Goal: Task Accomplishment & Management: Manage account settings

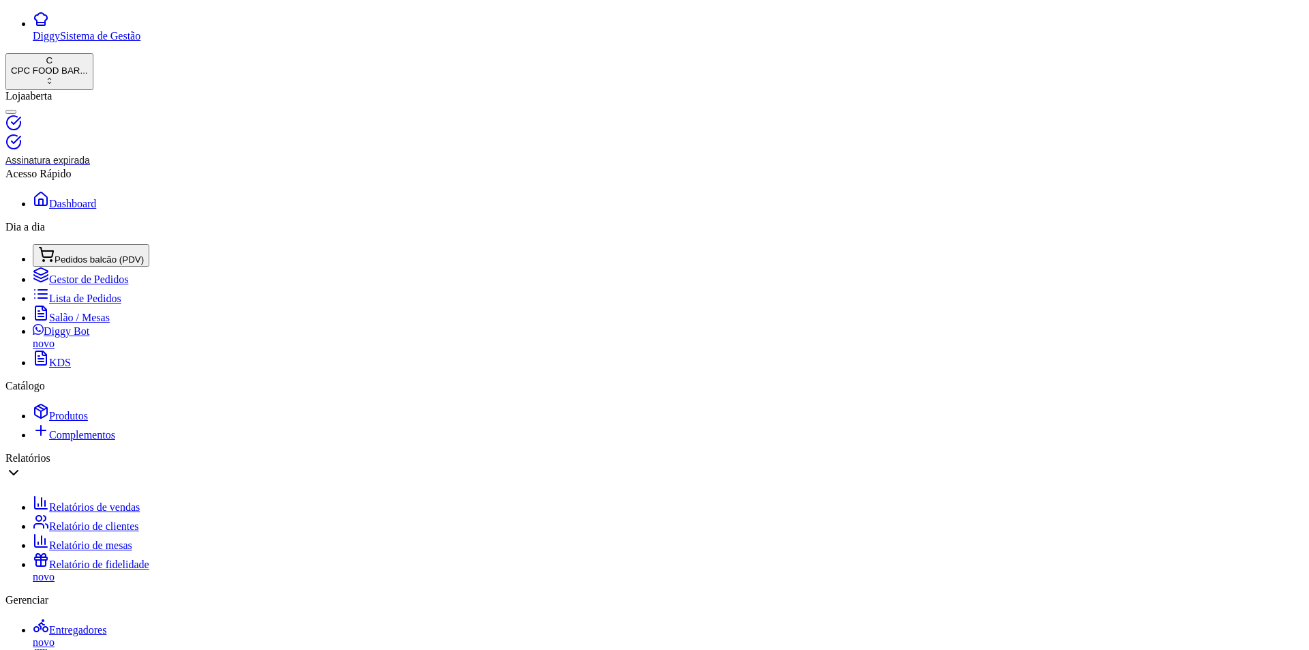
type input "fro"
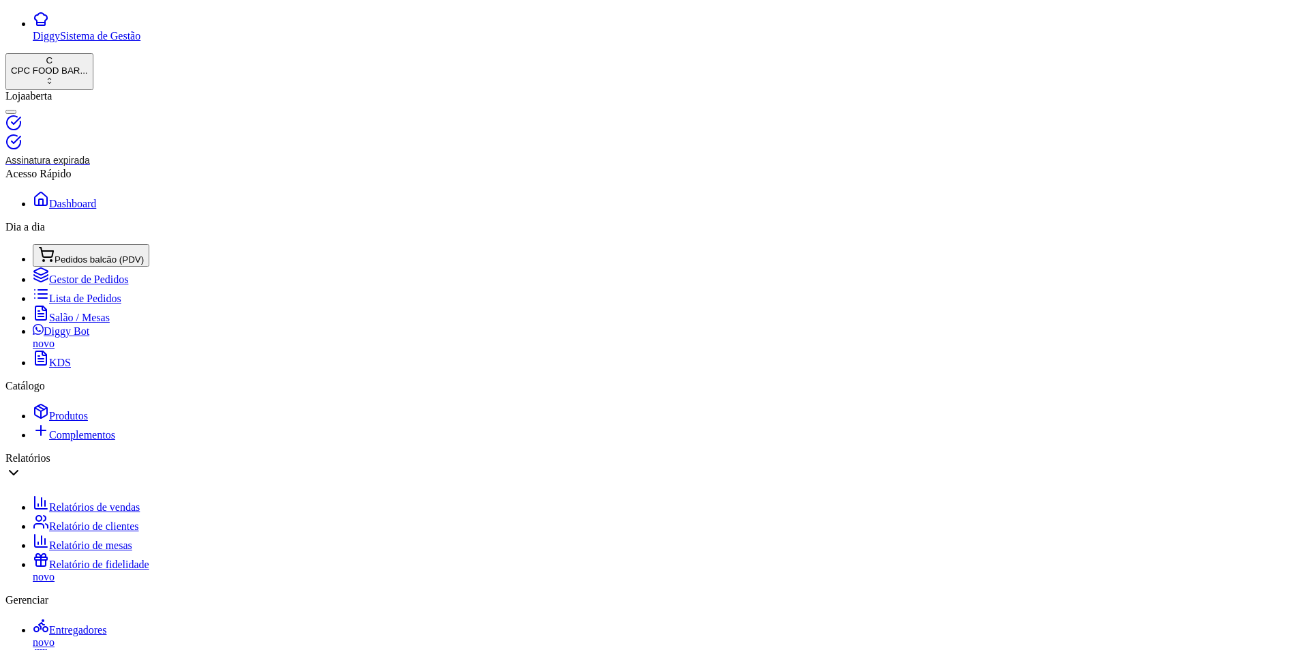
scroll to position [136, 0]
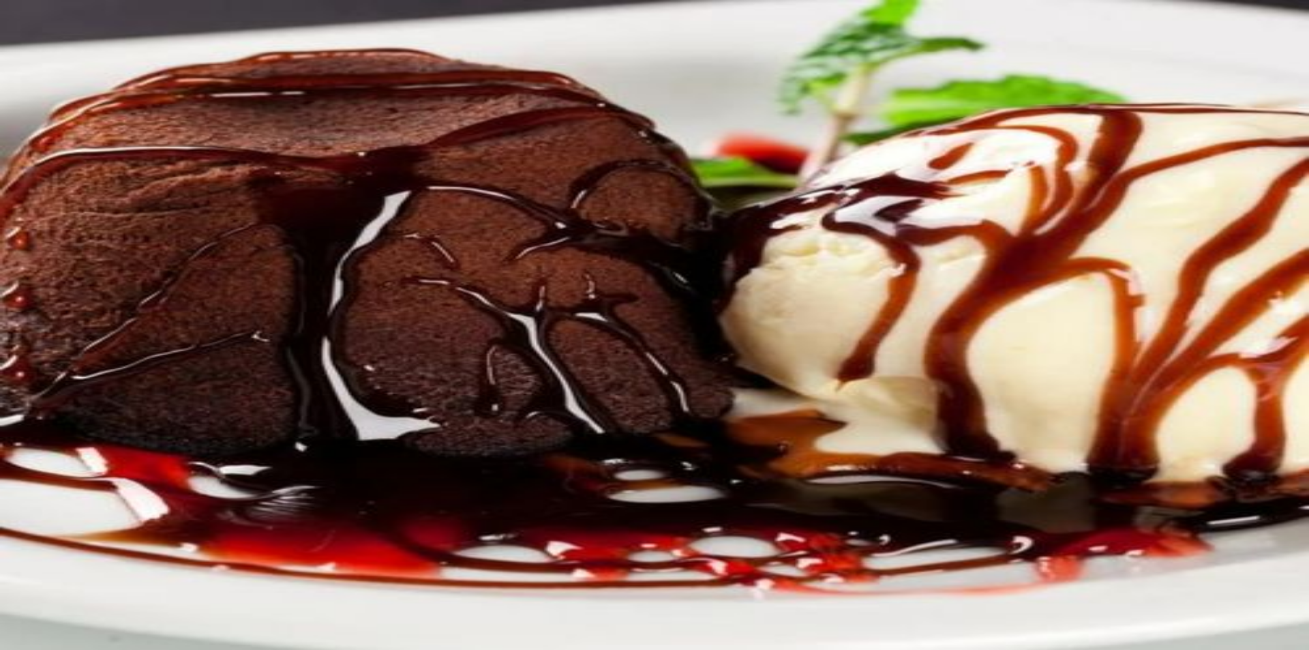
type input "1"
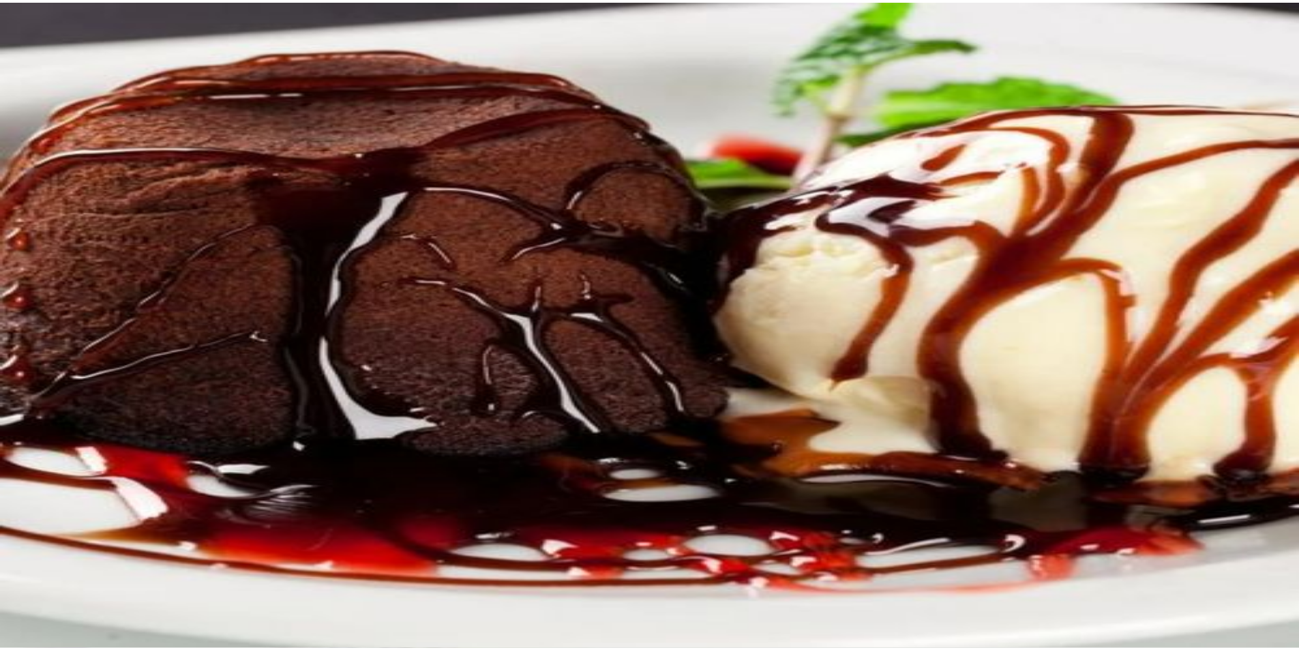
scroll to position [24, 0]
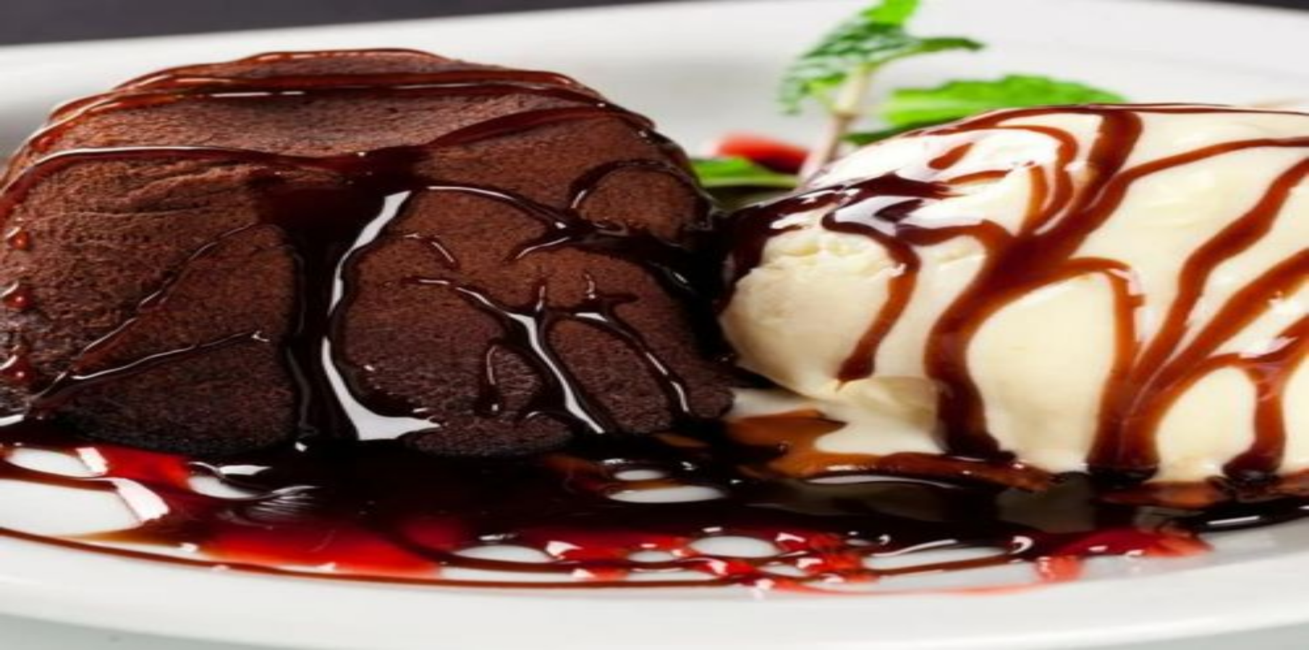
type input "1"
click at [1078, 550] on button "Não registrar e enviar pedido" at bounding box center [1050, 557] width 123 height 14
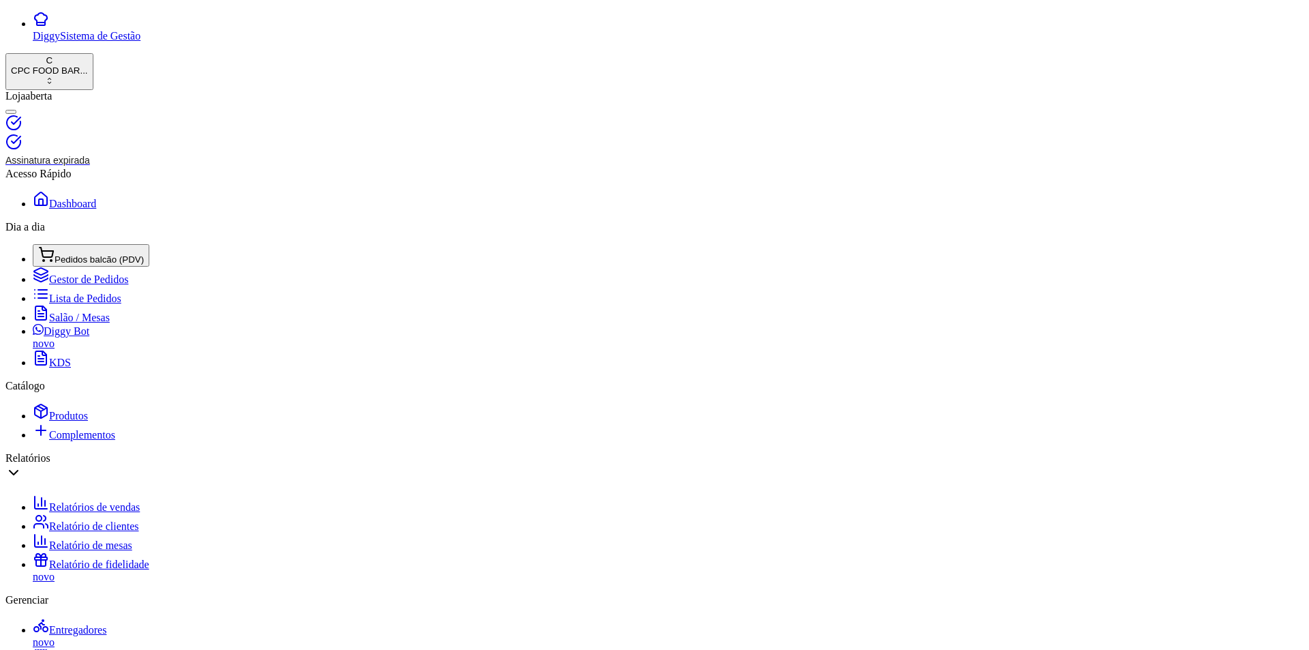
drag, startPoint x: 263, startPoint y: 119, endPoint x: 161, endPoint y: 109, distance: 102.1
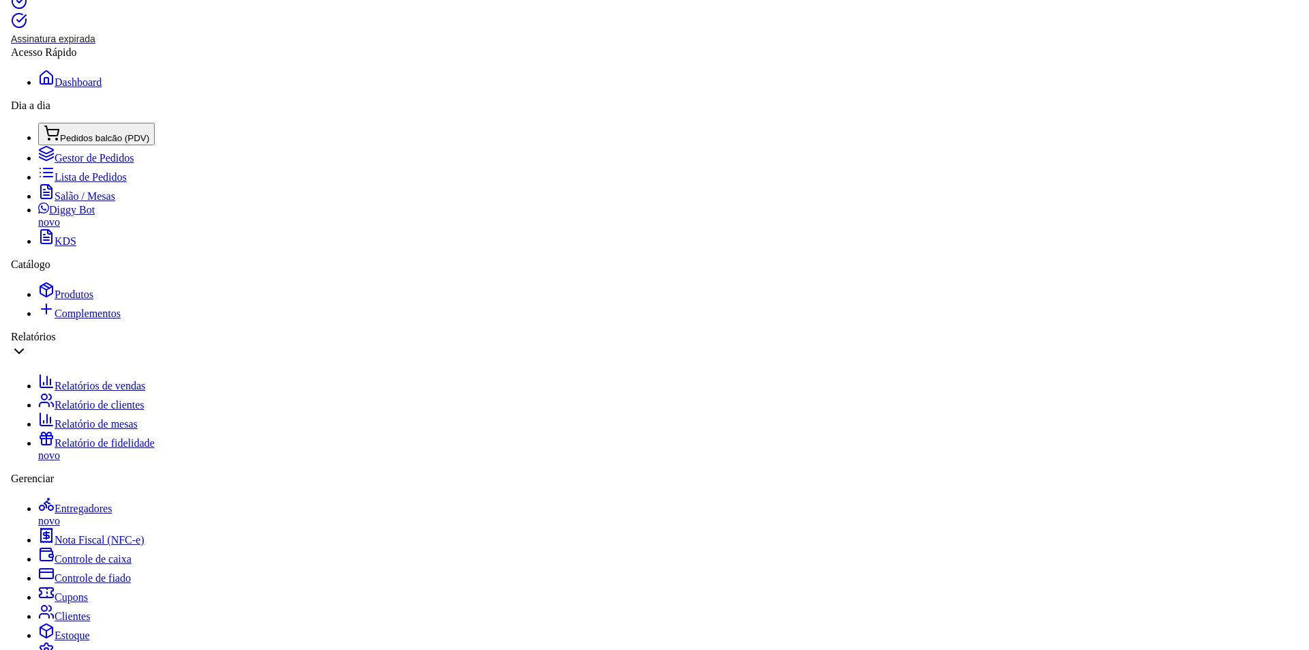
scroll to position [205, 0]
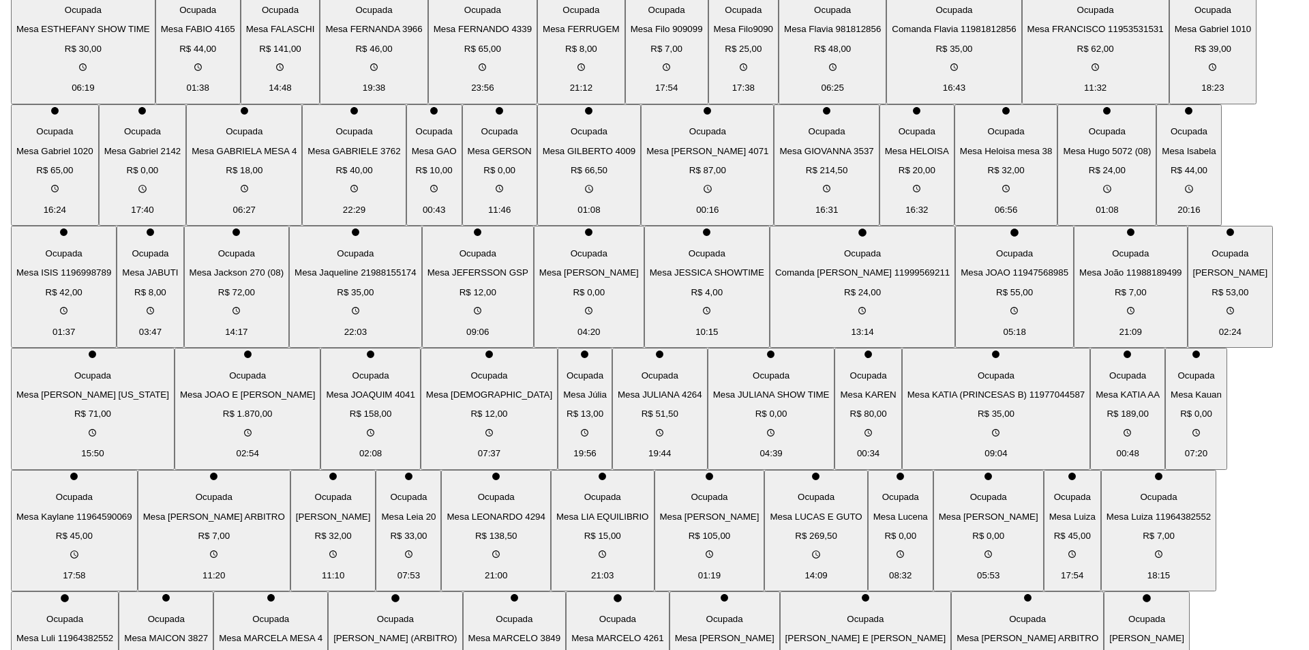
scroll to position [1910, 0]
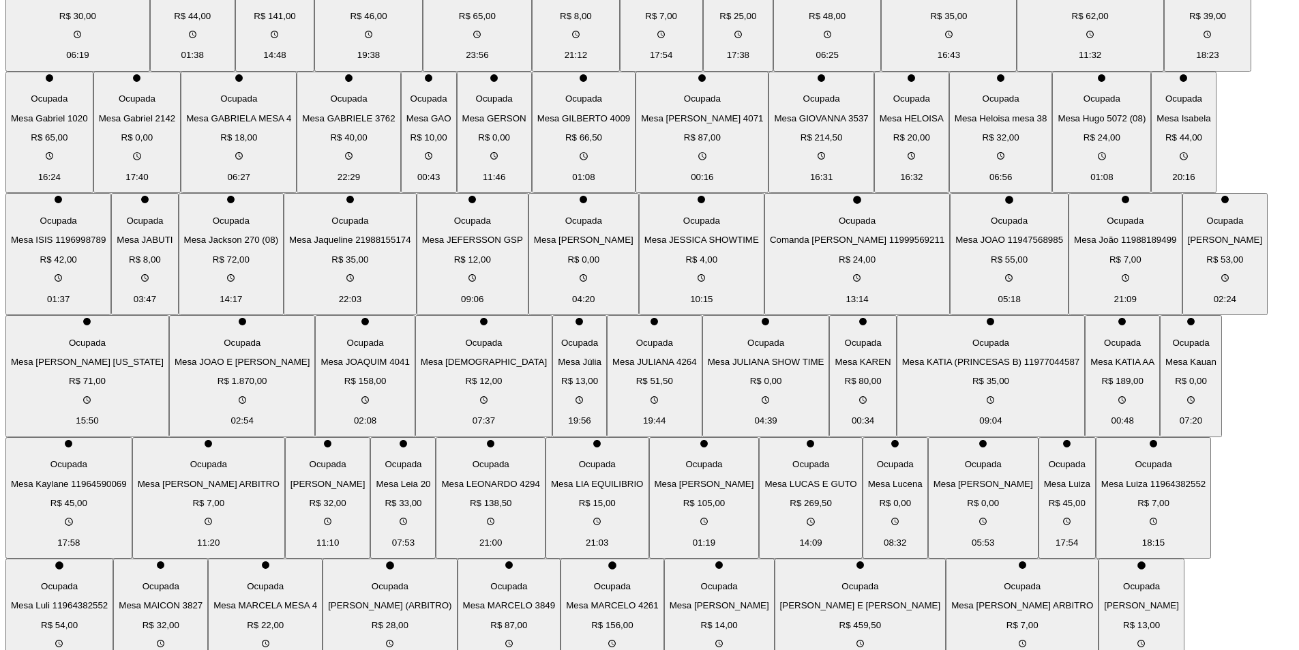
click at [765, 508] on p "R$ 269,50" at bounding box center [811, 503] width 92 height 10
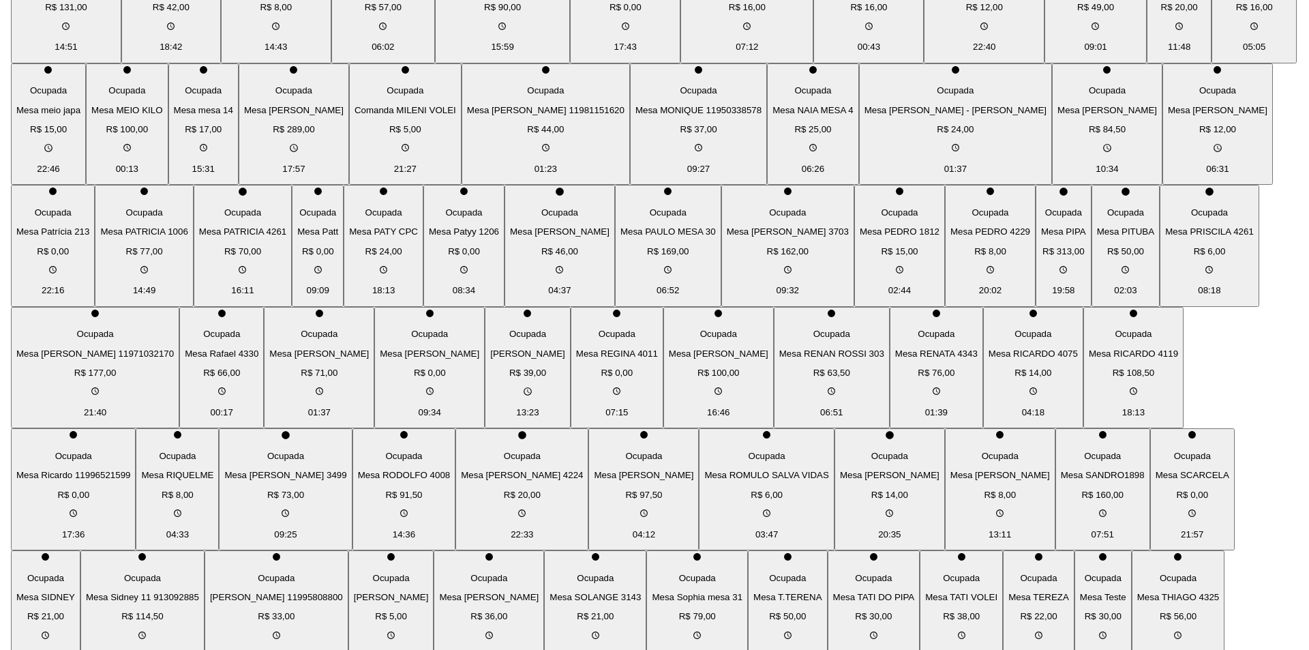
scroll to position [2660, 0]
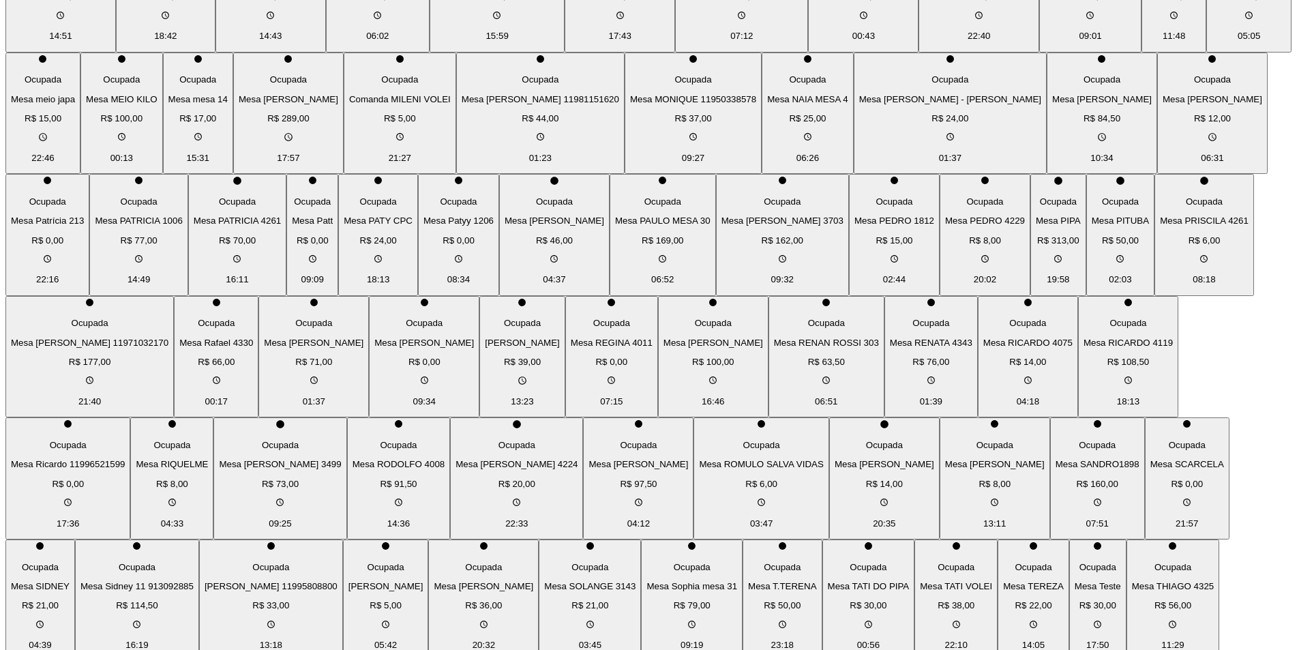
click at [338, 123] on div "Ocupada Mesa MIKE EVANS R$ 289,00" at bounding box center [289, 89] width 100 height 69
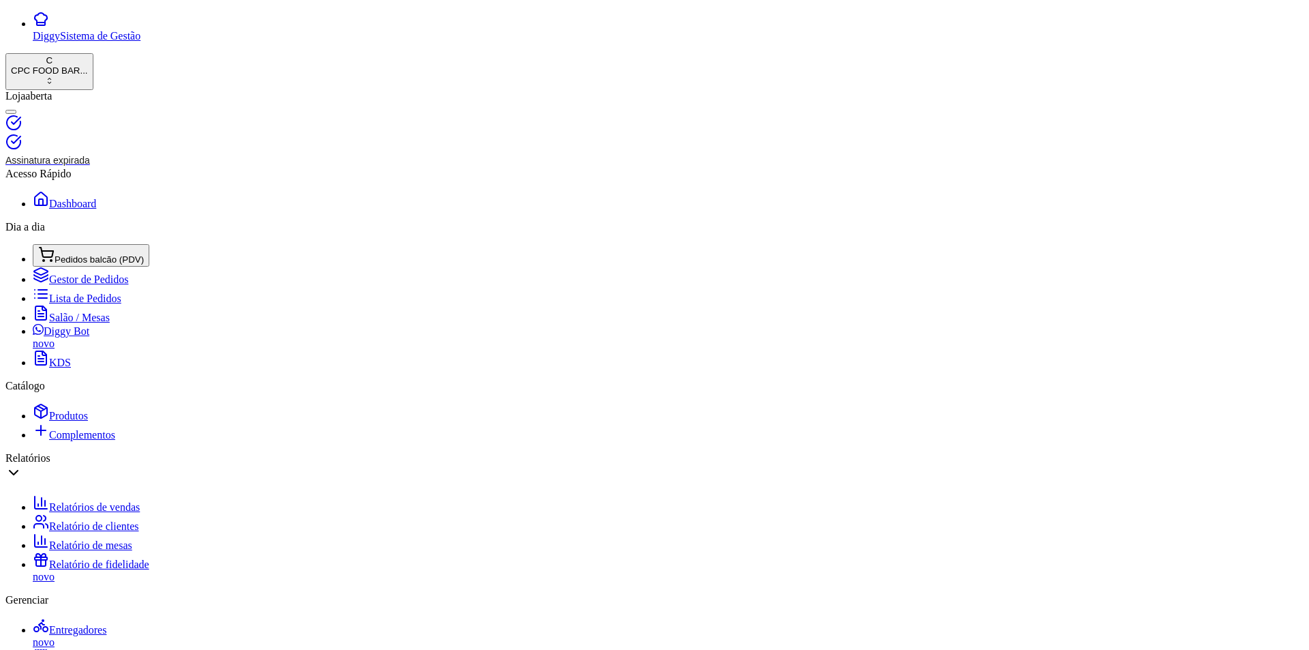
drag, startPoint x: 297, startPoint y: 115, endPoint x: 67, endPoint y: 104, distance: 230.1
click at [68, 108] on div "Diggy Sistema de Gestão C CPC FOOD BAR ... Loja aberta Assinatura expirada Aces…" at bounding box center [654, 636] width 1299 height 1251
drag, startPoint x: 239, startPoint y: 122, endPoint x: 152, endPoint y: 108, distance: 87.7
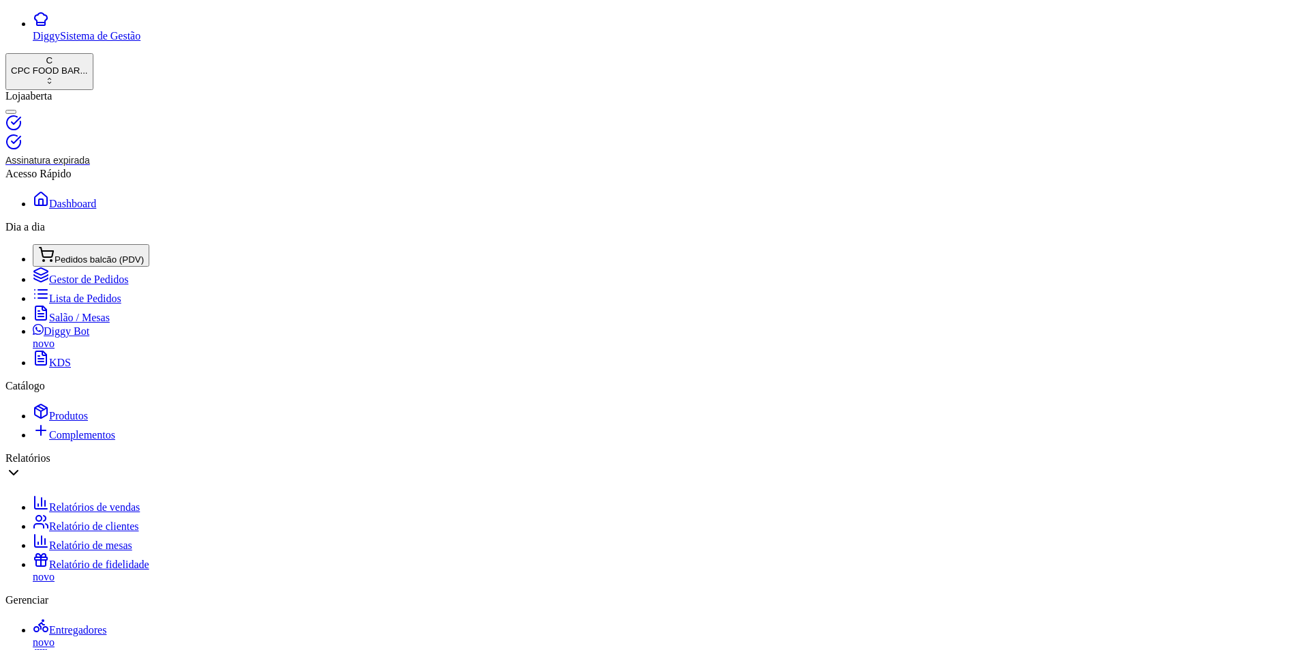
click at [151, 113] on div "Diggy Sistema de Gestão C CPC FOOD BAR ... Loja aberta Assinatura expirada Aces…" at bounding box center [654, 636] width 1299 height 1251
type input "p"
drag, startPoint x: 243, startPoint y: 113, endPoint x: 106, endPoint y: 113, distance: 136.4
click at [106, 113] on div "Diggy Sistema de Gestão C CPC FOOD BAR ... Loja aberta Assinatura expirada Aces…" at bounding box center [654, 636] width 1299 height 1251
type input "gabri"
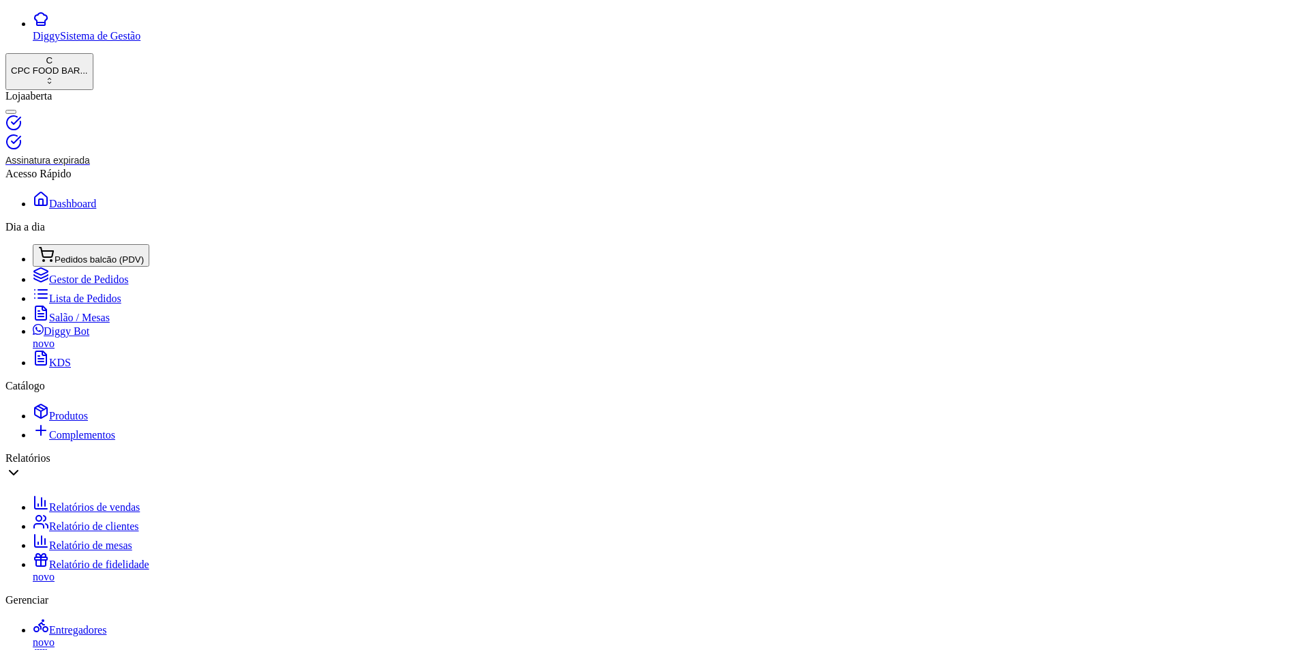
drag, startPoint x: 206, startPoint y: 117, endPoint x: 173, endPoint y: 111, distance: 33.9
click at [65, 295] on span "Lista de Pedidos" at bounding box center [85, 299] width 72 height 12
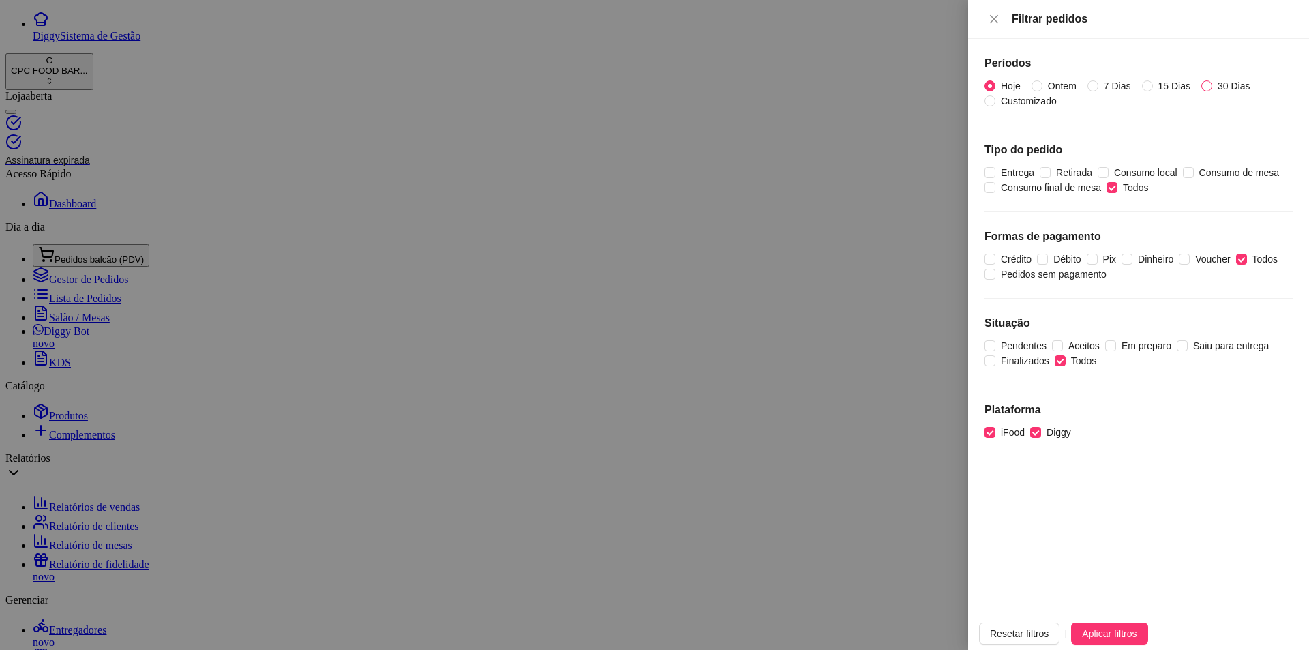
click at [1205, 83] on input "30 Dias" at bounding box center [1207, 87] width 5 height 9
radio input "true"
radio input "false"
click at [1137, 630] on span "Aplicar filtros" at bounding box center [1109, 633] width 55 height 15
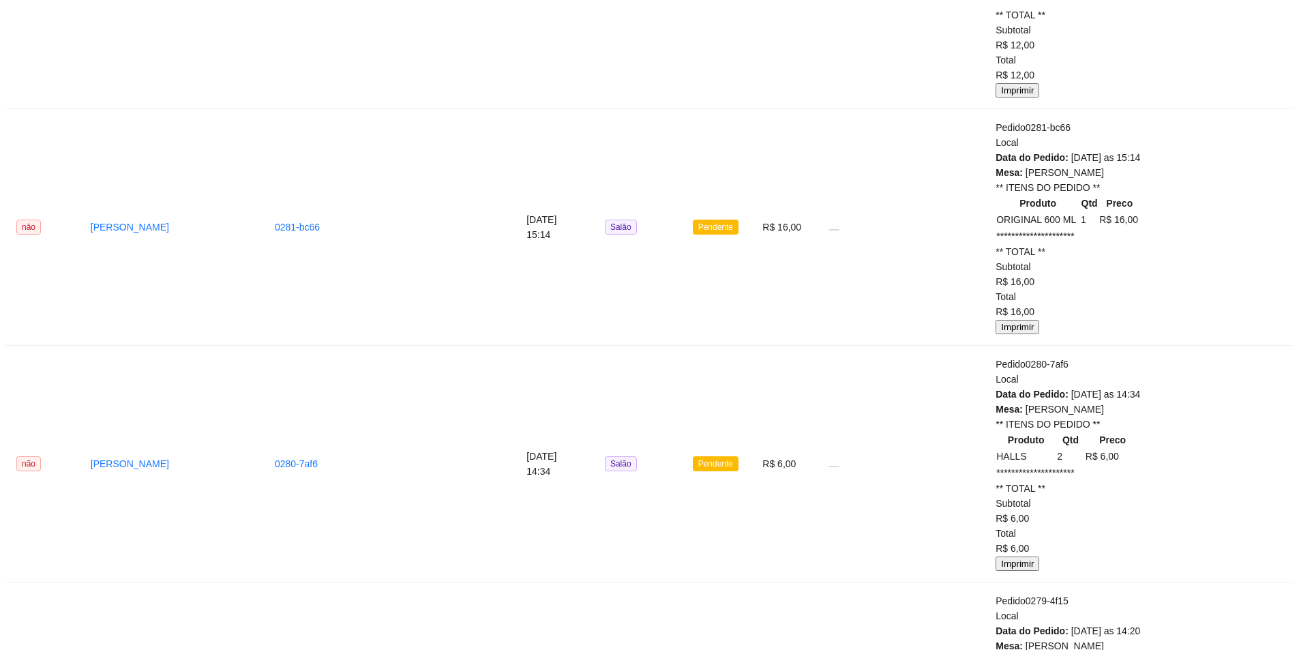
scroll to position [1307, 0]
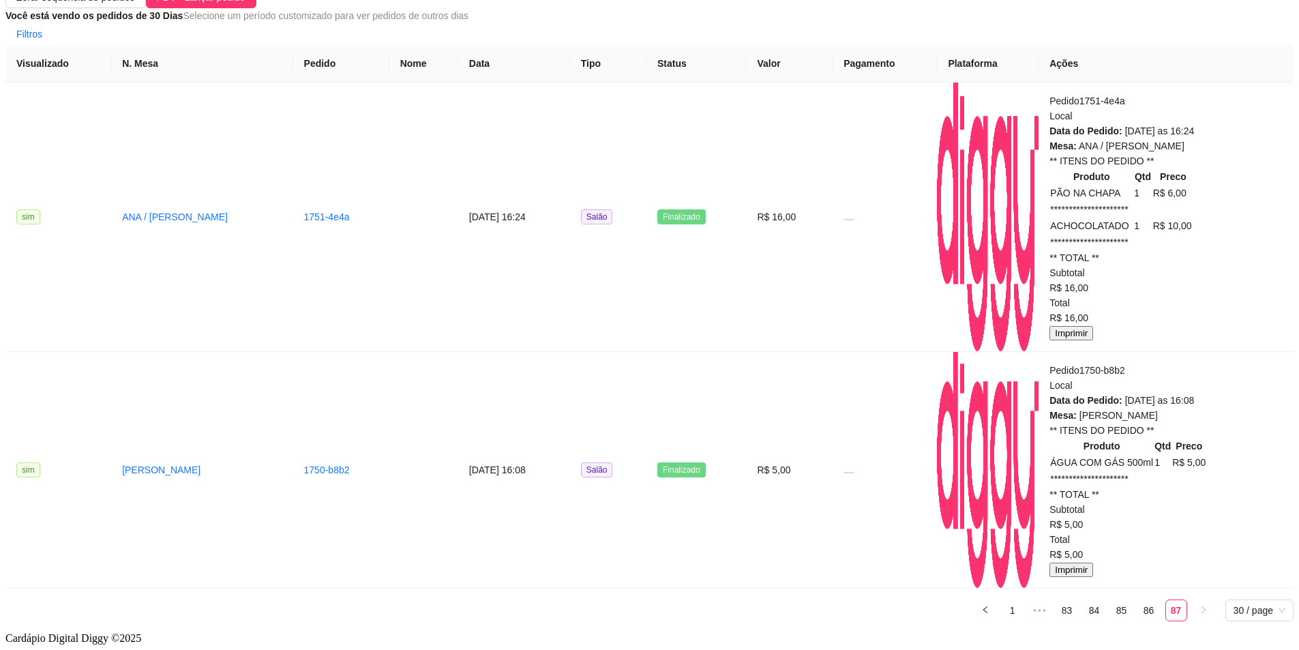
scroll to position [0, 0]
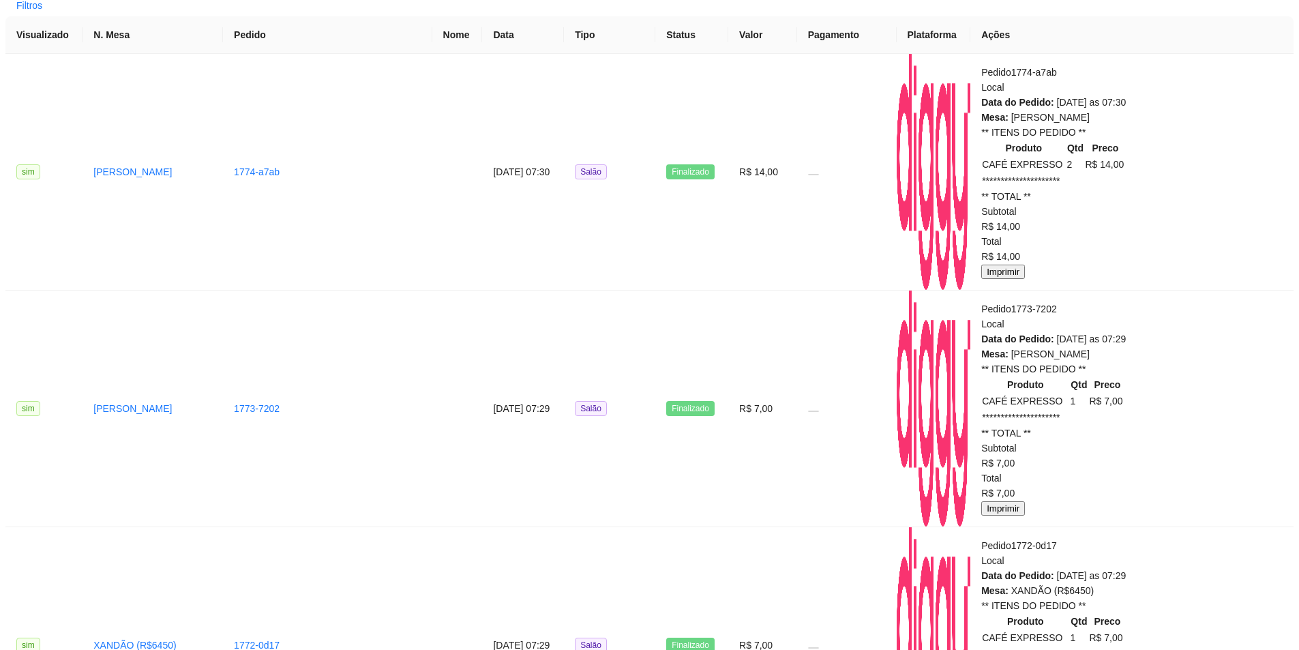
scroll to position [1296, 0]
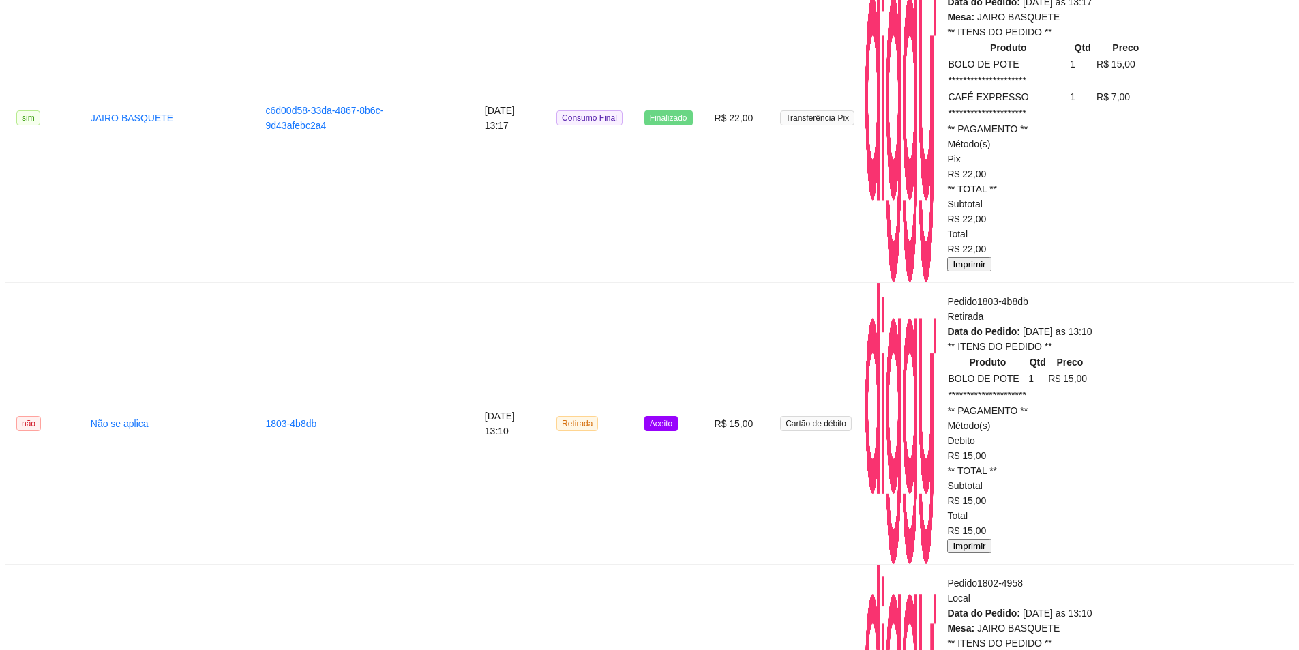
scroll to position [1307, 0]
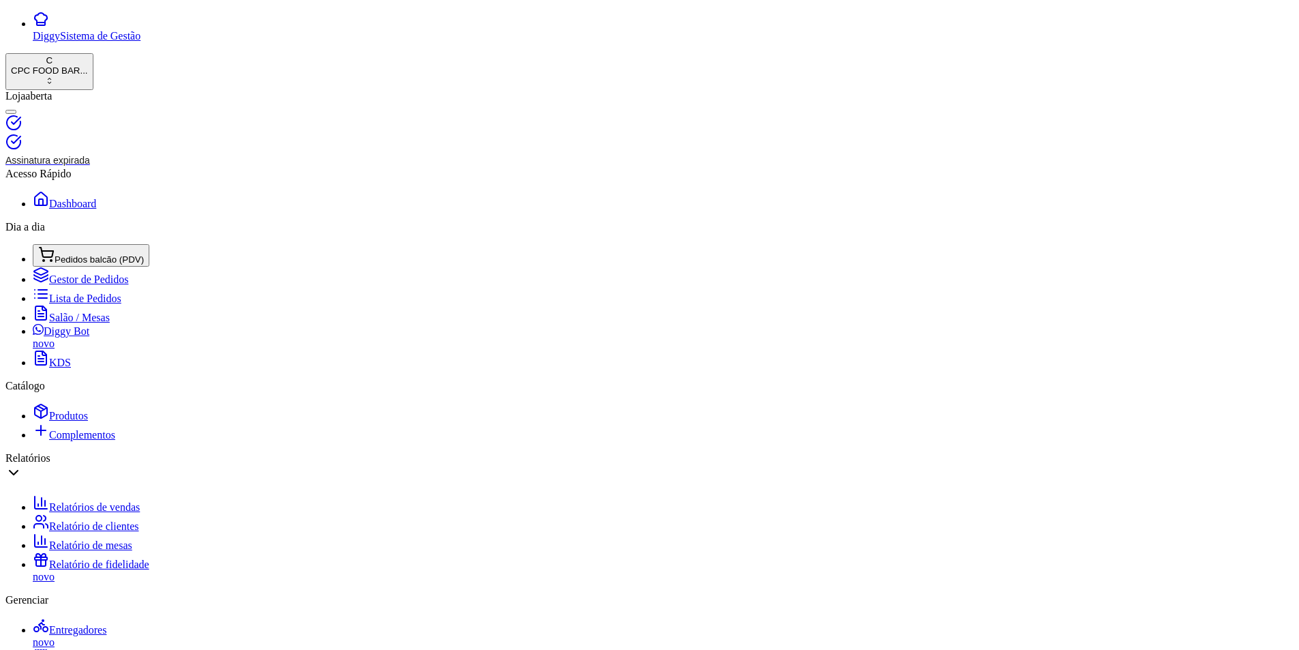
click at [93, 254] on span "Pedidos balcão (PDV)" at bounding box center [99, 259] width 89 height 10
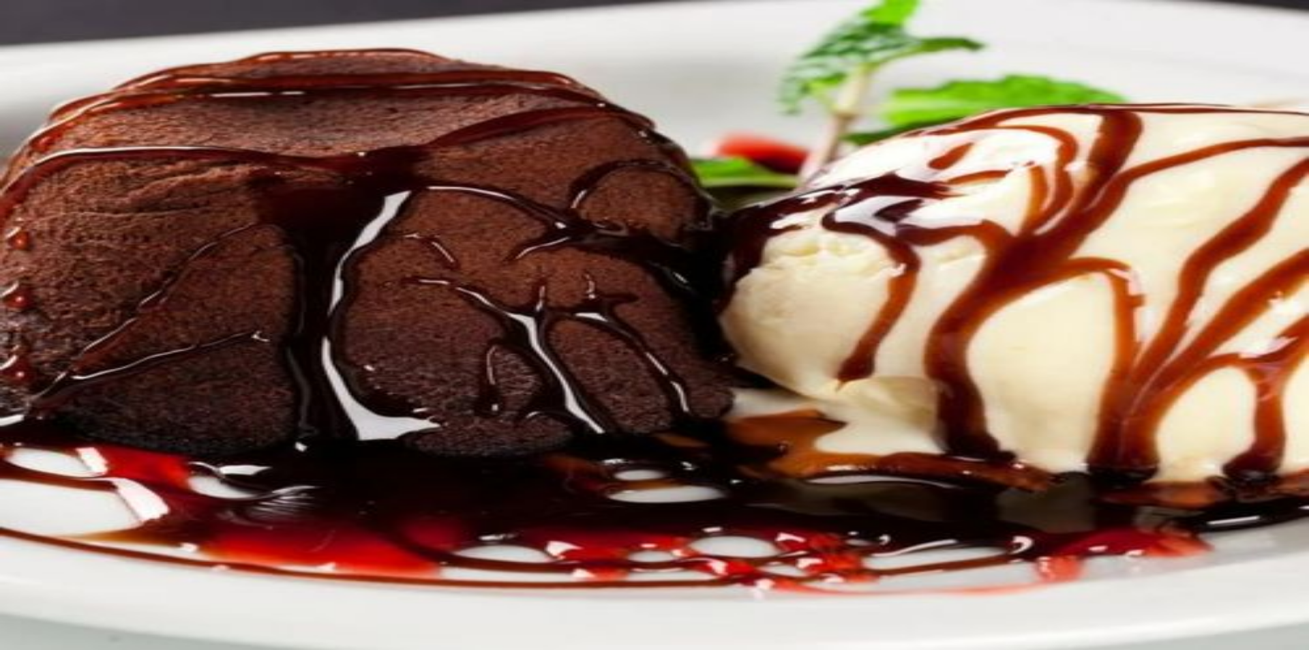
drag, startPoint x: 906, startPoint y: 53, endPoint x: 758, endPoint y: 117, distance: 161.0
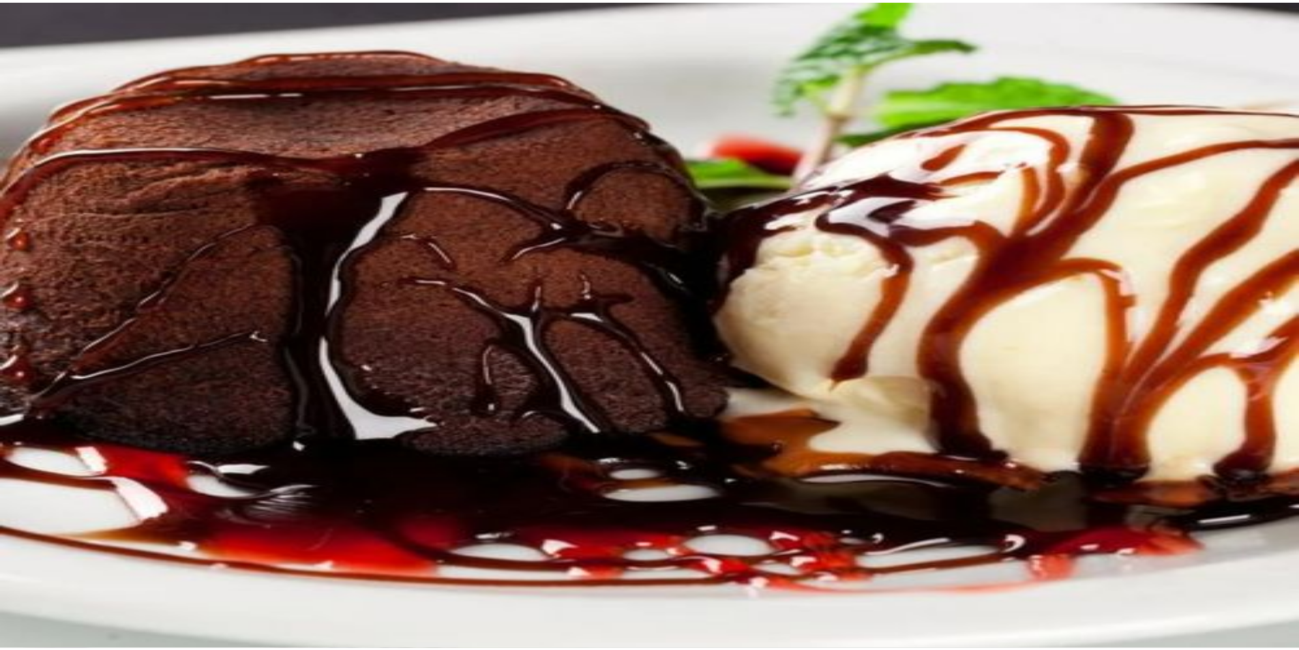
scroll to position [409, 0]
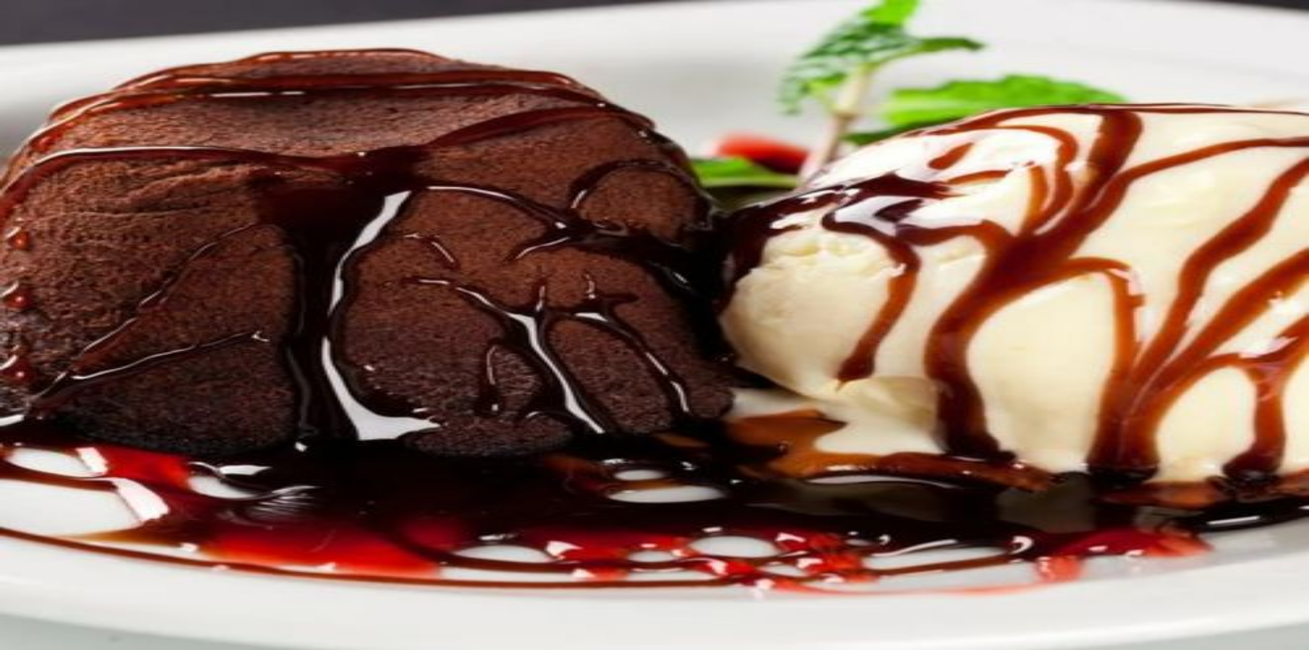
type input "-R$ 55,00"
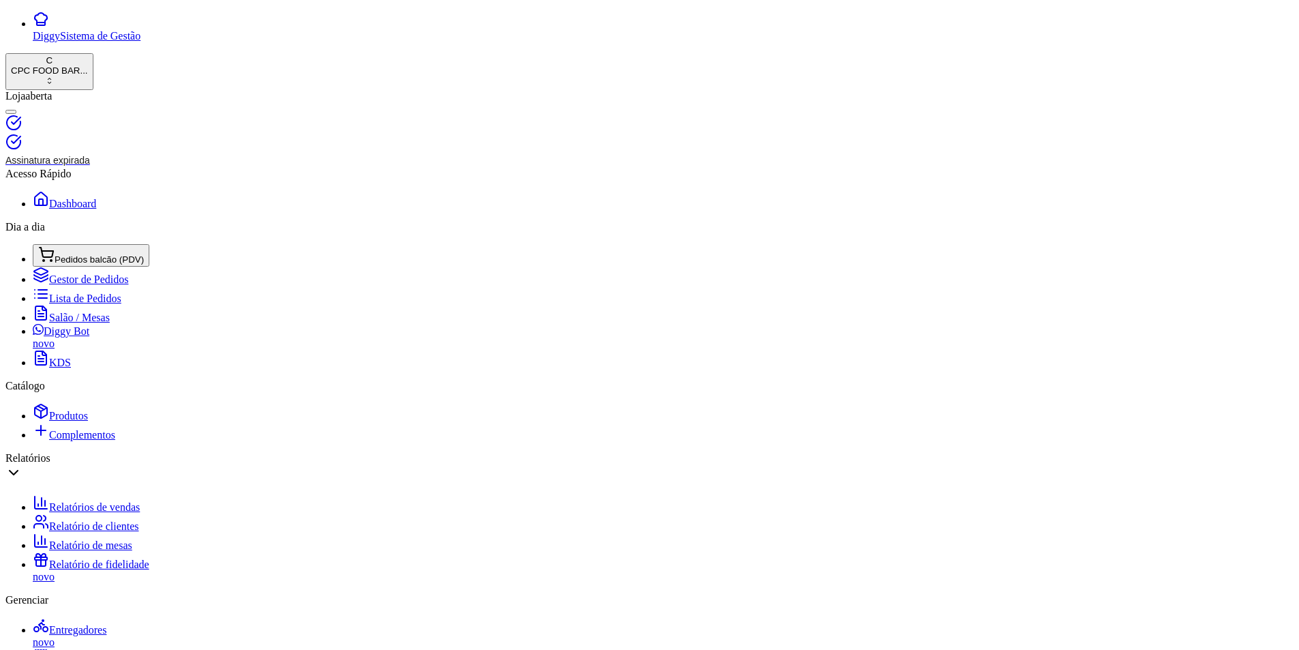
click at [68, 304] on span "Lista de Pedidos" at bounding box center [85, 299] width 72 height 12
click at [75, 323] on span "Salão / Mesas" at bounding box center [79, 318] width 61 height 12
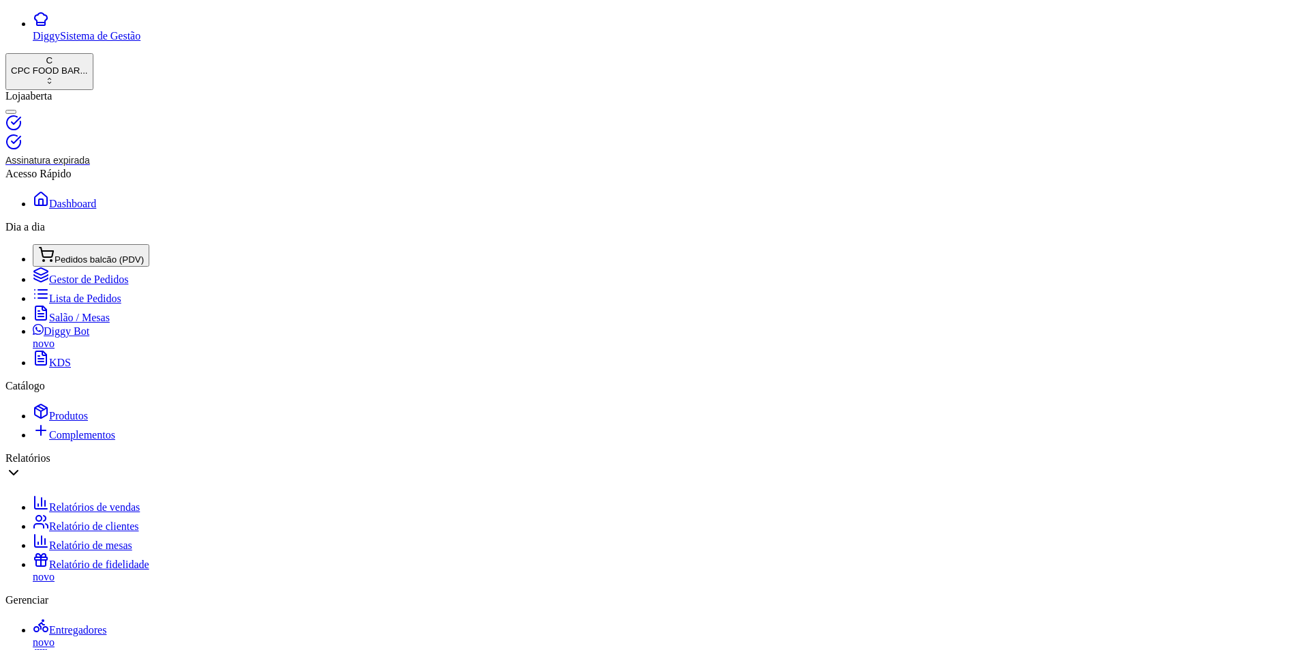
type input "cai"
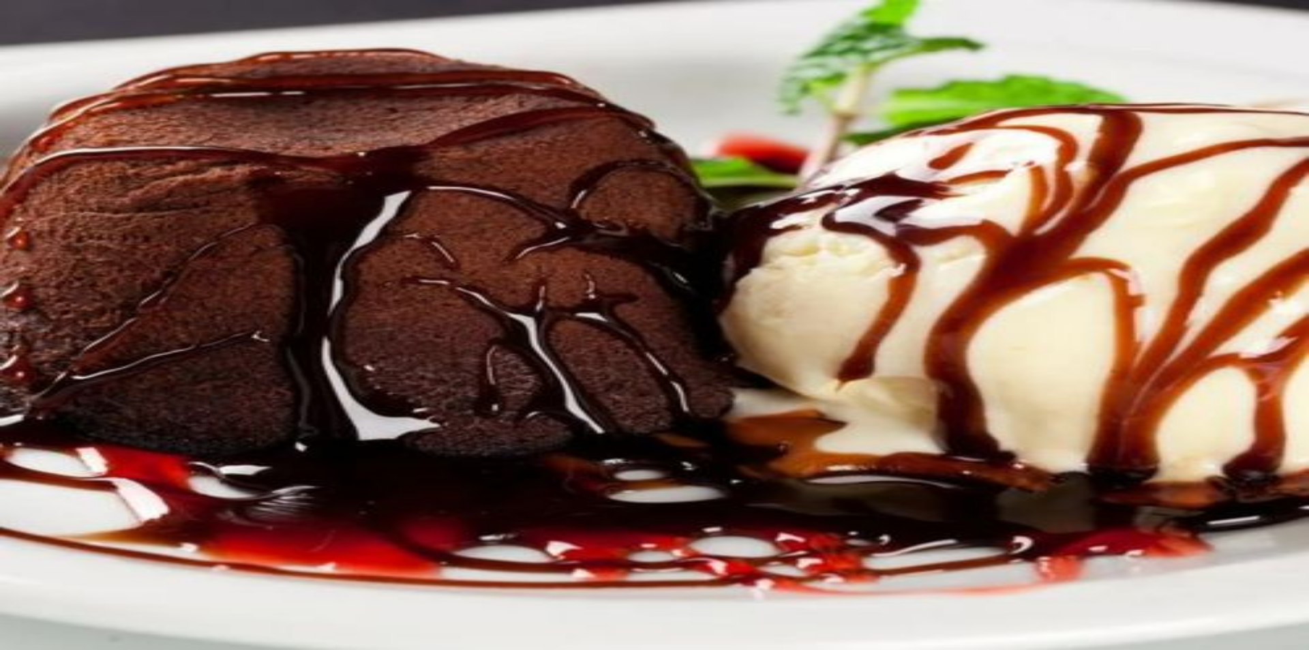
type input "aça"
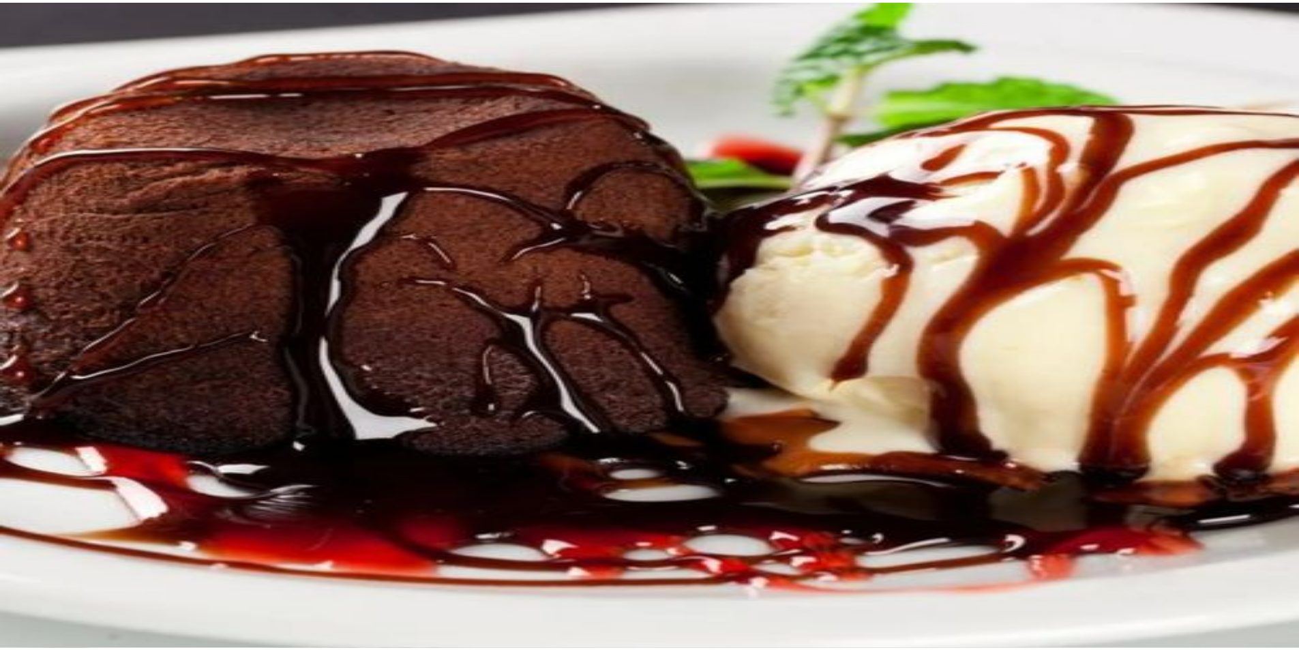
scroll to position [462, 0]
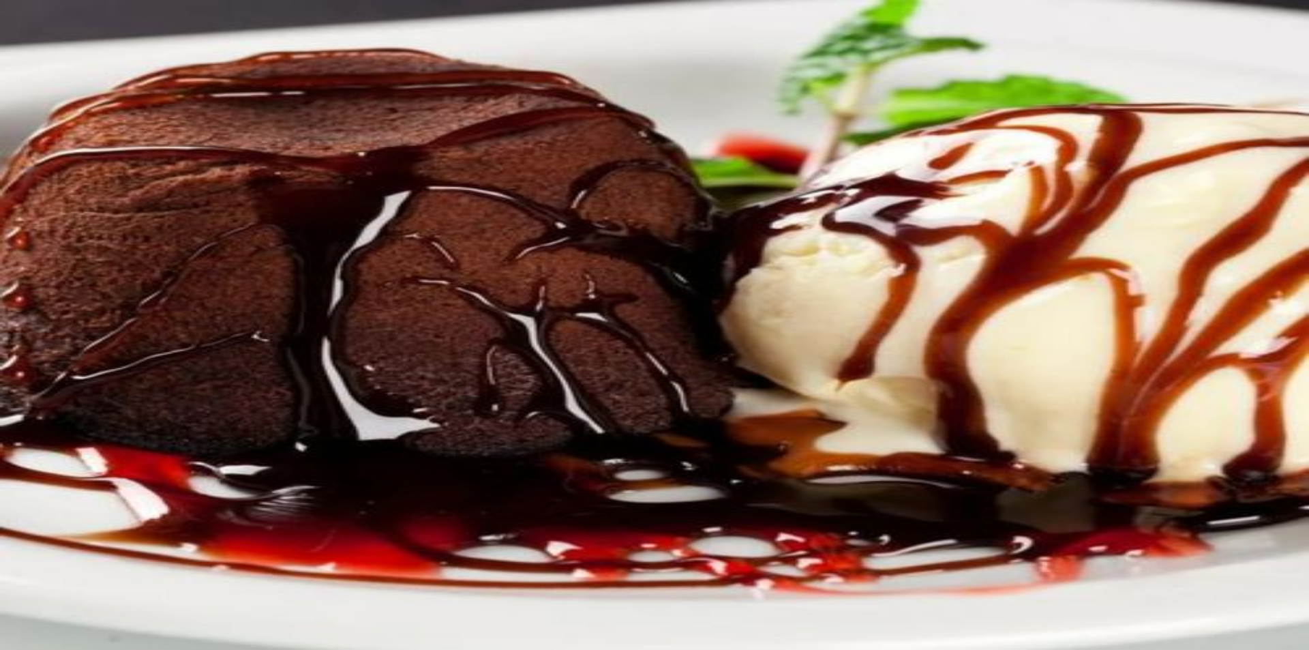
click at [1093, 574] on button "Não registrar e enviar pedido" at bounding box center [1050, 581] width 123 height 14
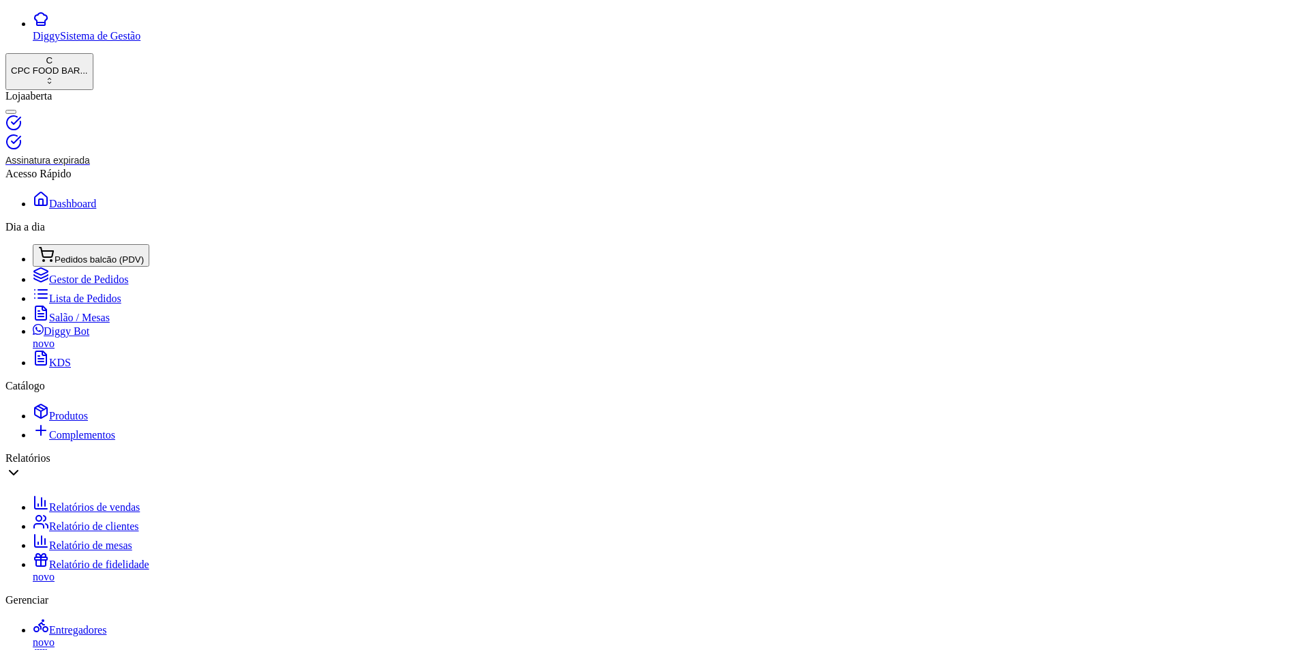
click at [80, 293] on link "Lista de Pedidos" at bounding box center [77, 299] width 89 height 12
click at [59, 323] on span "Salão / Mesas" at bounding box center [79, 318] width 61 height 12
type input "mik"
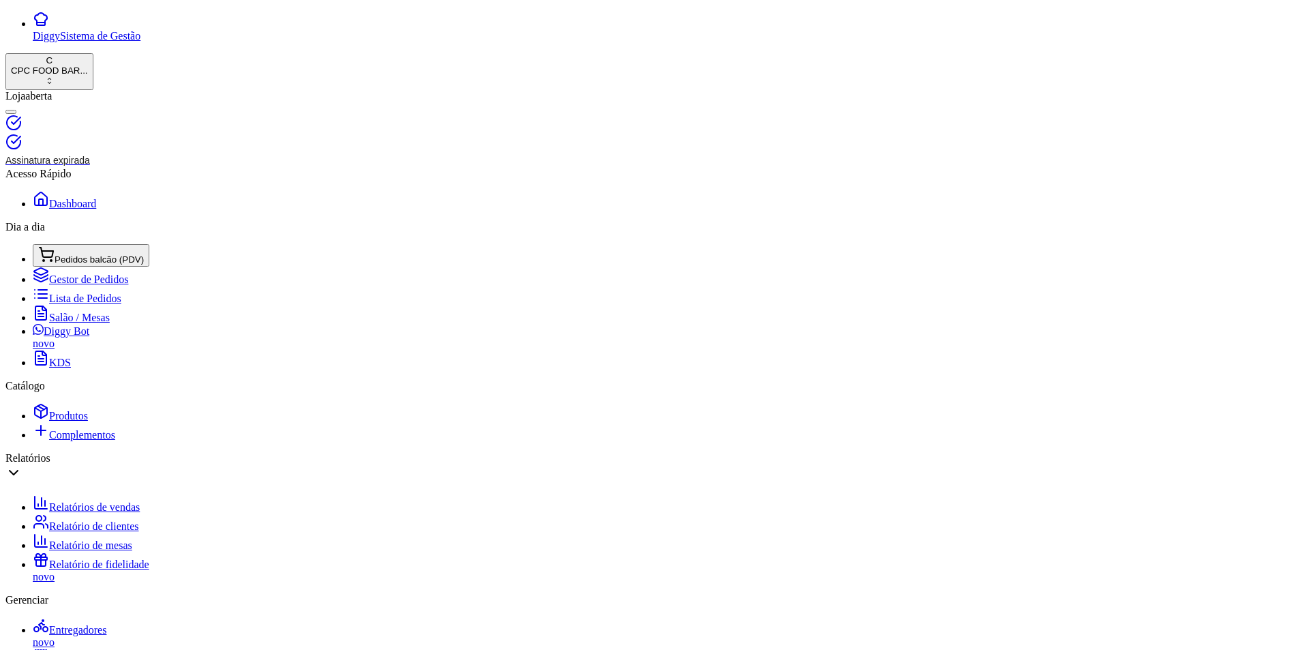
type input "R$ 0,00"
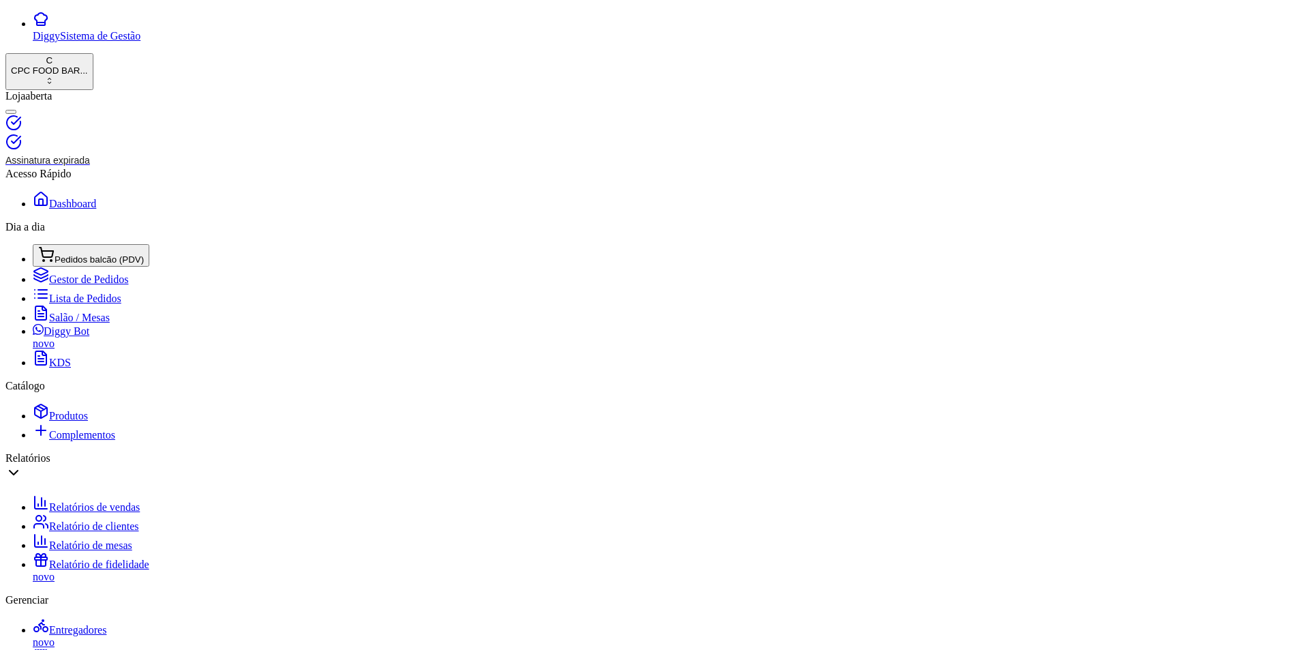
drag, startPoint x: 275, startPoint y: 106, endPoint x: 158, endPoint y: 115, distance: 117.0
drag, startPoint x: 191, startPoint y: 117, endPoint x: 160, endPoint y: 106, distance: 33.0
type input "pat"
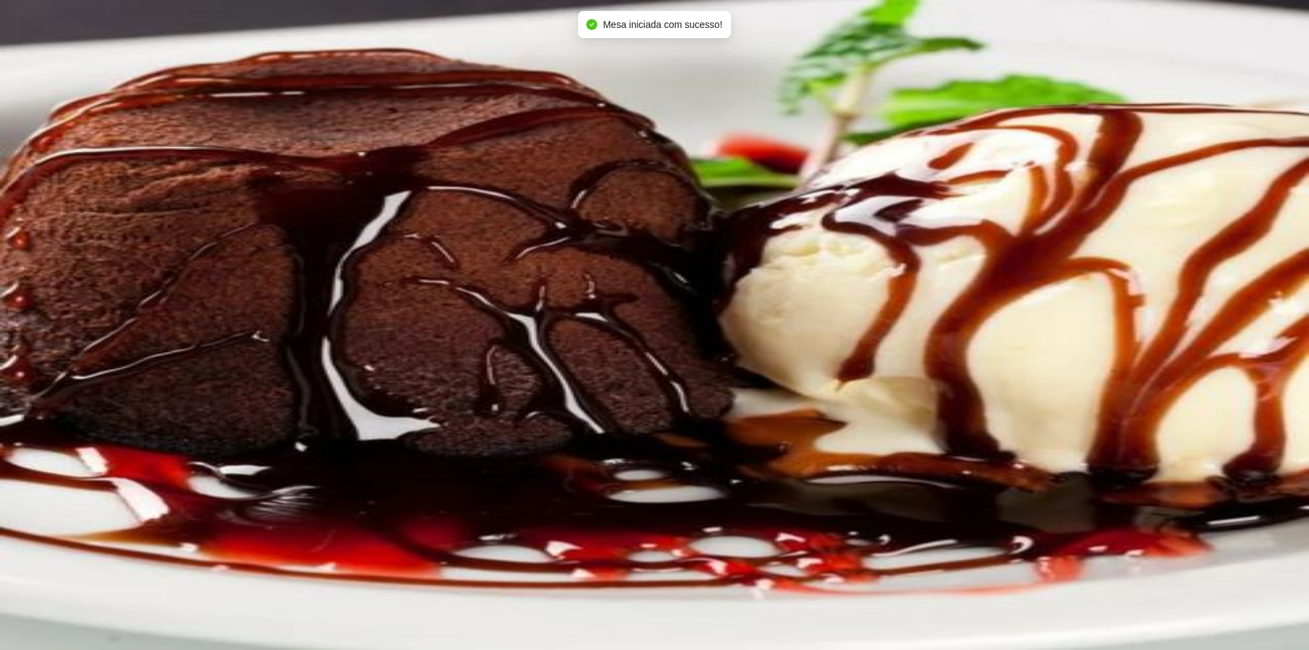
type input "aç"
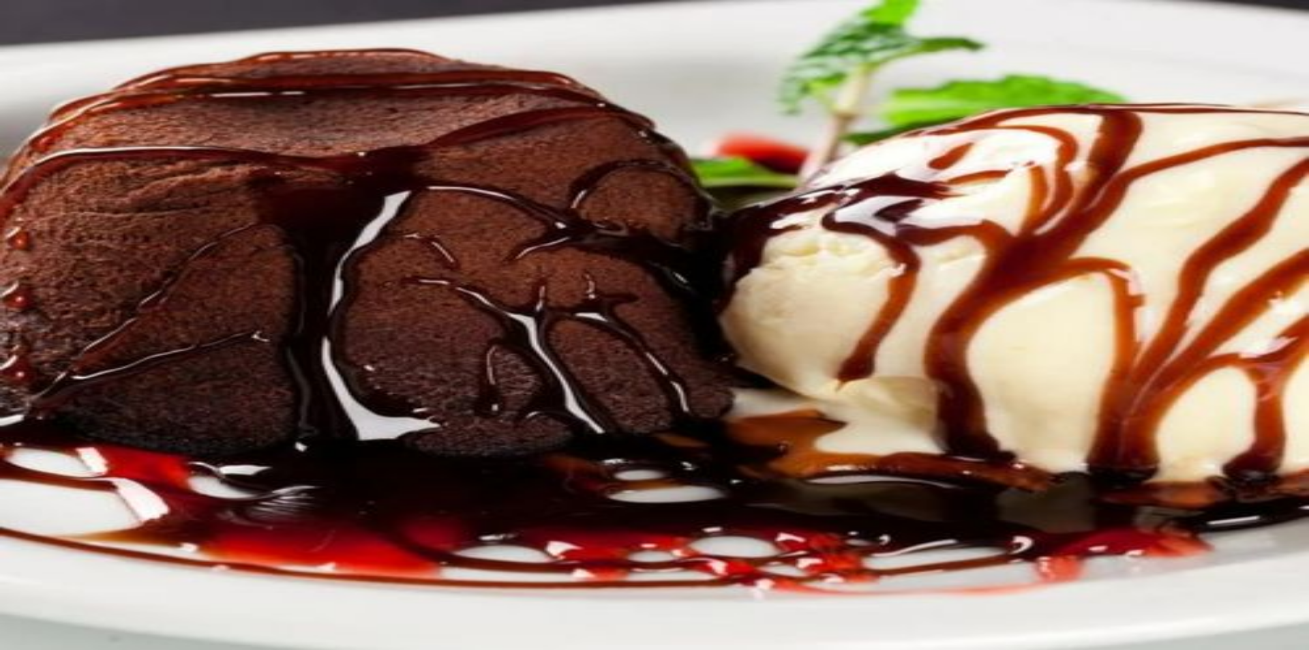
click at [1075, 577] on button "Não registrar e enviar pedido" at bounding box center [1050, 581] width 123 height 14
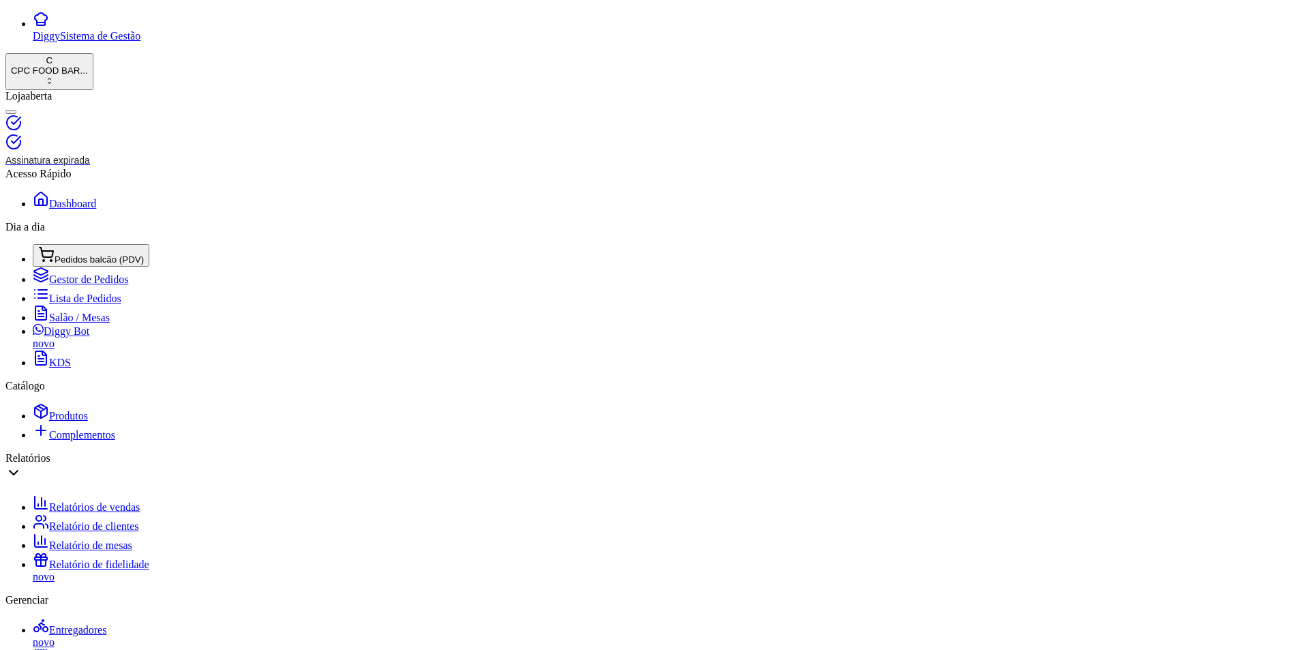
drag, startPoint x: 254, startPoint y: 130, endPoint x: 242, endPoint y: 119, distance: 16.4
drag, startPoint x: 236, startPoint y: 112, endPoint x: 165, endPoint y: 104, distance: 71.3
drag, startPoint x: 214, startPoint y: 117, endPoint x: 139, endPoint y: 97, distance: 77.6
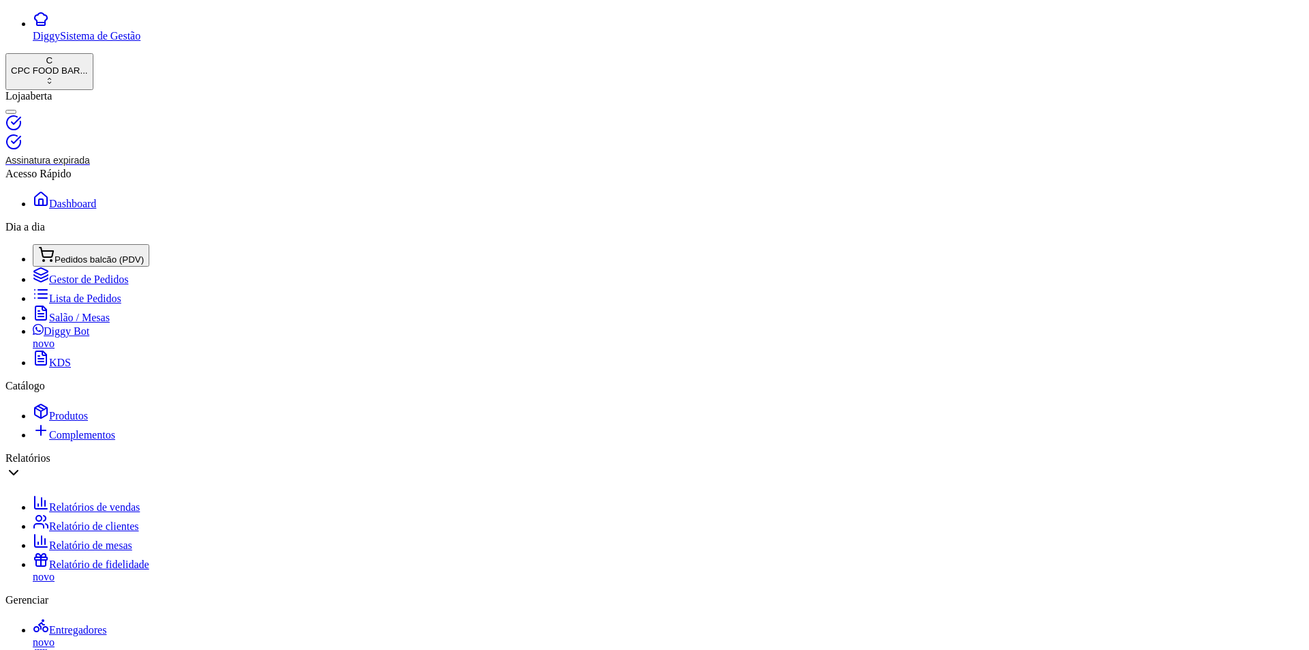
click at [139, 97] on div "Diggy Sistema de Gestão C CPC FOOD BAR ... Loja aberta Assinatura expirada Aces…" at bounding box center [654, 575] width 1299 height 1129
type input "buc"
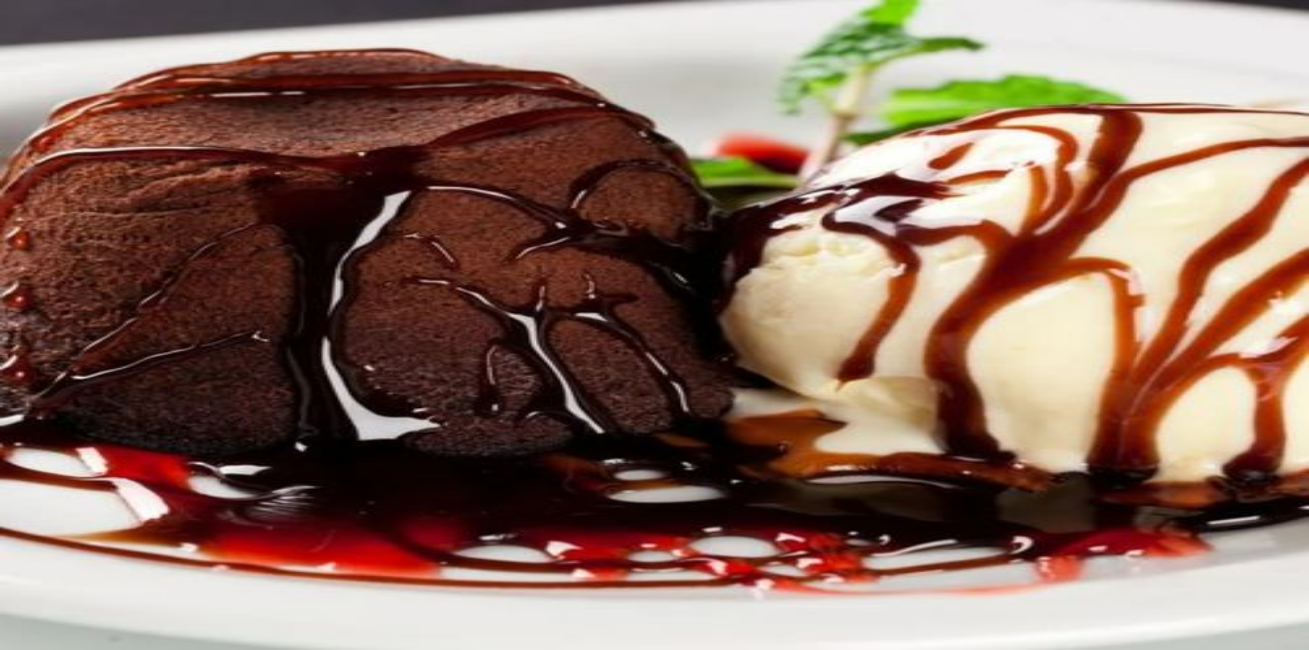
type input "origi"
type input "1"
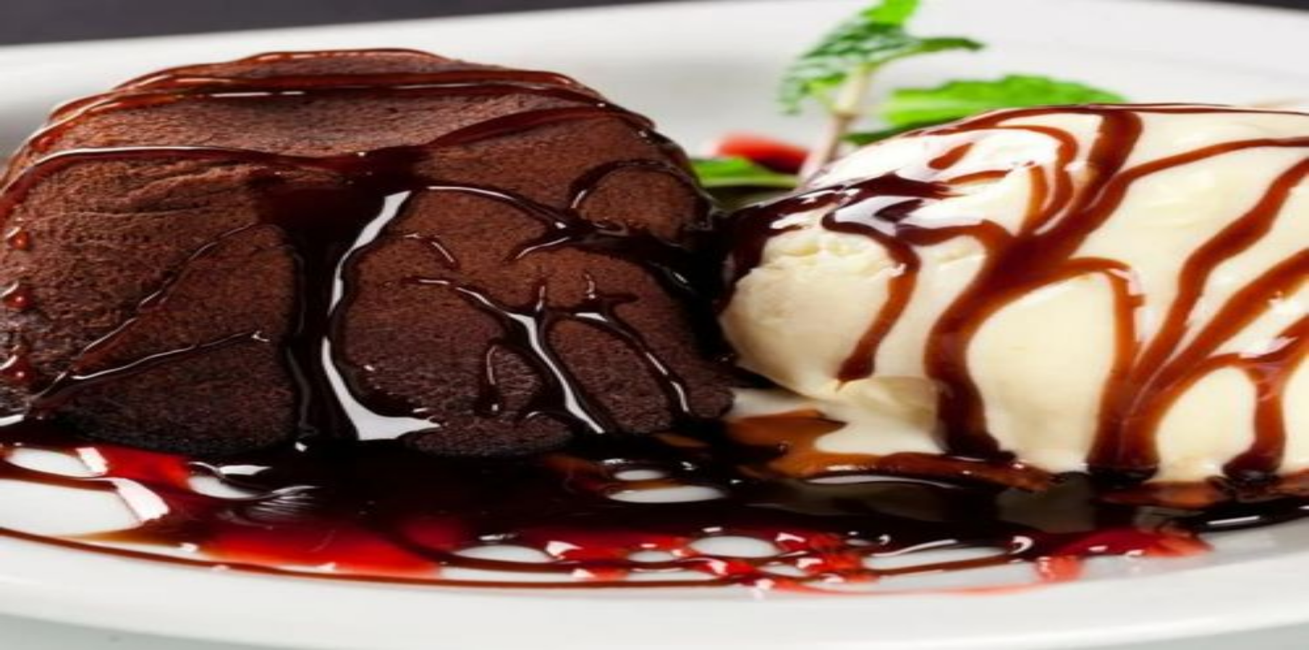
click at [1050, 574] on button "Não registrar e enviar pedido" at bounding box center [1050, 581] width 123 height 14
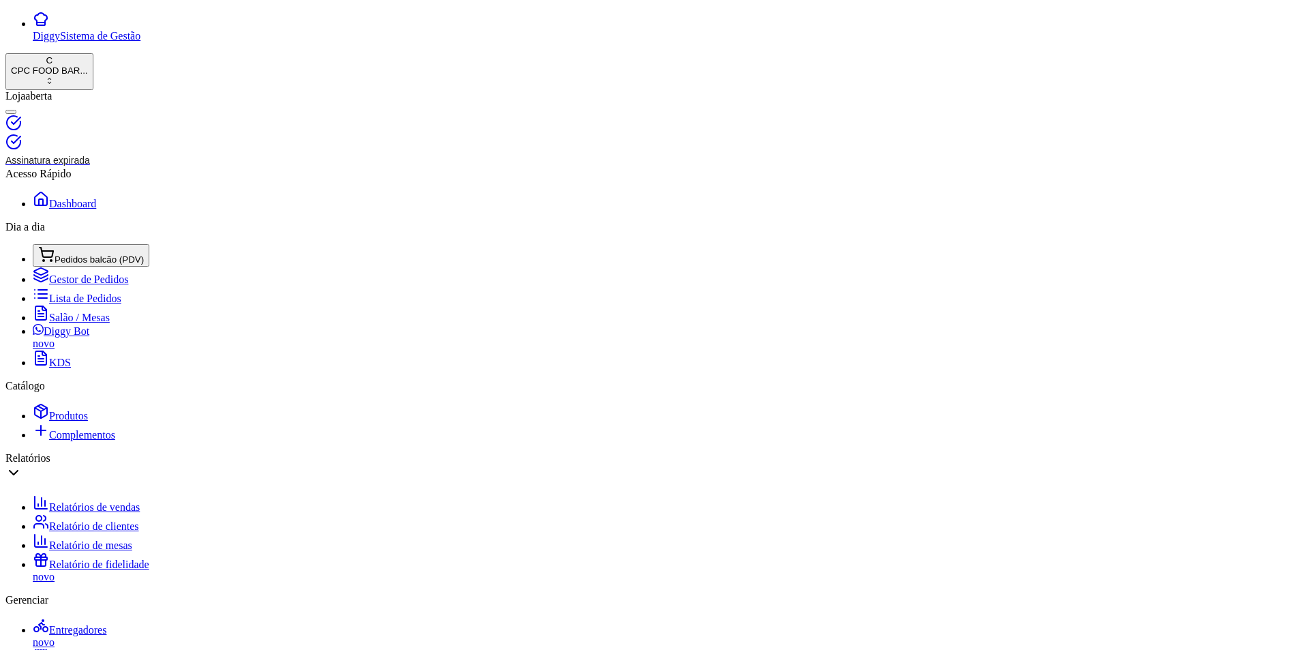
type input "cai"
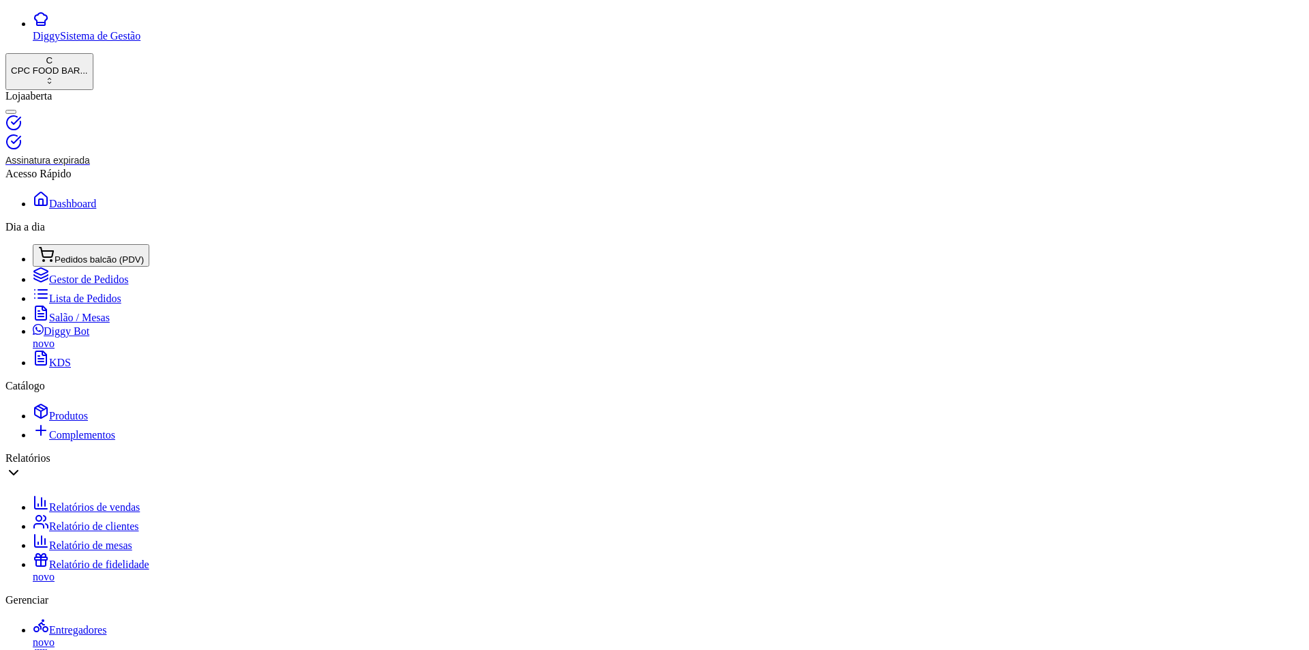
checkbox input "true"
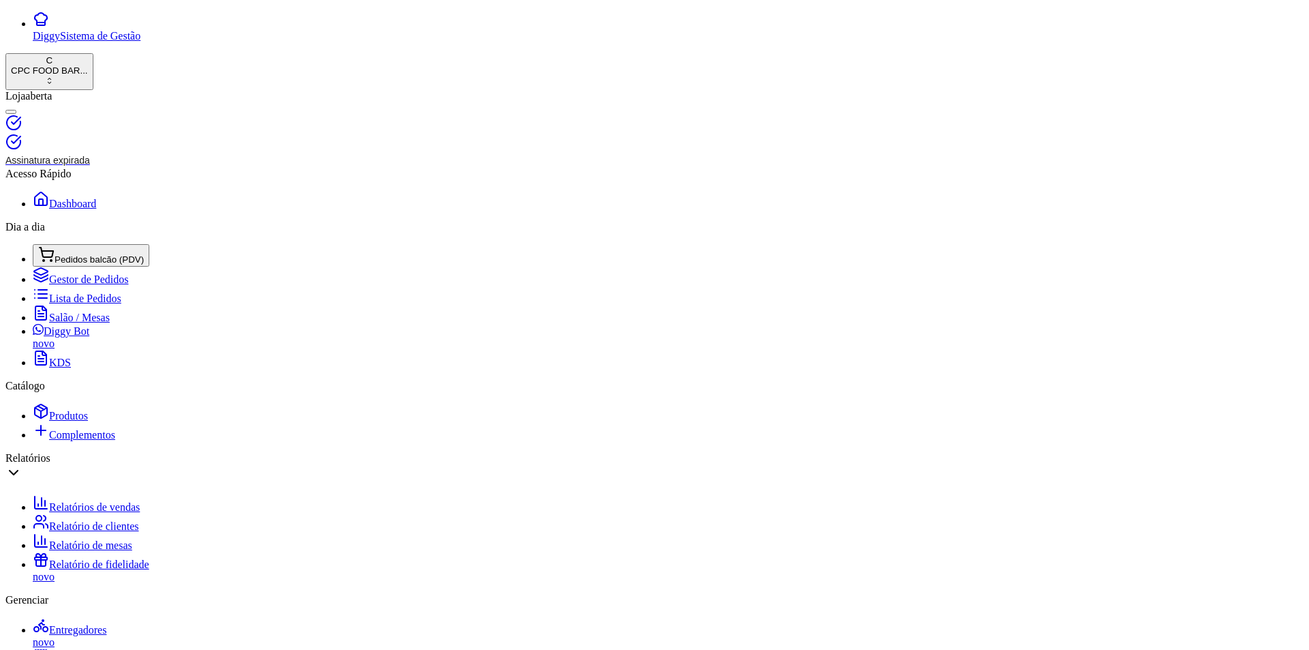
scroll to position [0, 0]
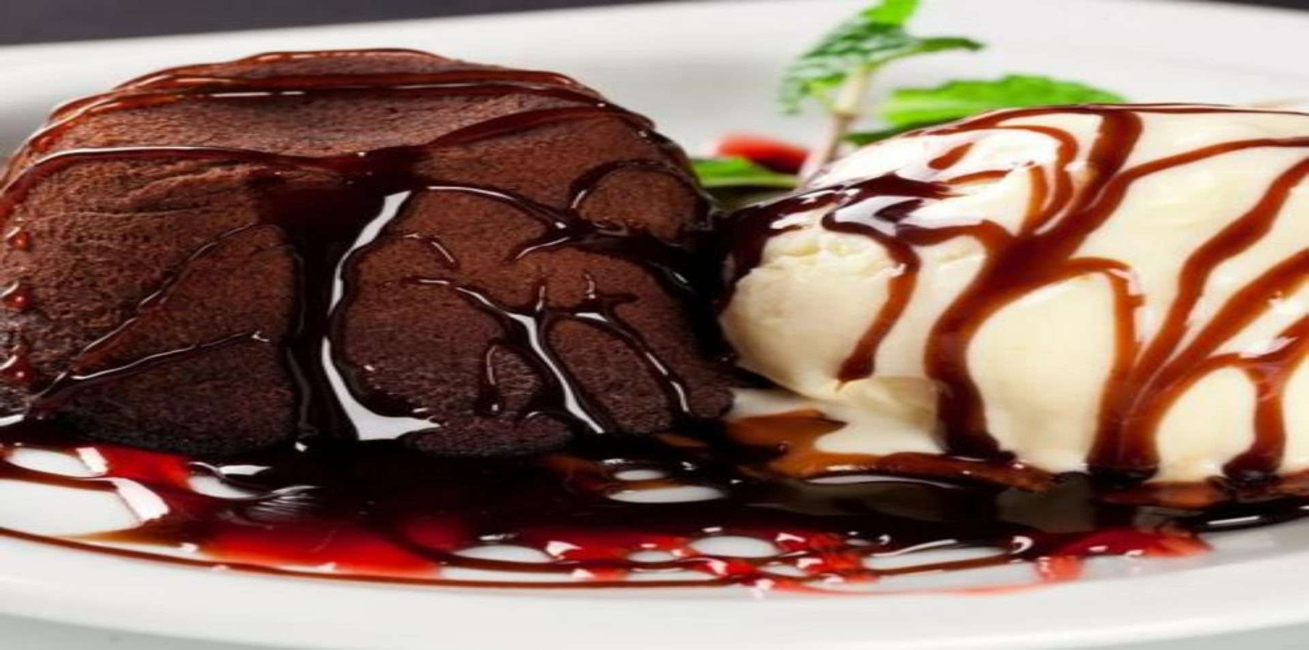
type input "aç"
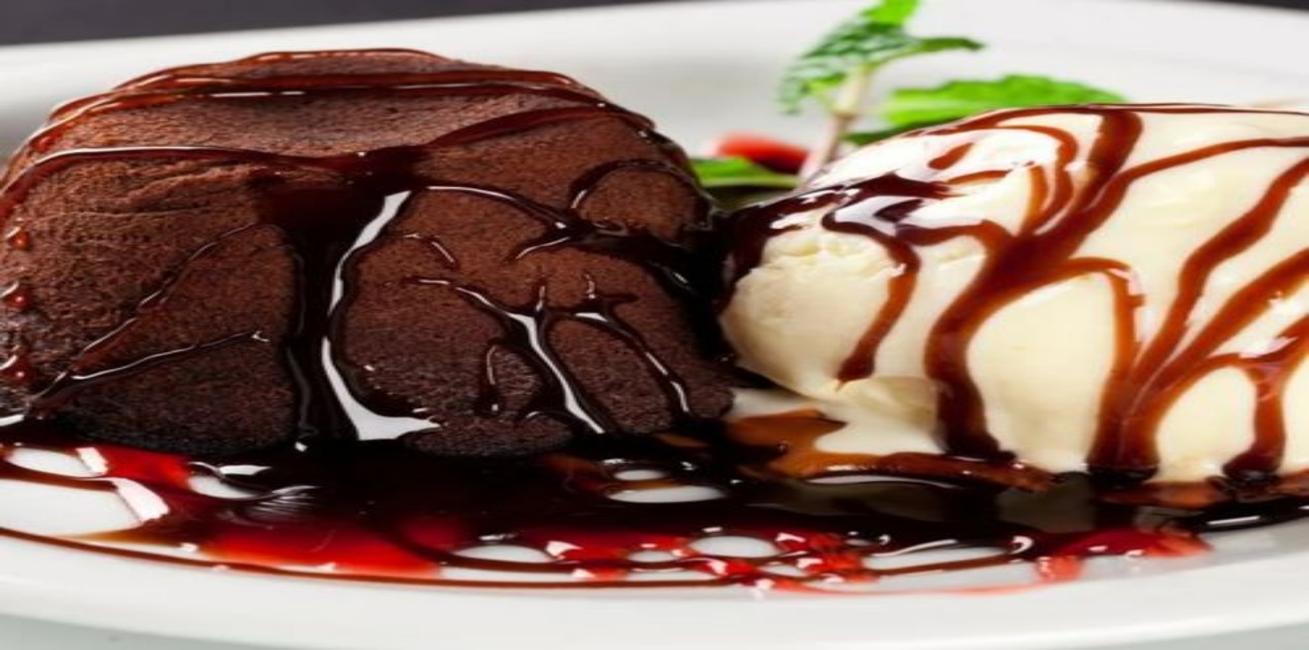
click at [1068, 582] on button "Não registrar e enviar pedido" at bounding box center [1050, 581] width 123 height 14
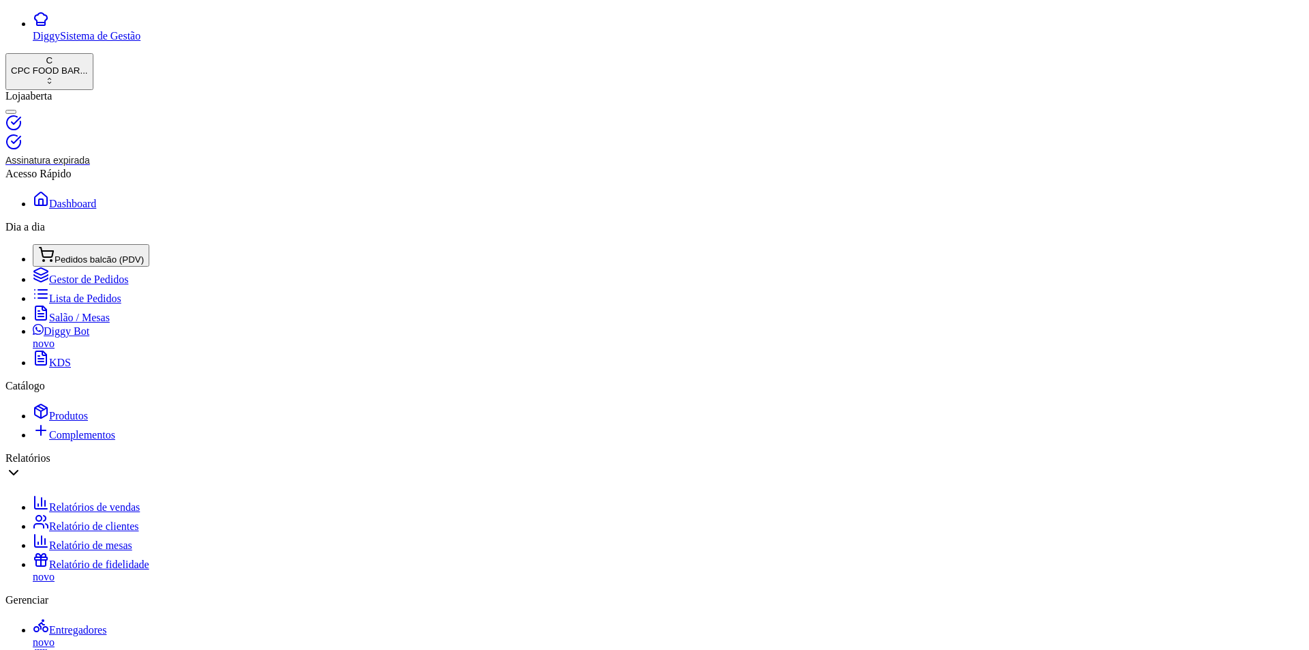
drag, startPoint x: 210, startPoint y: 115, endPoint x: 126, endPoint y: 111, distance: 84.0
click at [126, 111] on div "Diggy Sistema de Gestão C CPC FOOD BAR ... Loja aberta Assinatura expirada Aces…" at bounding box center [654, 636] width 1299 height 1251
type input "marcelo"
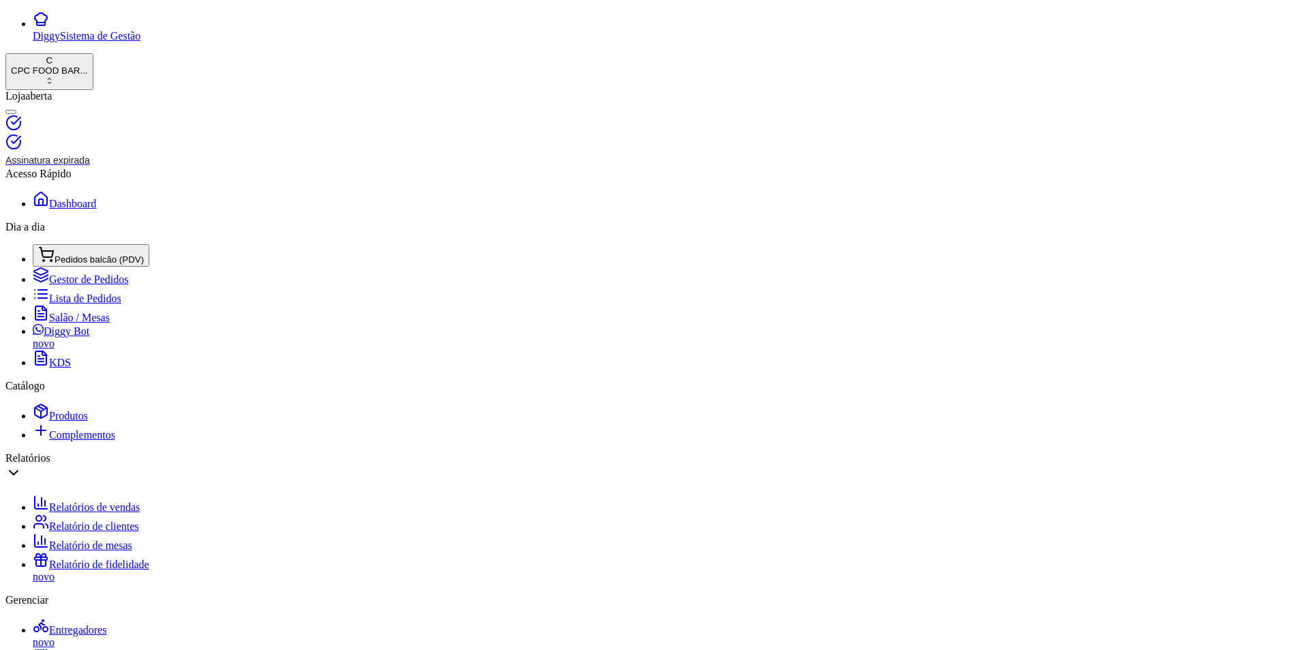
scroll to position [0, 0]
drag, startPoint x: 197, startPoint y: 112, endPoint x: 164, endPoint y: 100, distance: 35.6
drag, startPoint x: 231, startPoint y: 117, endPoint x: 102, endPoint y: 101, distance: 129.8
click at [102, 101] on div "Diggy Sistema de Gestão C CPC FOOD BAR ... Loja aberta Assinatura expirada Aces…" at bounding box center [654, 636] width 1299 height 1251
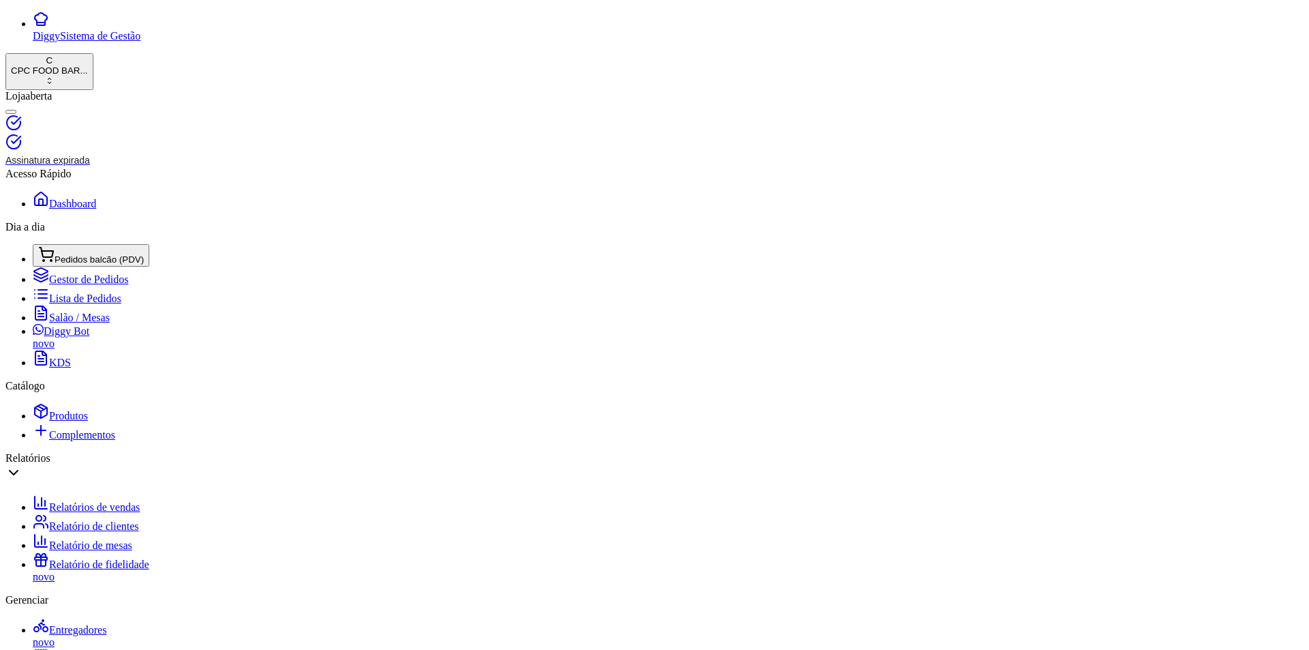
type input "meio"
type input "R$ 0,00"
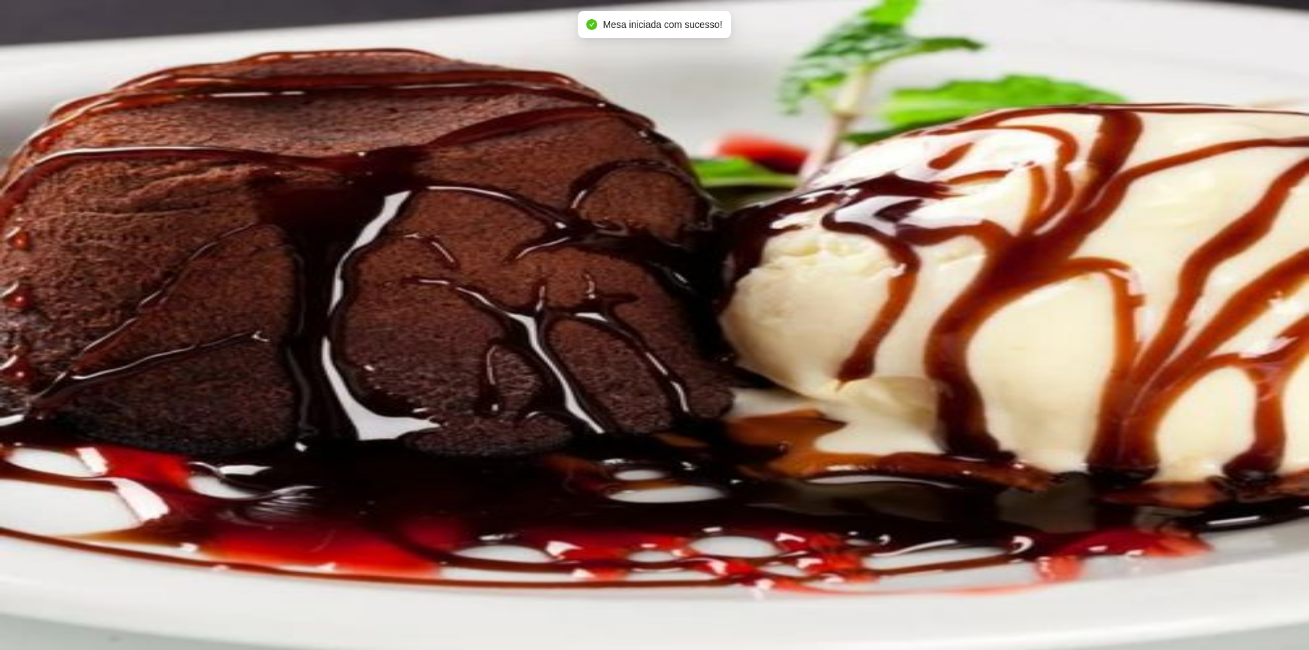
type input "1"
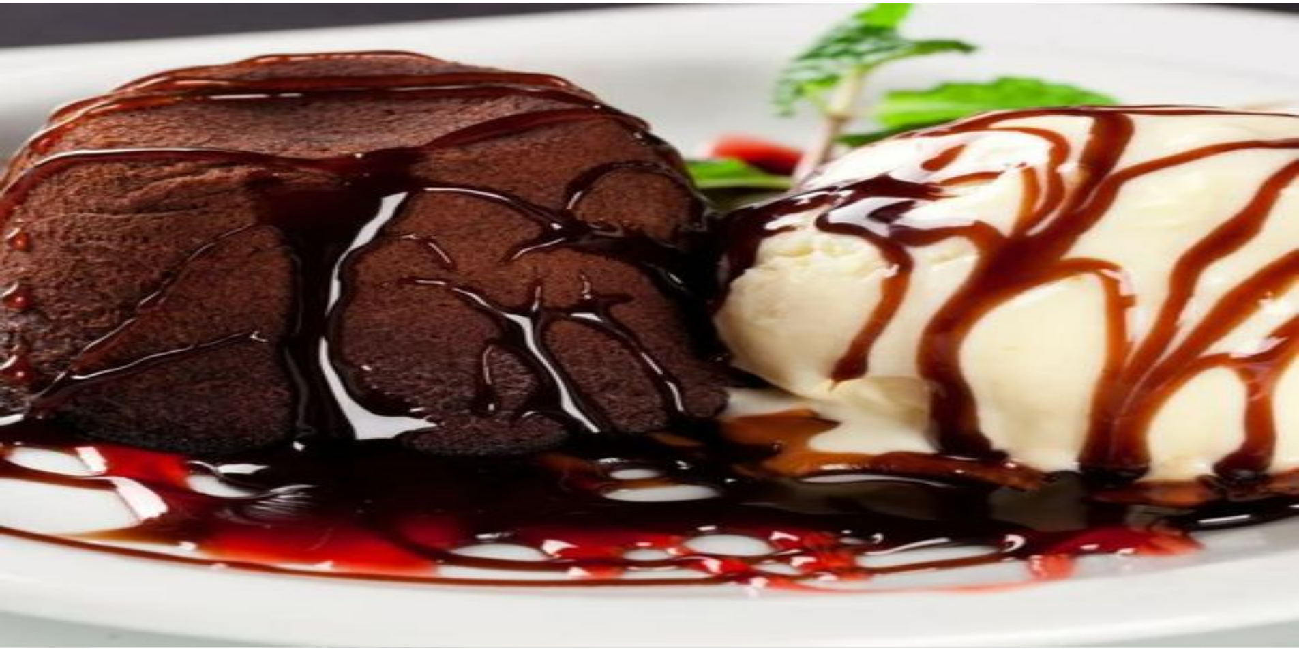
scroll to position [0, 0]
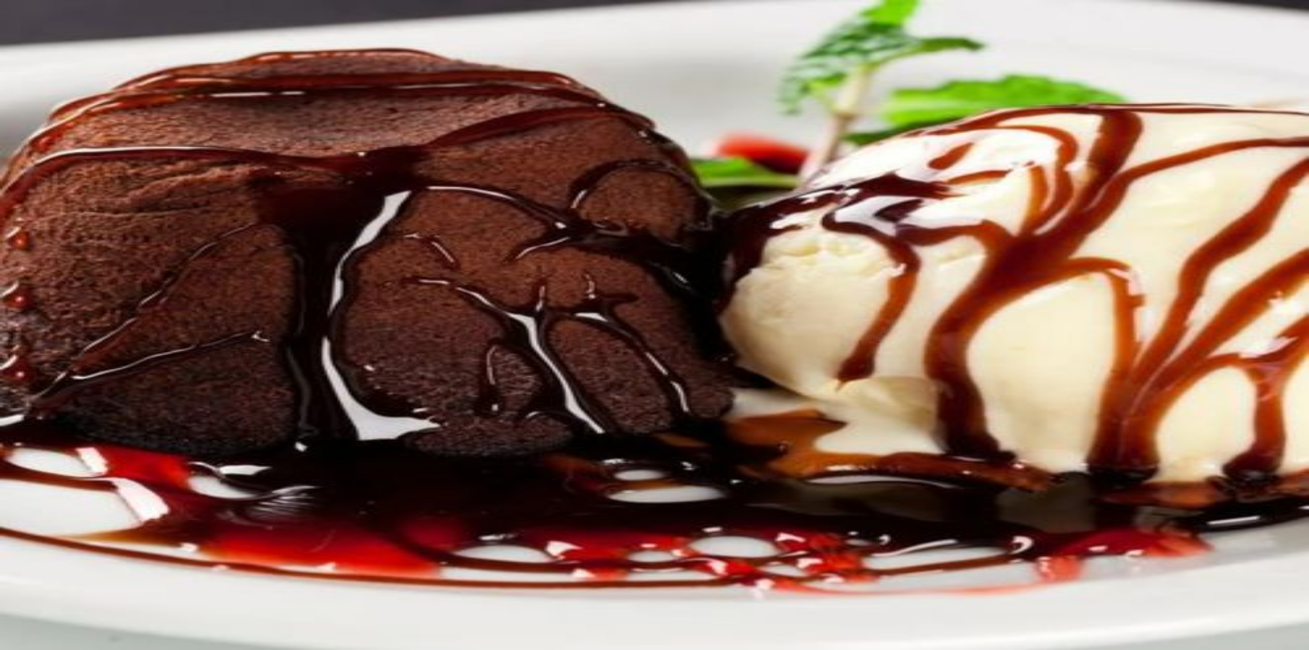
type input "skol"
type input "1"
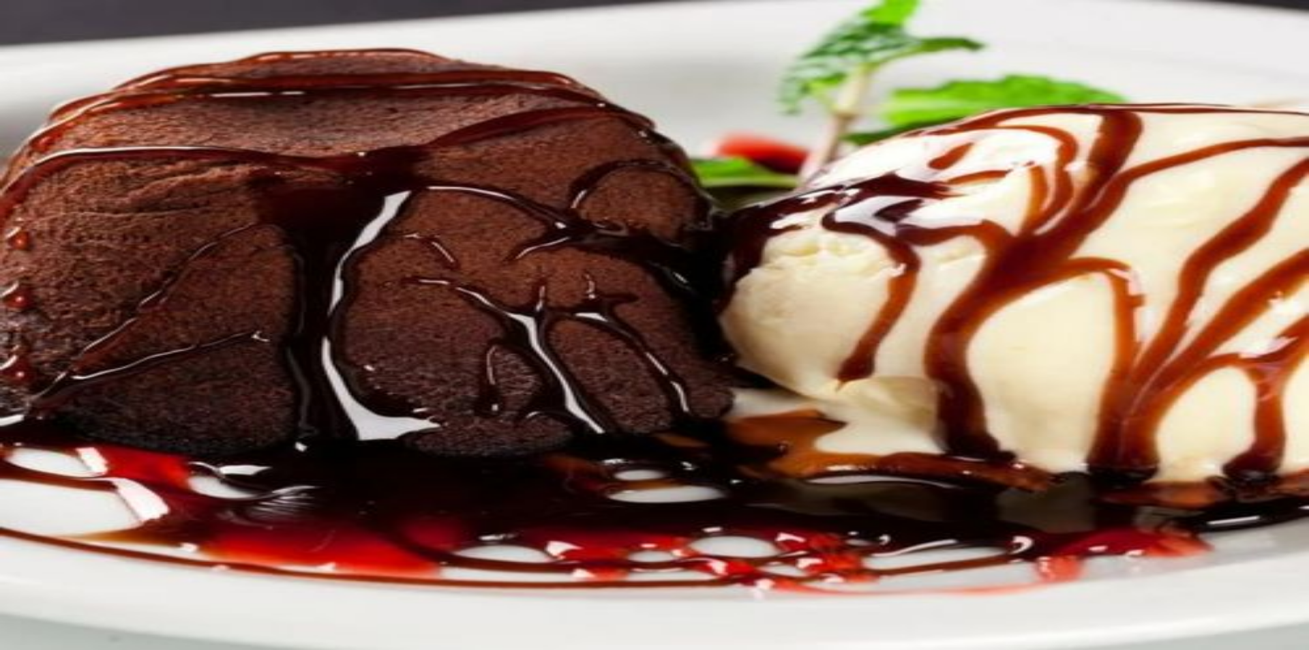
click at [1081, 576] on button "Não registrar e enviar pedido" at bounding box center [1050, 581] width 123 height 14
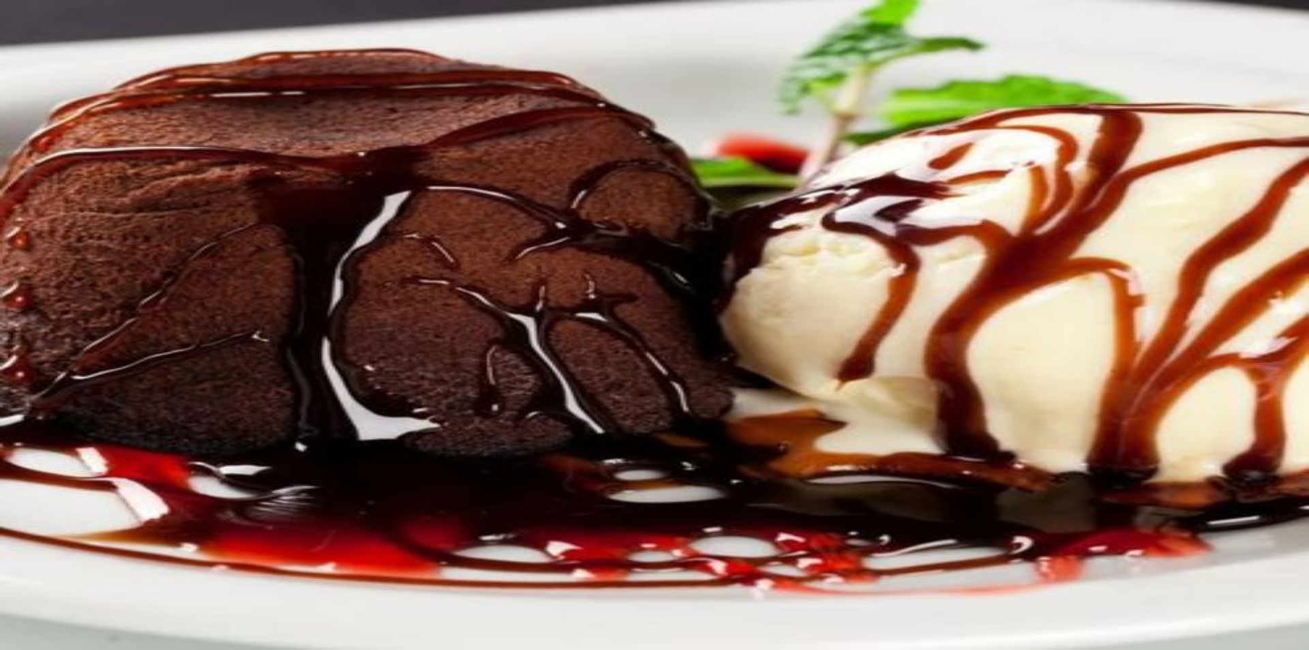
type input "skol"
type input "1"
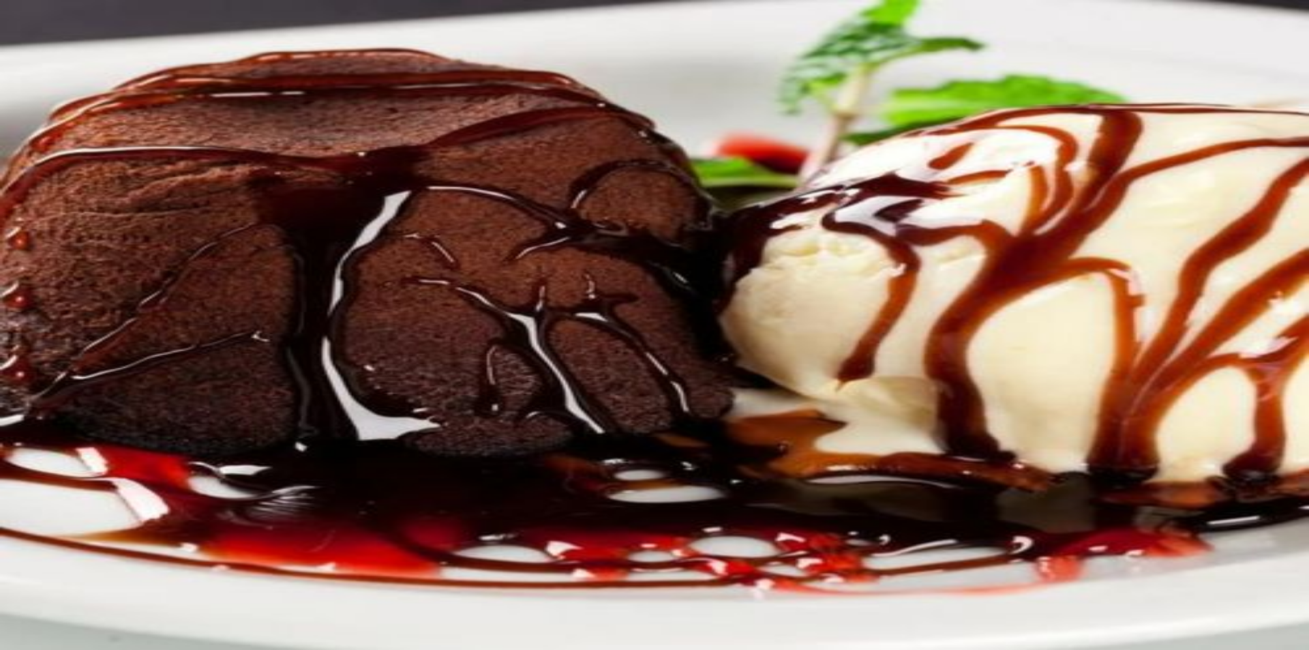
click at [1070, 574] on button "Não registrar e enviar pedido" at bounding box center [1050, 581] width 123 height 14
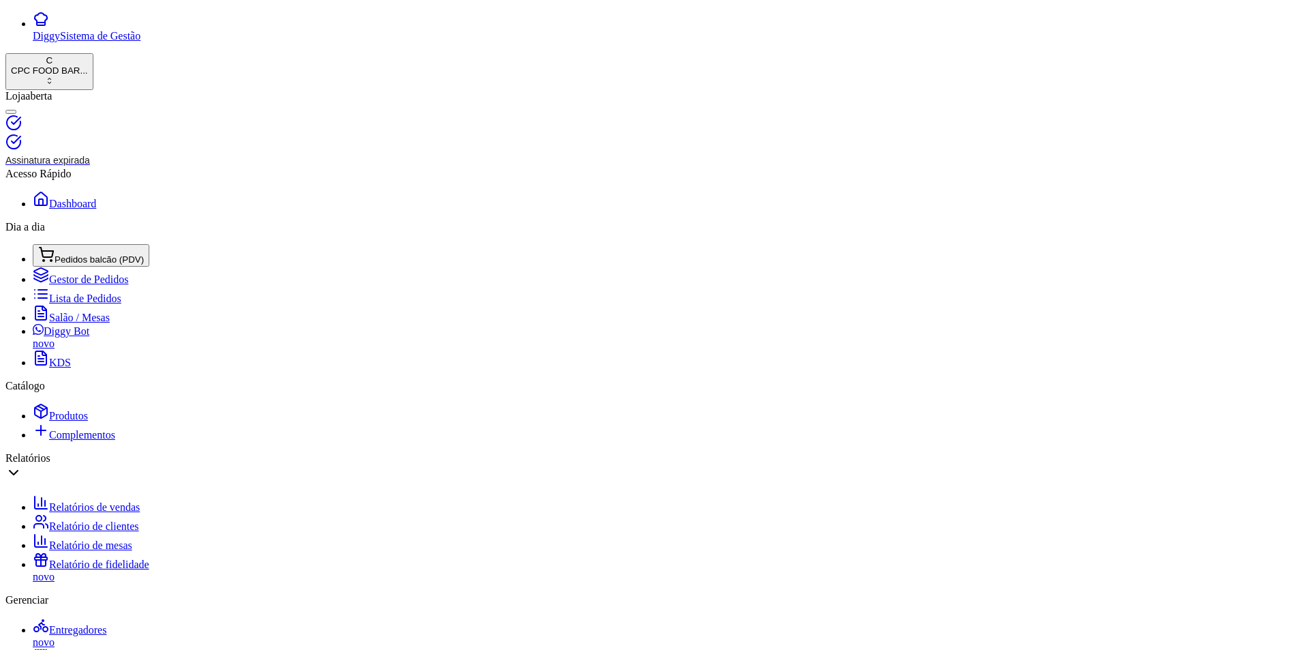
drag, startPoint x: 261, startPoint y: 118, endPoint x: 42, endPoint y: 108, distance: 219.1
click at [42, 108] on div "Diggy Sistema de Gestão C CPC FOOD BAR ... Loja aberta Assinatura expirada Aces…" at bounding box center [654, 636] width 1299 height 1251
type input "cris"
select select "TABLE"
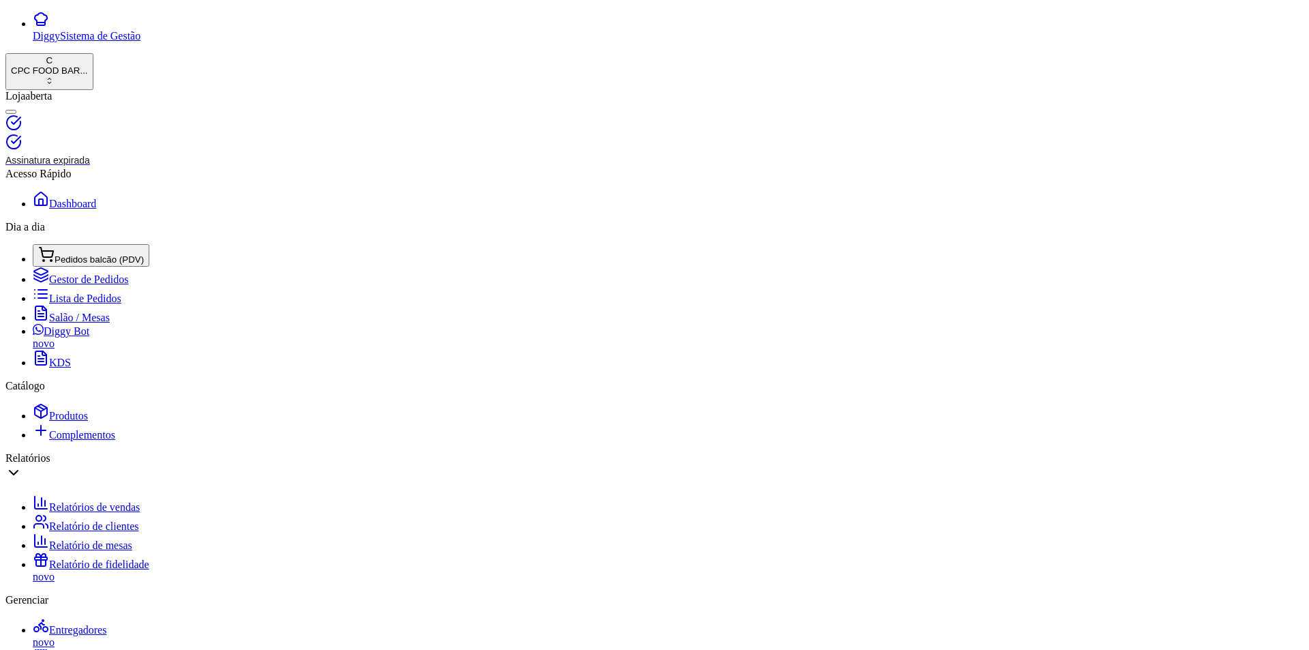
type input "CRIS MANUTENÇÃO"
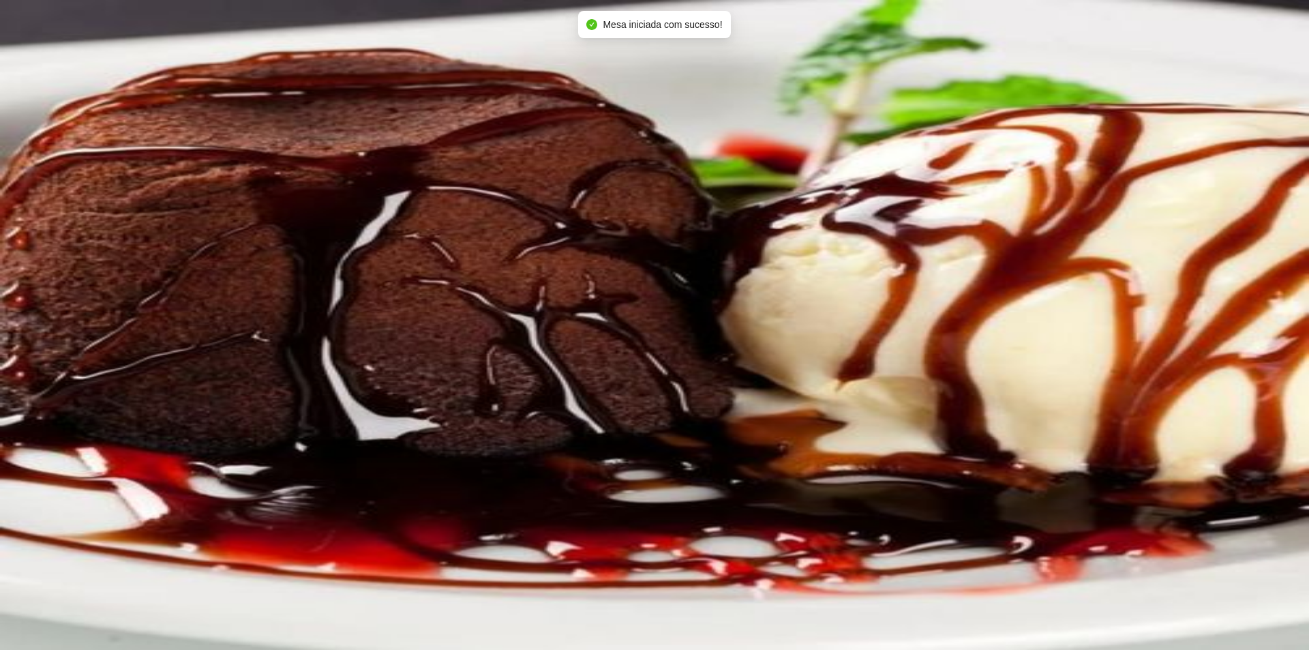
type input "X-"
type input "1"
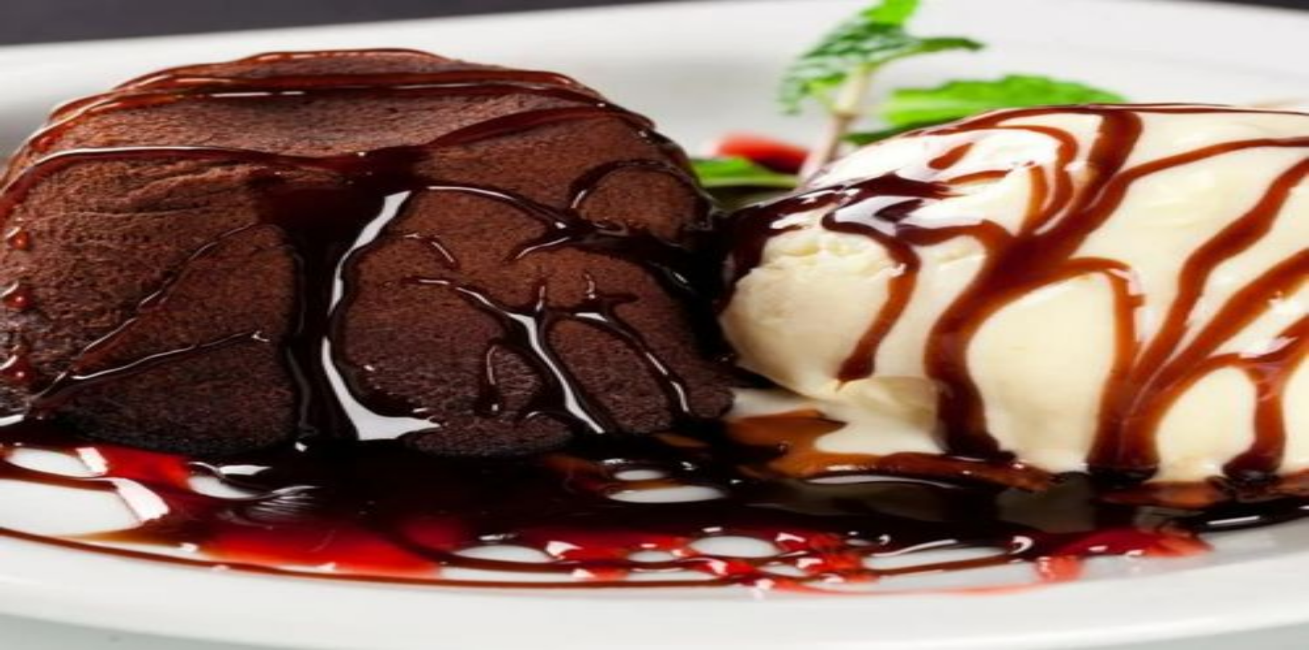
click at [1098, 574] on button "Não registrar e enviar pedido" at bounding box center [1050, 581] width 123 height 14
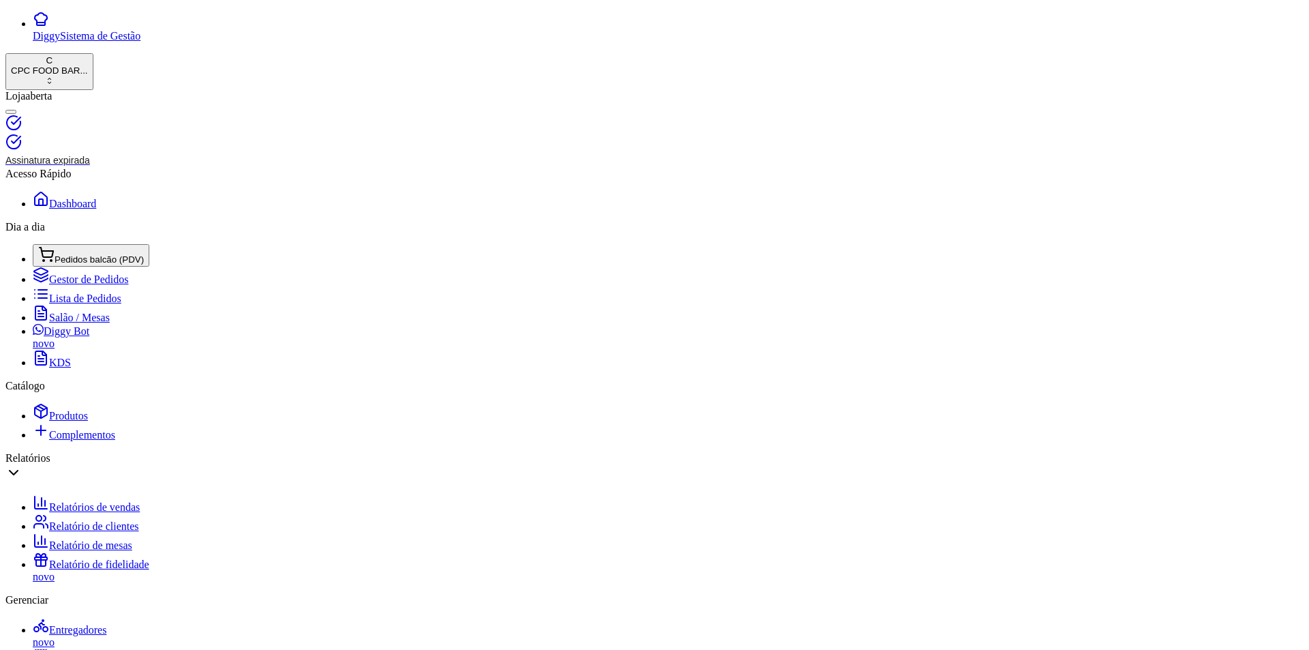
click at [55, 254] on span "Pedidos balcão (PDV)" at bounding box center [99, 259] width 89 height 10
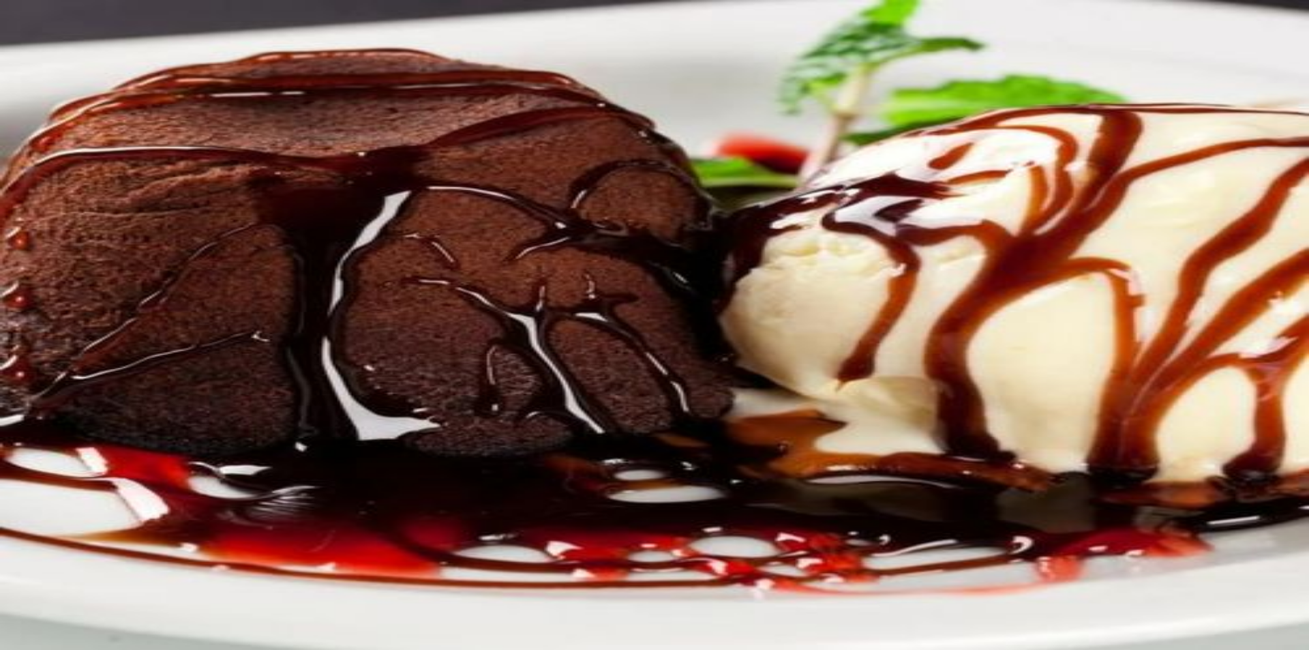
type input "MISTO"
type input "1"
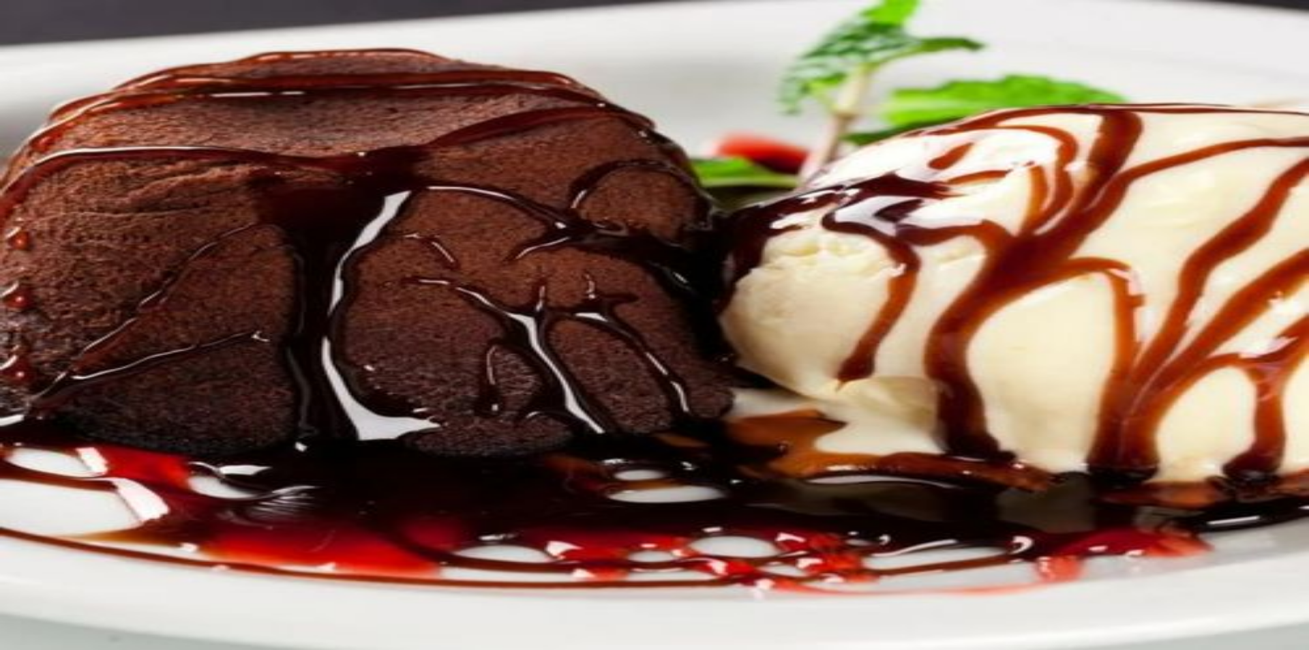
drag, startPoint x: 73, startPoint y: 106, endPoint x: 25, endPoint y: 105, distance: 48.4
type input "KS"
type input "1"
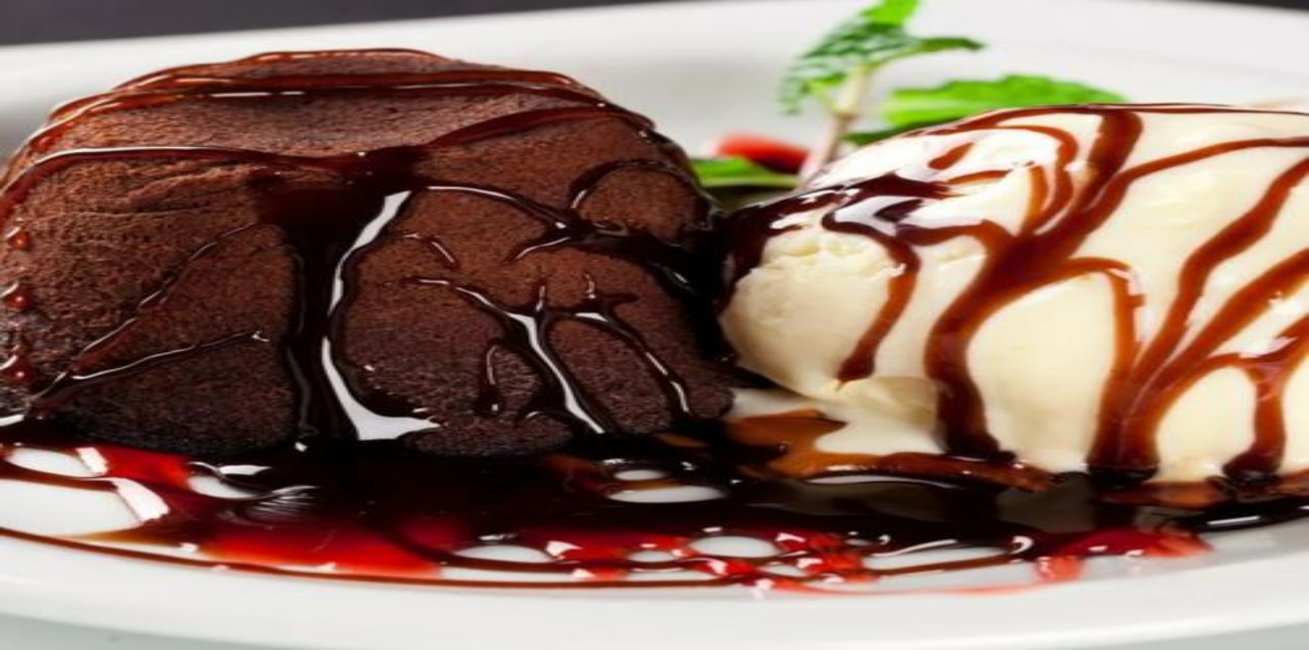
type input "1"
drag, startPoint x: 628, startPoint y: 341, endPoint x: 622, endPoint y: 344, distance: 7.0
type input "ZERO"
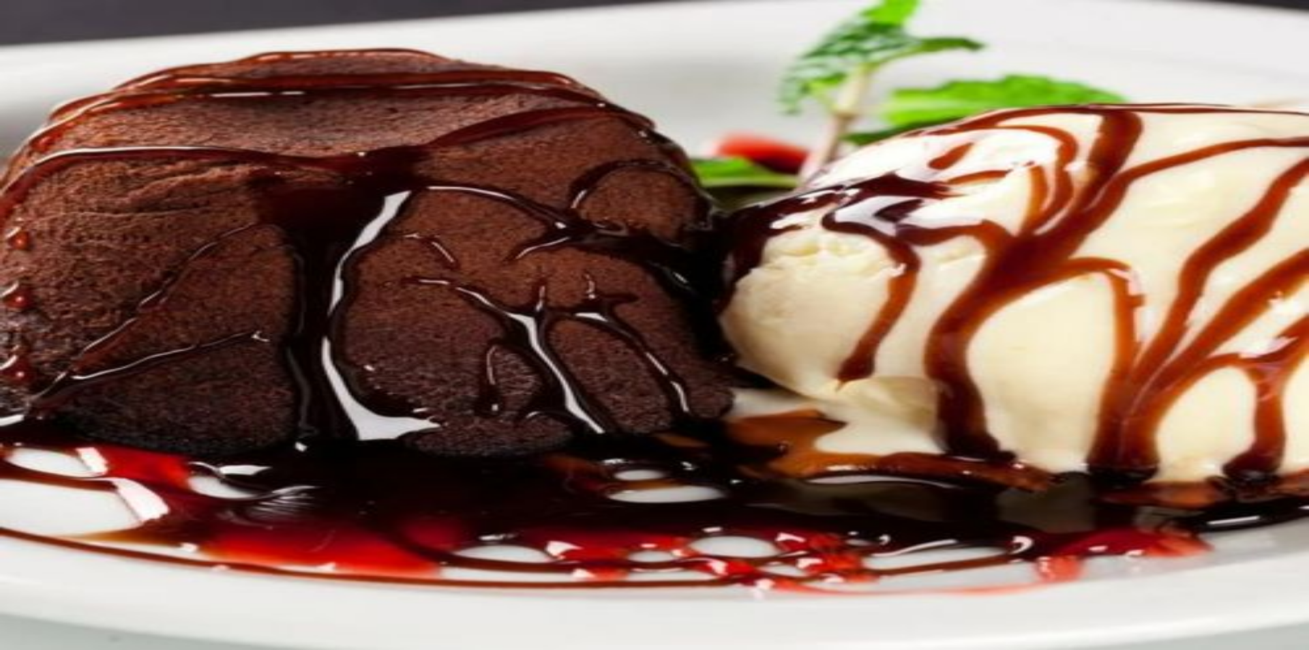
type input "0"
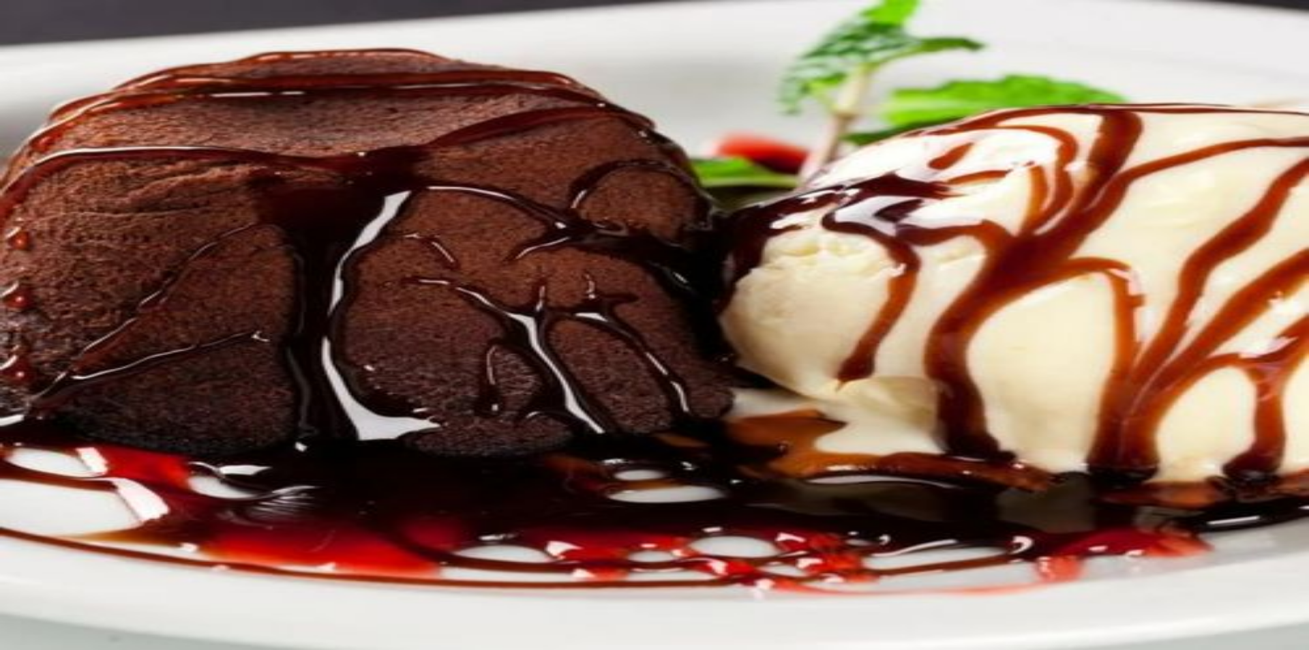
type input "R$ 0,00"
type input "0"
type input "-R$ 23,00"
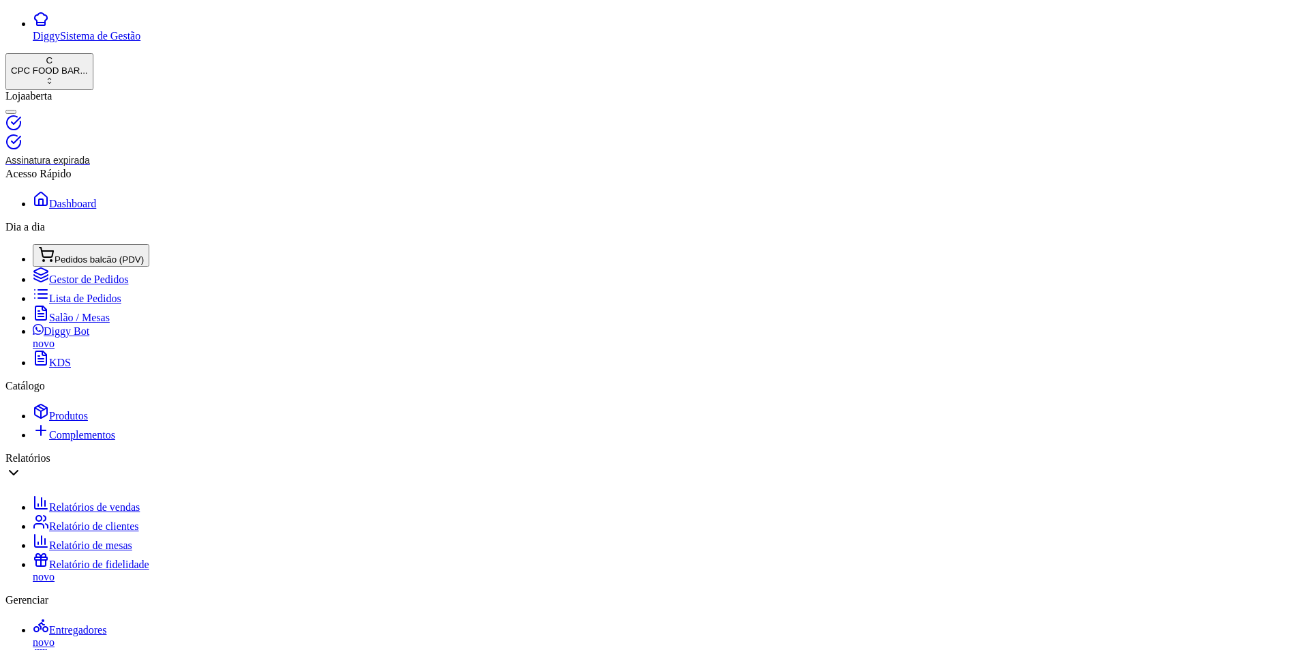
click at [53, 304] on span "Lista de Pedidos" at bounding box center [85, 299] width 72 height 12
click at [49, 323] on span "Salão / Mesas" at bounding box center [79, 318] width 61 height 12
click at [63, 421] on span "Produtos" at bounding box center [68, 416] width 39 height 12
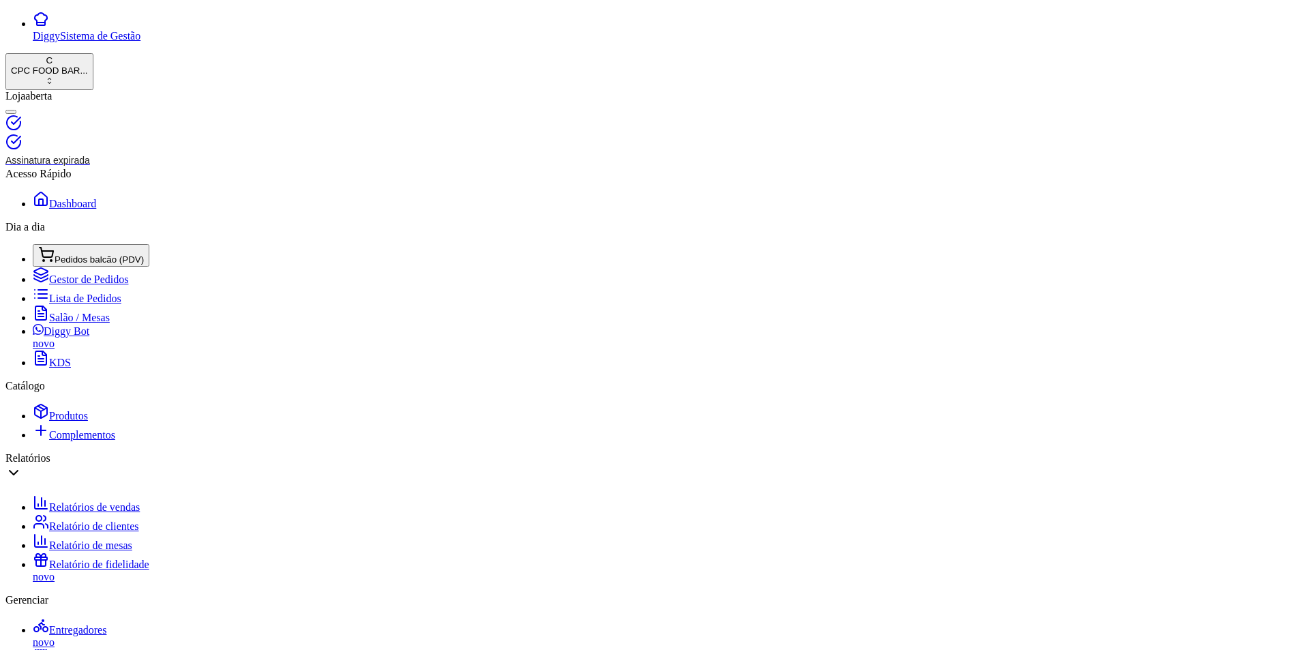
click at [58, 421] on span "Produtos" at bounding box center [68, 416] width 39 height 12
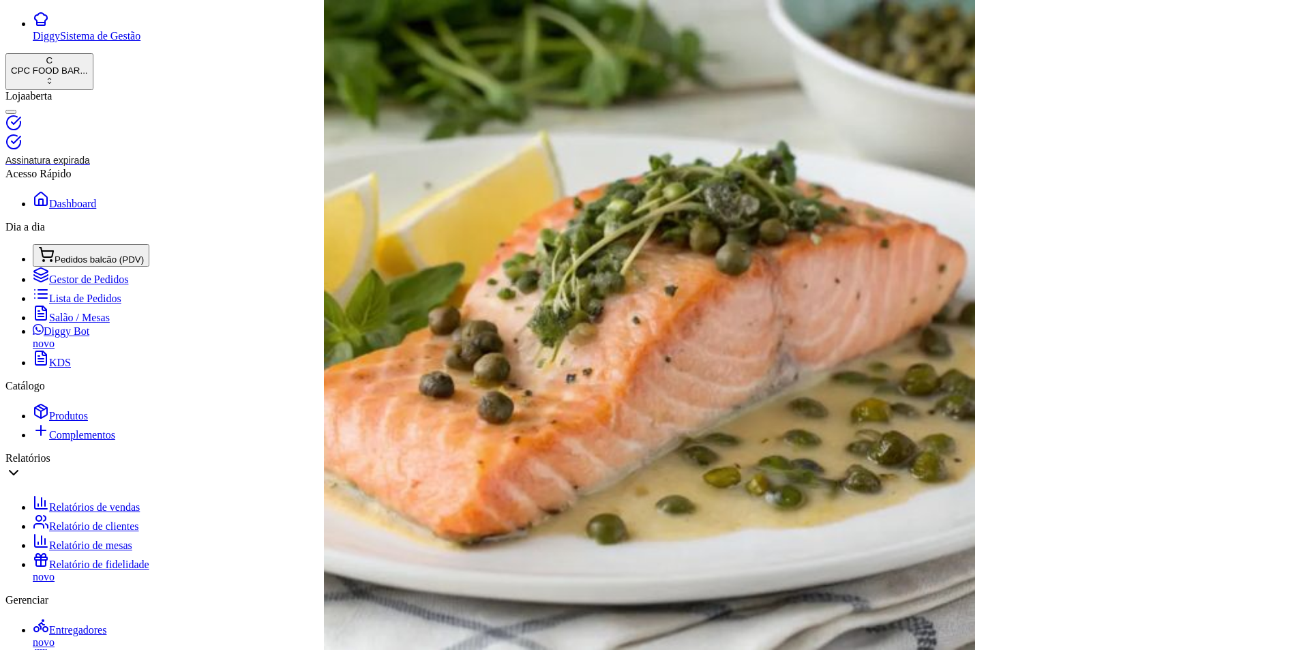
type input "CAP"
click at [68, 254] on span "Pedidos balcão (PDV)" at bounding box center [99, 259] width 89 height 10
click at [59, 322] on span "Salão / Mesas" at bounding box center [79, 318] width 61 height 12
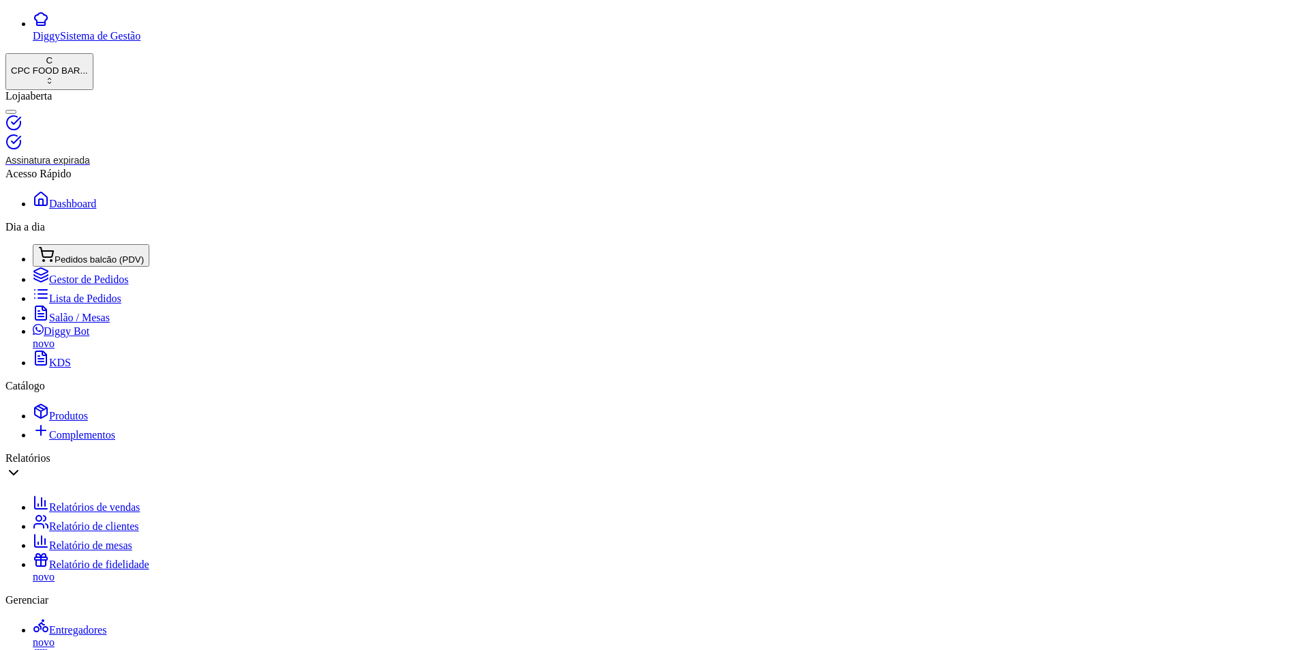
type input "MEIO"
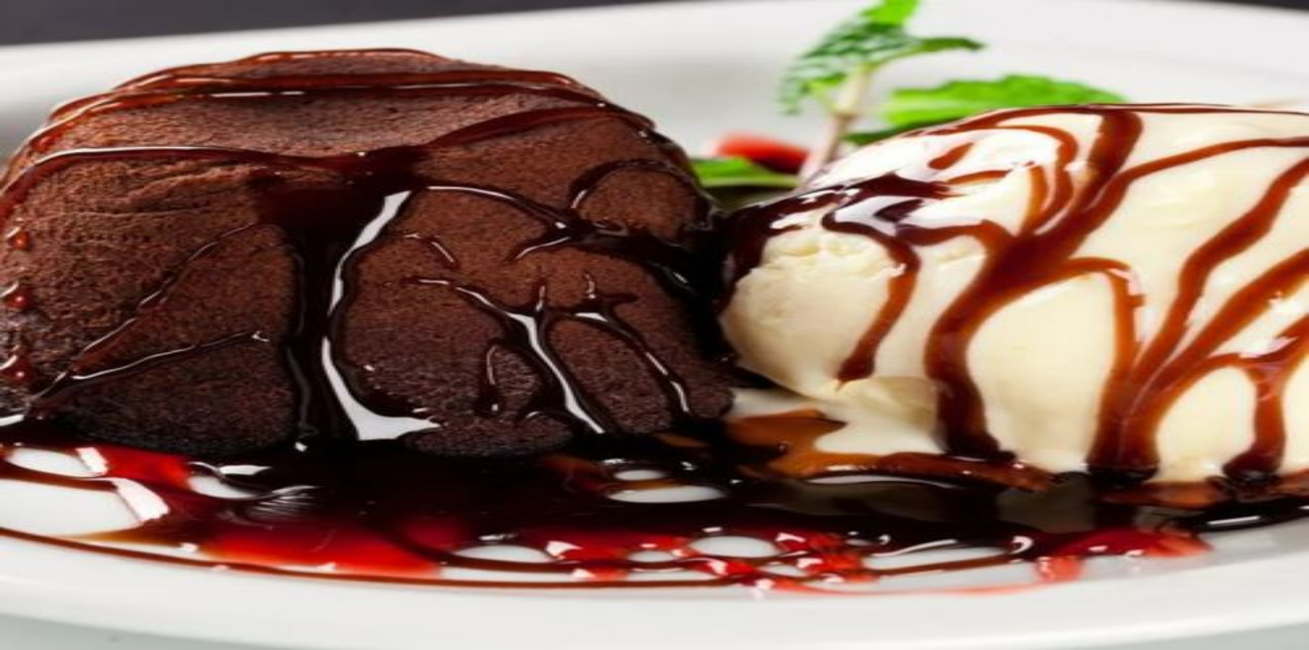
type input "SKOL"
type input "1"
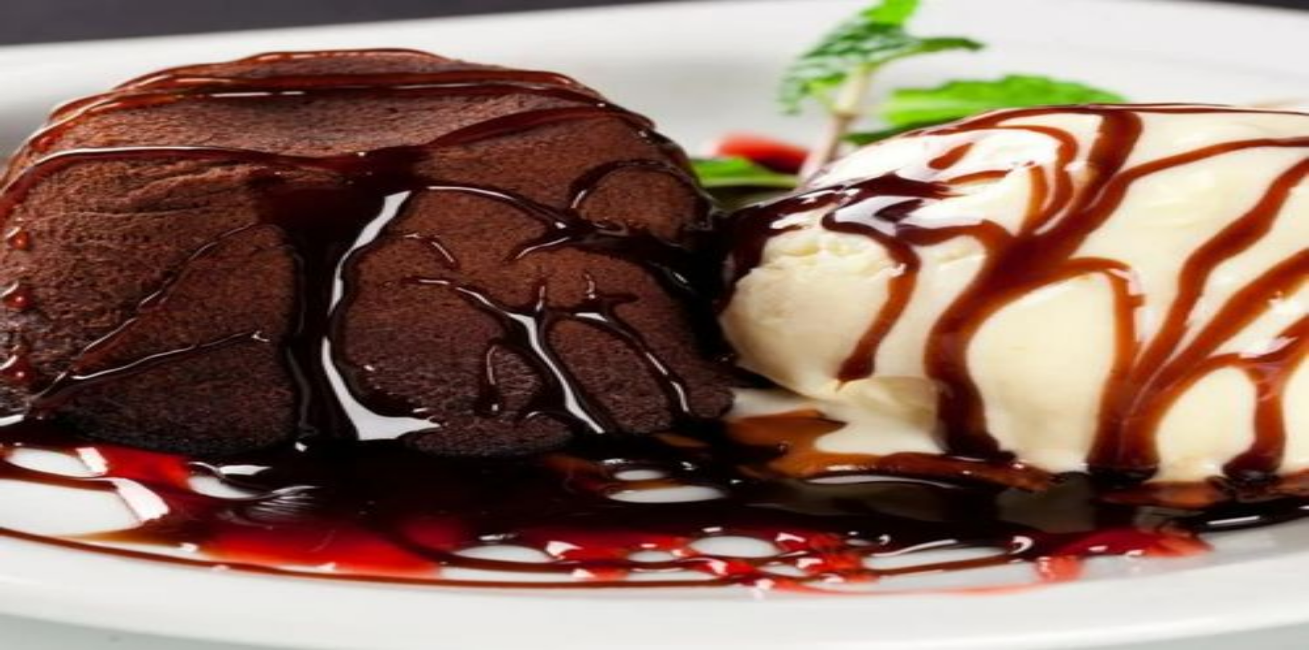
drag, startPoint x: 0, startPoint y: 102, endPoint x: 29, endPoint y: 101, distance: 28.7
type input "PROVOLO"
type input "1"
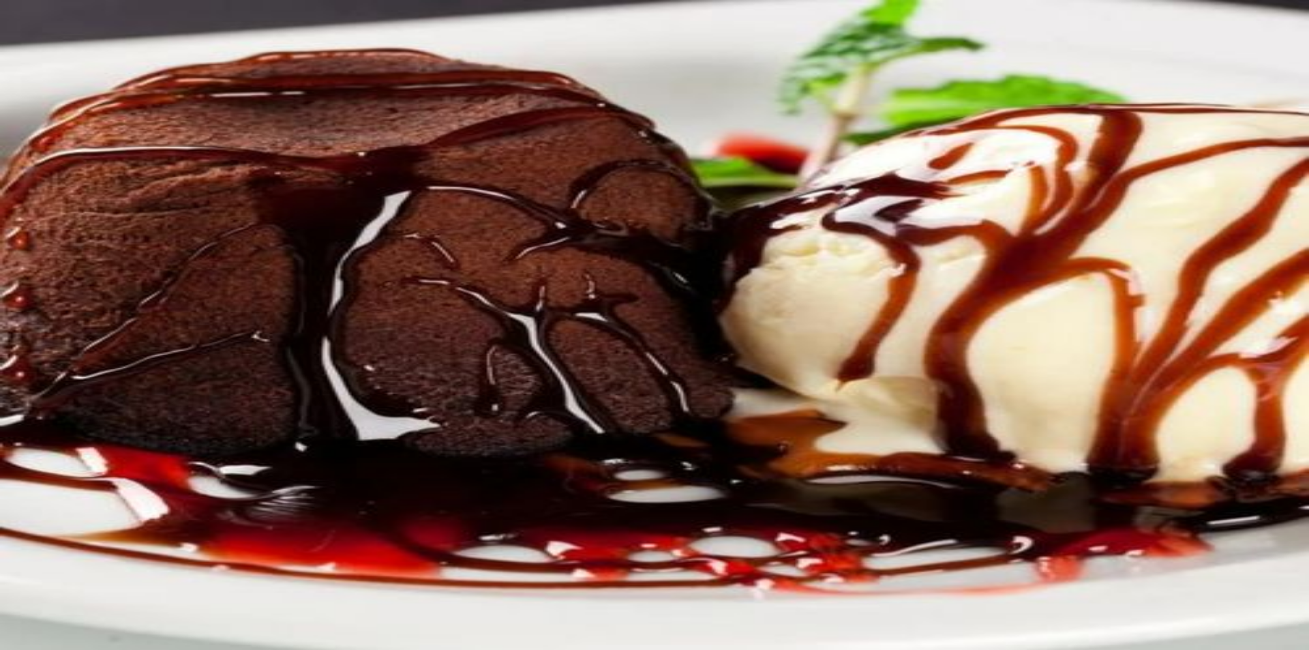
type input "1"
click at [1065, 576] on button "Não registrar e enviar pedido" at bounding box center [1050, 582] width 123 height 14
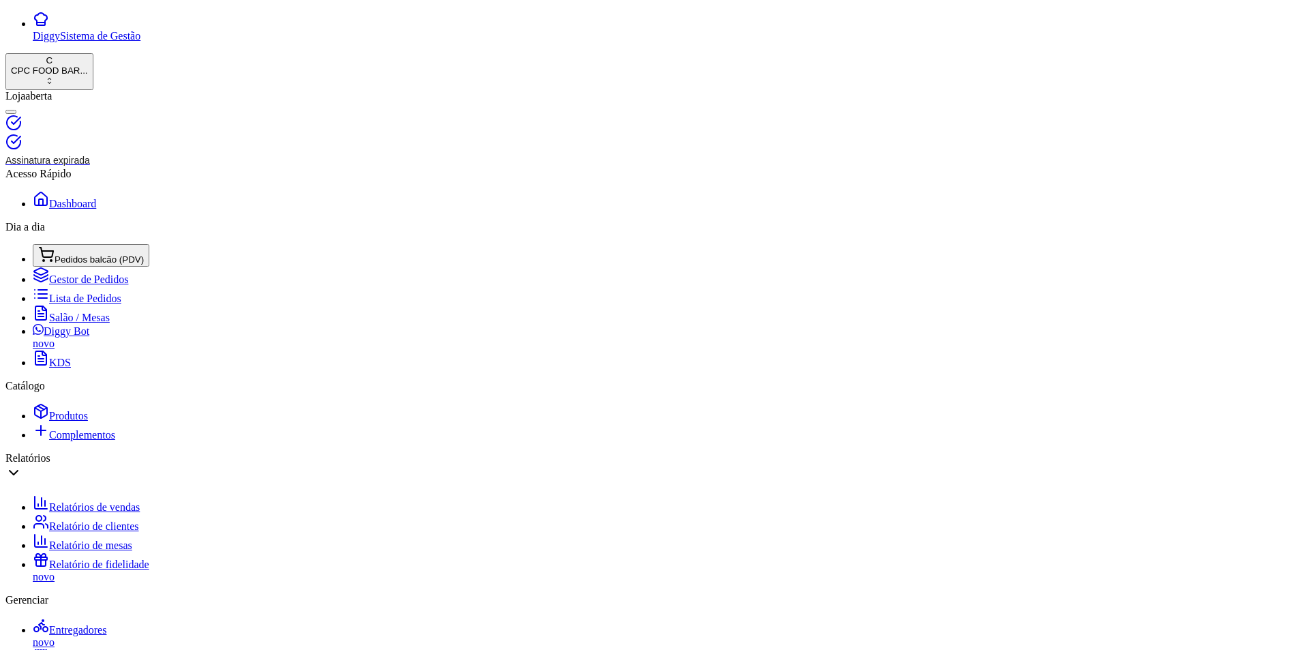
drag, startPoint x: 222, startPoint y: 110, endPoint x: 175, endPoint y: 103, distance: 46.9
drag, startPoint x: 212, startPoint y: 119, endPoint x: 183, endPoint y: 107, distance: 31.2
click at [157, 110] on div "Diggy Sistema de Gestão C CPC FOOD BAR ... Loja aberta Assinatura expirada Aces…" at bounding box center [654, 636] width 1299 height 1251
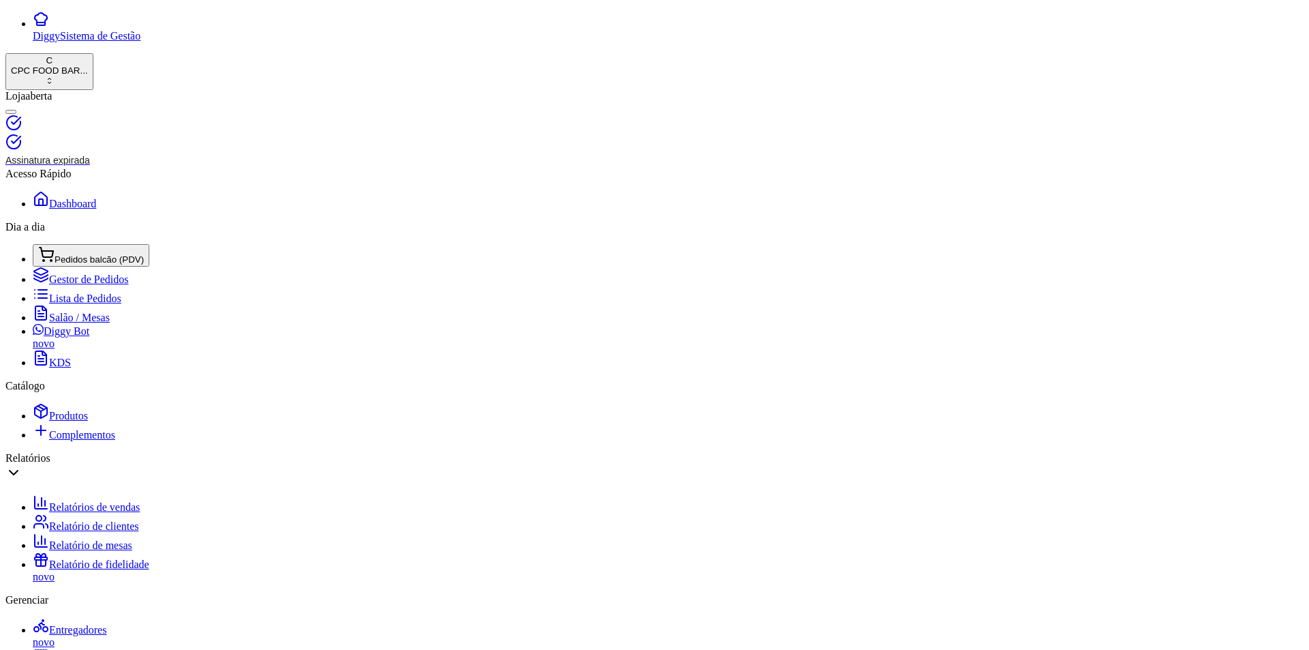
drag, startPoint x: 235, startPoint y: 120, endPoint x: 154, endPoint y: 111, distance: 81.6
click at [154, 111] on div "Diggy Sistema de Gestão C CPC FOOD BAR ... Loja aberta Assinatura expirada Aces…" at bounding box center [654, 636] width 1299 height 1251
type input "KARE"
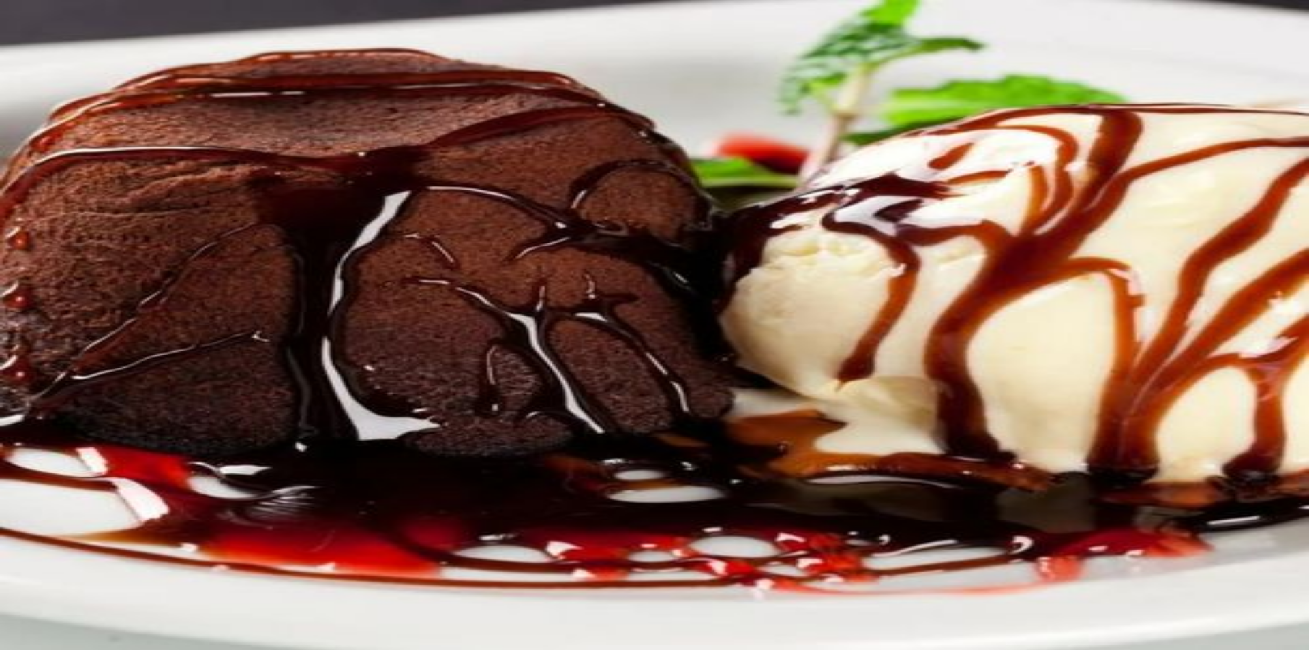
type input "1"
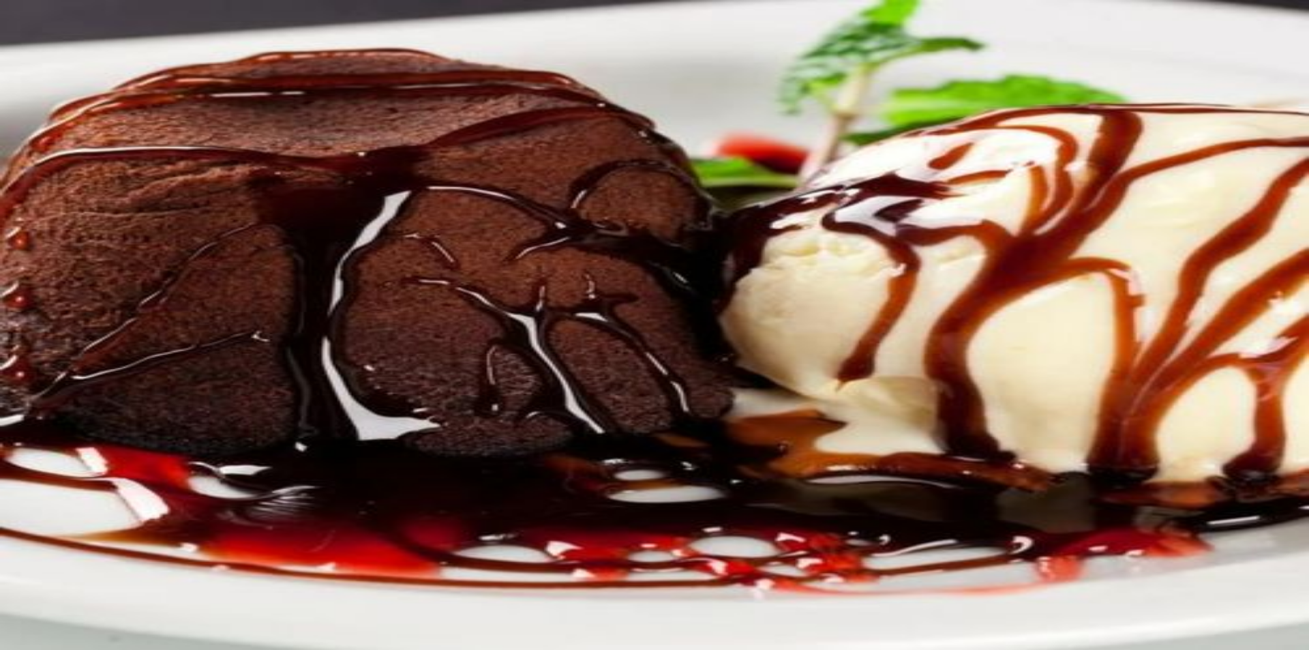
click at [1112, 550] on button "Não registrar e enviar pedido" at bounding box center [1050, 557] width 123 height 14
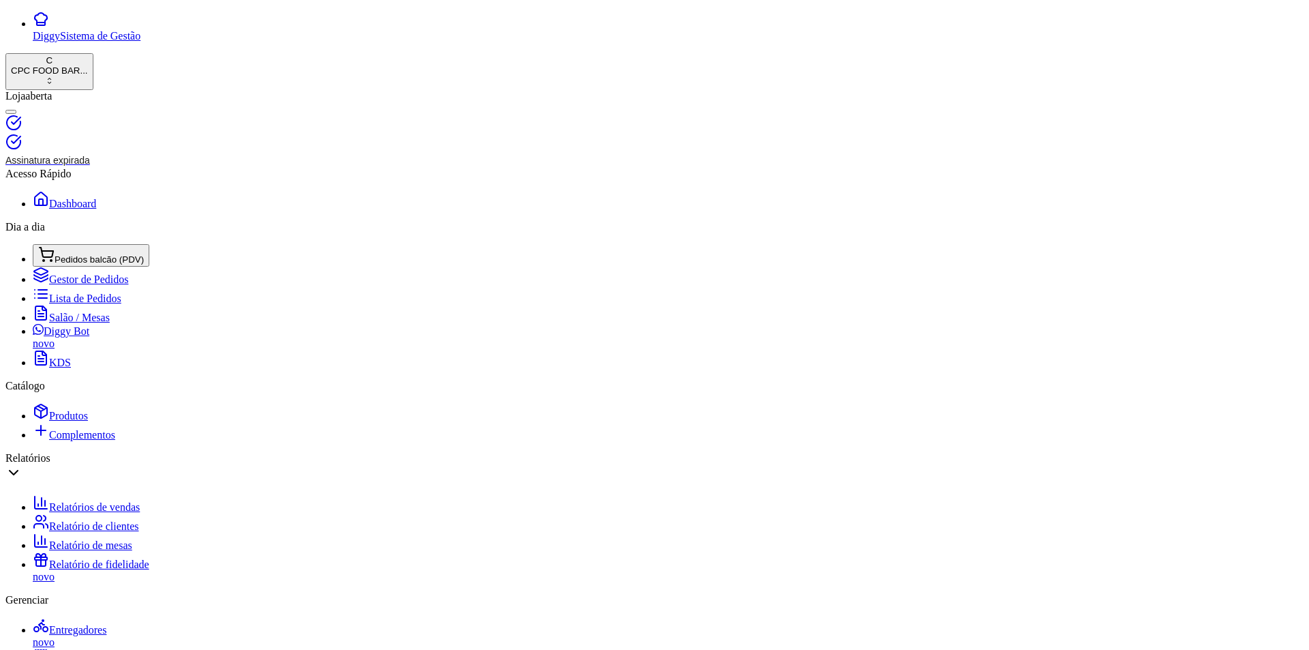
drag, startPoint x: 217, startPoint y: 116, endPoint x: 166, endPoint y: 107, distance: 51.2
type input "KAREN"
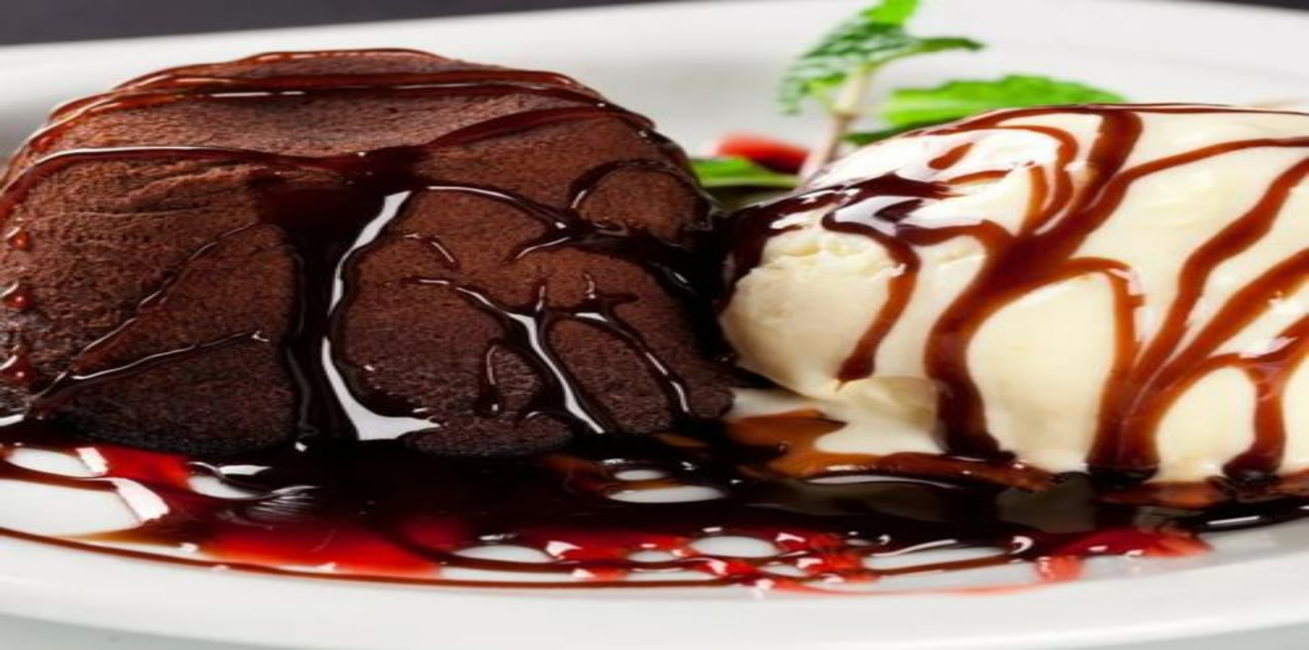
type input "CACH"
type input "1"
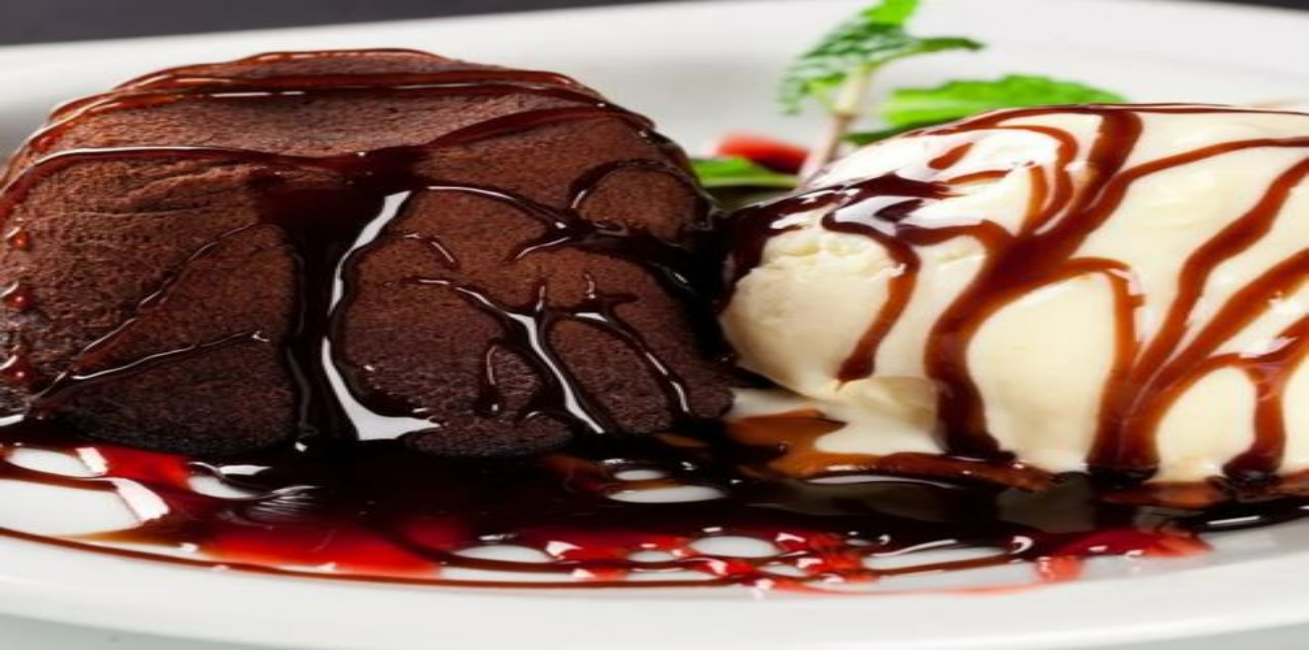
click at [1046, 574] on button "Não registrar e enviar pedido" at bounding box center [1050, 581] width 123 height 14
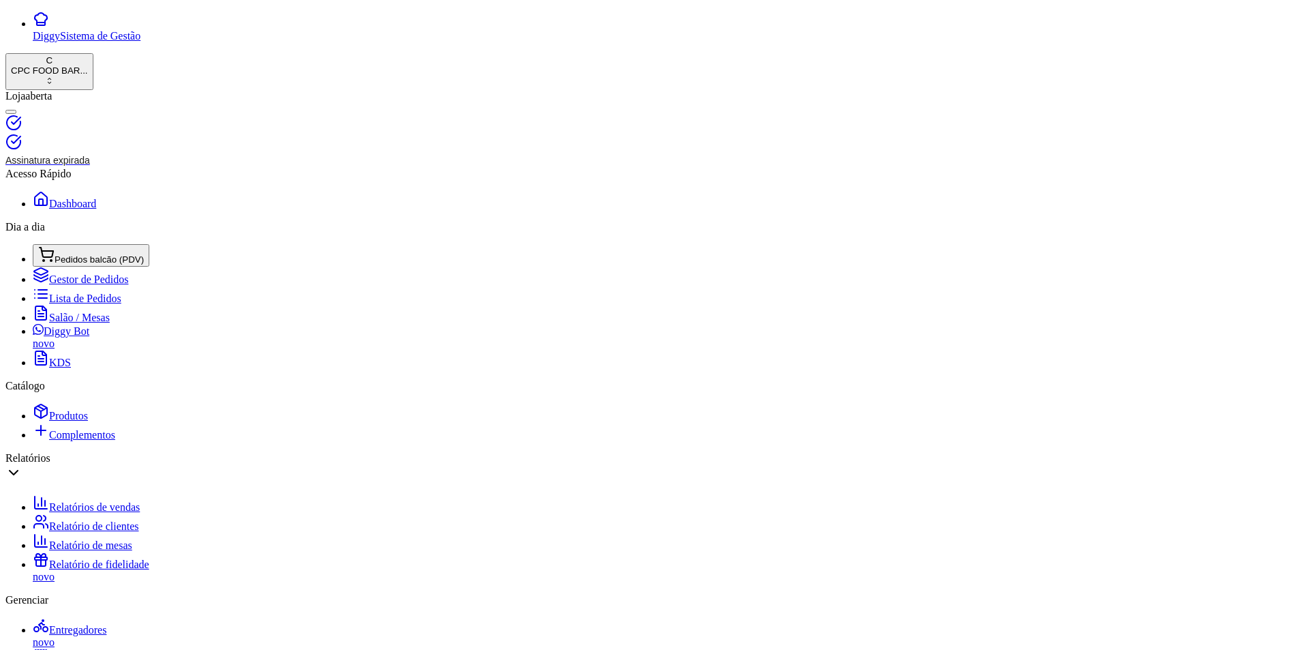
drag, startPoint x: 267, startPoint y: 119, endPoint x: 80, endPoint y: 102, distance: 187.7
click at [80, 102] on div "Diggy Sistema de Gestão C CPC FOOD BAR ... Loja aberta Assinatura expirada Aces…" at bounding box center [654, 636] width 1299 height 1251
click at [66, 319] on link "Salão / Mesas" at bounding box center [71, 318] width 77 height 12
drag, startPoint x: 246, startPoint y: 115, endPoint x: 68, endPoint y: 114, distance: 178.0
click at [68, 114] on div "Diggy Sistema de Gestão C CPC FOOD BAR ... Loja aberta Assinatura expirada Aces…" at bounding box center [654, 575] width 1299 height 1129
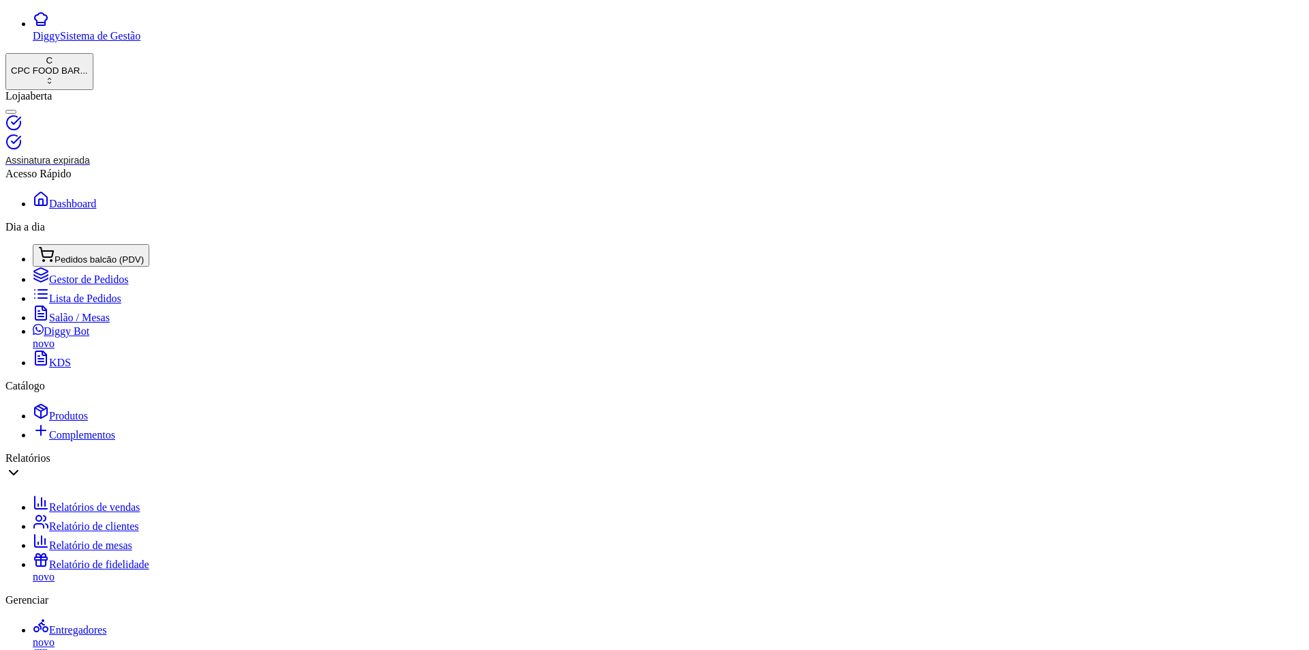
type input "CRI"
type input "R$ 0,00"
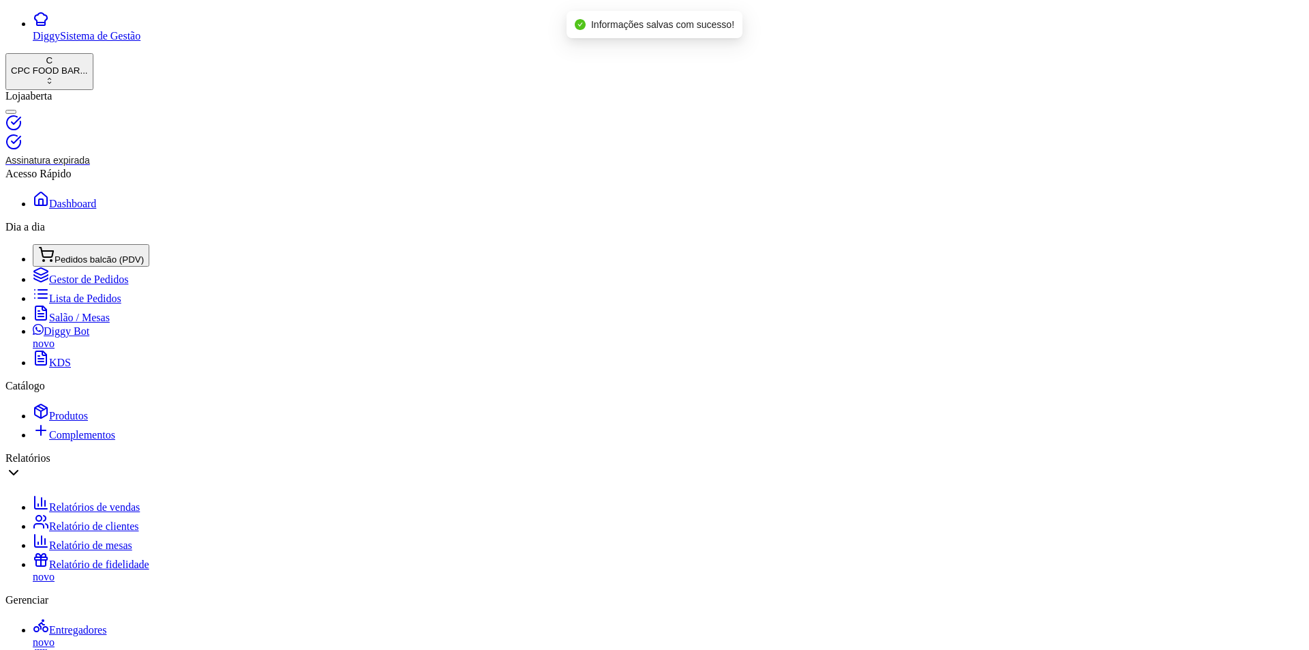
drag, startPoint x: 216, startPoint y: 113, endPoint x: 133, endPoint y: 114, distance: 83.2
click at [133, 114] on div "Diggy Sistema de Gestão C CPC FOOD BAR ... Loja aberta Assinatura expirada Aces…" at bounding box center [654, 636] width 1299 height 1251
type input "PAT"
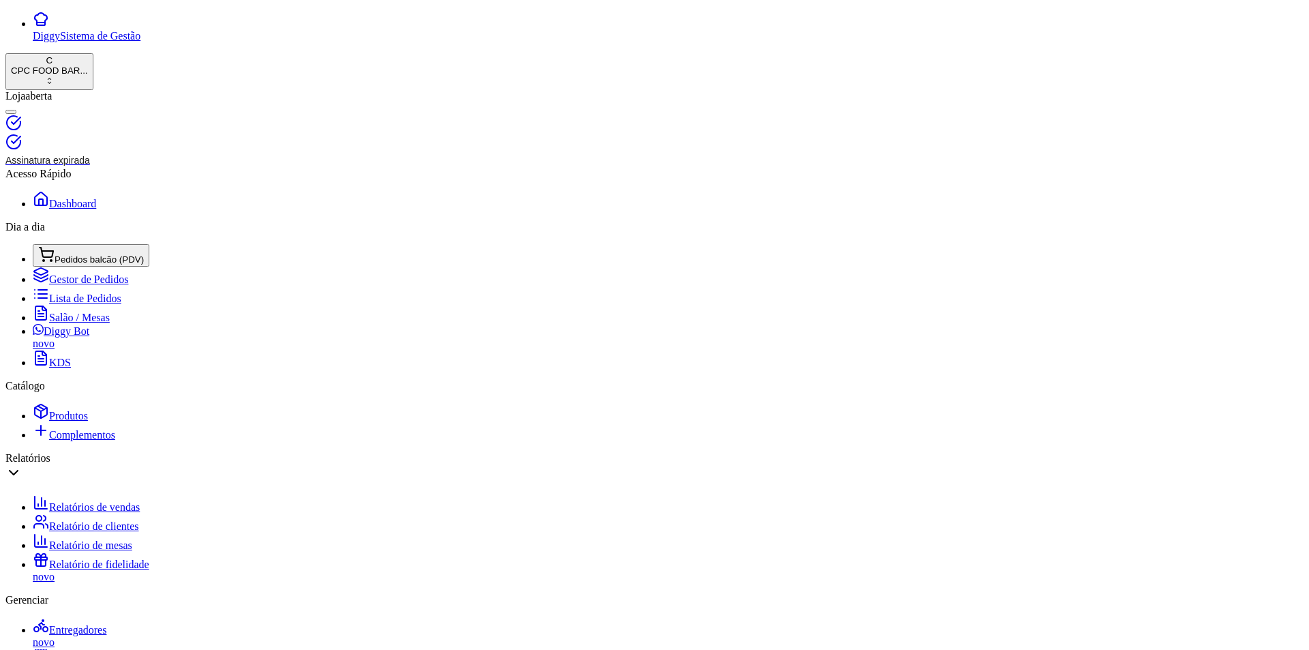
type input "R$ 0,00"
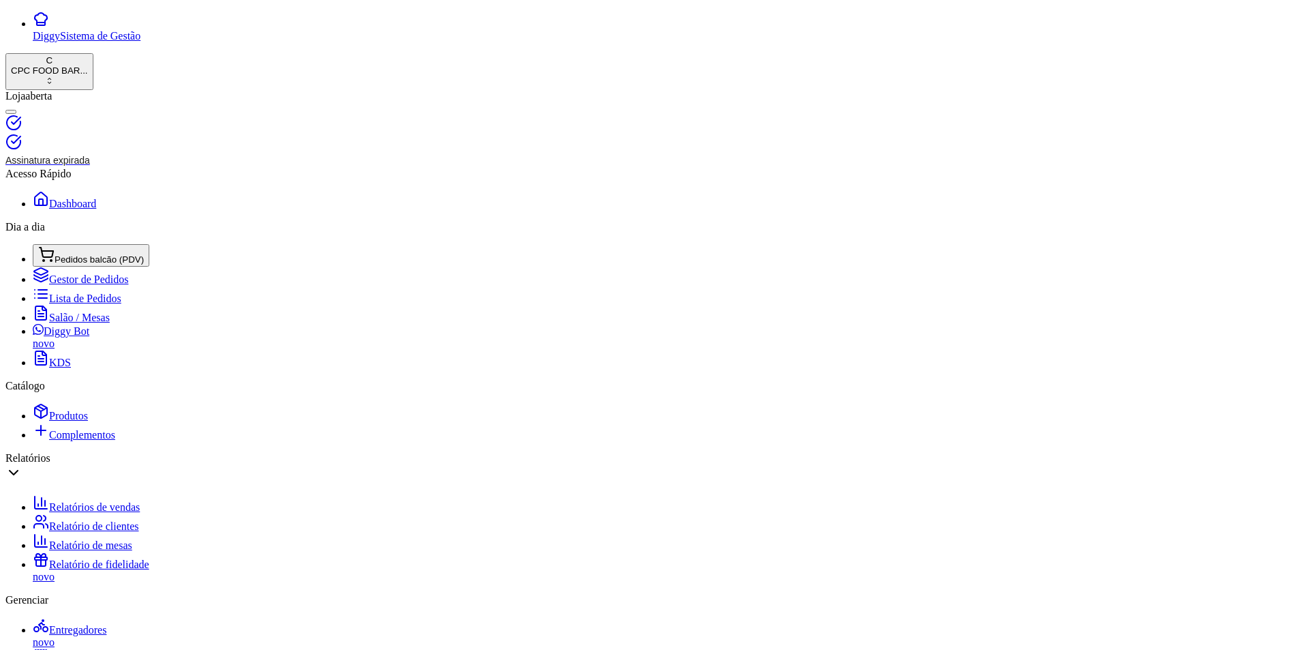
drag, startPoint x: 212, startPoint y: 123, endPoint x: 133, endPoint y: 110, distance: 80.1
type input "MEIO"
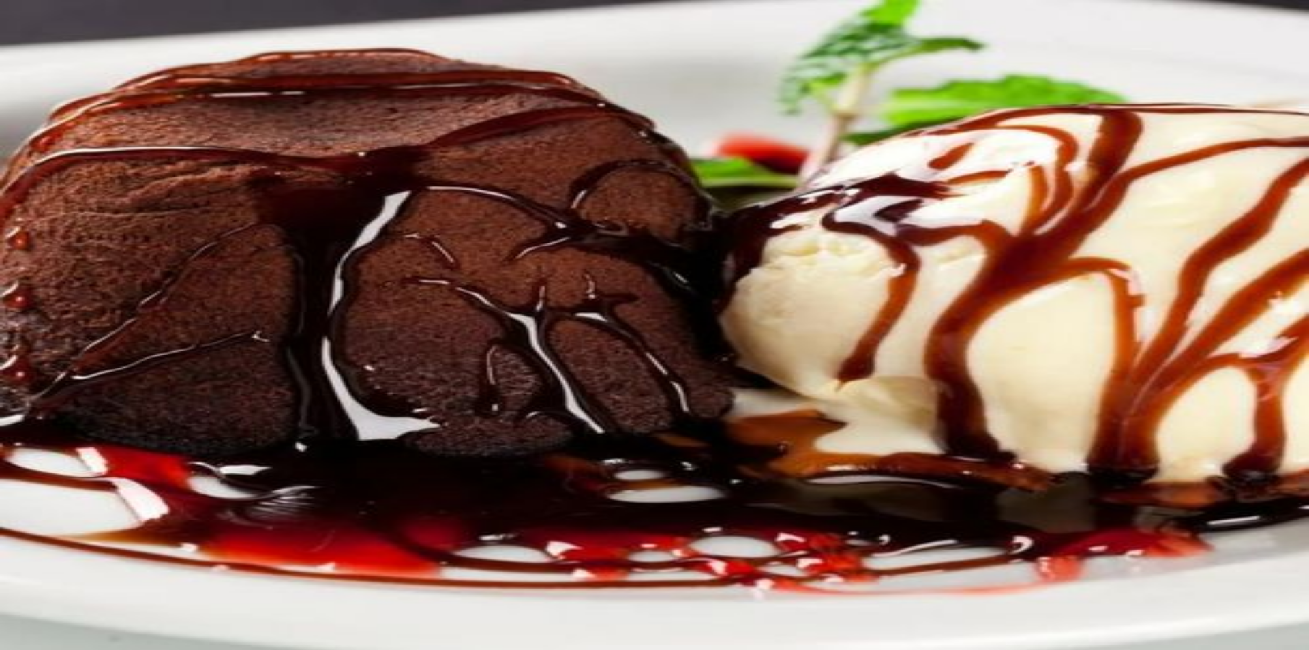
type input "SKOL"
type input "1"
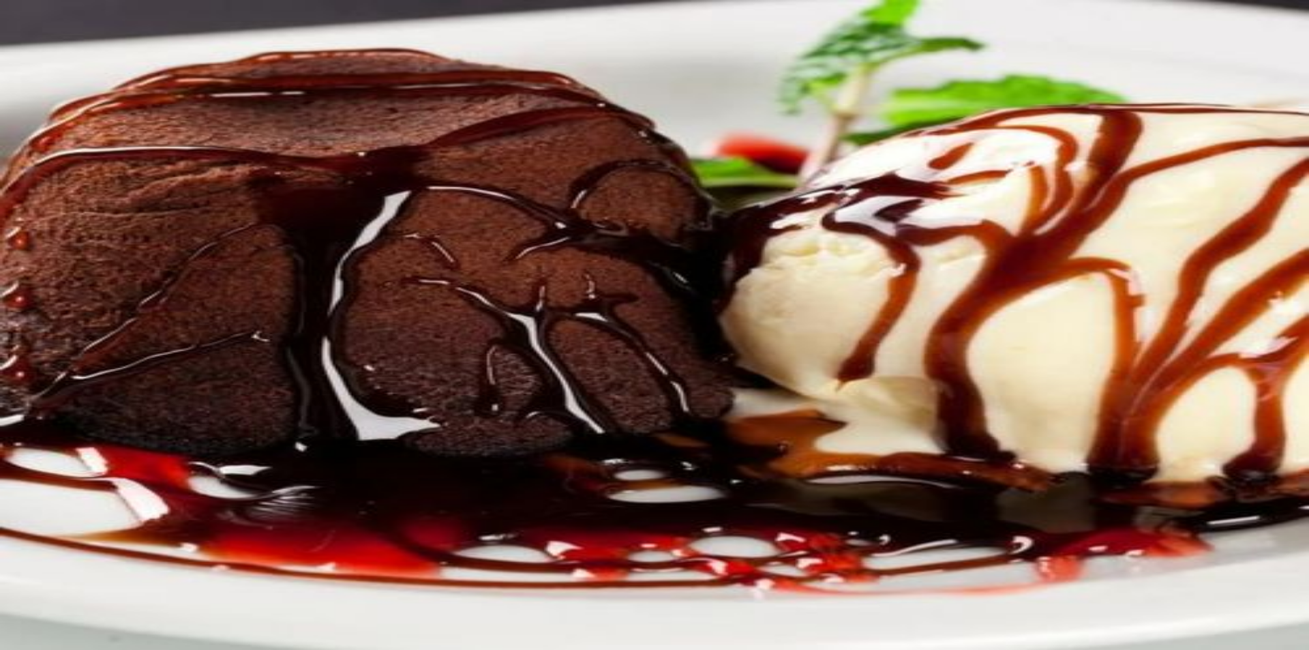
click at [1075, 574] on button "Não registrar e enviar pedido" at bounding box center [1050, 581] width 123 height 14
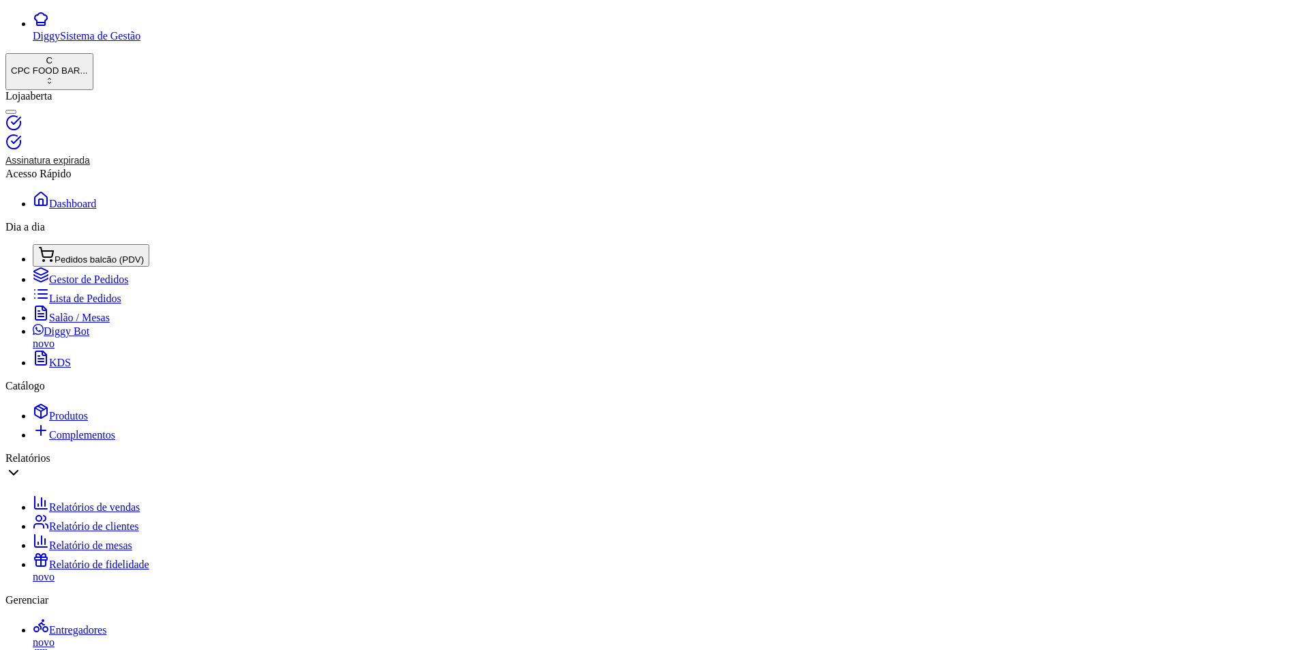
drag, startPoint x: 233, startPoint y: 115, endPoint x: 138, endPoint y: 115, distance: 94.1
click at [138, 115] on div "Diggy Sistema de Gestão C CPC FOOD BAR ... Loja aberta Assinatura expirada Aces…" at bounding box center [654, 636] width 1299 height 1251
type input "BUCH"
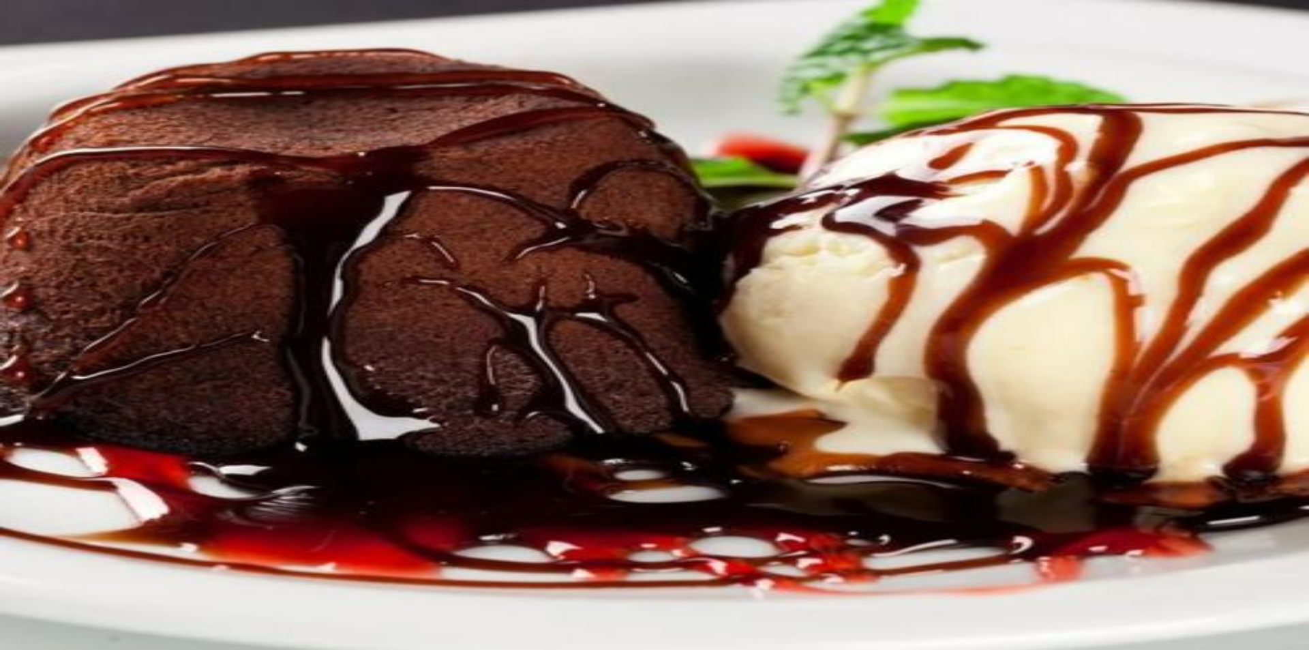
type input "MIST"
type input "1"
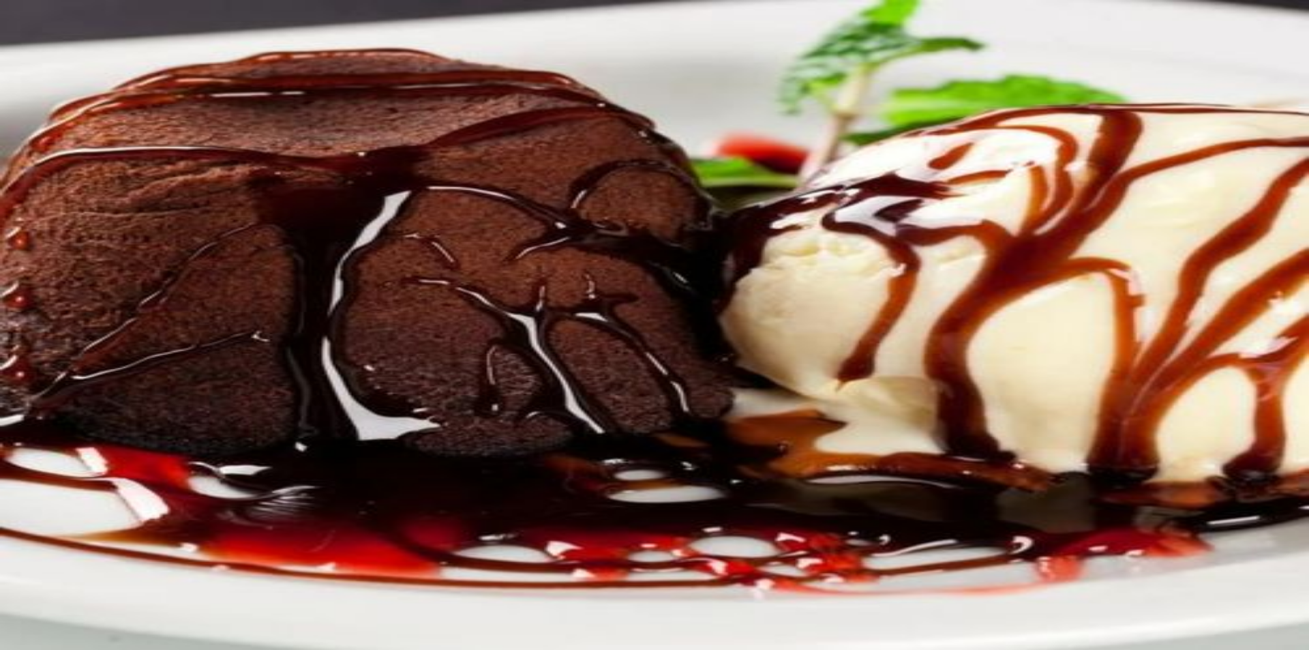
click at [1085, 576] on button "Não registrar e enviar pedido" at bounding box center [1050, 581] width 123 height 14
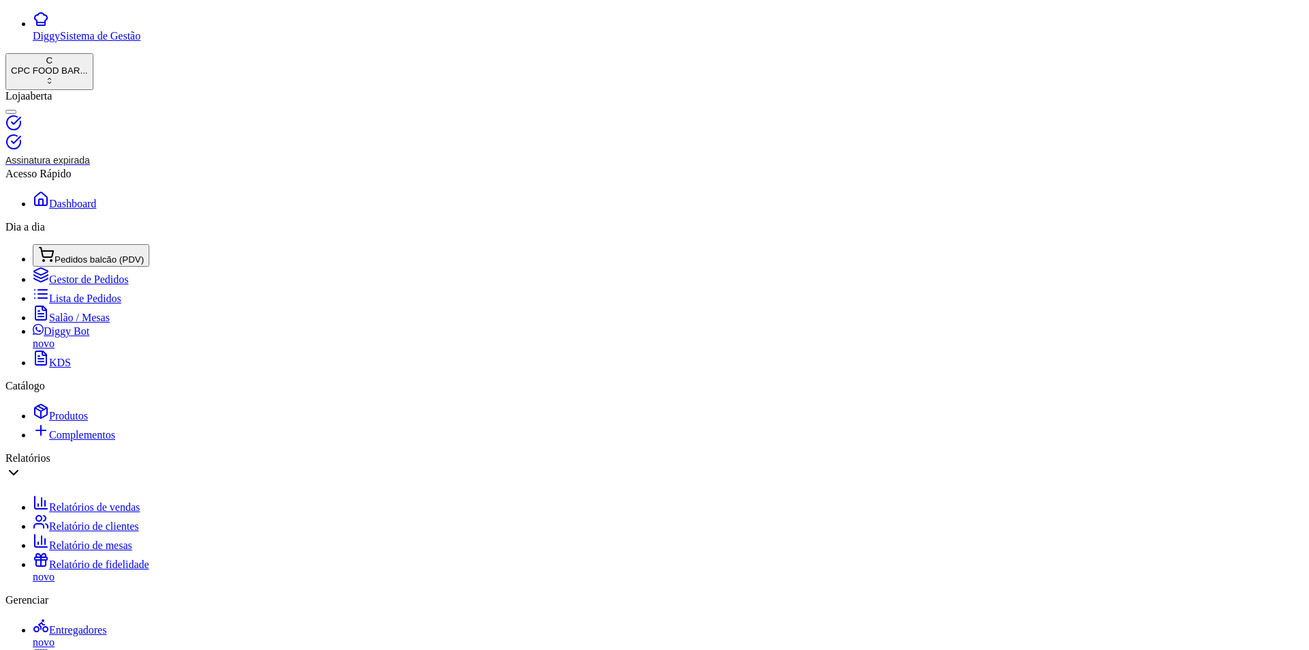
click at [55, 254] on span "Pedidos balcão (PDV)" at bounding box center [99, 259] width 89 height 10
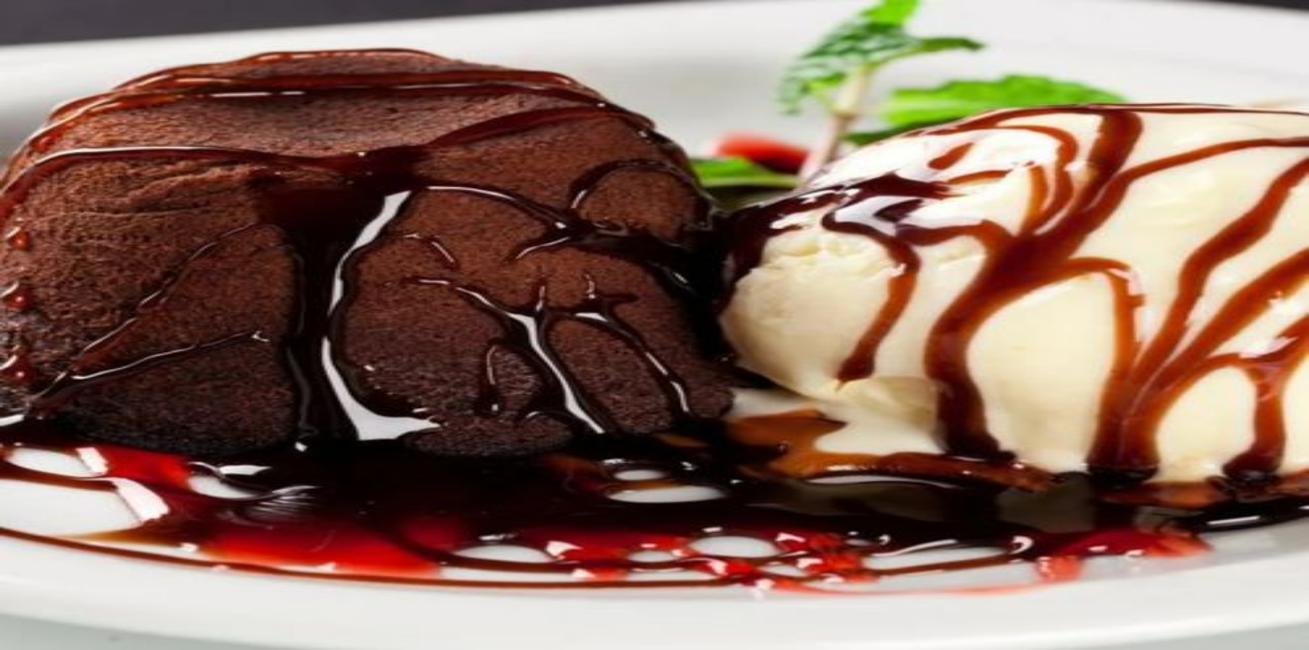
scroll to position [273, 0]
type input "1"
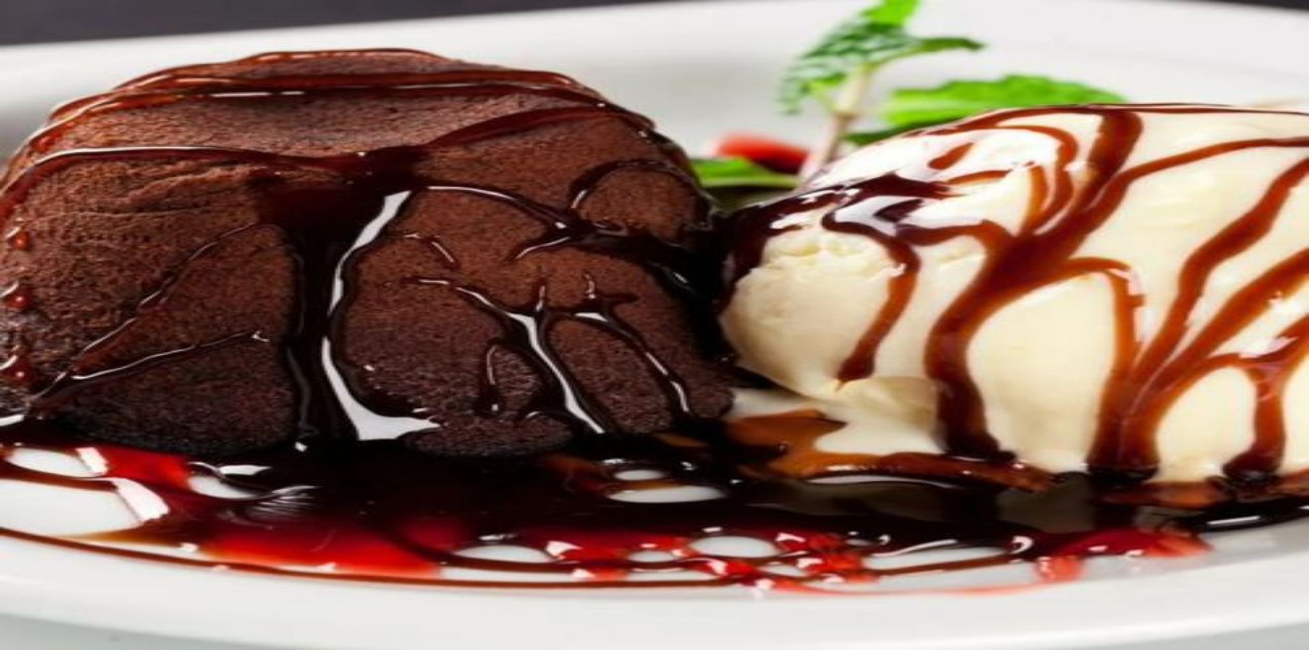
type input "50,00"
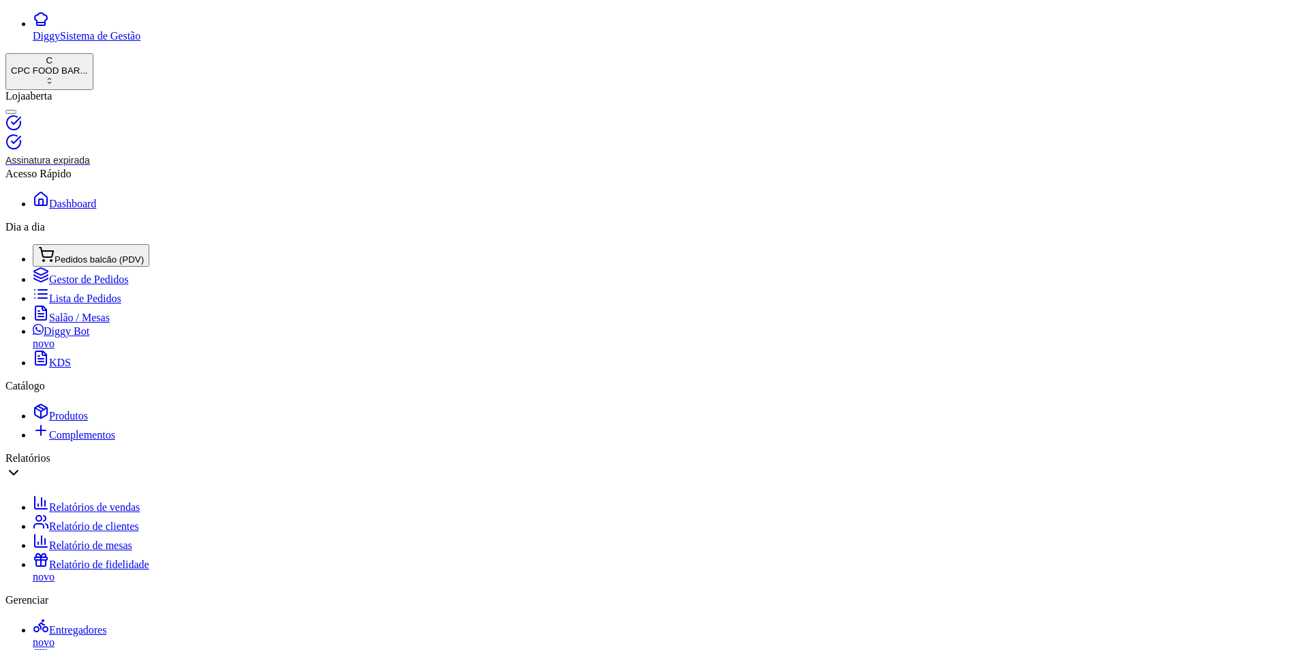
drag, startPoint x: 220, startPoint y: 117, endPoint x: 131, endPoint y: 177, distance: 107.1
click at [62, 254] on span "Pedidos balcão (PDV)" at bounding box center [99, 259] width 89 height 10
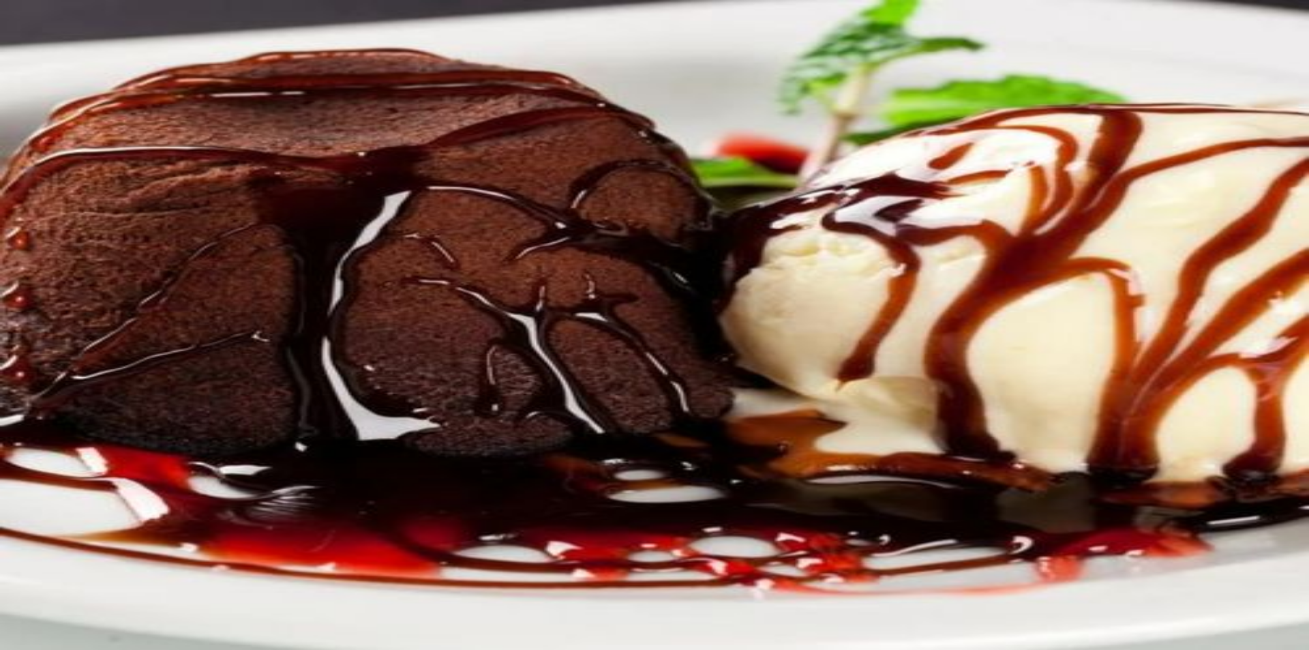
type input "N"
type input "BRIG"
type input "1"
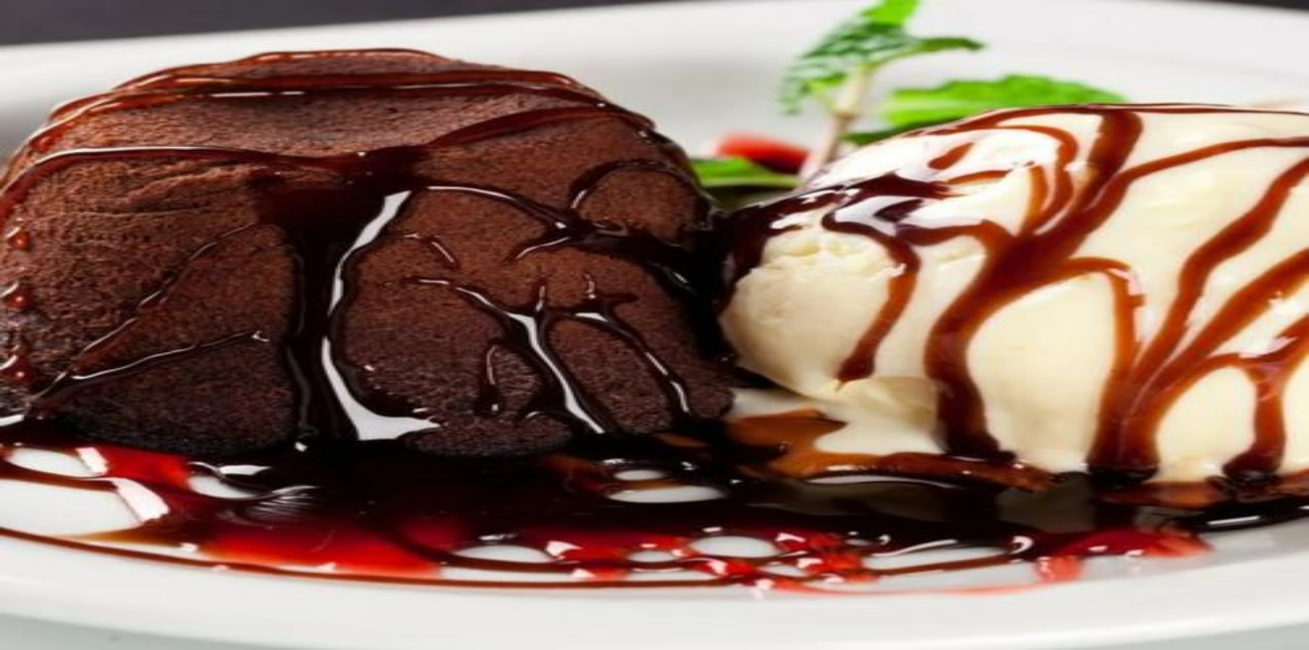
type input "1"
drag, startPoint x: 78, startPoint y: 108, endPoint x: 13, endPoint y: 97, distance: 65.8
type input "CHOCO"
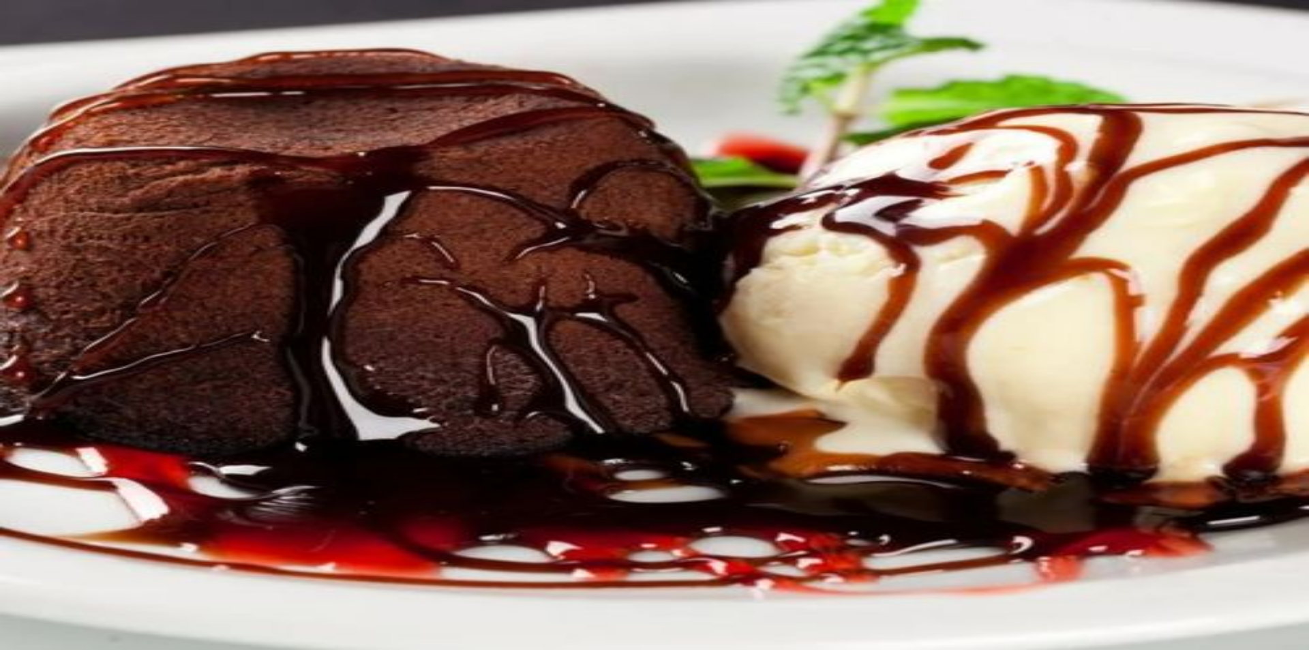
type input "1"
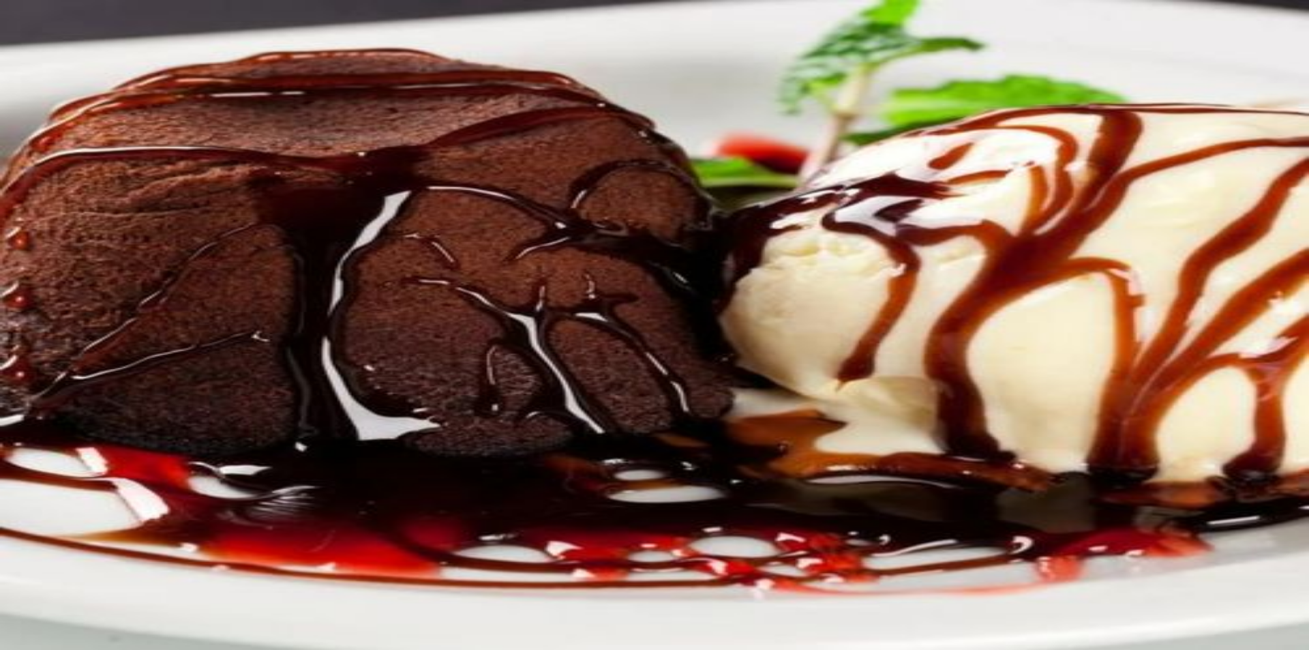
type input "R$ 0,00"
type input "0"
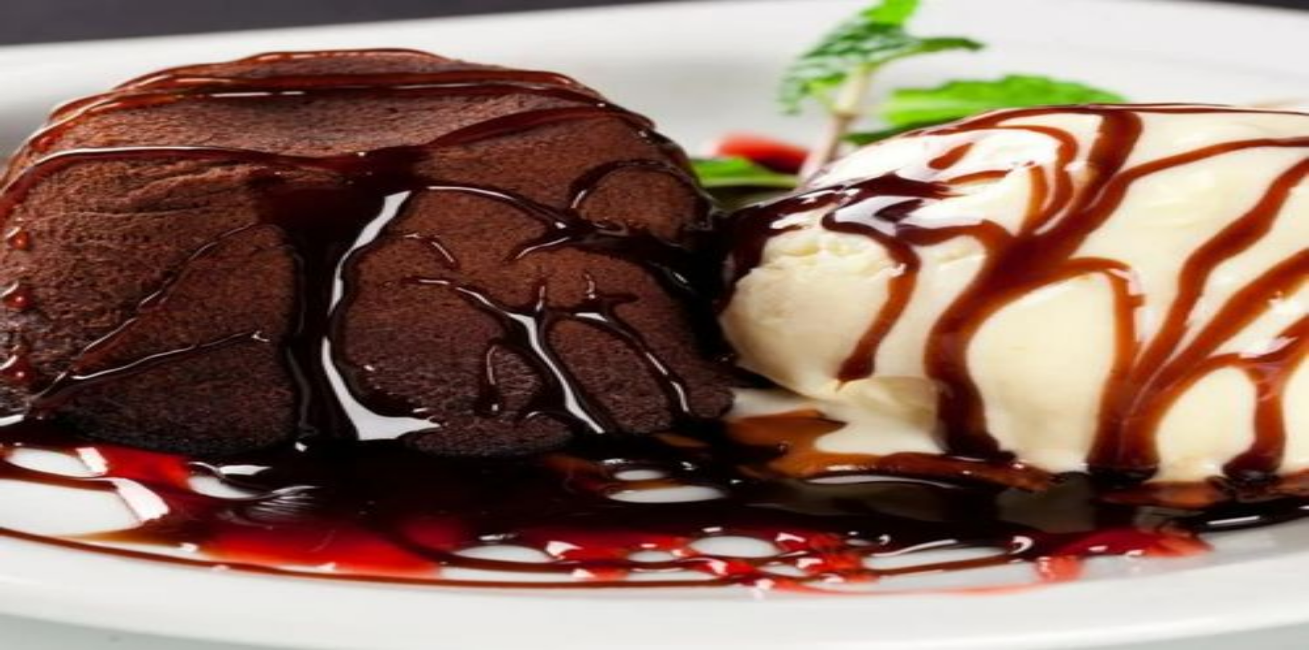
type input "-R$ 12,50"
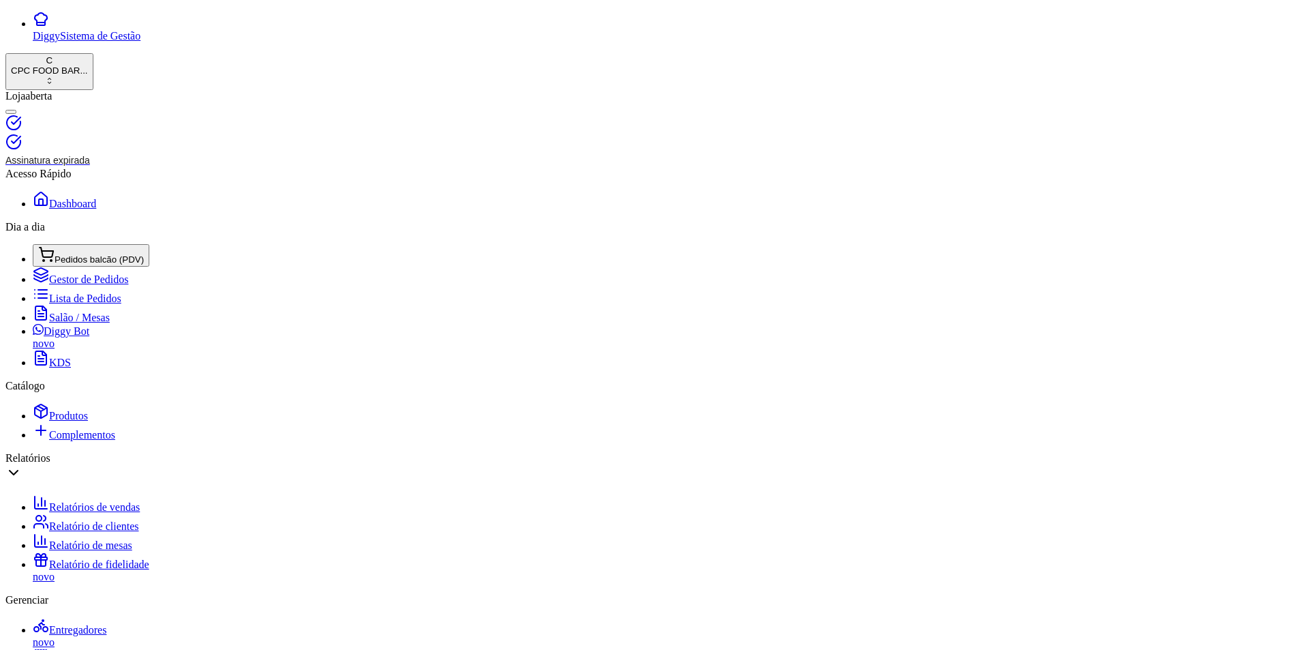
click at [82, 254] on span "Pedidos balcão (PDV)" at bounding box center [99, 259] width 89 height 10
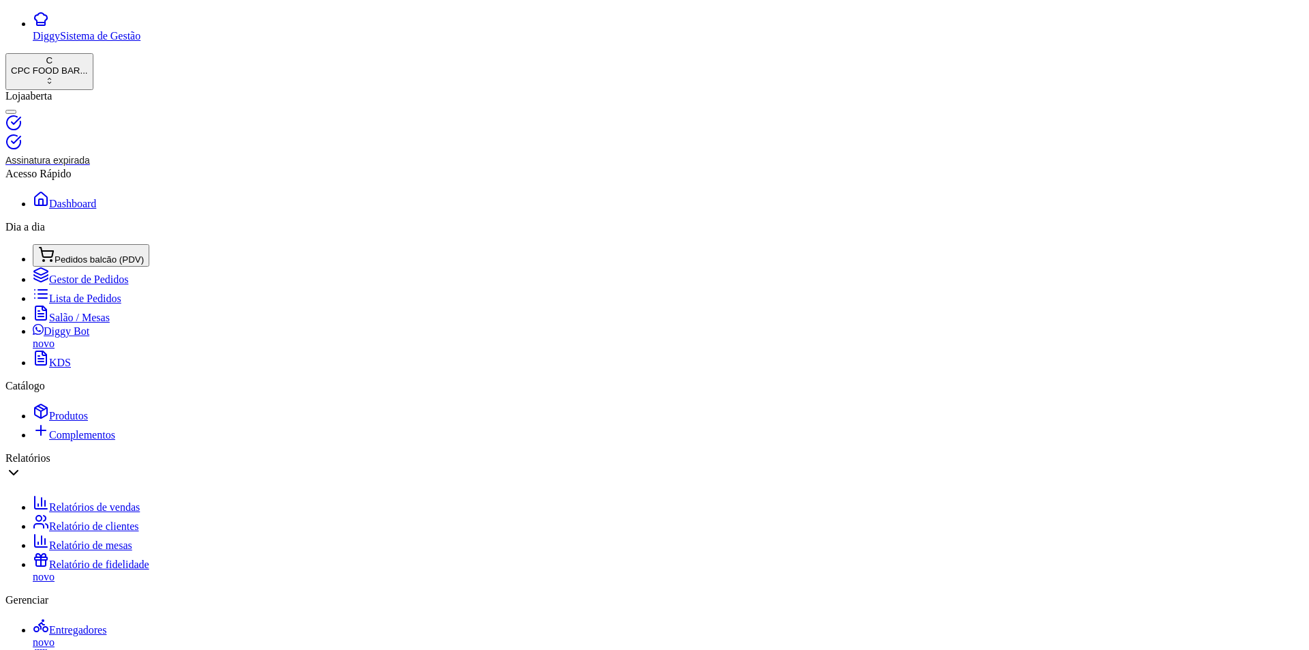
drag, startPoint x: 263, startPoint y: 113, endPoint x: 121, endPoint y: 102, distance: 142.2
click at [121, 104] on div "Diggy Sistema de Gestão C CPC FOOD BAR ... Loja aberta Assinatura expirada Aces…" at bounding box center [654, 636] width 1299 height 1251
type input "KAREN"
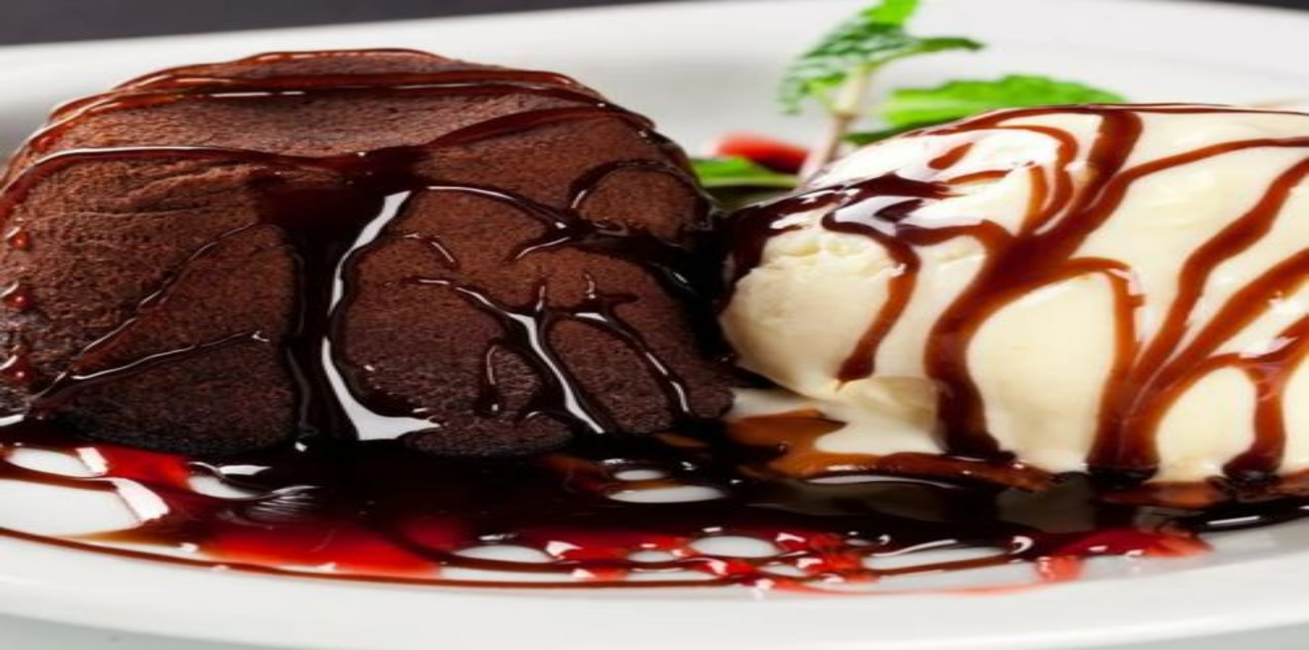
type input "CACH"
type input "1"
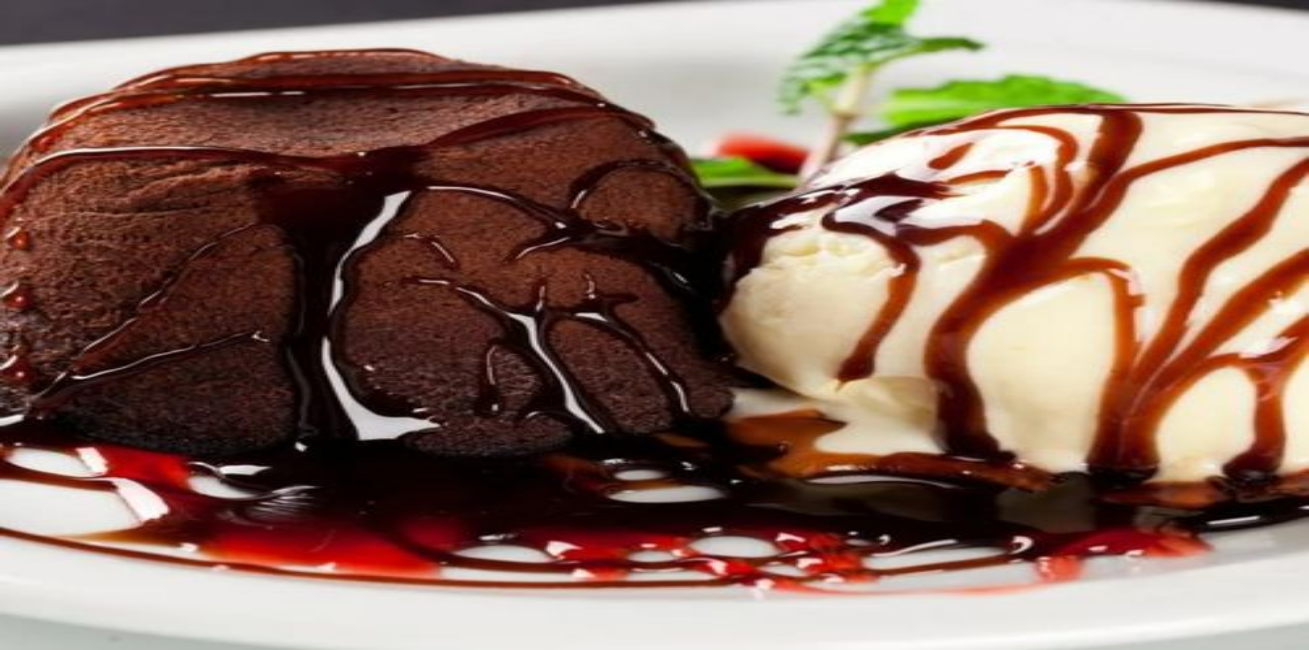
click at [1080, 574] on button "Não registrar e enviar pedido" at bounding box center [1050, 581] width 123 height 14
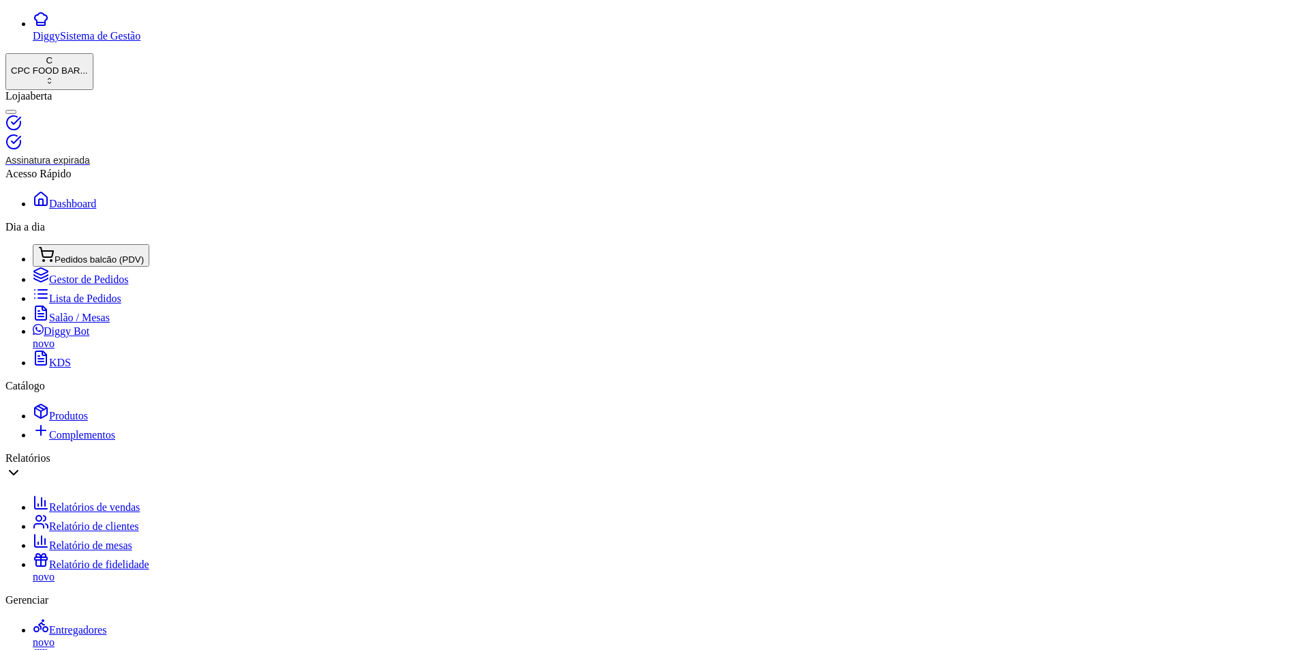
drag, startPoint x: 228, startPoint y: 121, endPoint x: 173, endPoint y: 110, distance: 56.2
type input "MAURO"
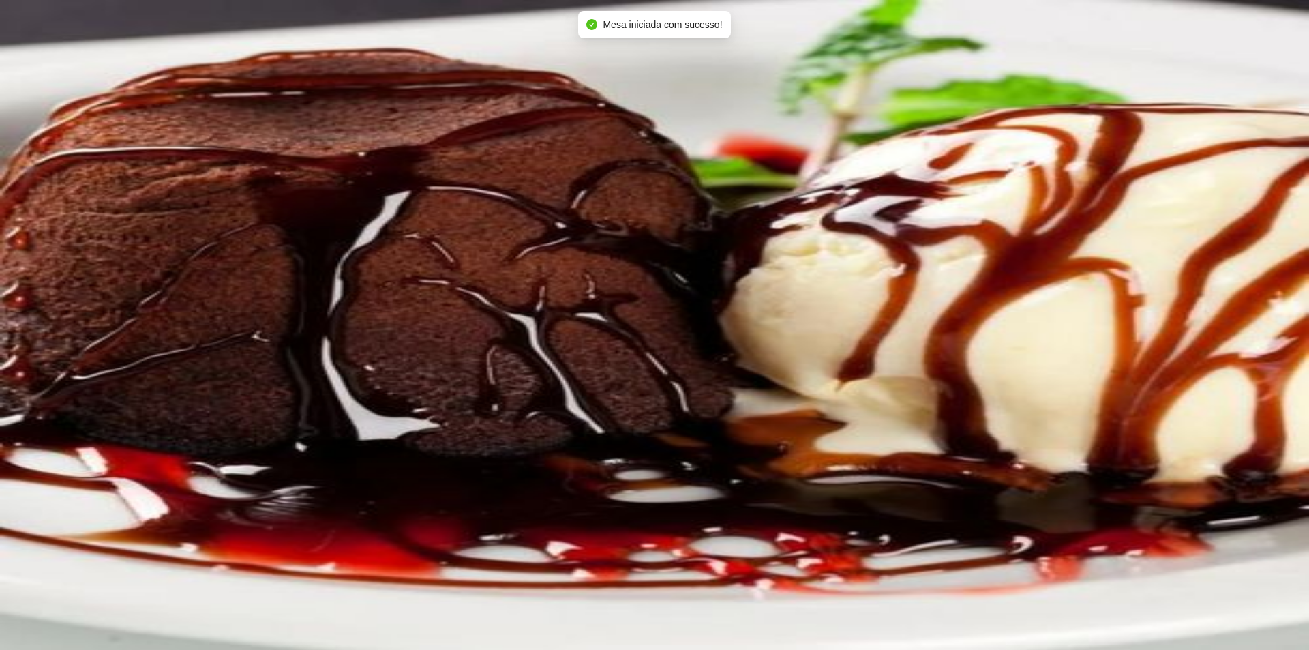
type input "HEIN"
type input "1"
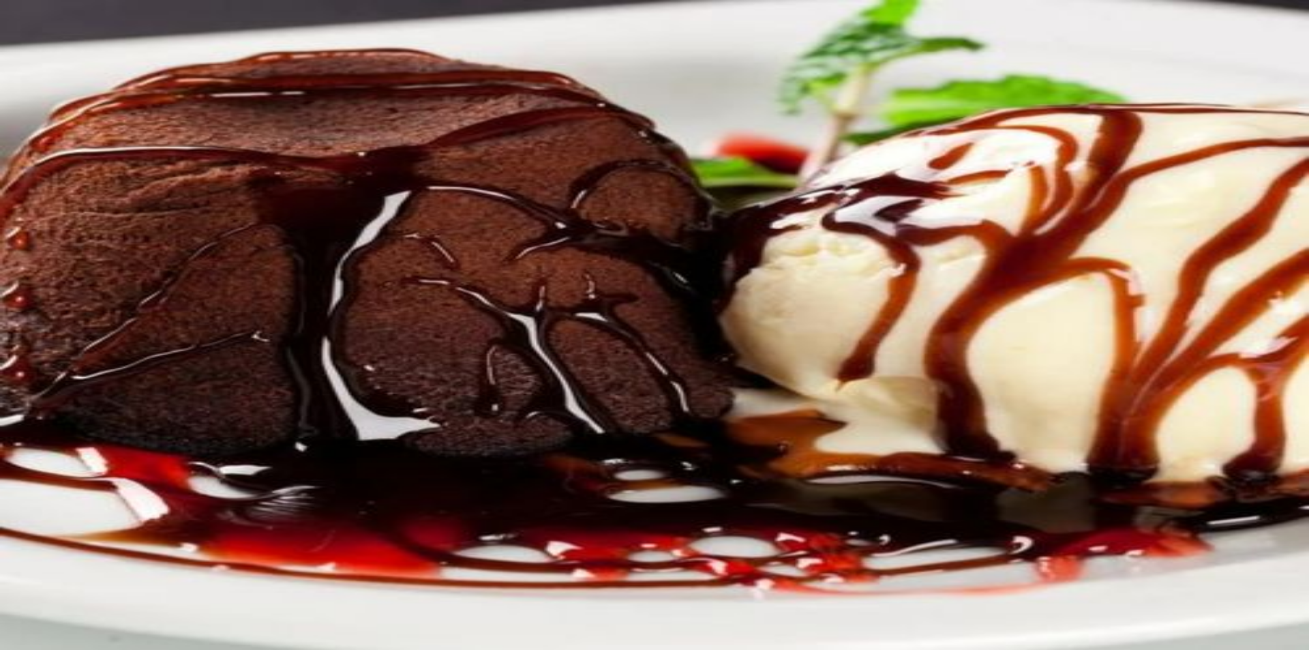
type input "1"
type input "MEIA PORÇÃO AMENDOIM"
type input "3,00"
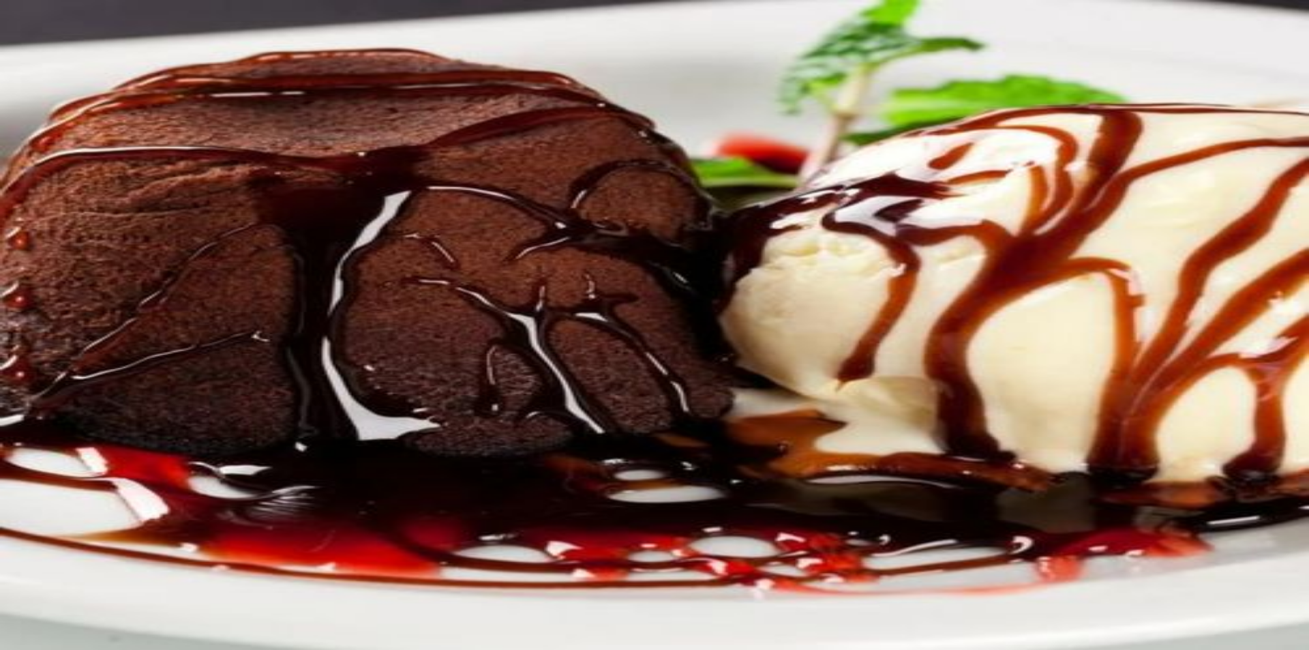
click at [1083, 574] on button "Não registrar e enviar pedido" at bounding box center [1050, 581] width 123 height 14
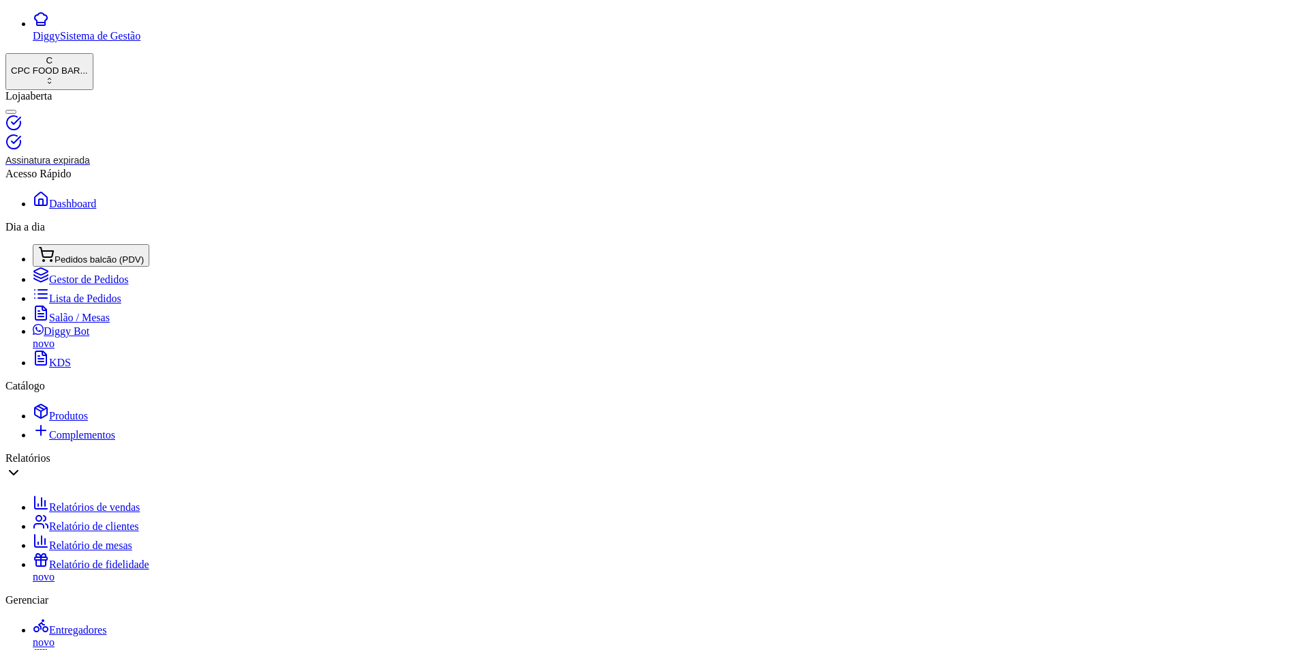
drag, startPoint x: 254, startPoint y: 113, endPoint x: 168, endPoint y: 112, distance: 85.9
type input "MIRT"
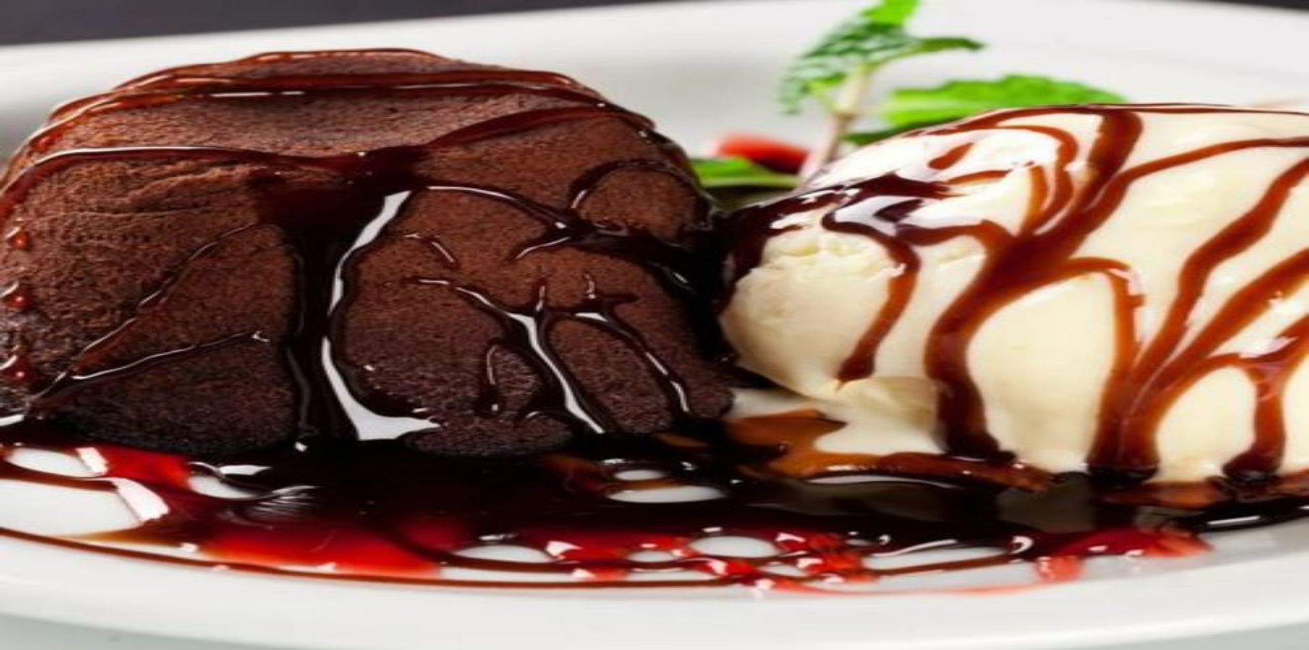
type input "PÃO"
type input "1"
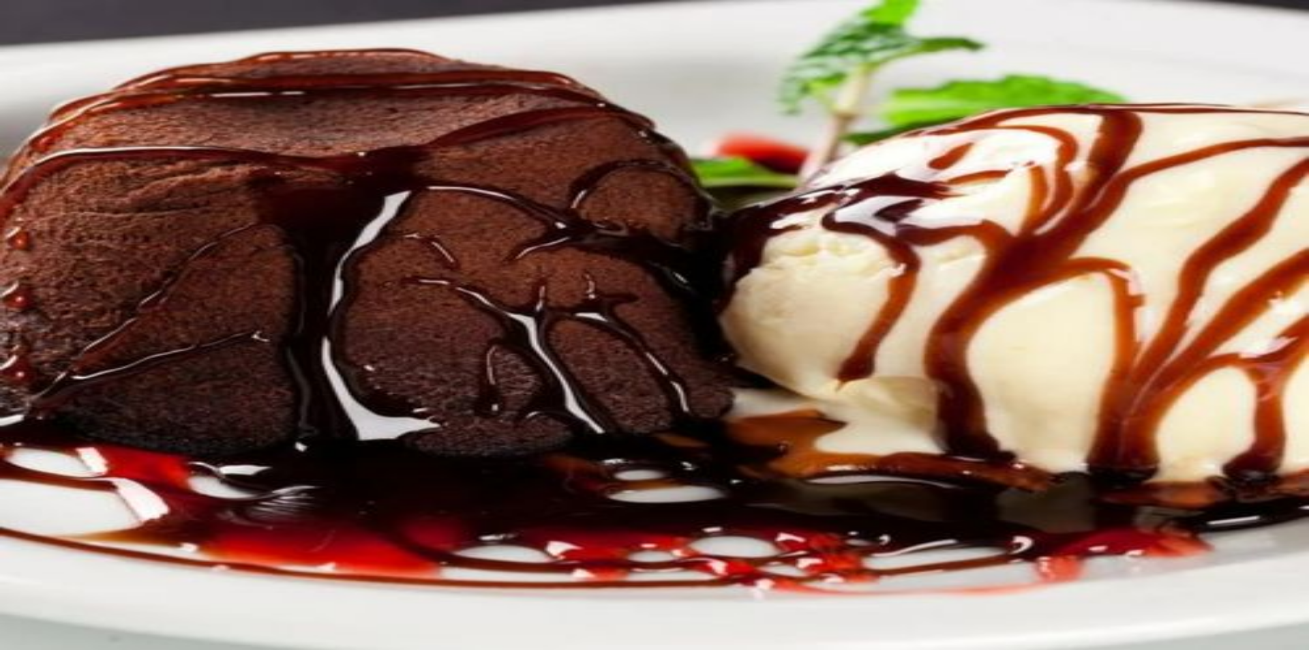
click at [1083, 574] on button "Não registrar e enviar pedido" at bounding box center [1050, 581] width 123 height 14
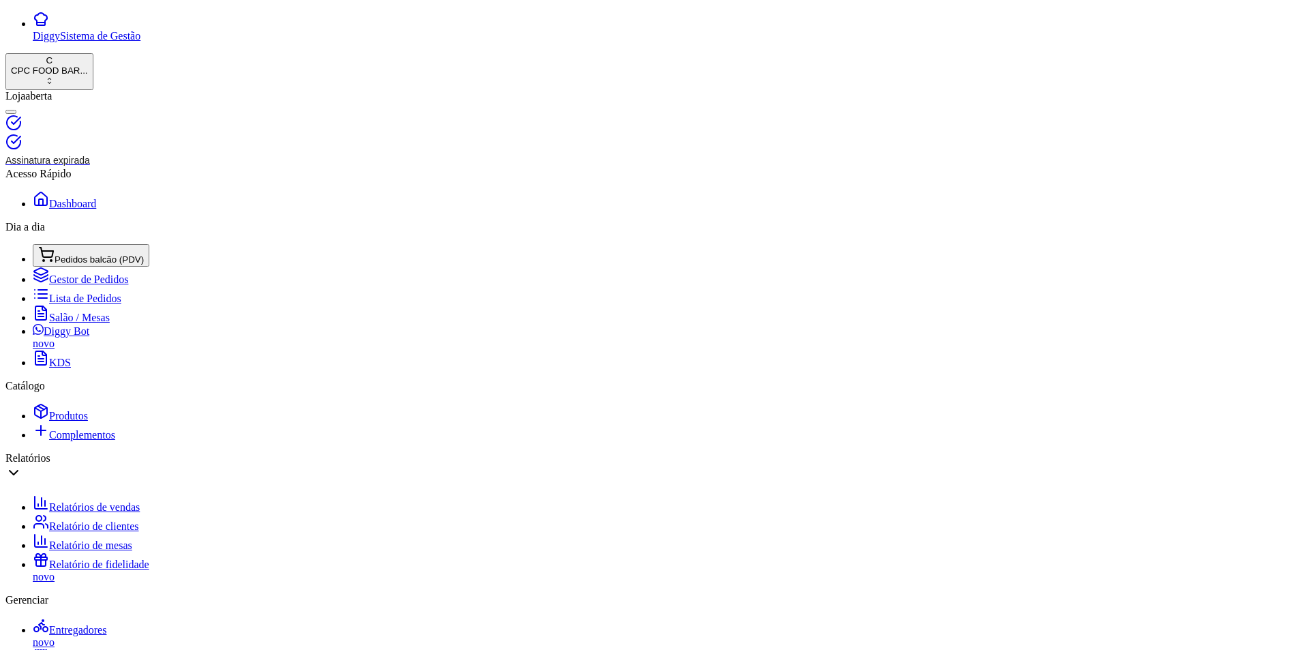
drag, startPoint x: 244, startPoint y: 123, endPoint x: 159, endPoint y: 109, distance: 86.3
type input "NELSON"
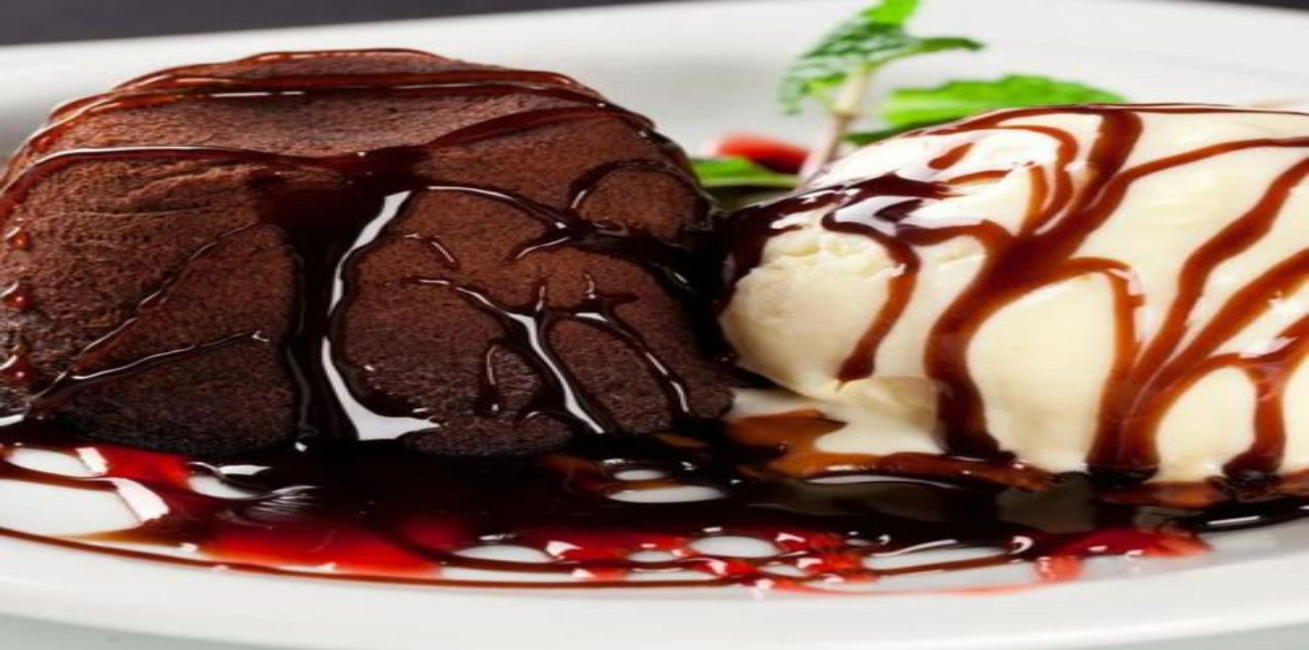
type input "BATATA"
type input "1"
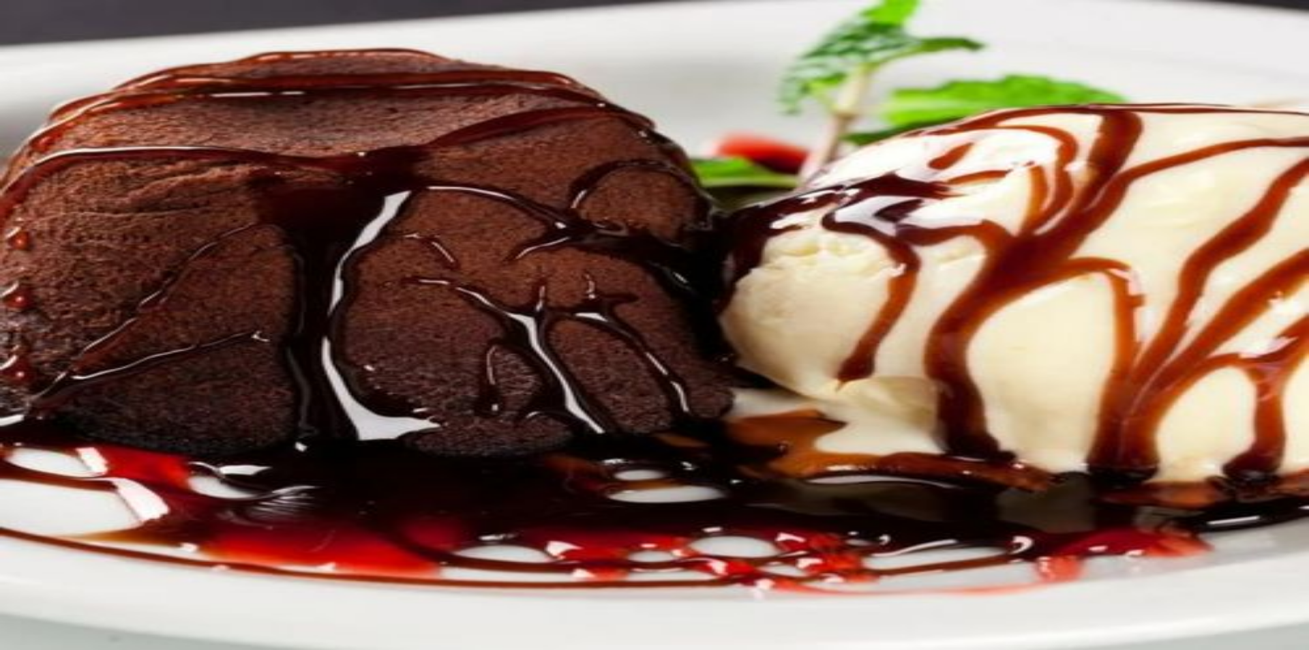
click at [1097, 576] on button "Não registrar e enviar pedido" at bounding box center [1050, 581] width 123 height 14
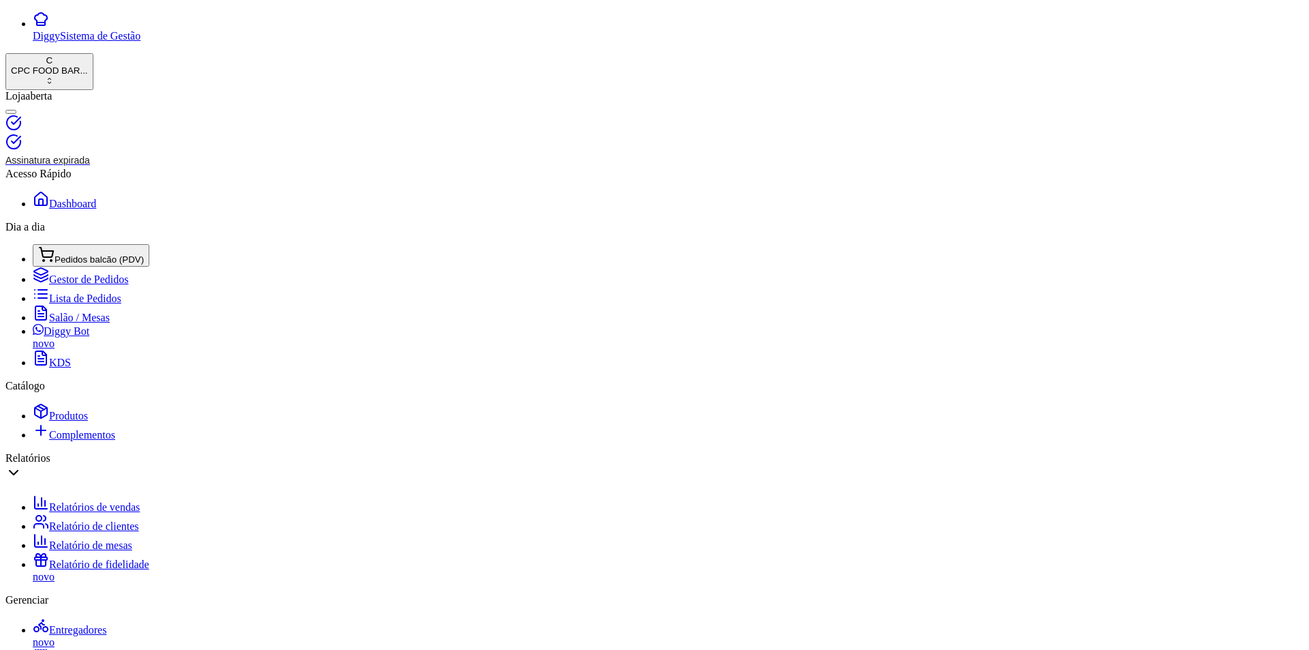
drag, startPoint x: 231, startPoint y: 120, endPoint x: 109, endPoint y: 108, distance: 122.0
click at [108, 110] on div "Diggy Sistema de Gestão C CPC FOOD BAR ... Loja aberta Assinatura expirada Aces…" at bounding box center [654, 636] width 1299 height 1251
type input "MEIO"
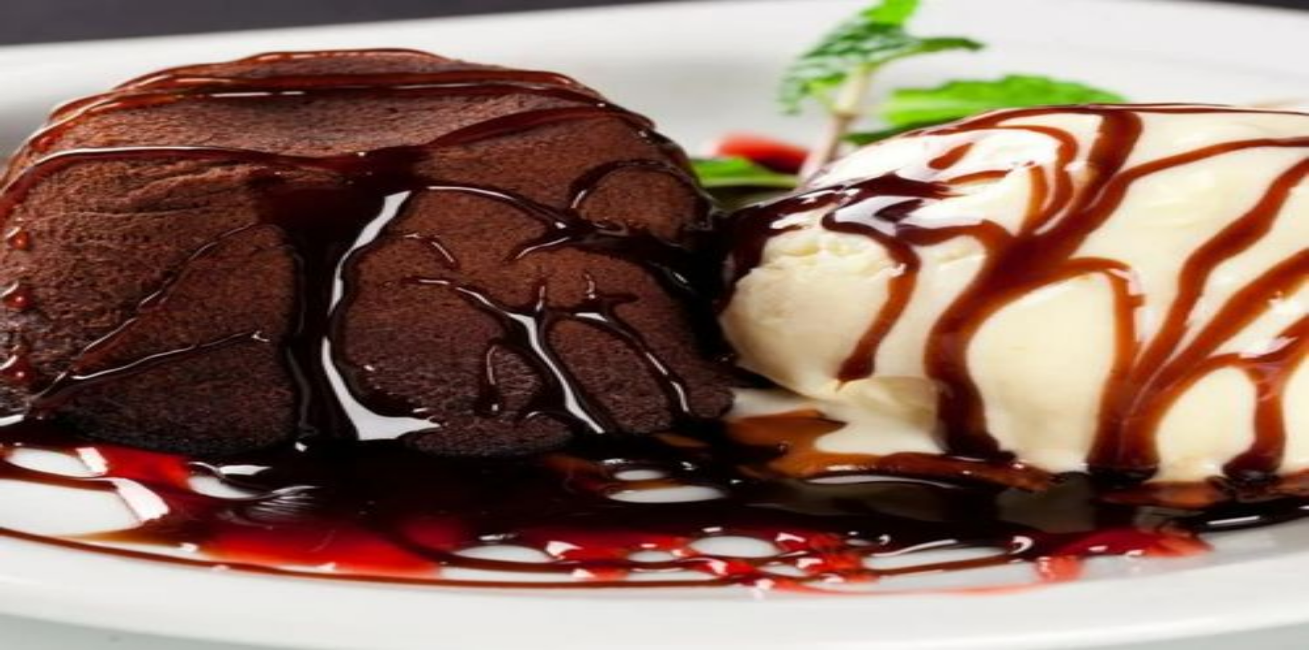
type input "SKOL"
type input "1"
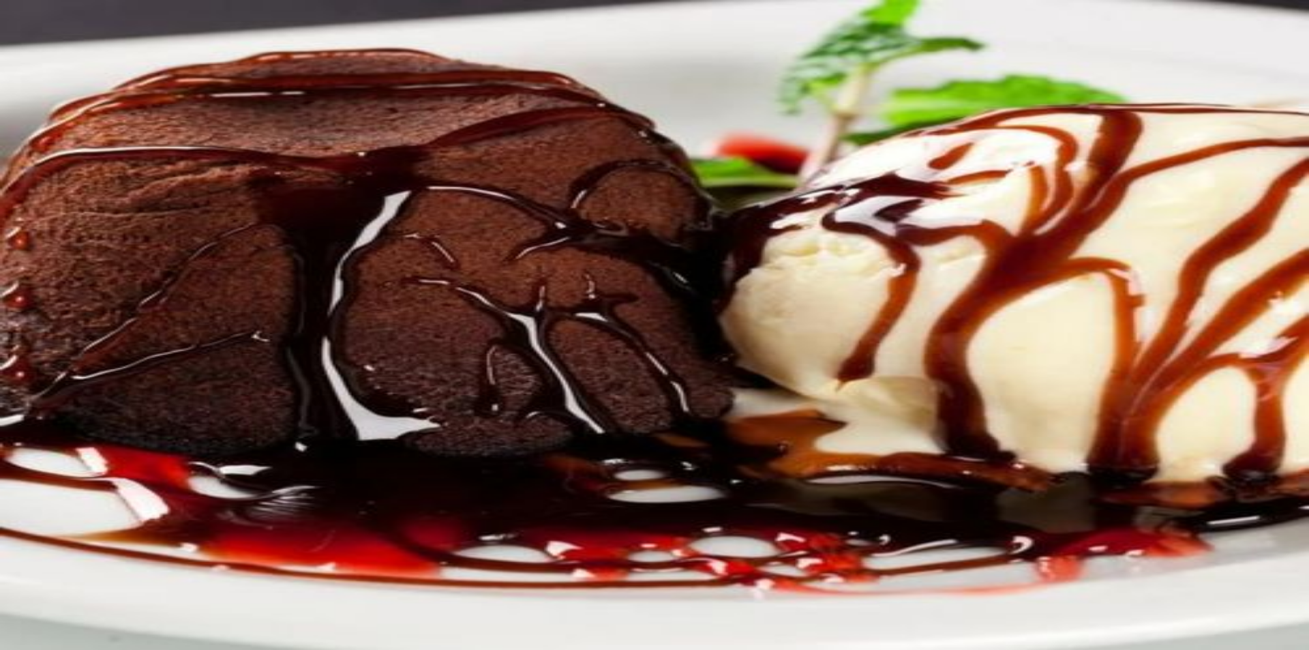
click at [1103, 576] on button "Não registrar e enviar pedido" at bounding box center [1050, 582] width 123 height 14
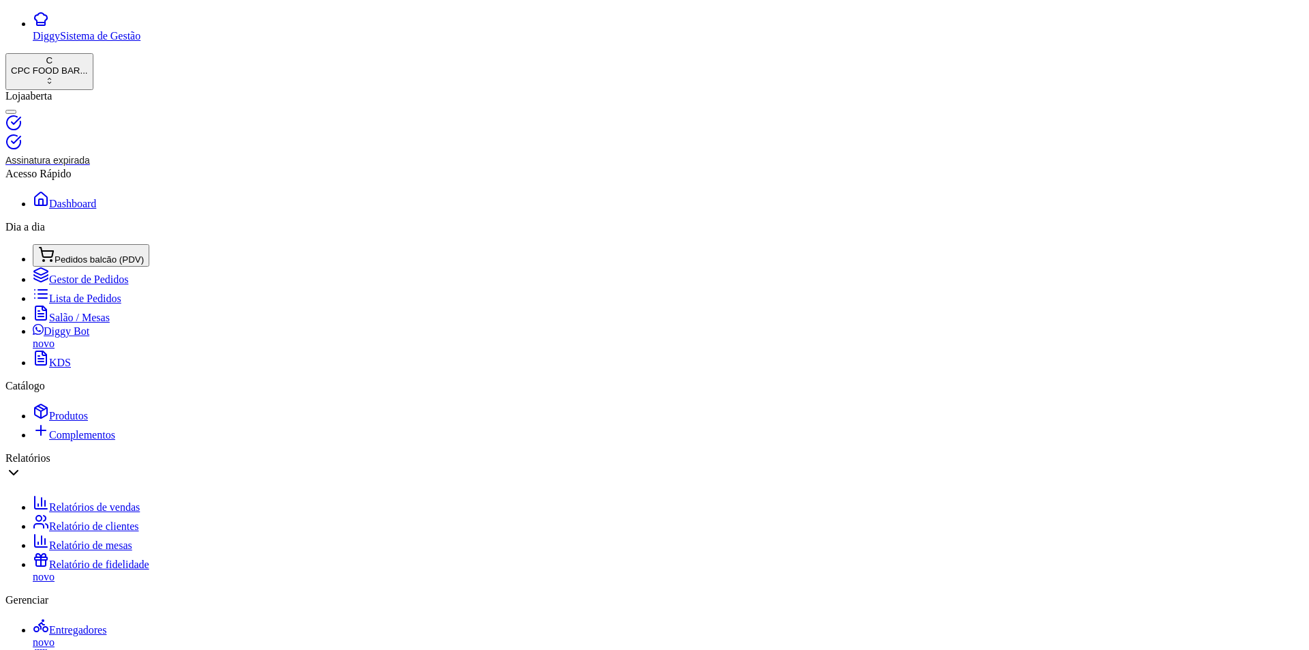
drag, startPoint x: 353, startPoint y: 112, endPoint x: 127, endPoint y: 95, distance: 226.3
click at [127, 95] on div "Diggy Sistema de Gestão C CPC FOOD BAR ... Loja aberta Assinatura expirada Aces…" at bounding box center [654, 636] width 1299 height 1251
type input "TAT"
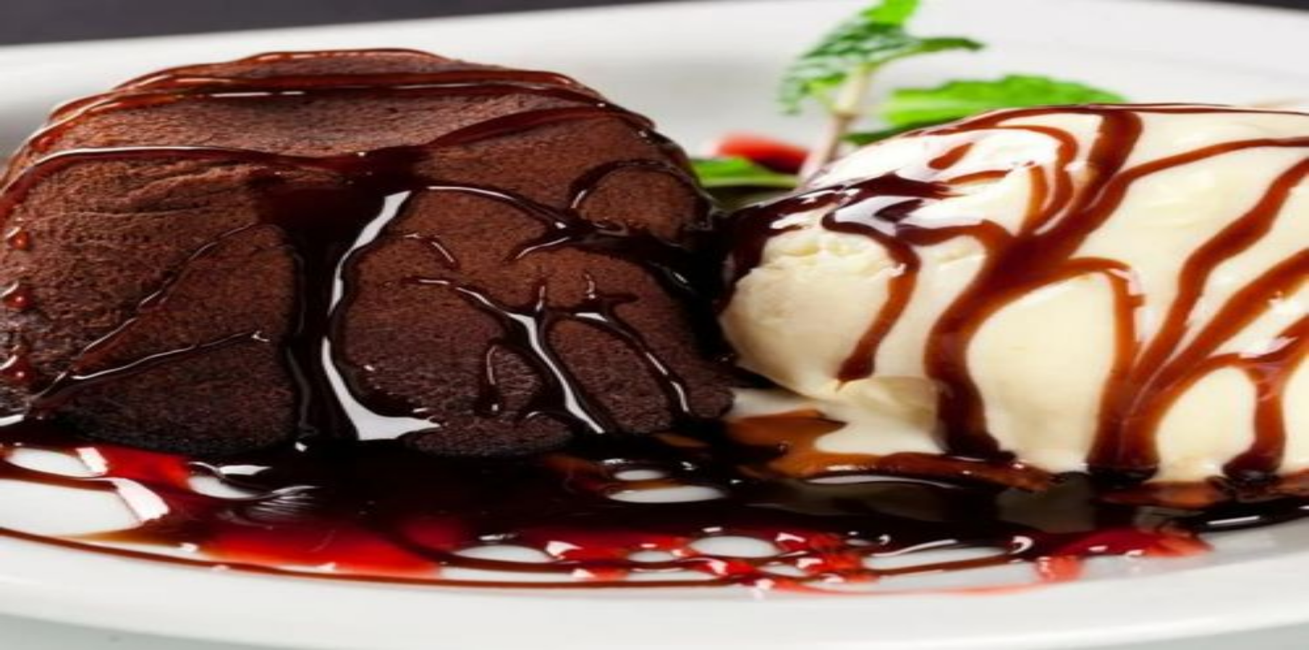
scroll to position [341, 0]
type input "1"
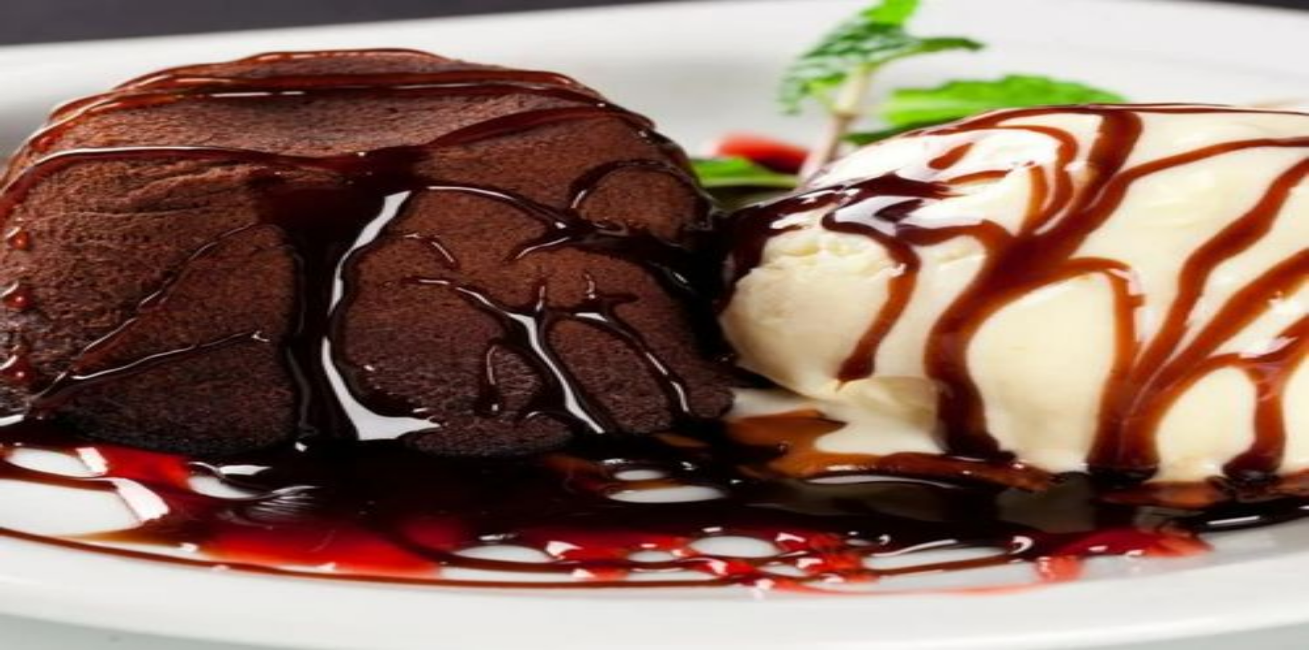
type input "SC"
type input "1"
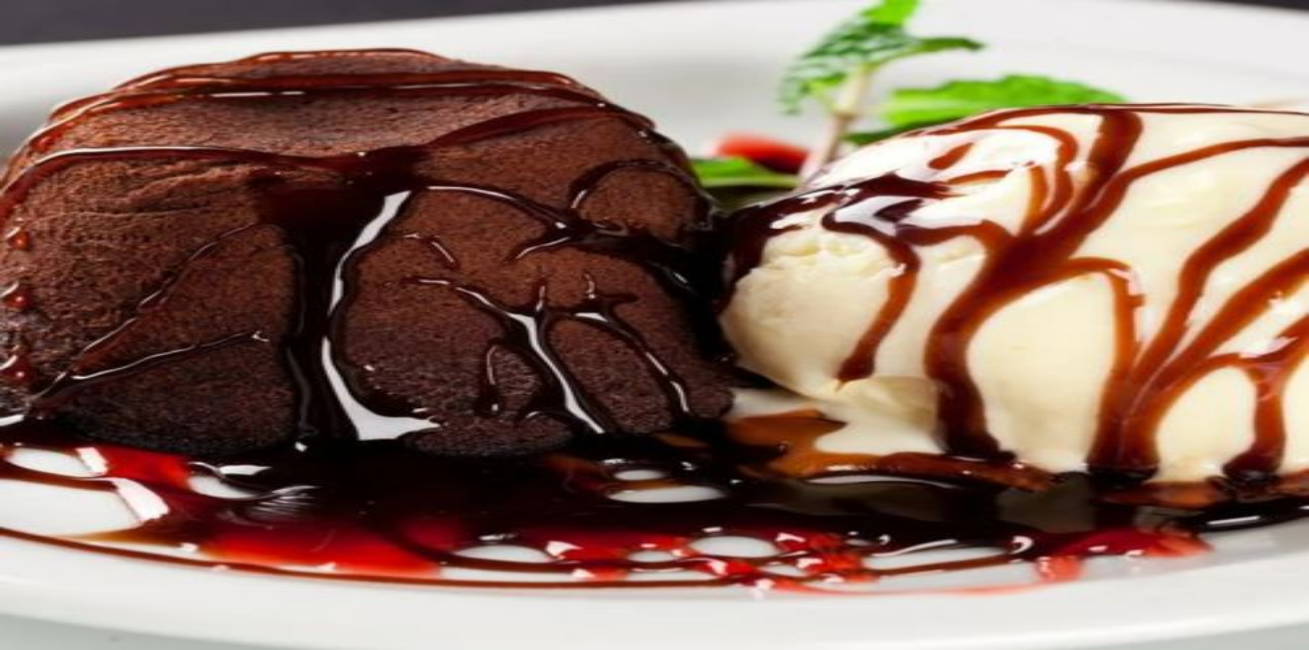
click at [1112, 574] on button "Não registrar e enviar pedido" at bounding box center [1050, 581] width 123 height 14
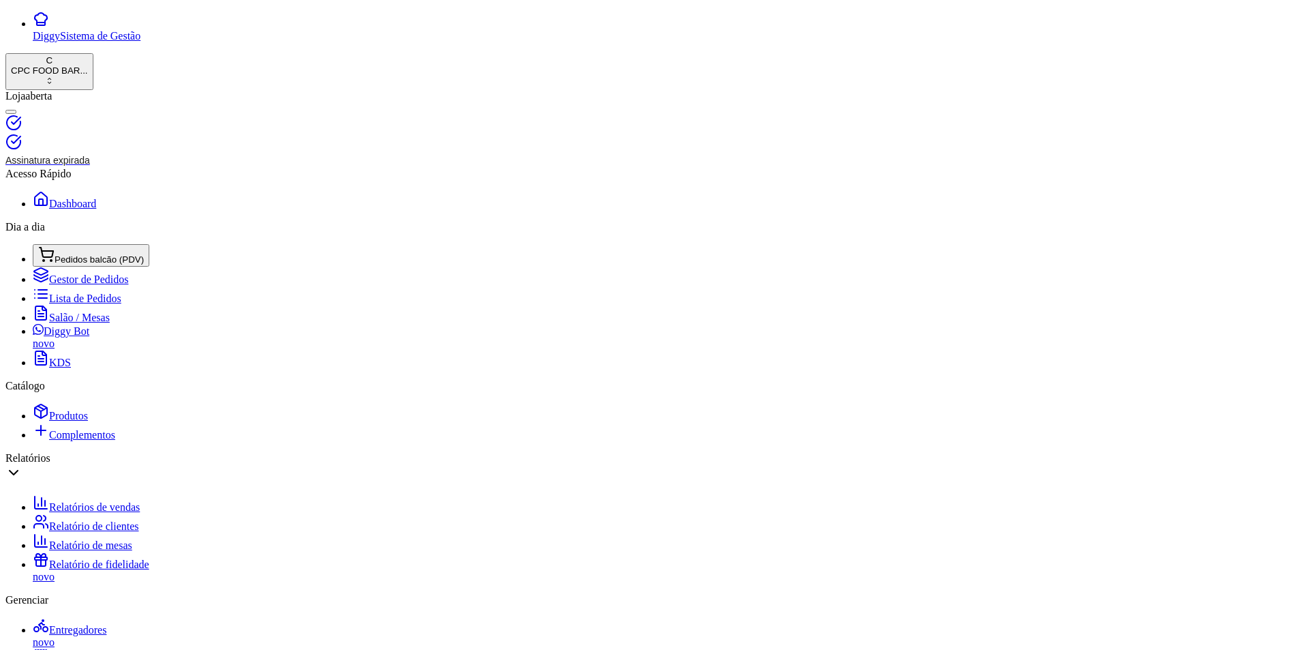
click at [59, 256] on span "Pedidos balcão (PDV)" at bounding box center [99, 259] width 89 height 10
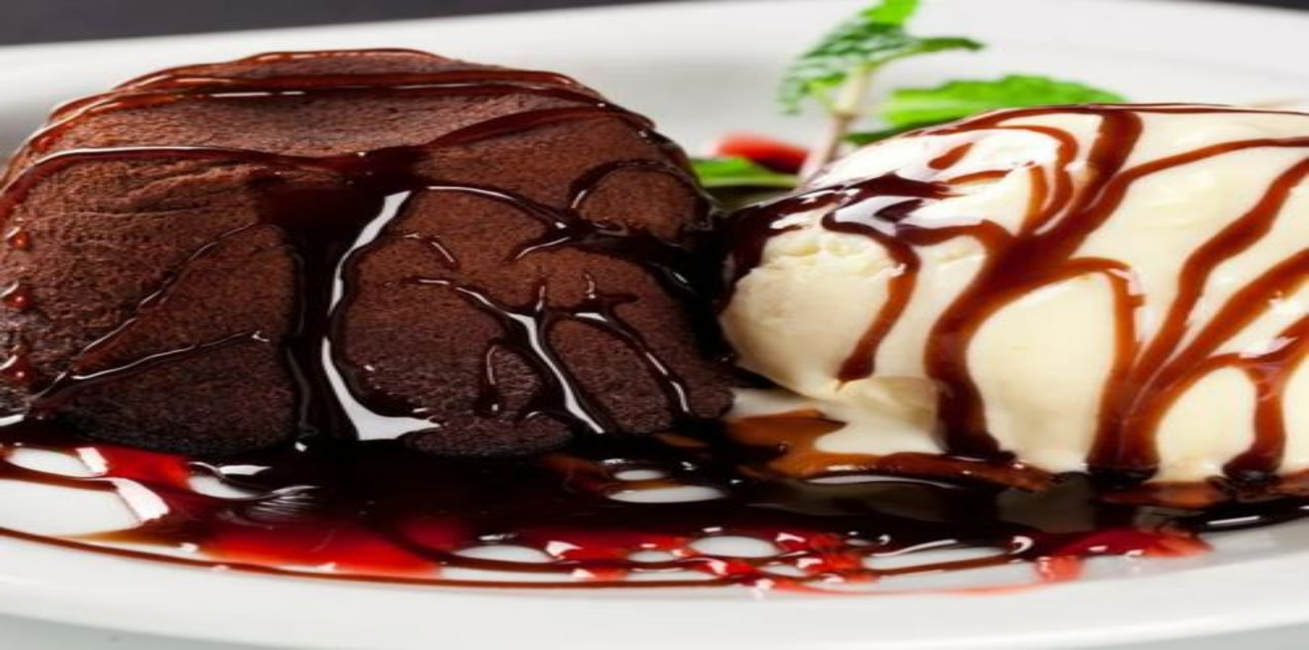
type input "X"
type input "1"
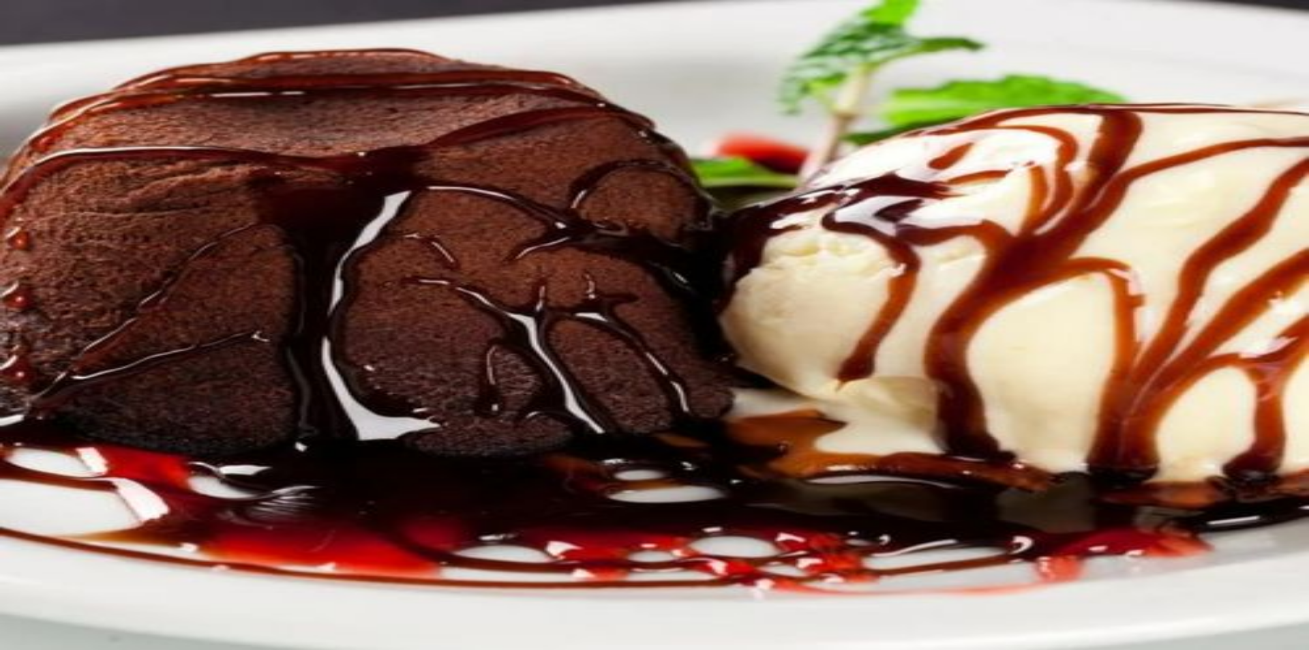
type input "1"
drag, startPoint x: 1206, startPoint y: 64, endPoint x: 1166, endPoint y: 220, distance: 161.3
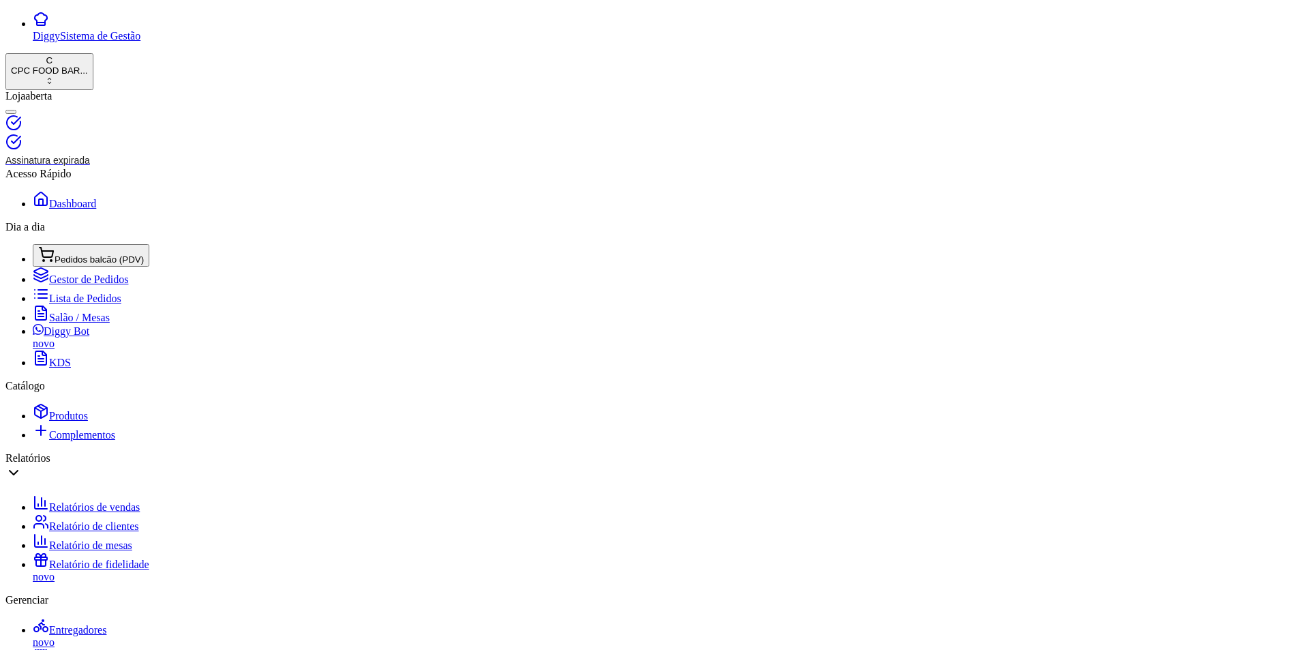
drag, startPoint x: 226, startPoint y: 120, endPoint x: 128, endPoint y: 115, distance: 98.4
click at [129, 115] on div "Diggy Sistema de Gestão C CPC FOOD BAR ... Loja aberta Assinatura expirada Aces…" at bounding box center [654, 636] width 1299 height 1251
type input "KAREN"
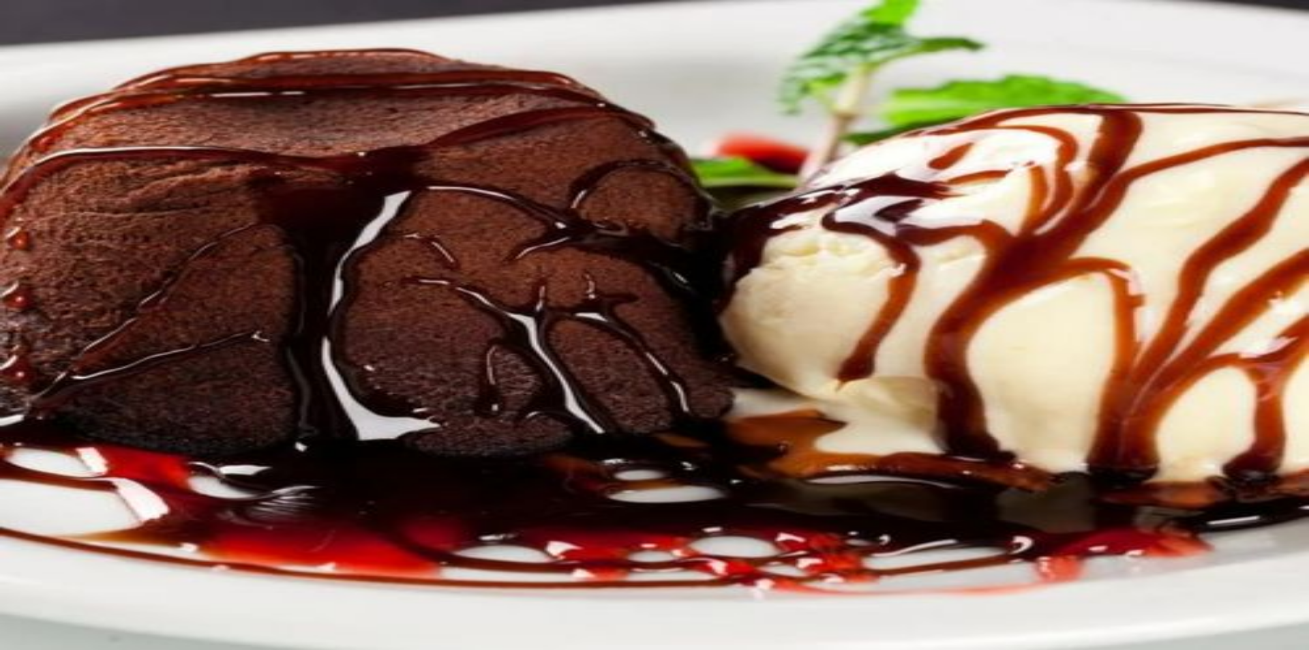
type input "CACH"
type input "1"
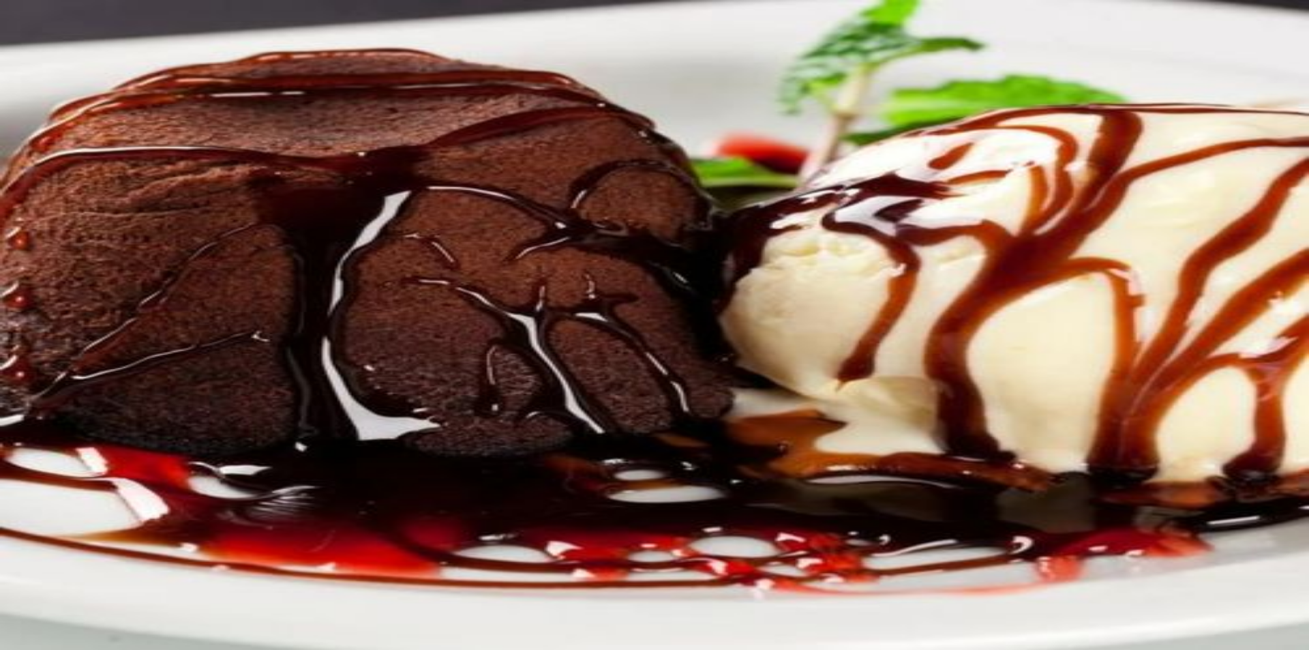
click at [1062, 575] on button "Não registrar e enviar pedido" at bounding box center [1050, 581] width 123 height 14
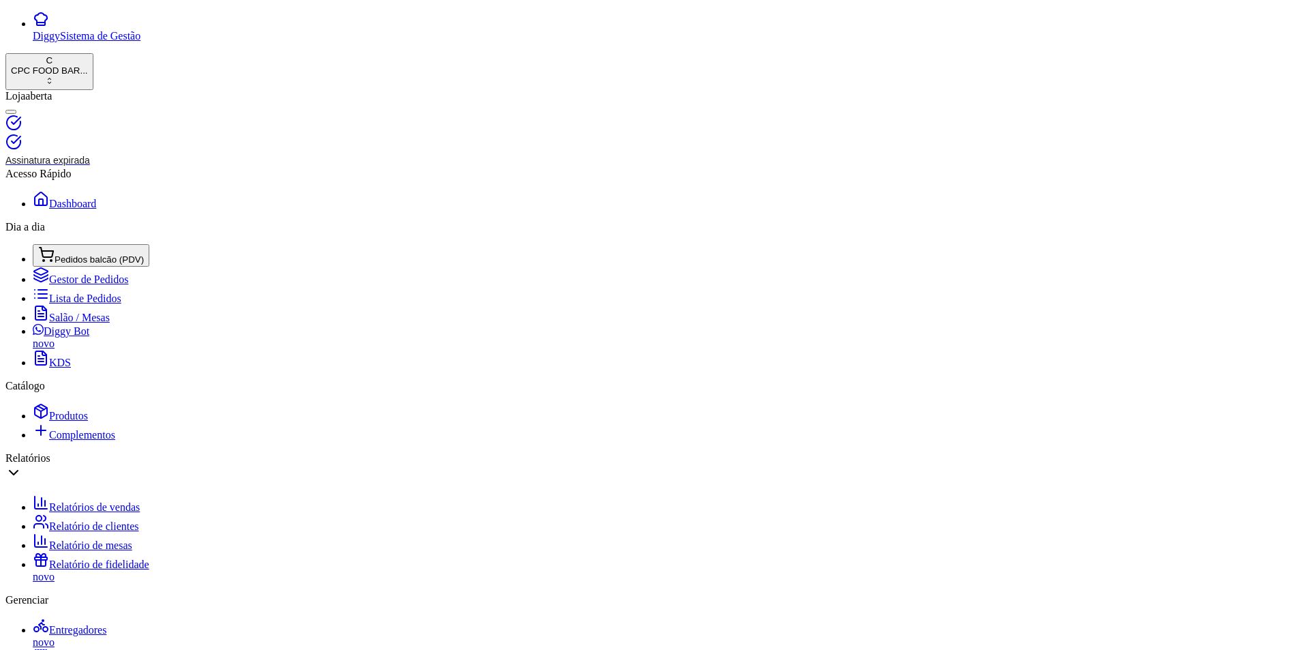
drag, startPoint x: 180, startPoint y: 119, endPoint x: 160, endPoint y: 119, distance: 19.8
type input "MAURO"
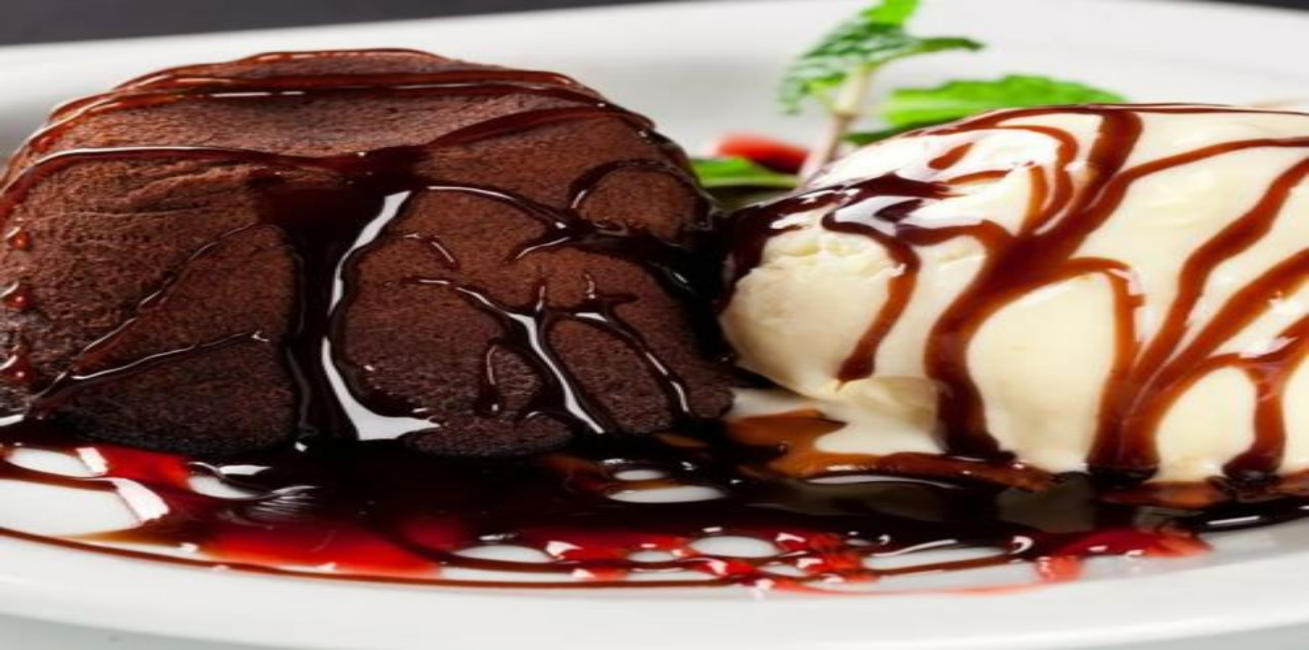
type input "HEIN"
type input "1"
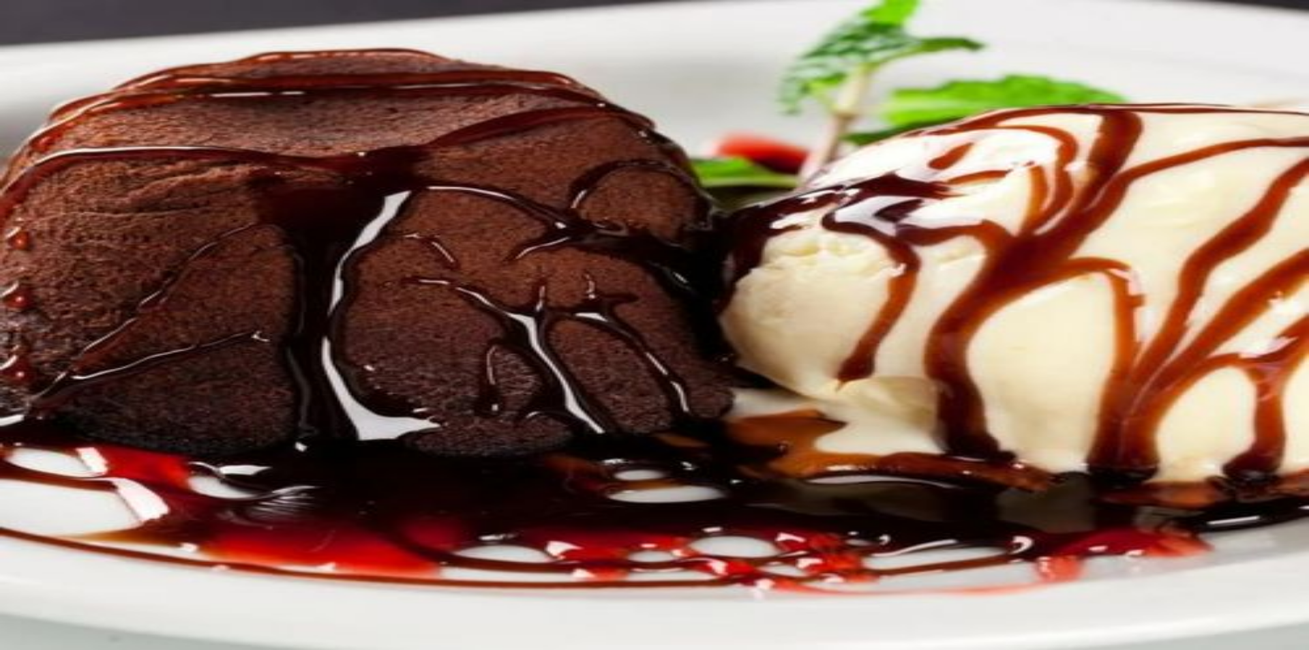
drag, startPoint x: 68, startPoint y: 104, endPoint x: 12, endPoint y: 102, distance: 56.0
type input "GATORADE"
type input "1"
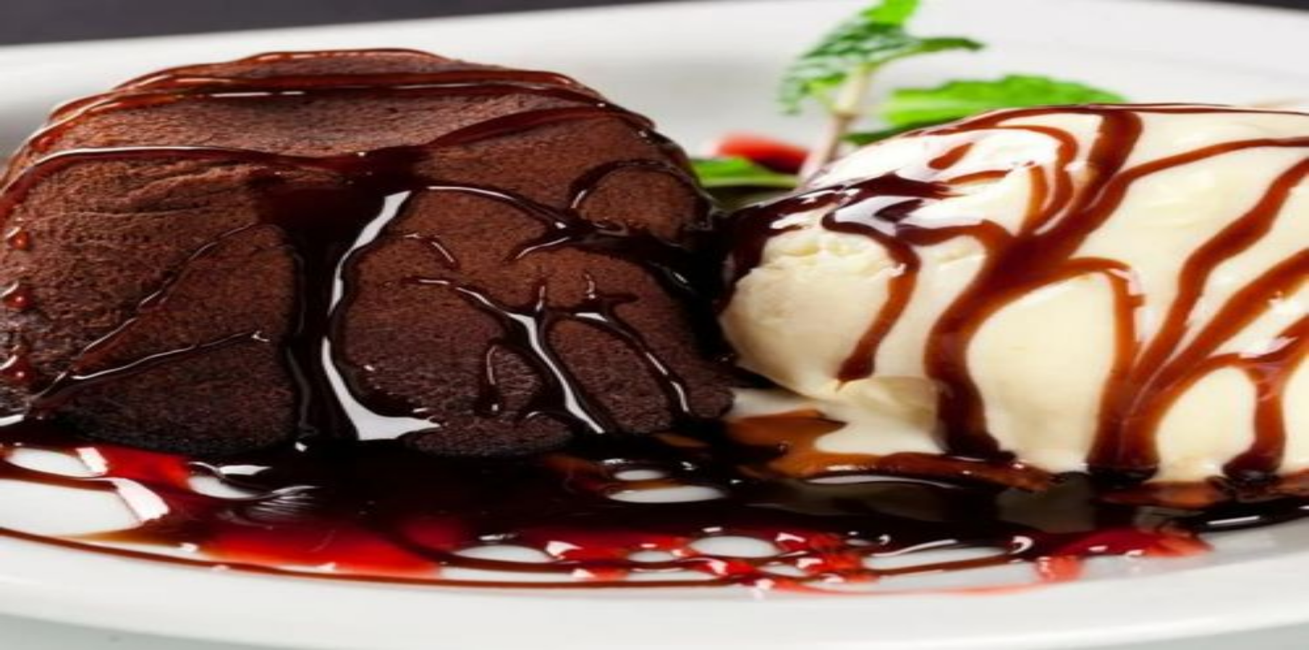
type input "1"
click at [1112, 579] on button "Não registrar e enviar pedido" at bounding box center [1050, 581] width 123 height 14
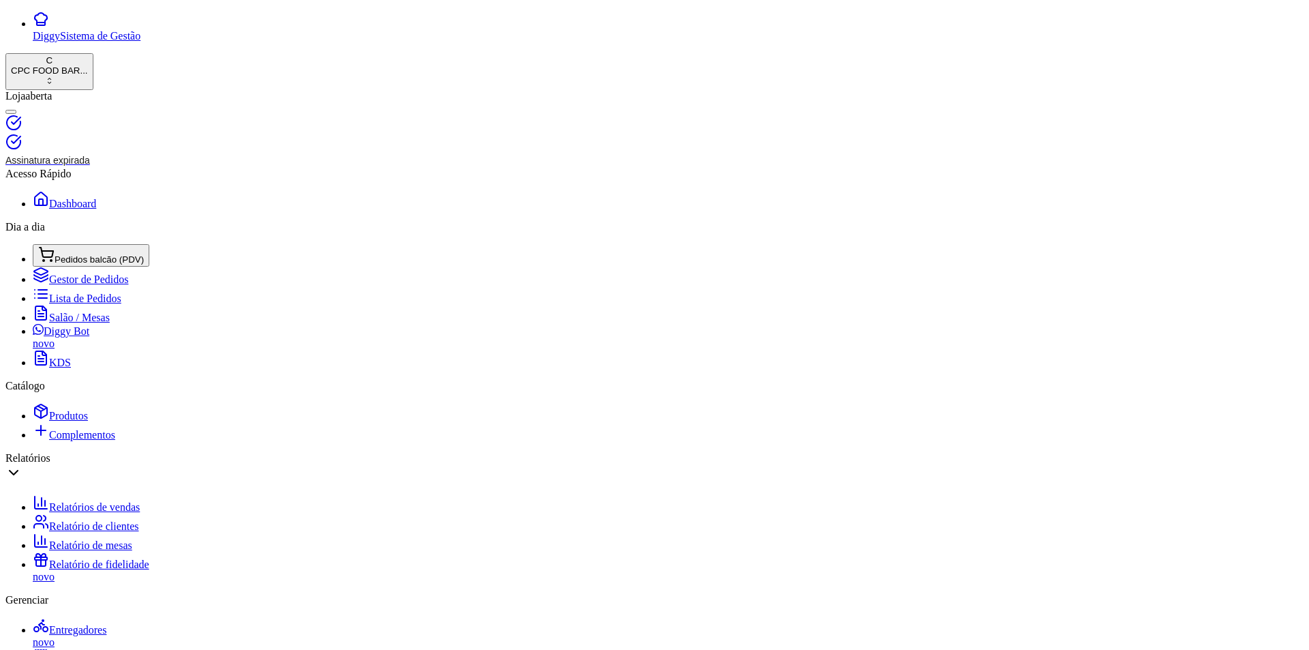
drag, startPoint x: 231, startPoint y: 115, endPoint x: 145, endPoint y: 112, distance: 86.0
click at [145, 112] on div "Diggy Sistema de Gestão C CPC FOOD BAR ... Loja aberta Assinatura expirada Aces…" at bounding box center [654, 636] width 1299 height 1251
type input "NELSON"
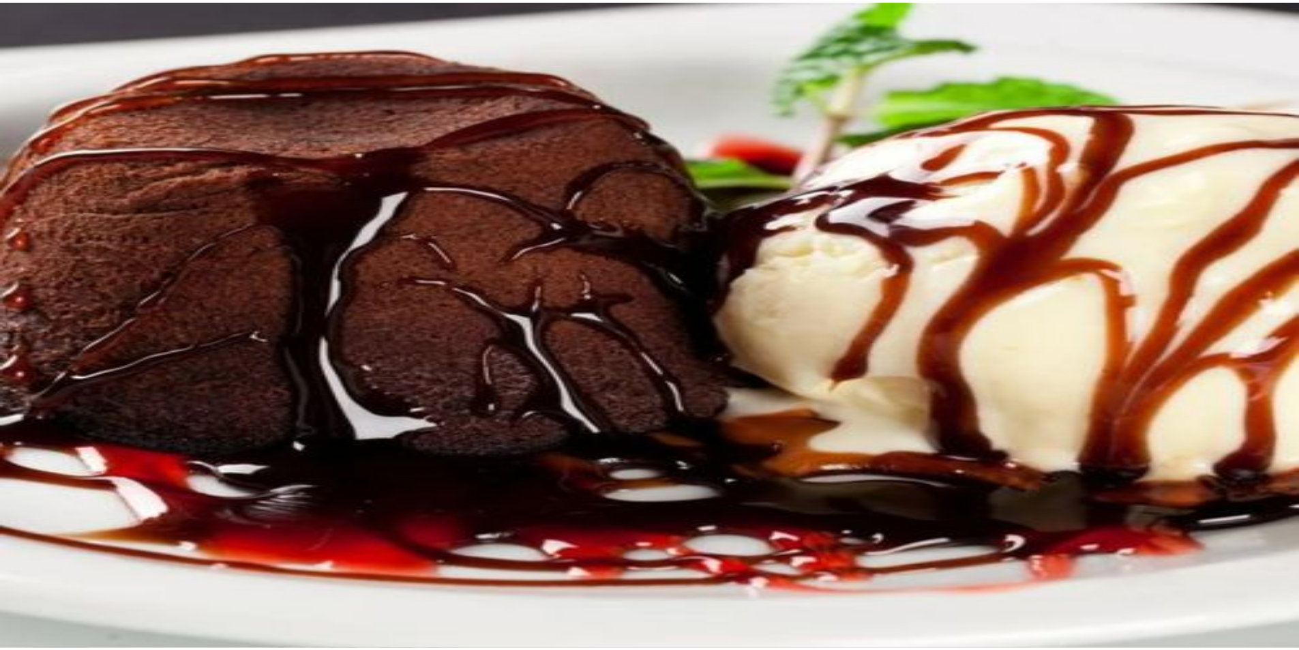
scroll to position [24, 0]
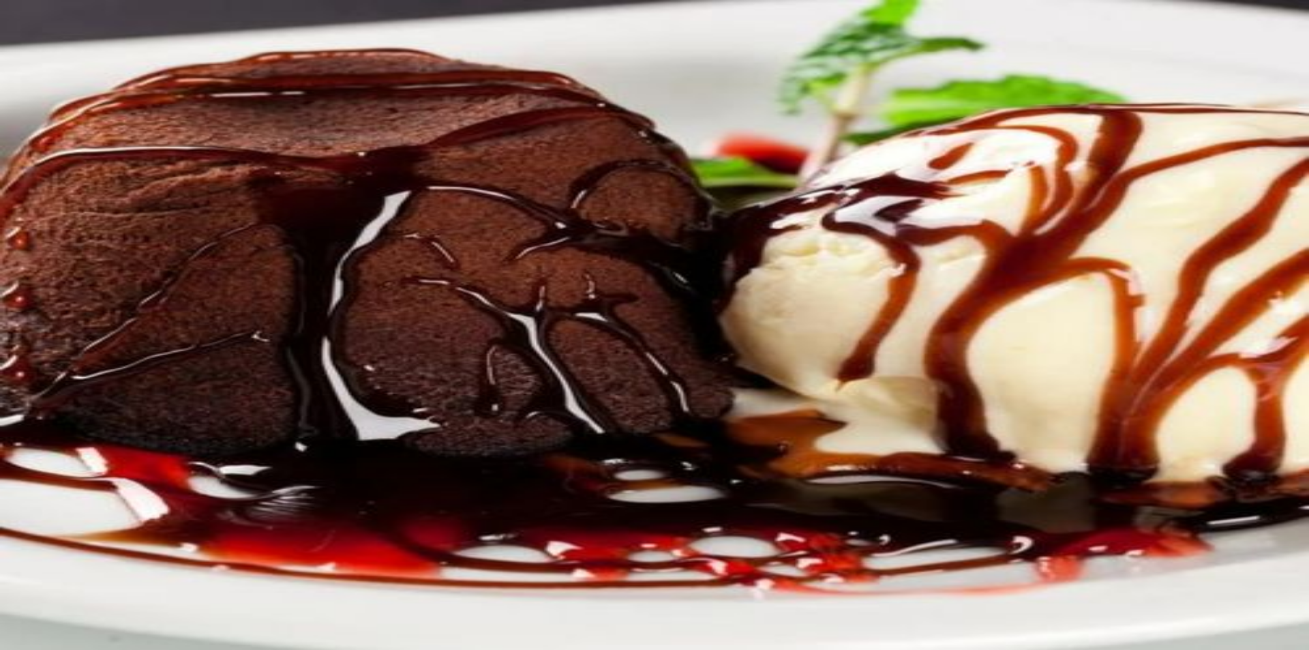
type input "1"
click at [1112, 554] on button "Não registrar e enviar pedido" at bounding box center [1050, 557] width 123 height 14
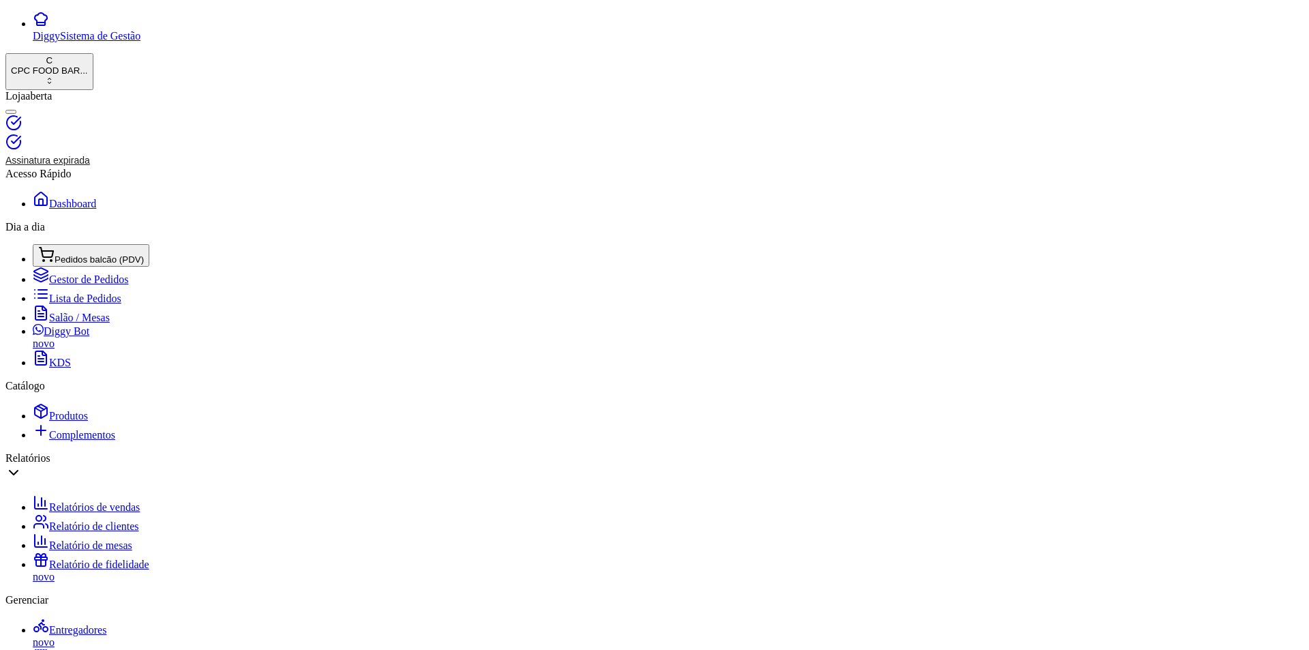
type input "R$ 0,00"
drag, startPoint x: 208, startPoint y: 114, endPoint x: 165, endPoint y: 106, distance: 43.6
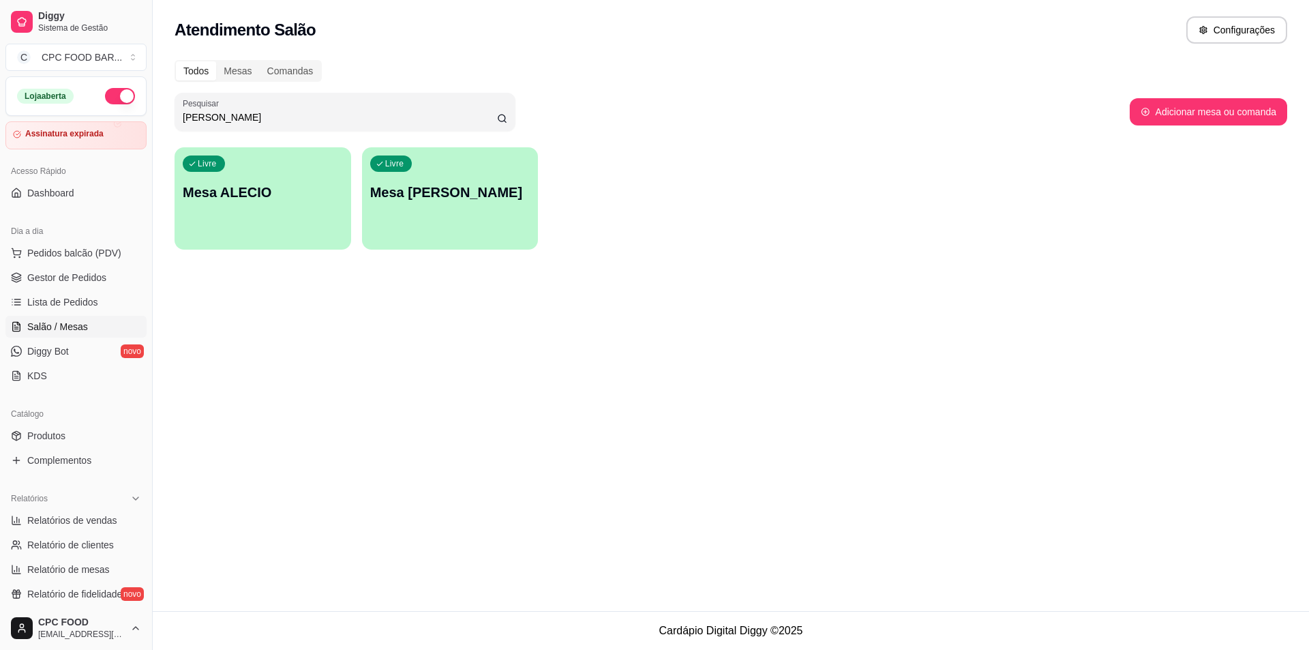
drag, startPoint x: 261, startPoint y: 122, endPoint x: 158, endPoint y: 125, distance: 103.7
click at [158, 125] on div "Todos Mesas Comandas Pesquisar ALEC Adicionar mesa ou comanda Livre Mesa ALECIO…" at bounding box center [731, 159] width 1157 height 214
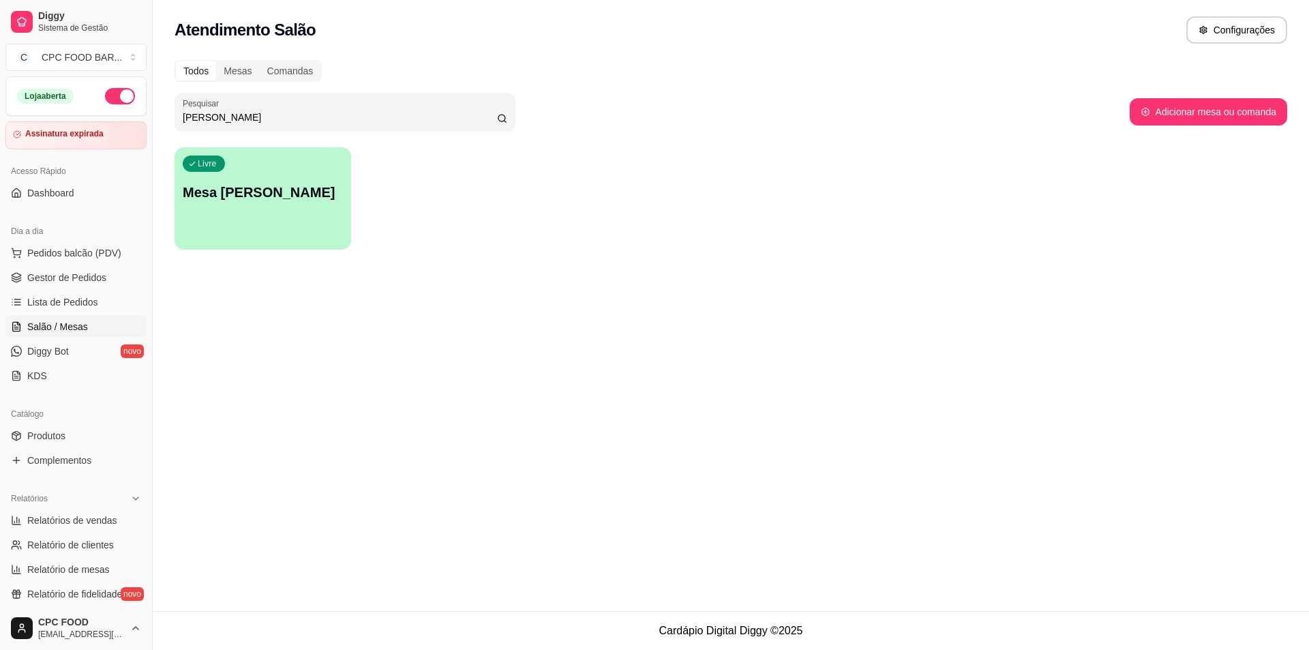
type input "[PERSON_NAME]"
click at [241, 197] on p "Mesa [PERSON_NAME]" at bounding box center [263, 192] width 160 height 19
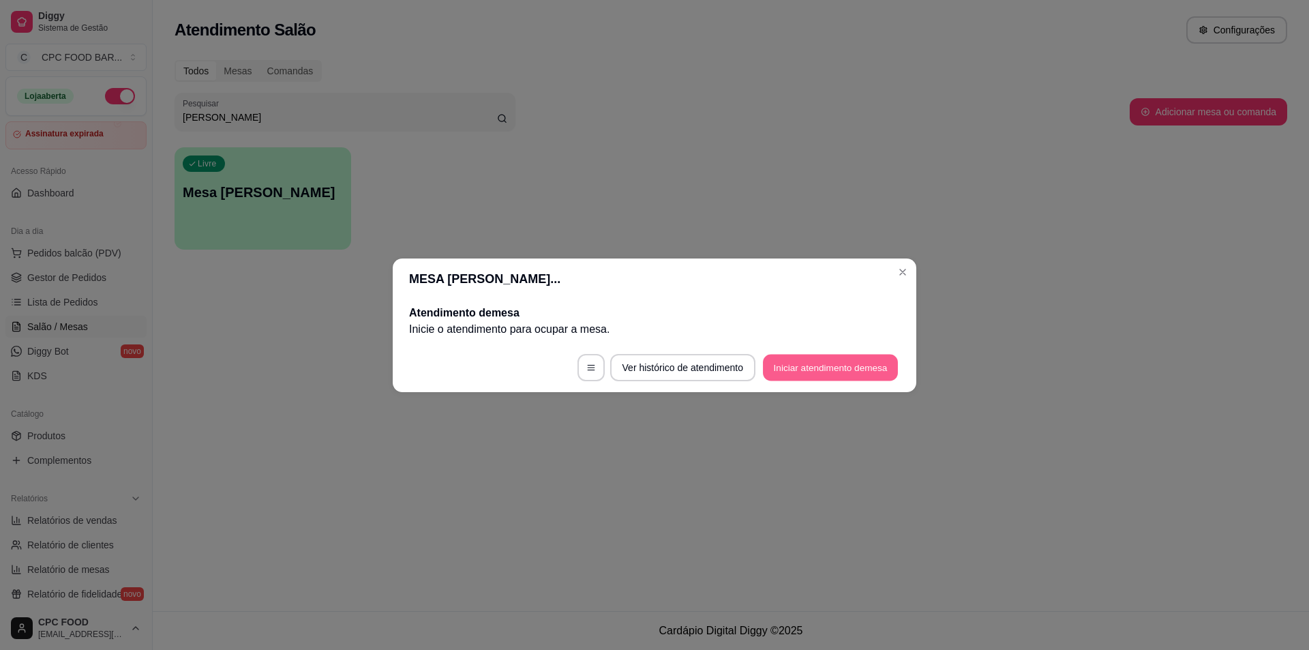
click at [805, 368] on button "Iniciar atendimento de mesa" at bounding box center [830, 367] width 135 height 27
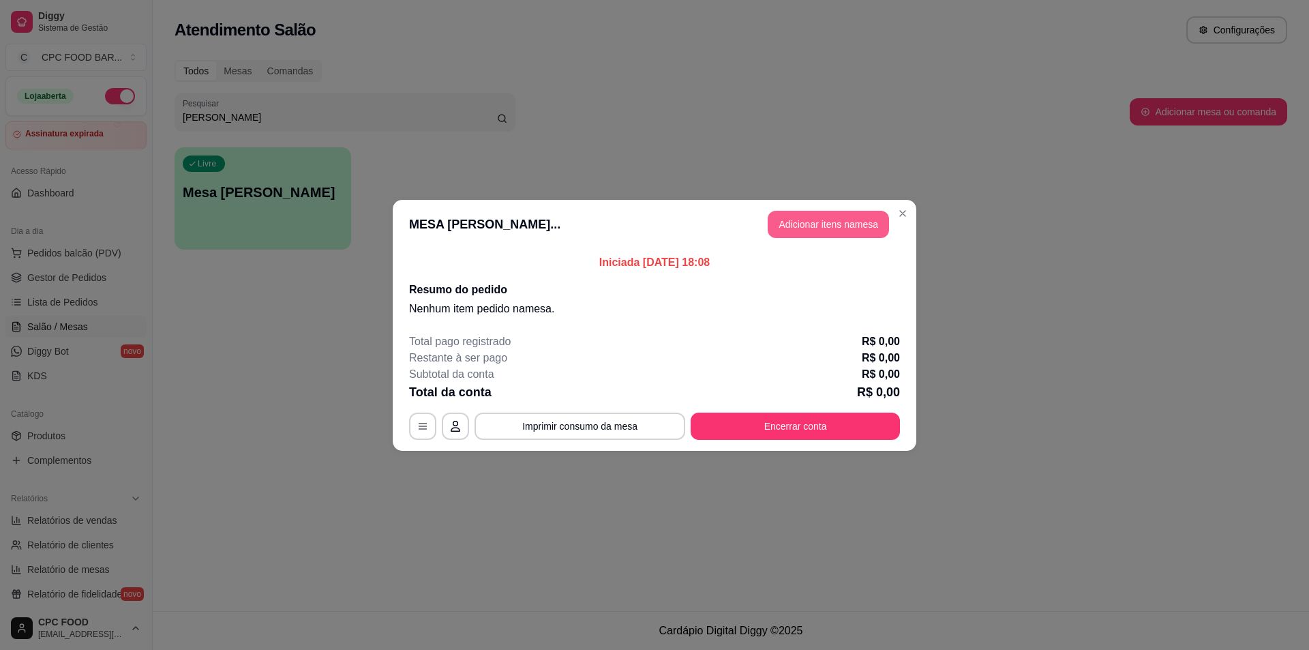
click at [855, 225] on button "Adicionar itens na mesa" at bounding box center [828, 224] width 121 height 27
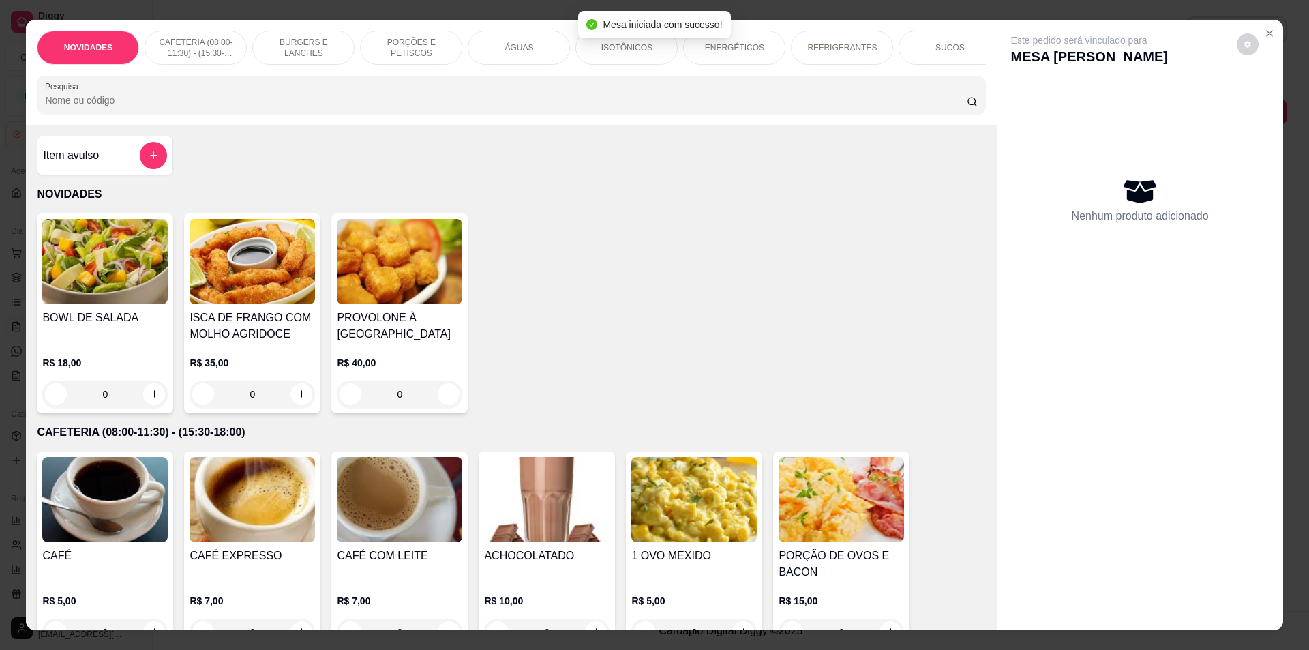
scroll to position [273, 0]
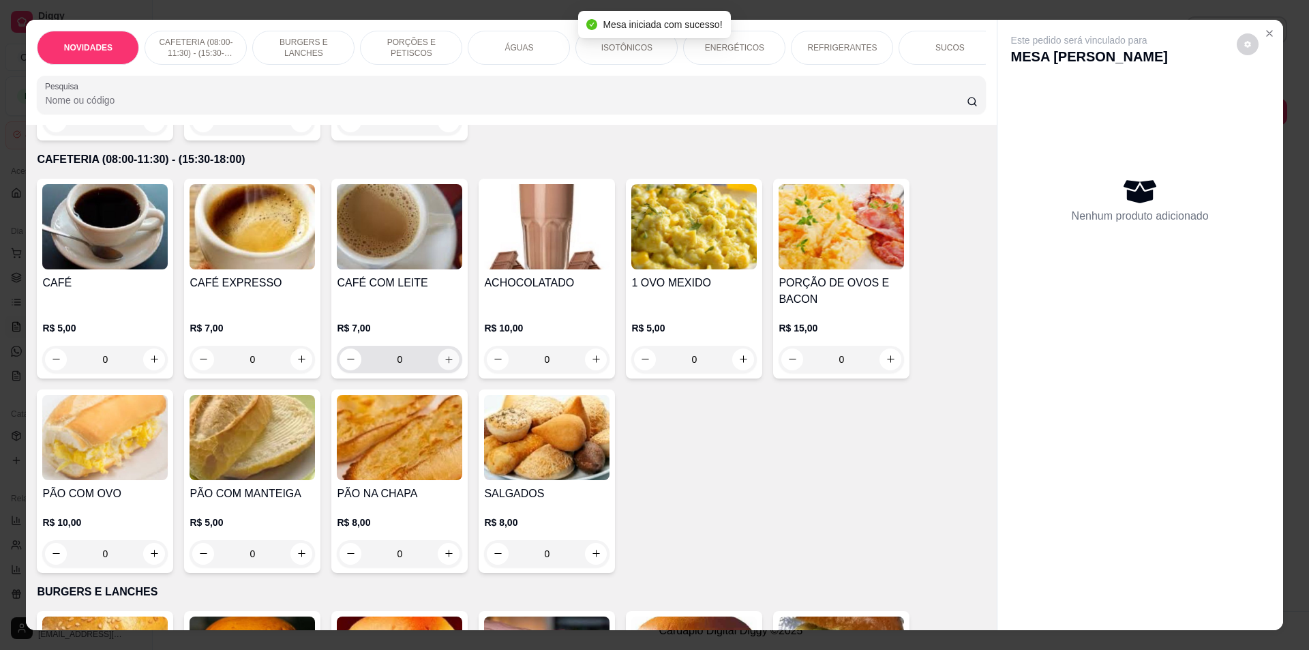
click at [445, 363] on icon "increase-product-quantity" at bounding box center [448, 359] width 7 height 7
type input "1"
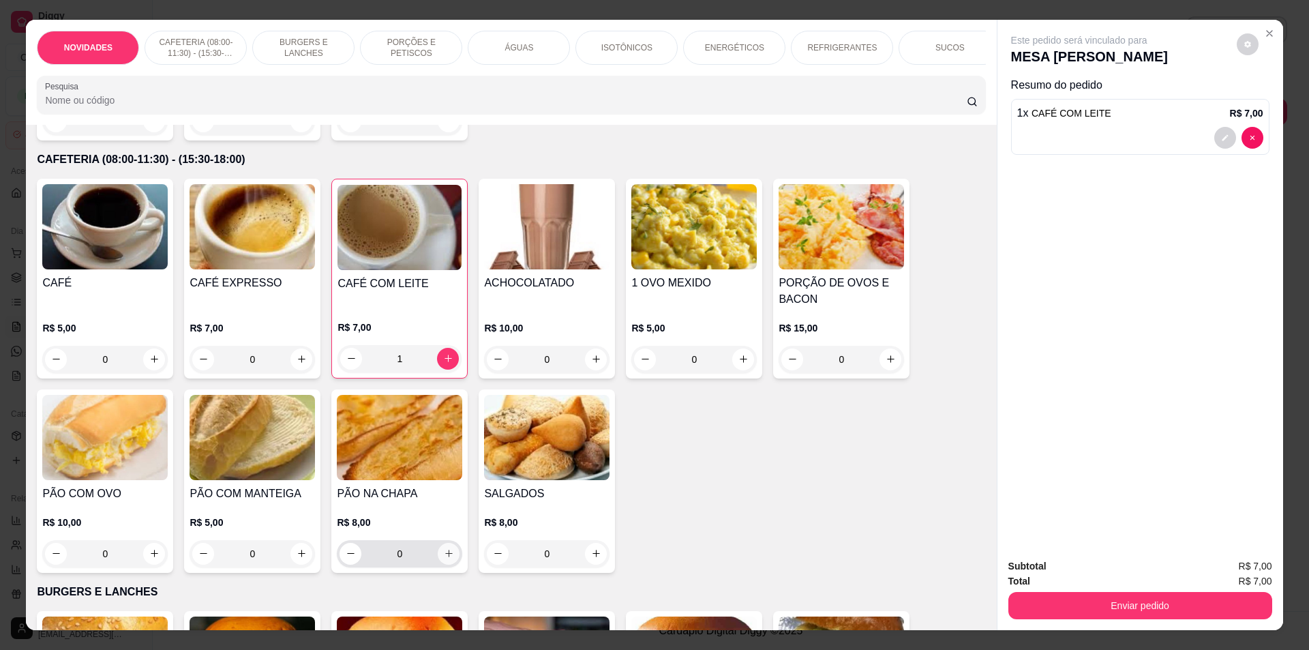
click at [444, 559] on icon "increase-product-quantity" at bounding box center [449, 553] width 10 height 10
type input "1"
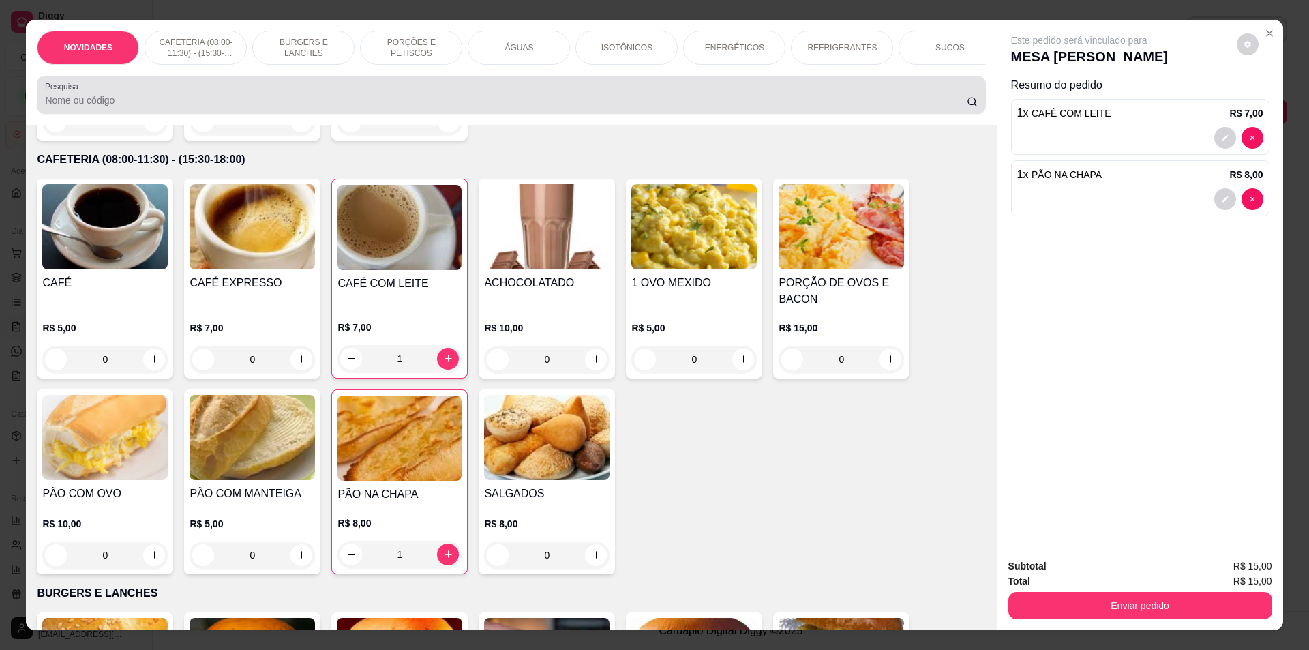
click at [166, 107] on input "Pesquisa" at bounding box center [505, 100] width 921 height 14
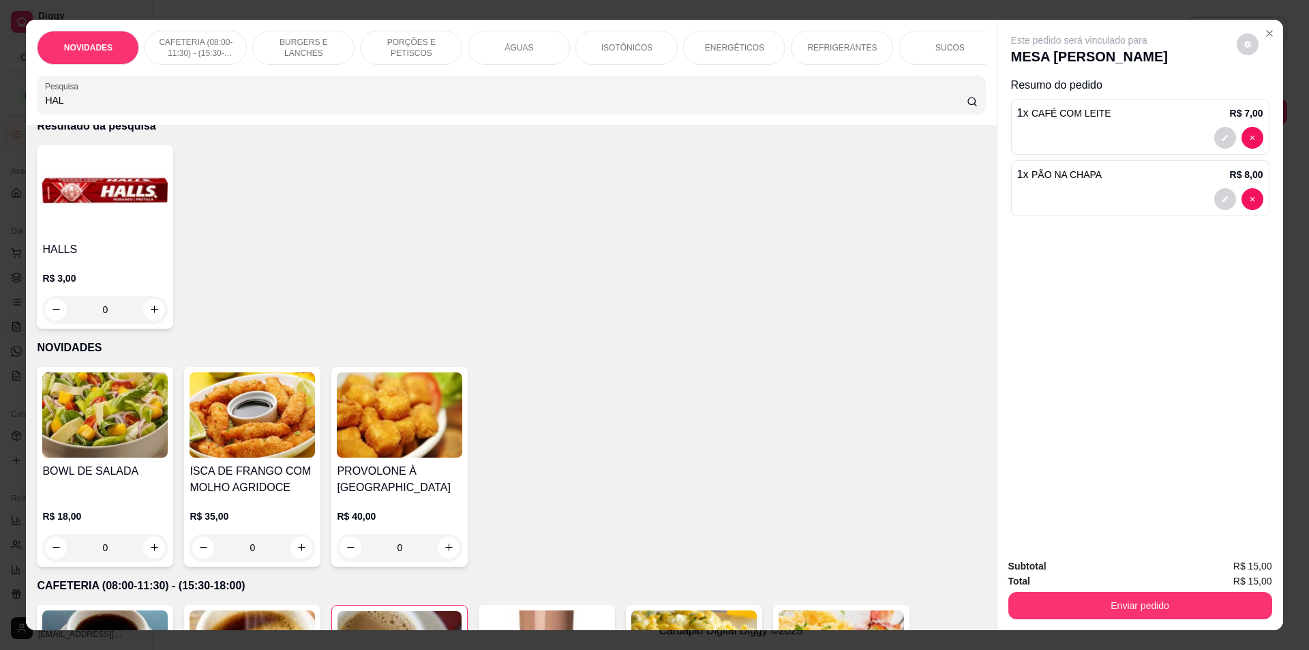
scroll to position [0, 0]
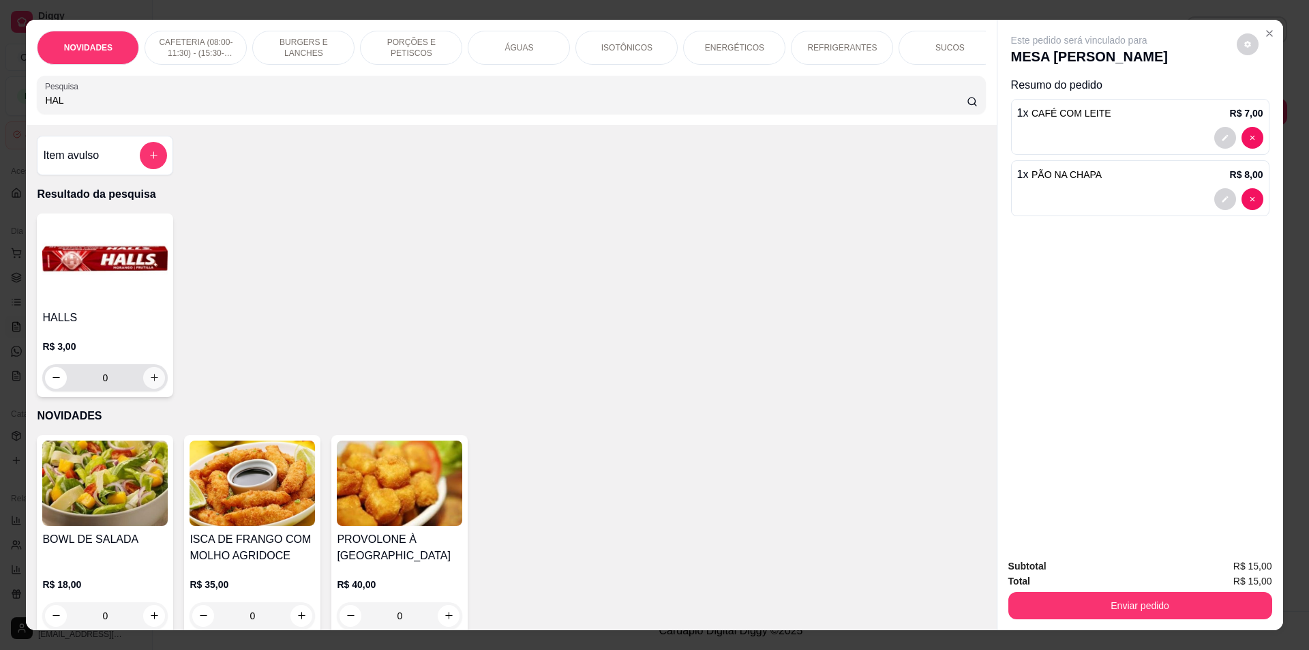
type input "HAL"
click at [151, 381] on icon "increase-product-quantity" at bounding box center [154, 377] width 7 height 7
type input "1"
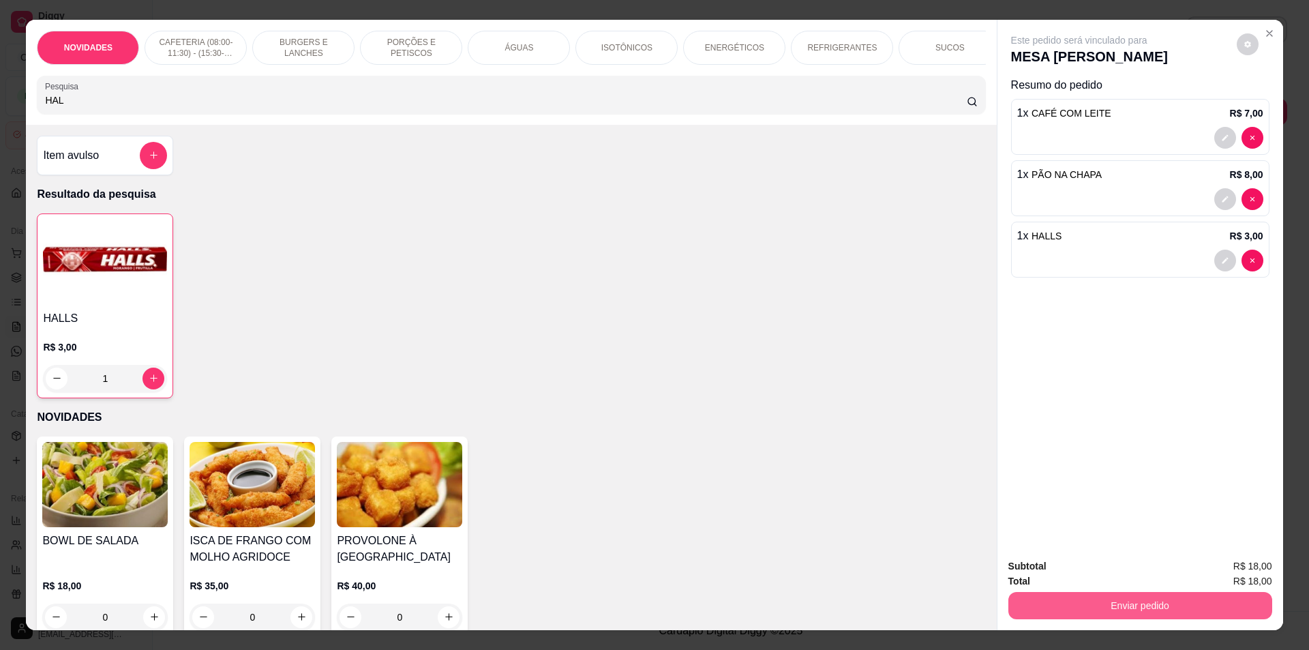
click at [1072, 599] on button "Enviar pedido" at bounding box center [1141, 605] width 264 height 27
click at [1068, 568] on button "Não registrar e enviar pedido" at bounding box center [1095, 571] width 138 height 25
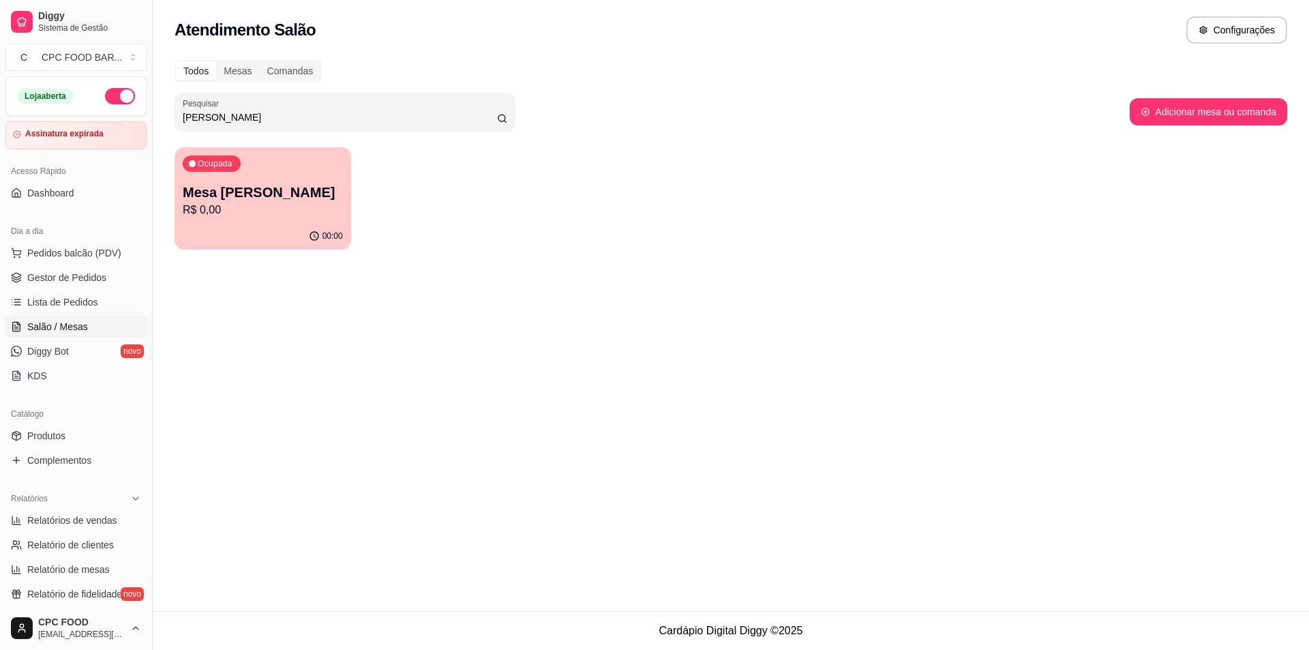
drag, startPoint x: 248, startPoint y: 115, endPoint x: 115, endPoint y: 115, distance: 133.0
click at [115, 115] on div "Diggy Sistema de Gestão C CPC FOOD BAR ... Loja aberta Assinatura expirada Aces…" at bounding box center [654, 325] width 1309 height 650
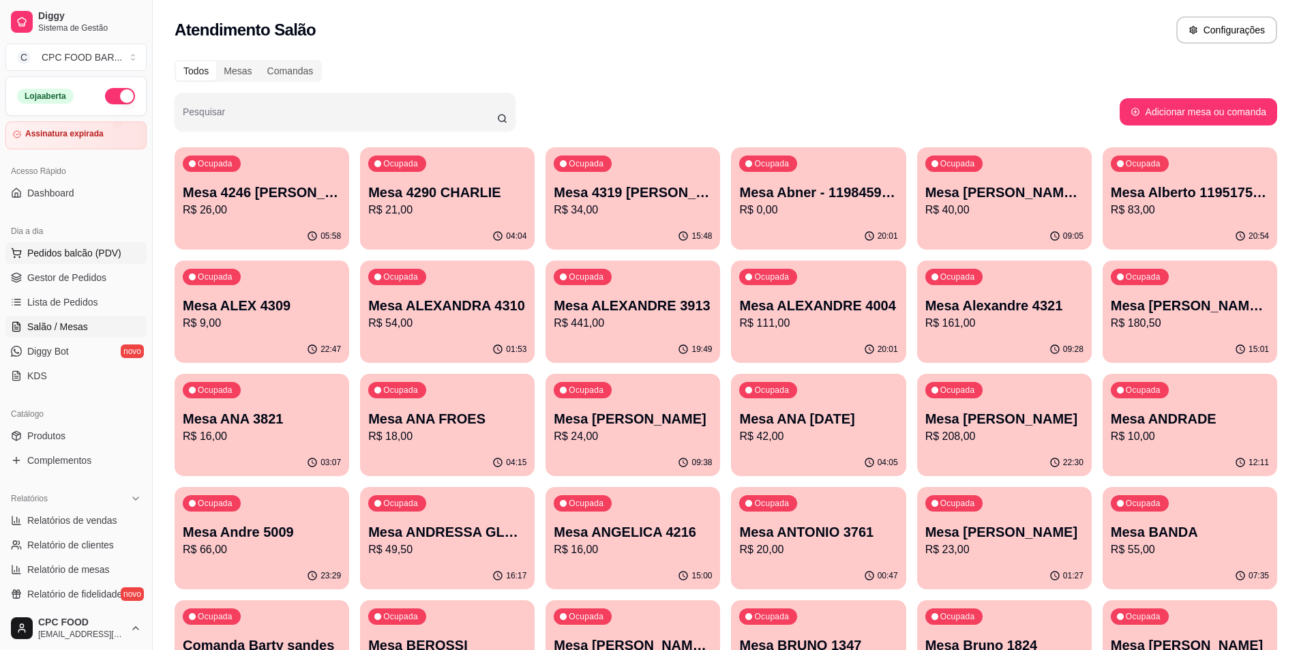
click at [58, 250] on span "Pedidos balcão (PDV)" at bounding box center [74, 253] width 94 height 14
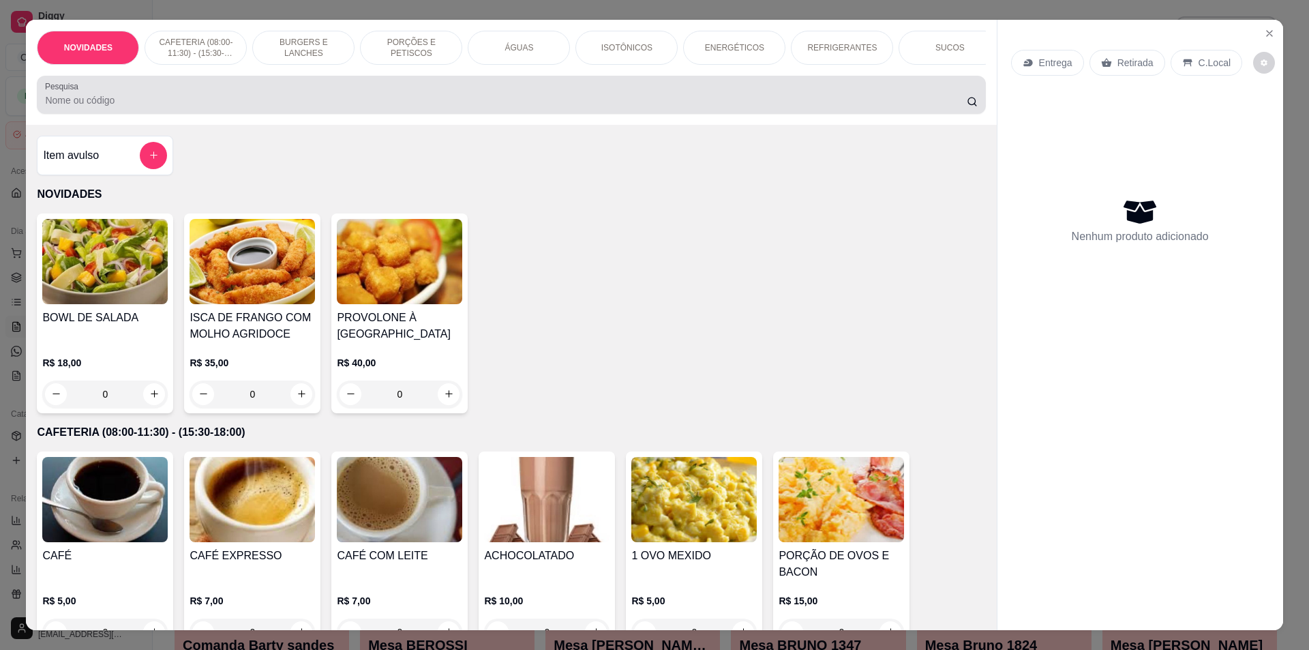
click at [249, 107] on input "Pesquisa" at bounding box center [505, 100] width 921 height 14
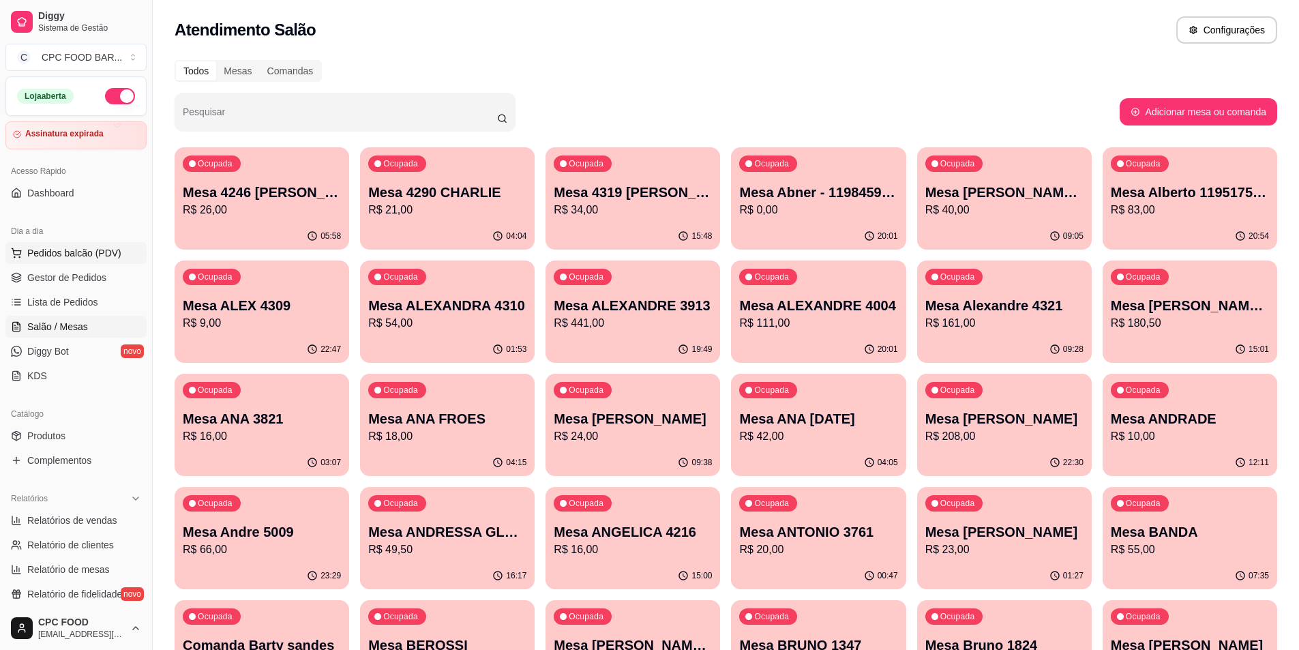
click at [80, 250] on span "Pedidos balcão (PDV)" at bounding box center [74, 253] width 94 height 14
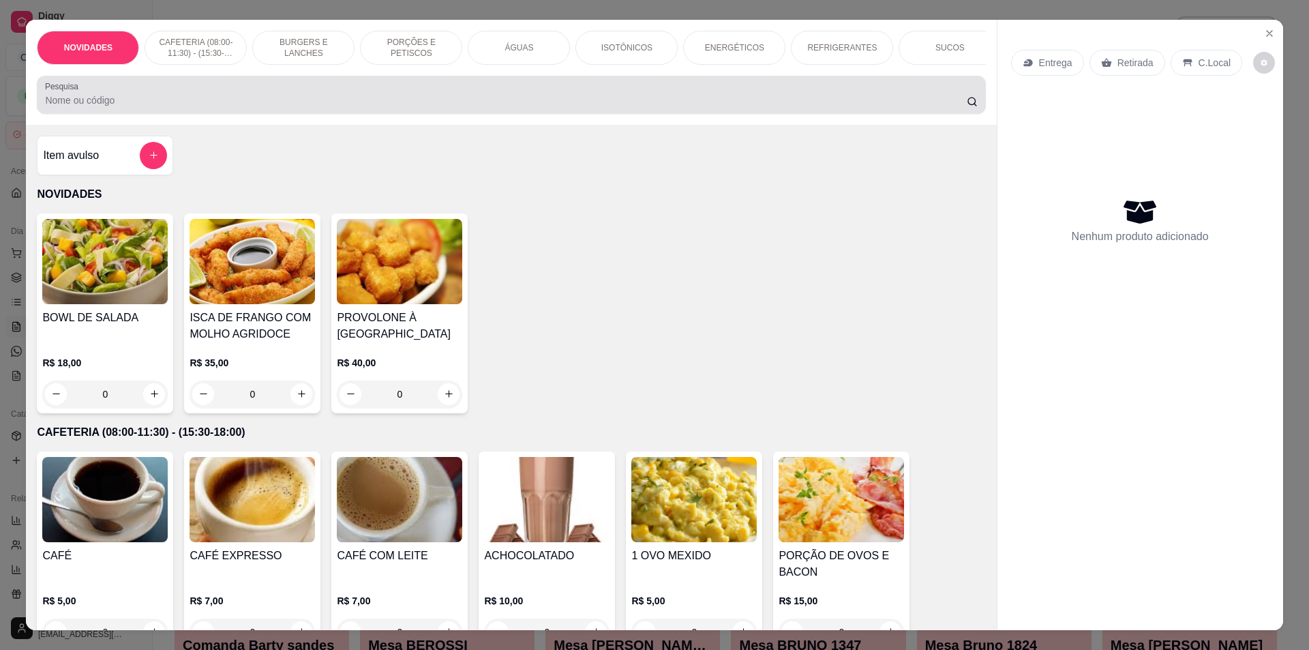
click at [216, 107] on input "Pesquisa" at bounding box center [505, 100] width 921 height 14
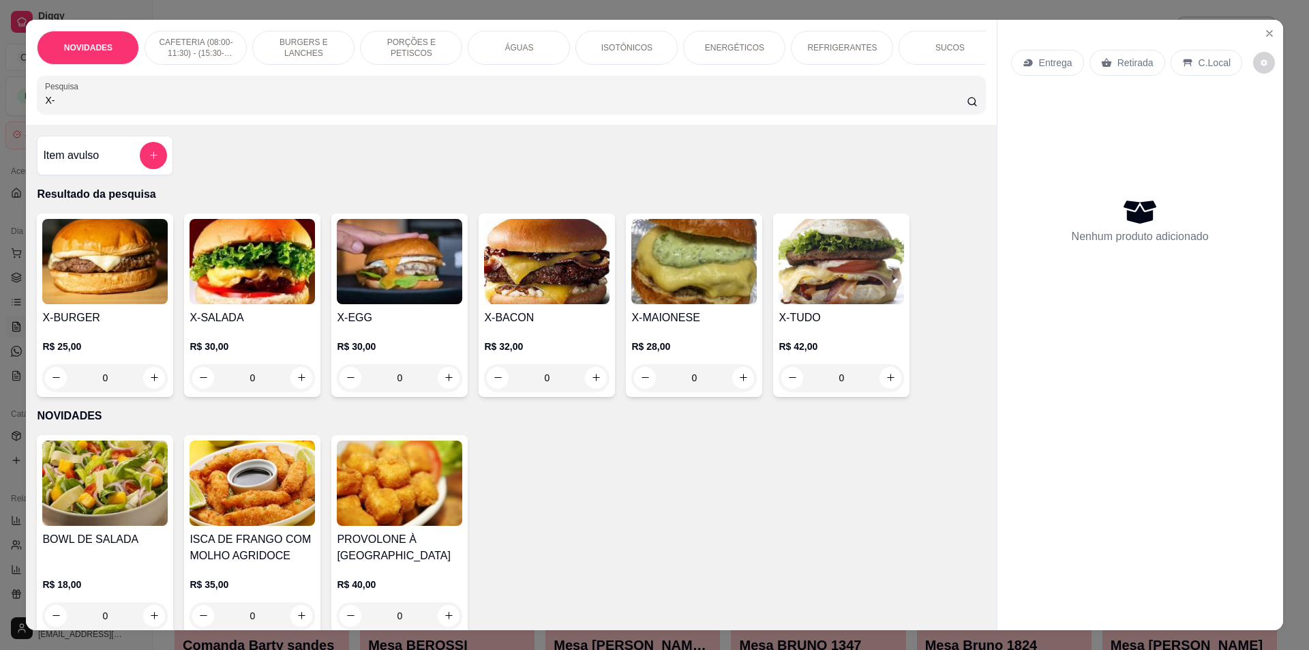
type input "X-"
click at [589, 389] on div "0" at bounding box center [546, 377] width 125 height 27
drag, startPoint x: 61, startPoint y: 110, endPoint x: 9, endPoint y: 107, distance: 51.9
click at [9, 107] on div "NOVIDADES CAFETERIA (08:00-11:30) - (15:30-18:00) BURGERS E LANCHES PORÇÕES E P…" at bounding box center [654, 325] width 1309 height 650
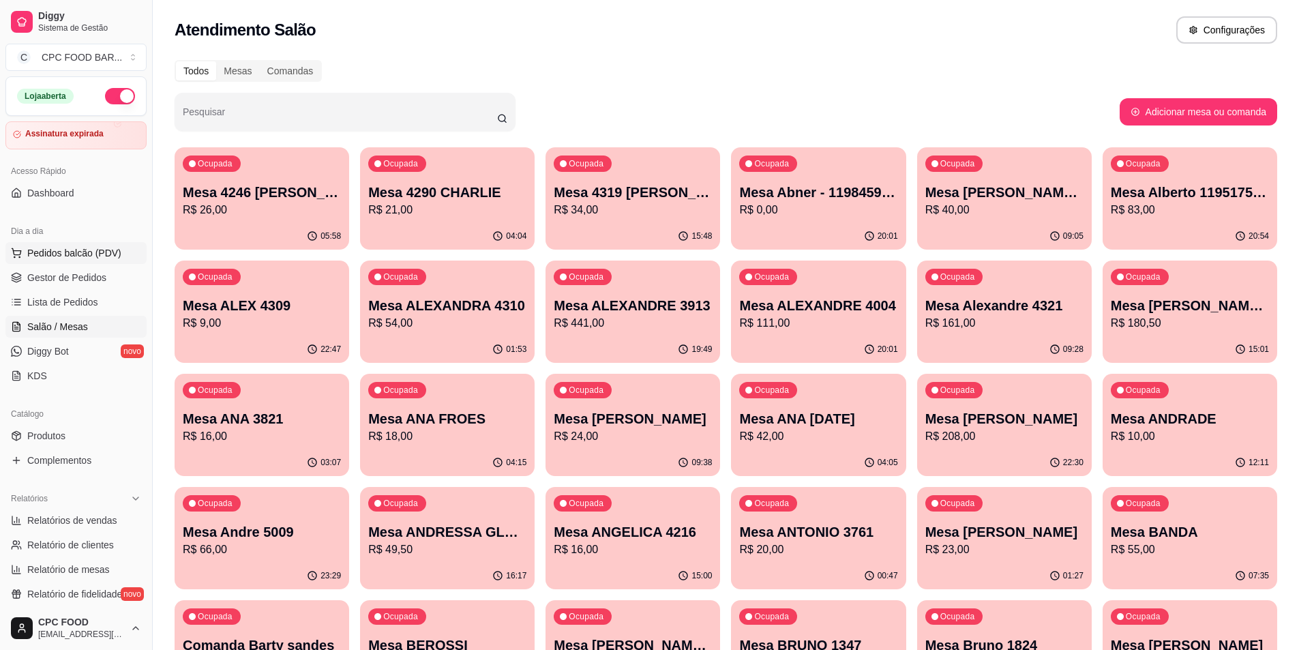
click at [54, 248] on span "Pedidos balcão (PDV)" at bounding box center [74, 253] width 94 height 14
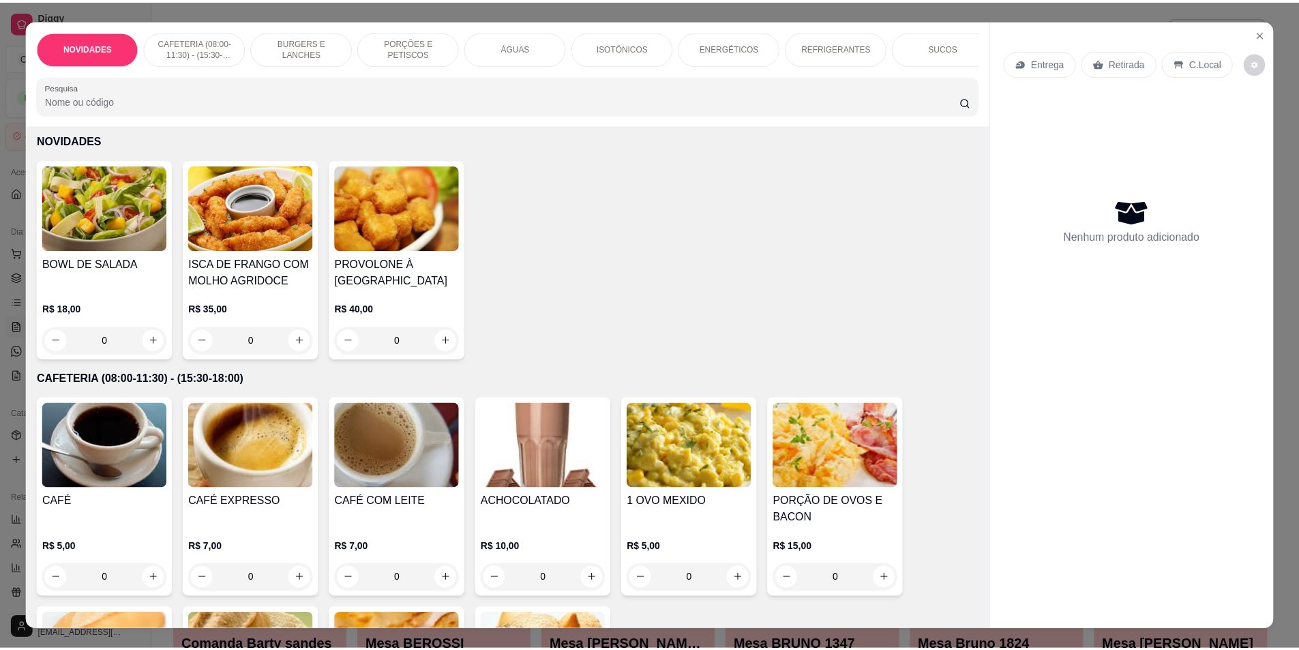
scroll to position [68, 0]
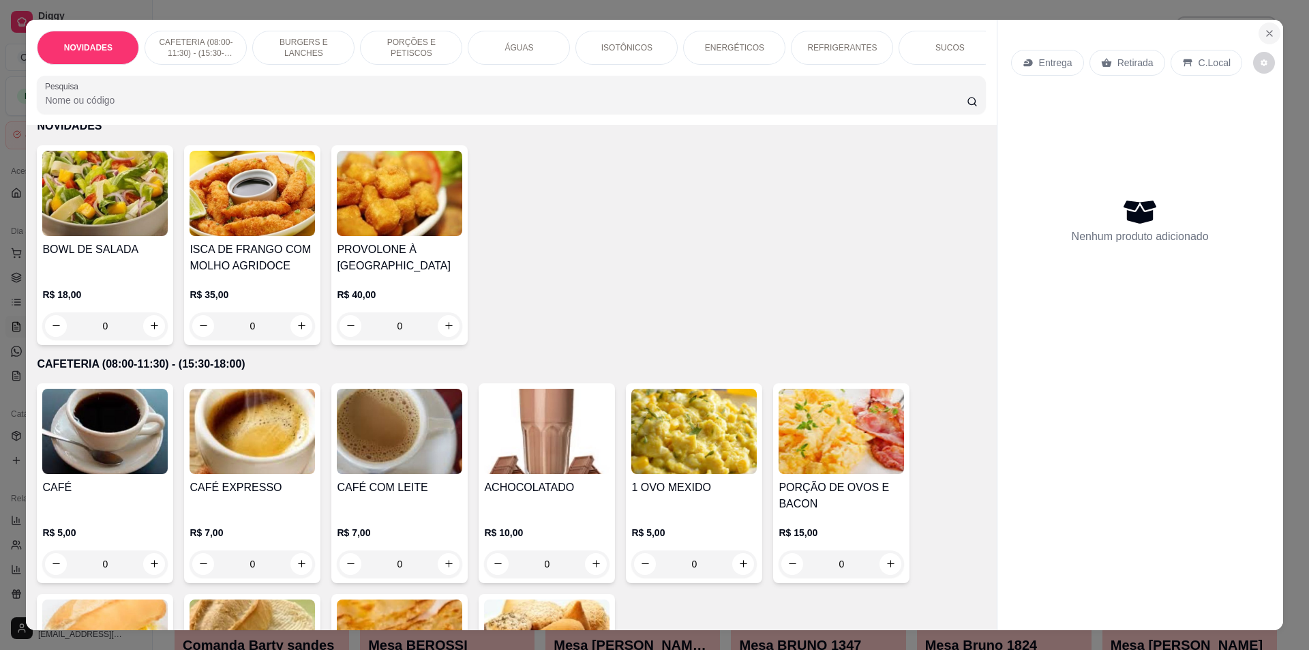
click at [1268, 34] on icon "Close" at bounding box center [1269, 33] width 11 height 11
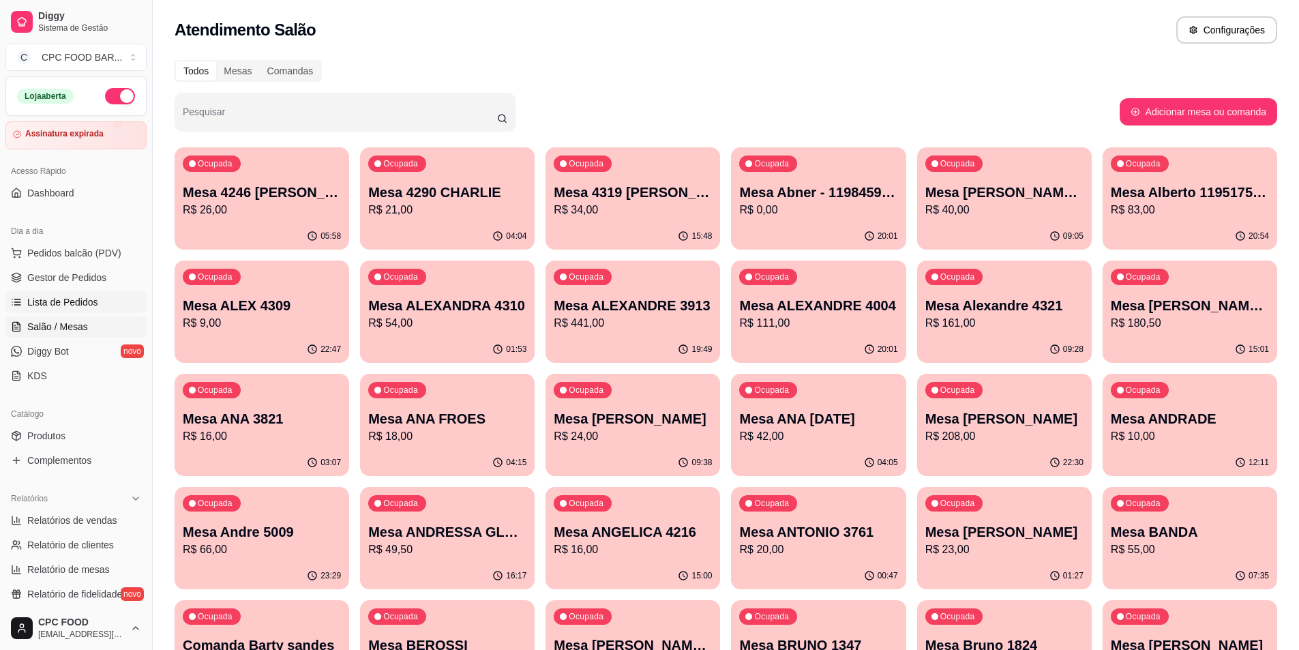
click at [41, 306] on span "Lista de Pedidos" at bounding box center [62, 302] width 71 height 14
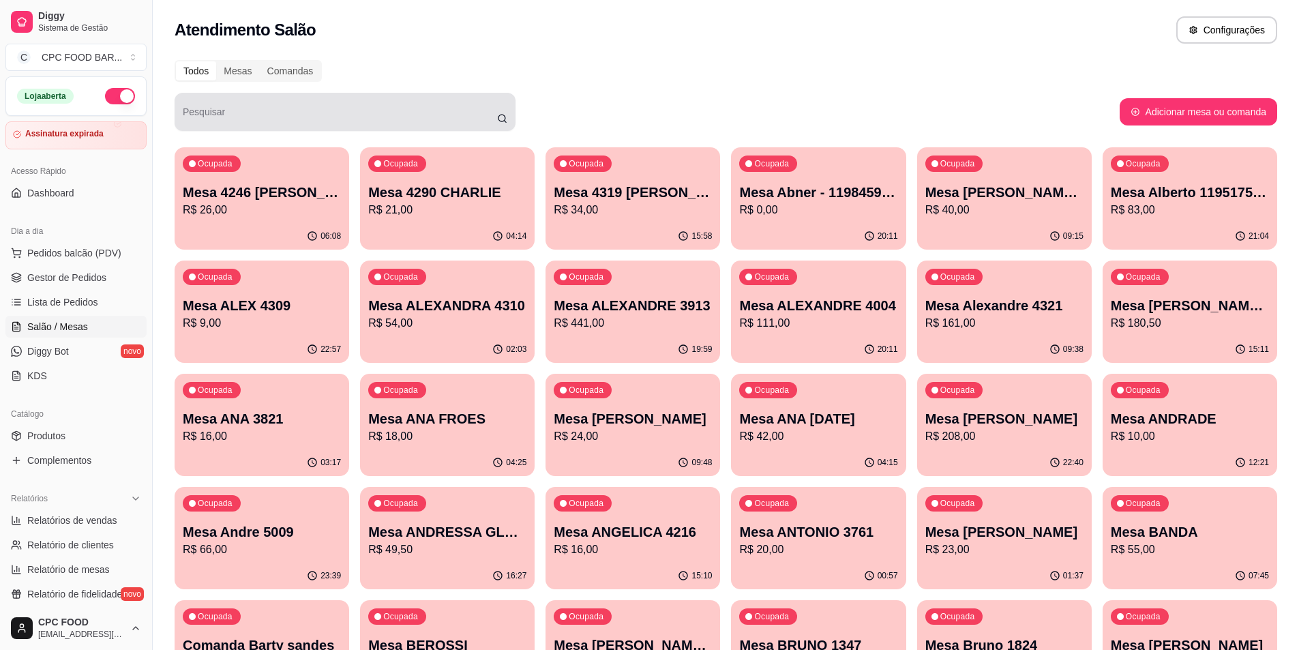
click at [249, 124] on div at bounding box center [345, 111] width 325 height 27
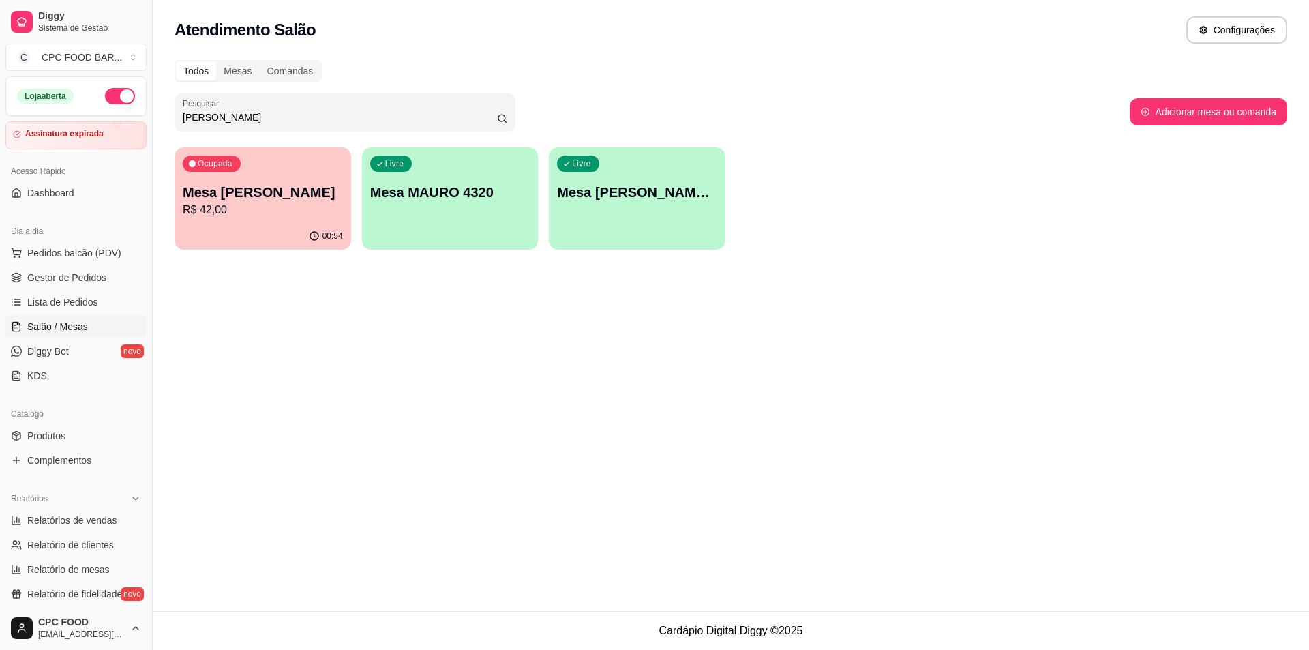
type input "MAURO"
click at [247, 203] on p "R$ 42,00" at bounding box center [263, 210] width 155 height 16
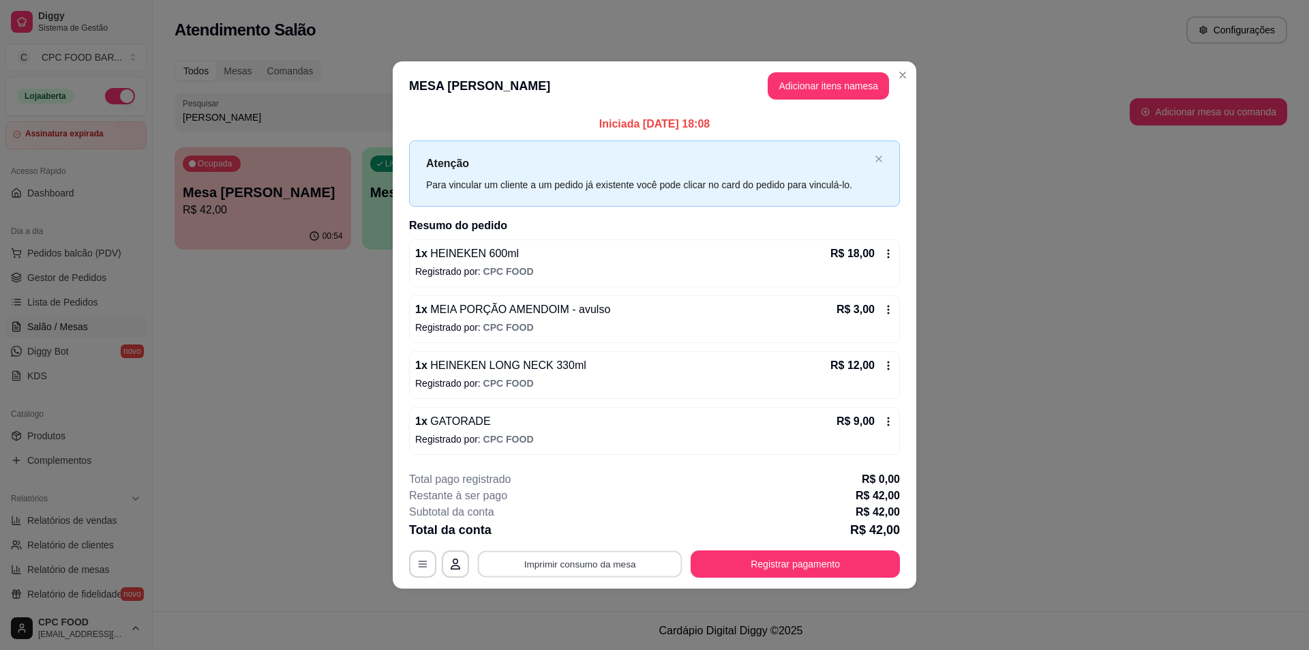
click at [587, 556] on button "Imprimir consumo da mesa" at bounding box center [580, 564] width 205 height 27
click at [751, 559] on button "Registrar pagamento" at bounding box center [795, 564] width 203 height 27
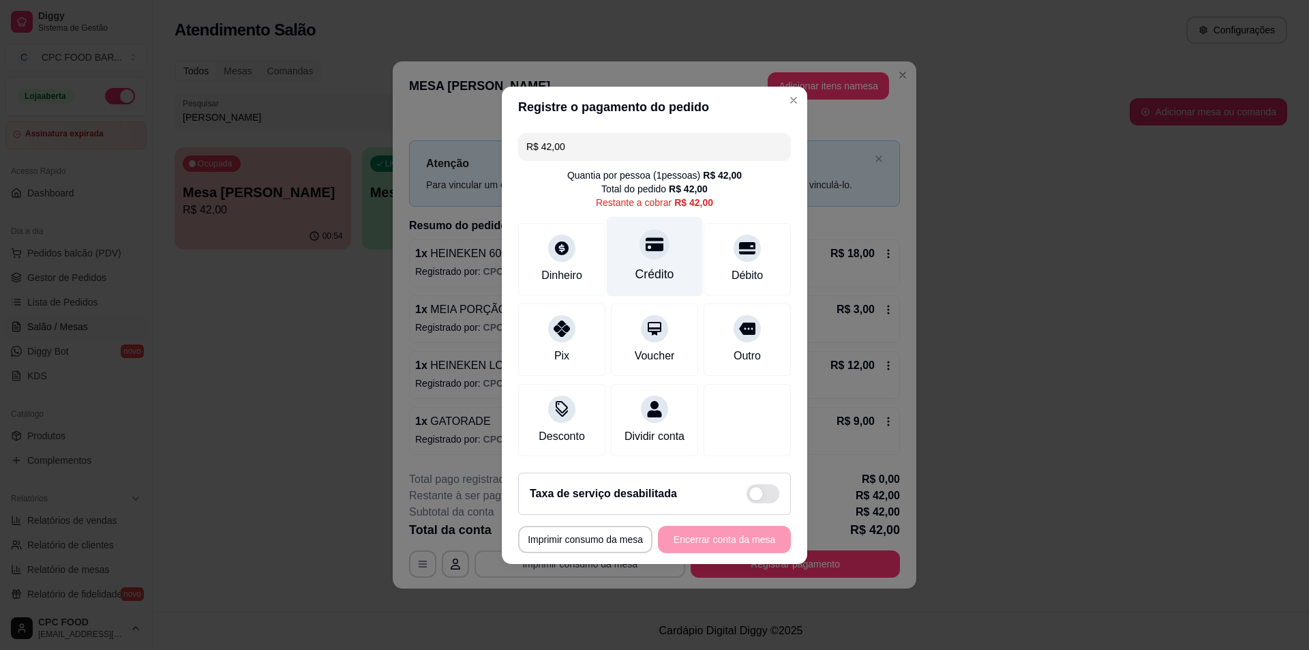
click at [660, 243] on div at bounding box center [655, 244] width 30 height 30
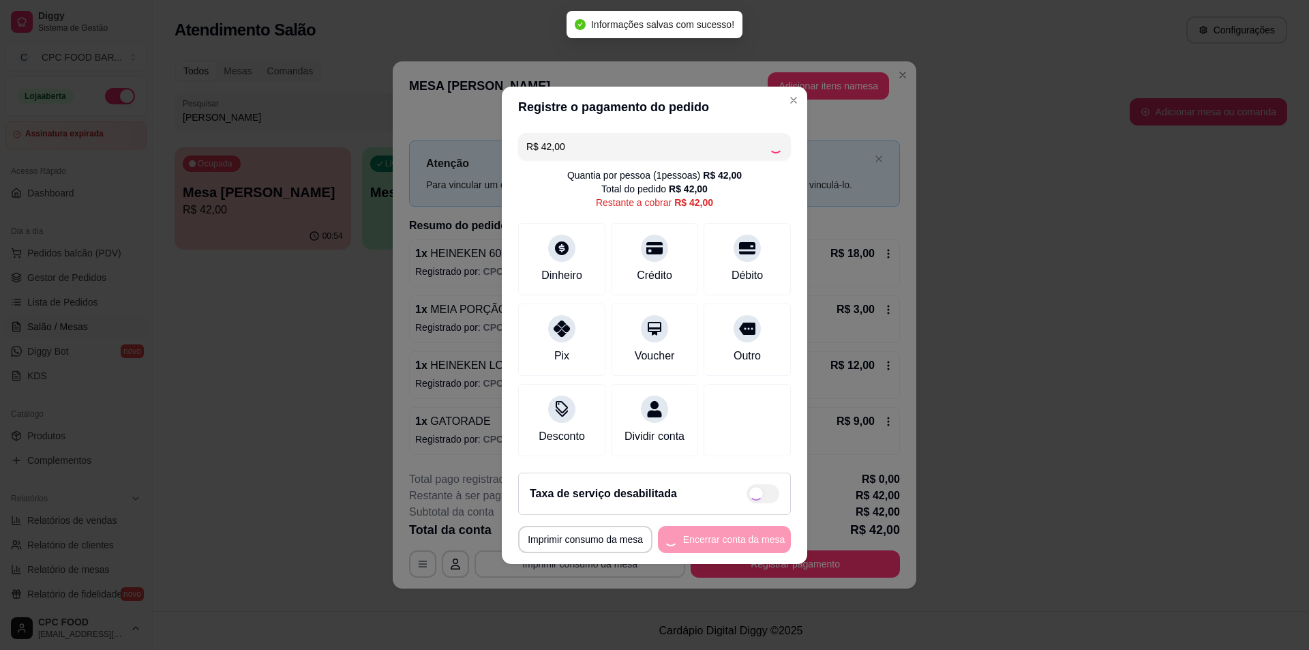
type input "R$ 0,00"
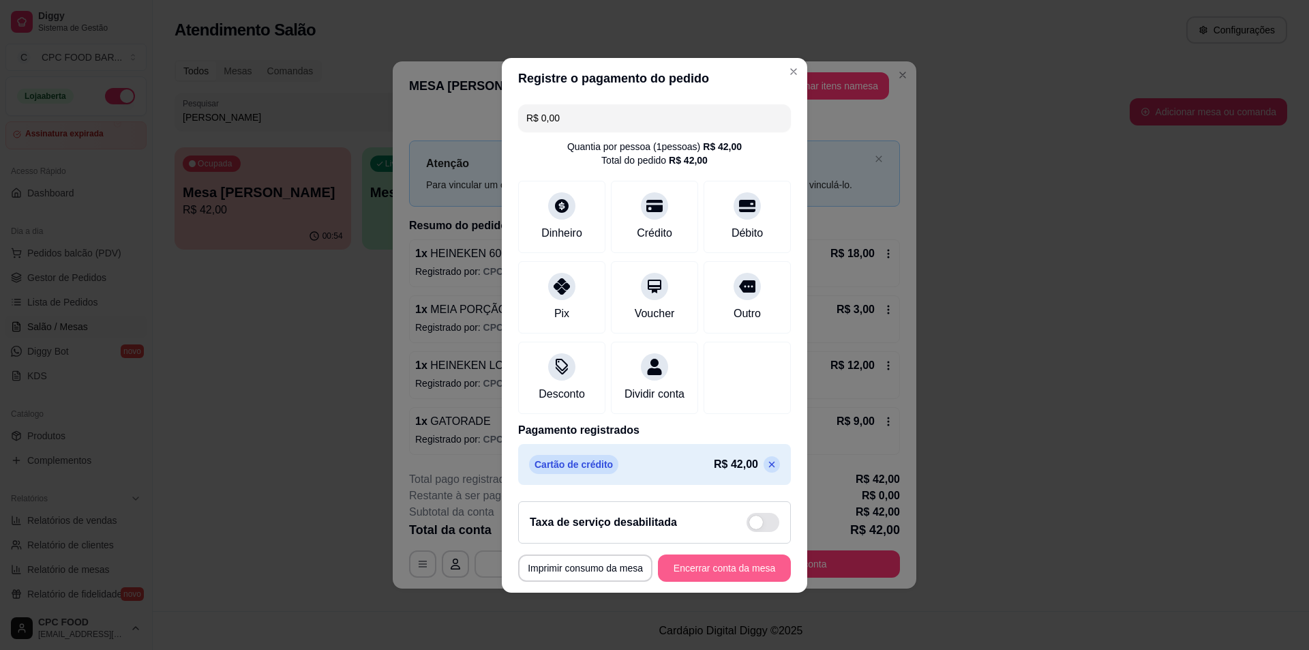
click at [725, 574] on button "Encerrar conta da mesa" at bounding box center [724, 567] width 133 height 27
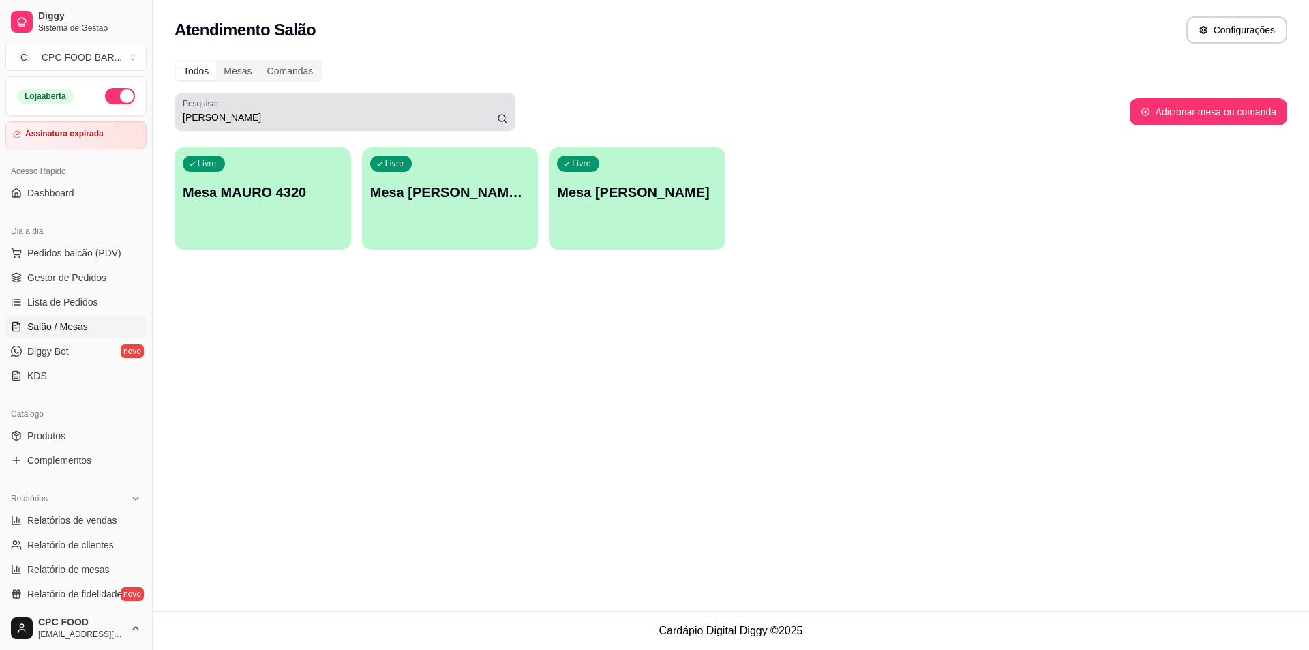
drag, startPoint x: 228, startPoint y: 104, endPoint x: 219, endPoint y: 108, distance: 9.8
click at [219, 108] on div "Pesquisar MAURO" at bounding box center [345, 112] width 341 height 38
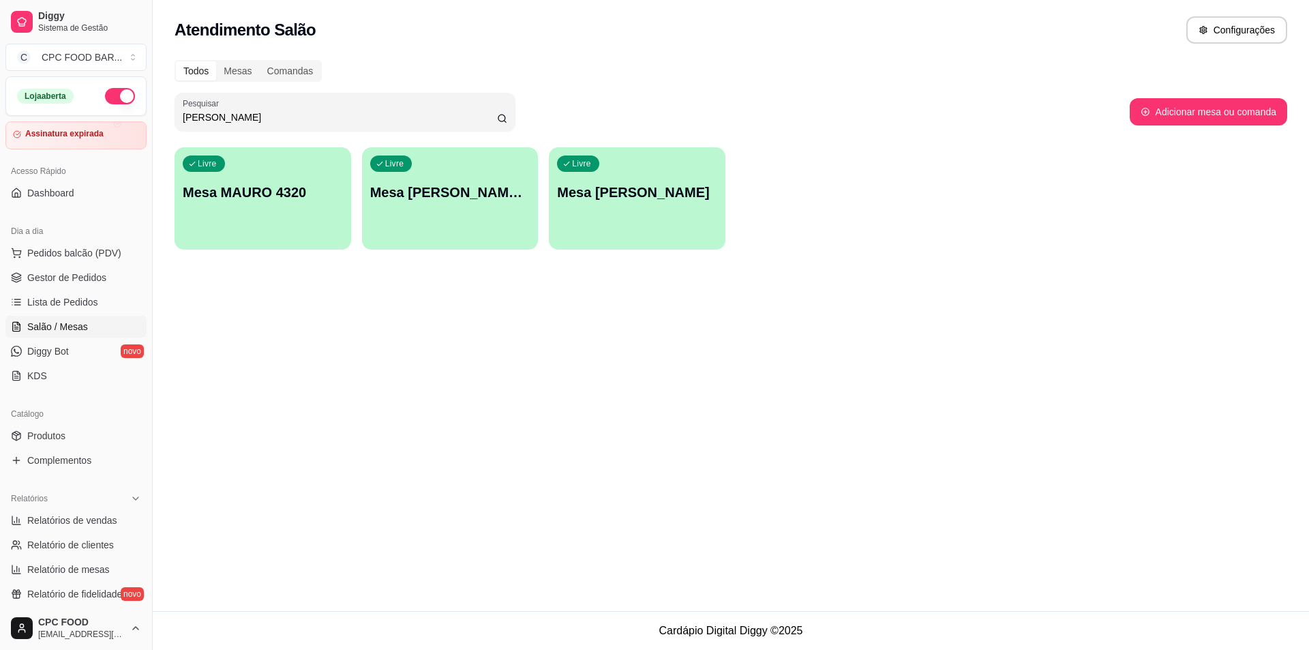
drag, startPoint x: 197, startPoint y: 117, endPoint x: 131, endPoint y: 117, distance: 66.2
click at [131, 117] on div "Diggy Sistema de Gestão C CPC FOOD BAR ... Loja aberta Assinatura expirada Aces…" at bounding box center [654, 325] width 1309 height 650
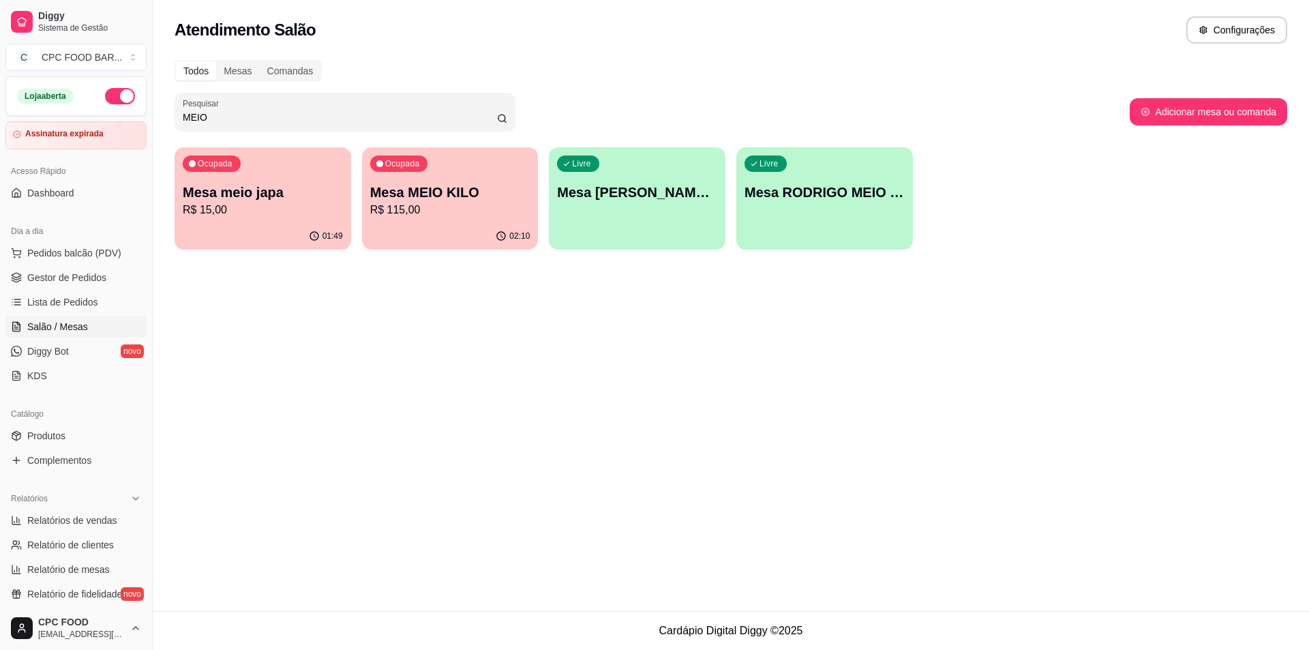
type input "MEIO"
click at [441, 218] on div "Ocupada Mesa MEIO KILO R$ 115,00" at bounding box center [450, 186] width 171 height 74
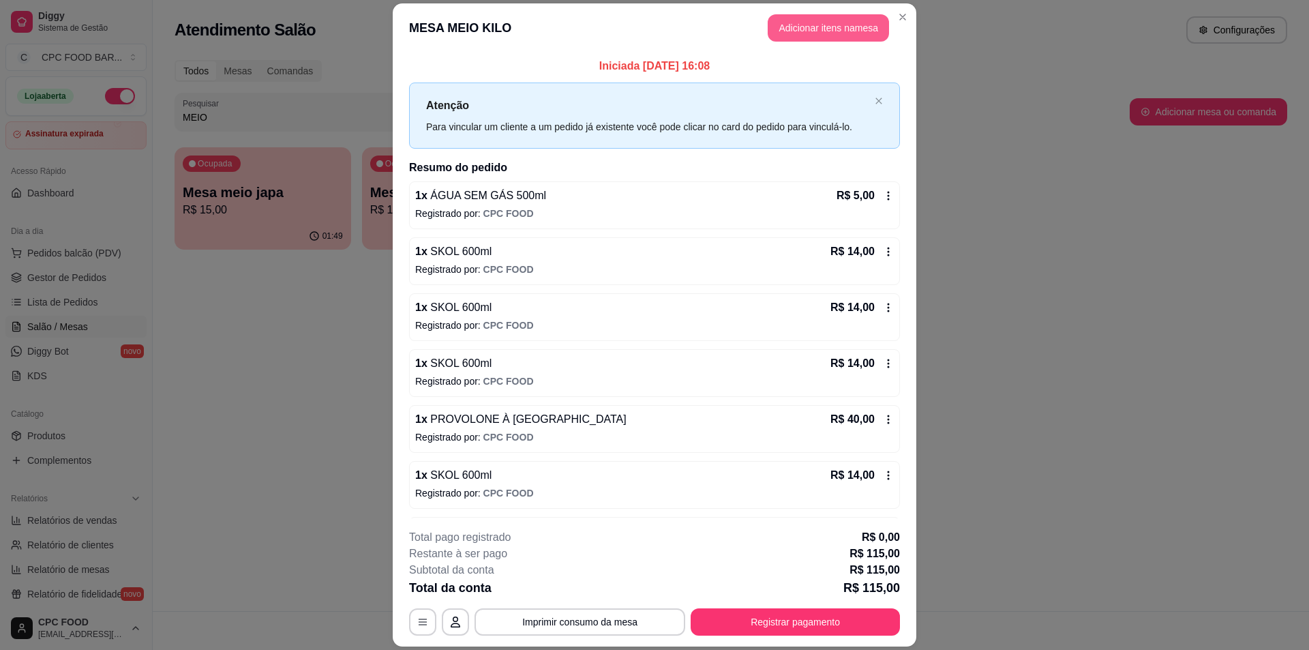
click at [797, 22] on button "Adicionar itens na mesa" at bounding box center [828, 27] width 121 height 27
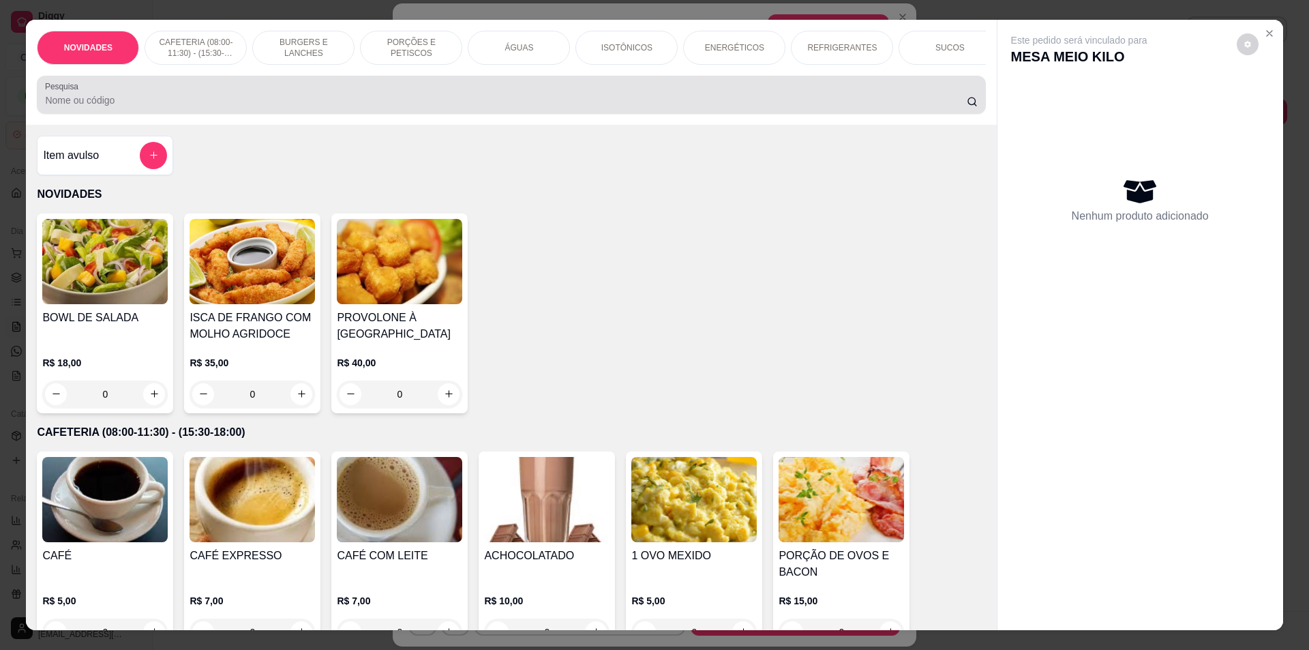
click at [458, 106] on input "Pesquisa" at bounding box center [505, 100] width 921 height 14
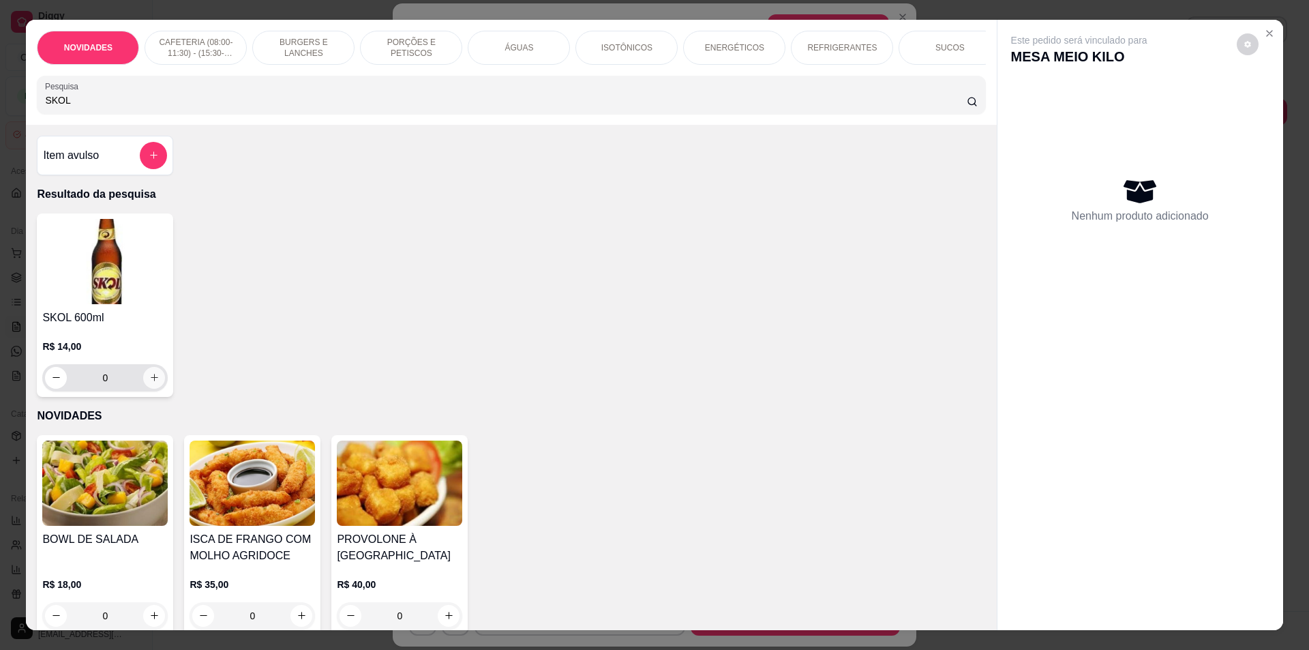
type input "SKOL"
click at [151, 383] on icon "increase-product-quantity" at bounding box center [154, 377] width 10 height 10
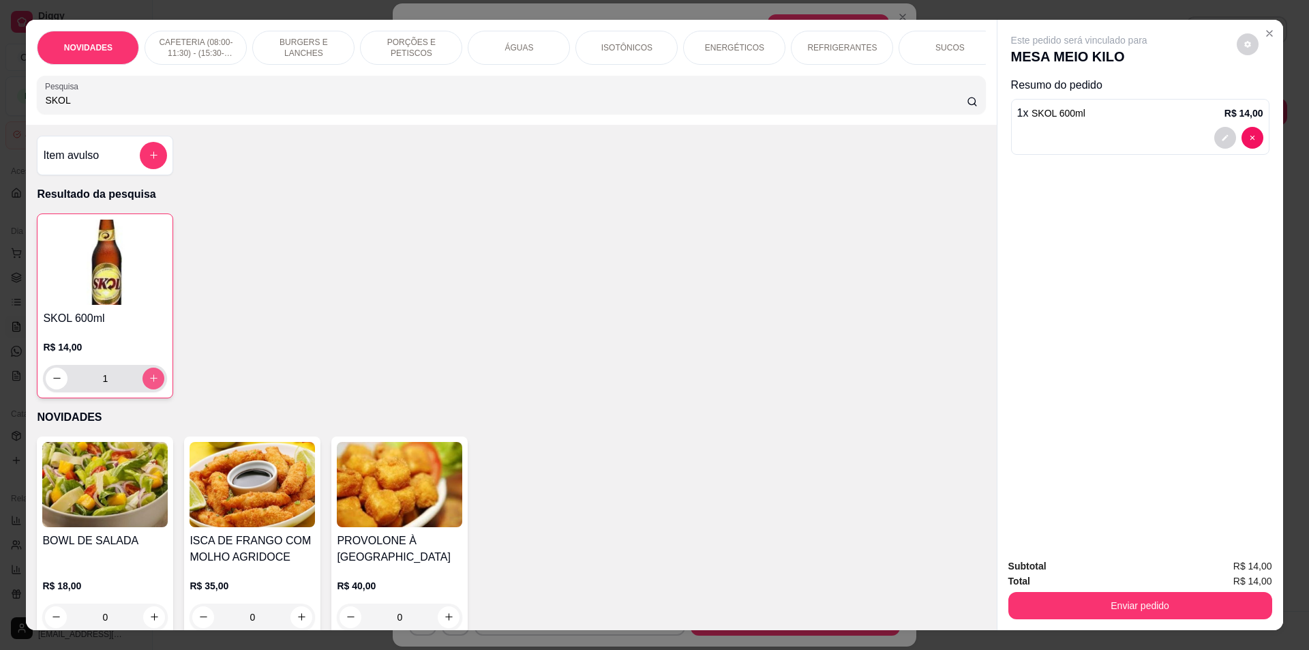
type input "1"
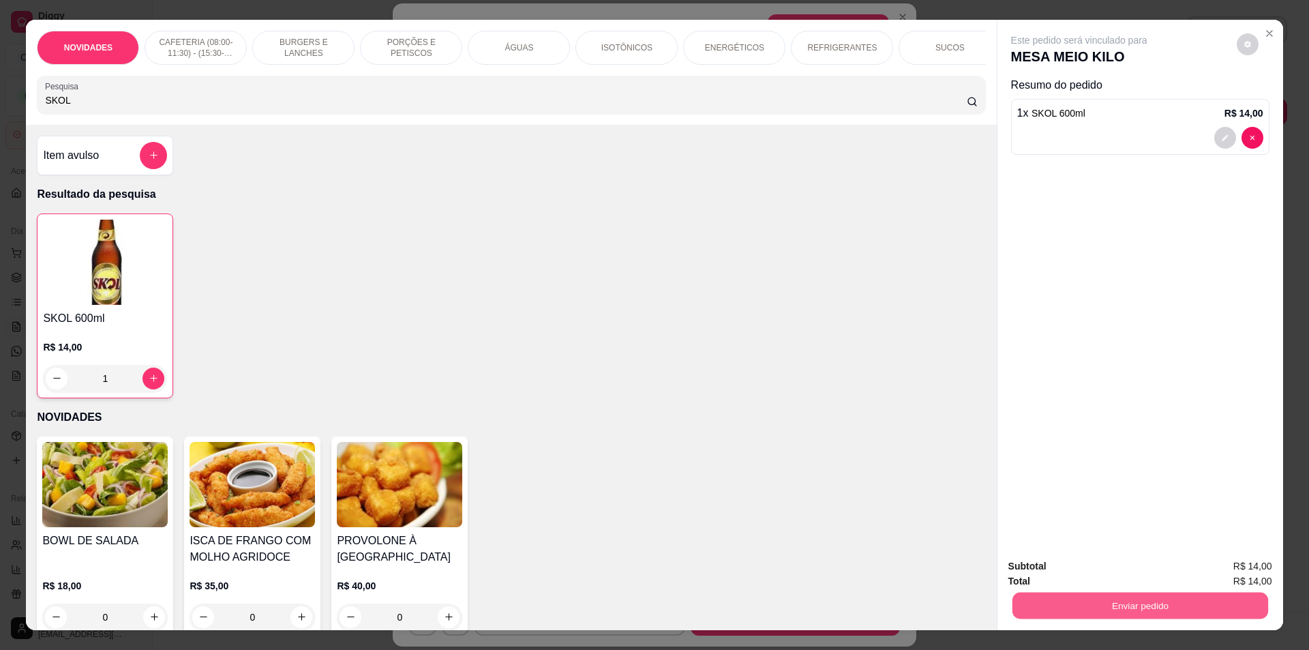
click at [1098, 602] on button "Enviar pedido" at bounding box center [1140, 606] width 256 height 27
click at [1092, 576] on button "Não registrar e enviar pedido" at bounding box center [1095, 572] width 142 height 26
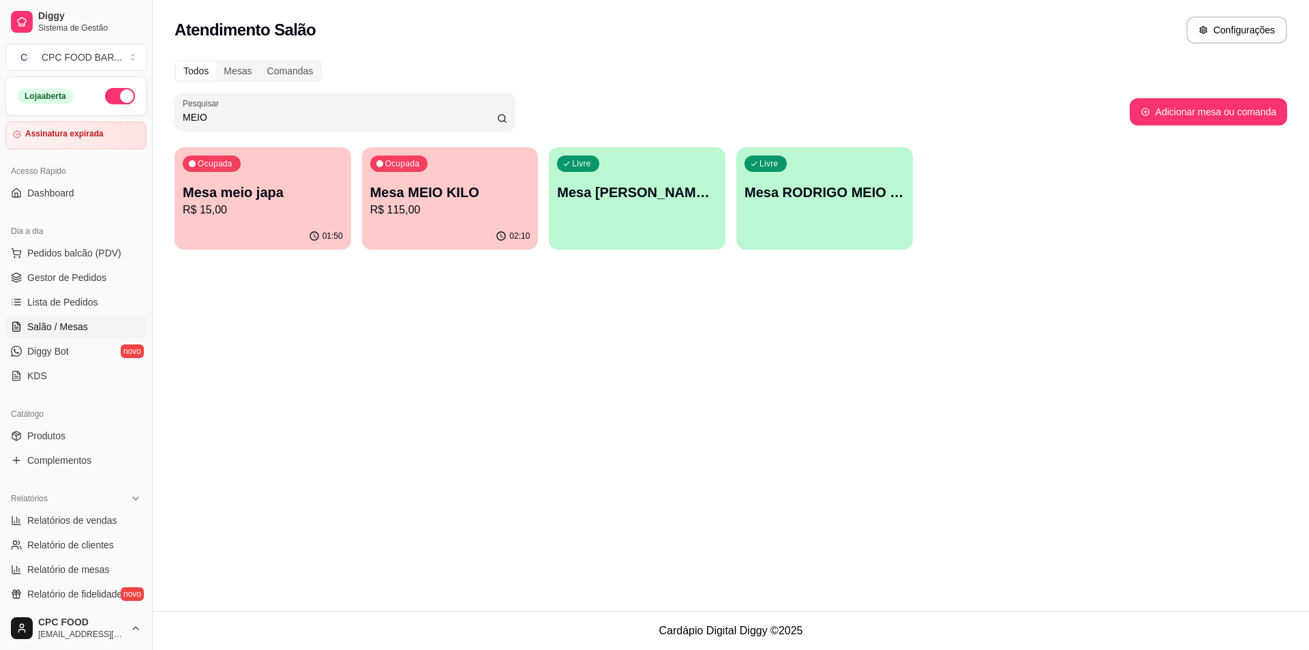
drag, startPoint x: 207, startPoint y: 121, endPoint x: 181, endPoint y: 121, distance: 25.9
click at [181, 121] on div "Pesquisar MEIO" at bounding box center [345, 112] width 341 height 38
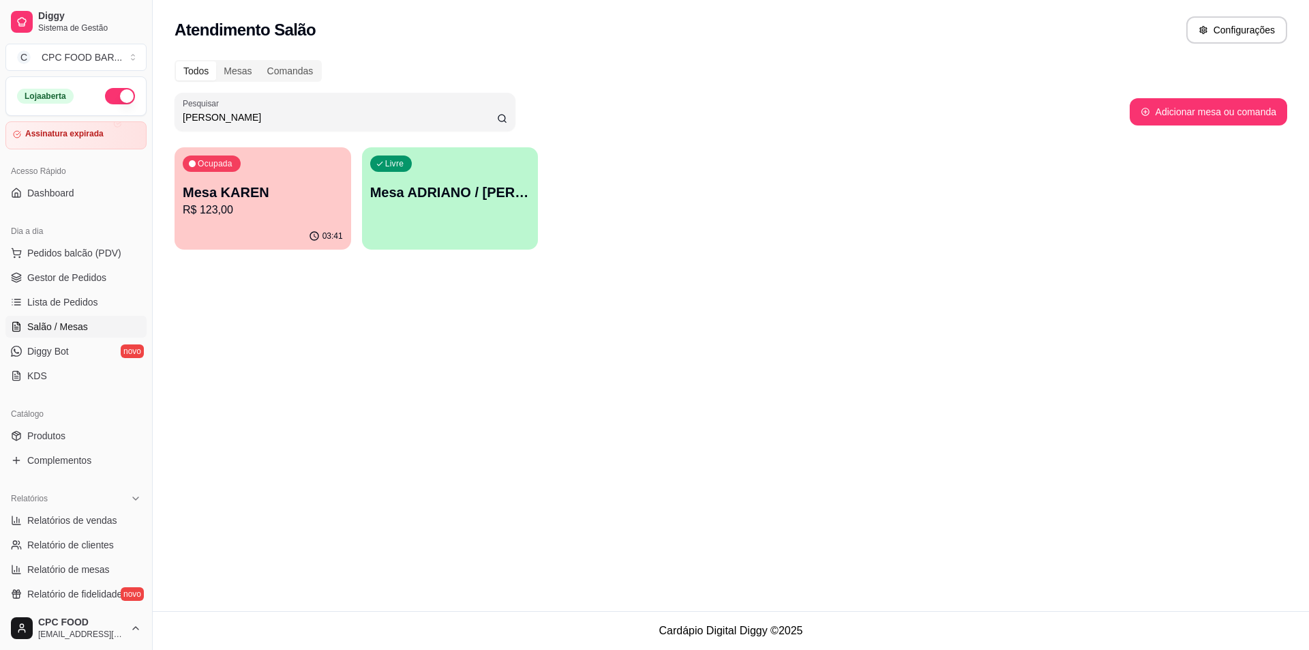
type input "KAREN"
click at [302, 205] on p "R$ 123,00" at bounding box center [263, 210] width 155 height 16
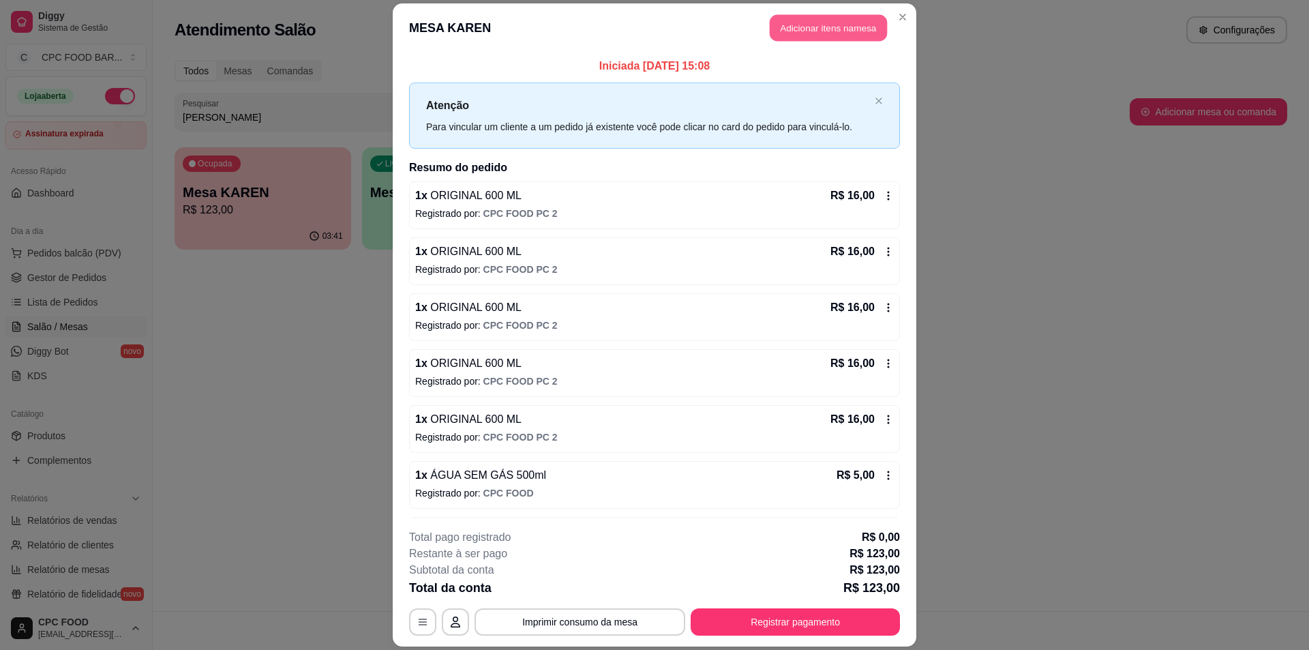
click at [778, 29] on button "Adicionar itens na mesa" at bounding box center [828, 27] width 117 height 27
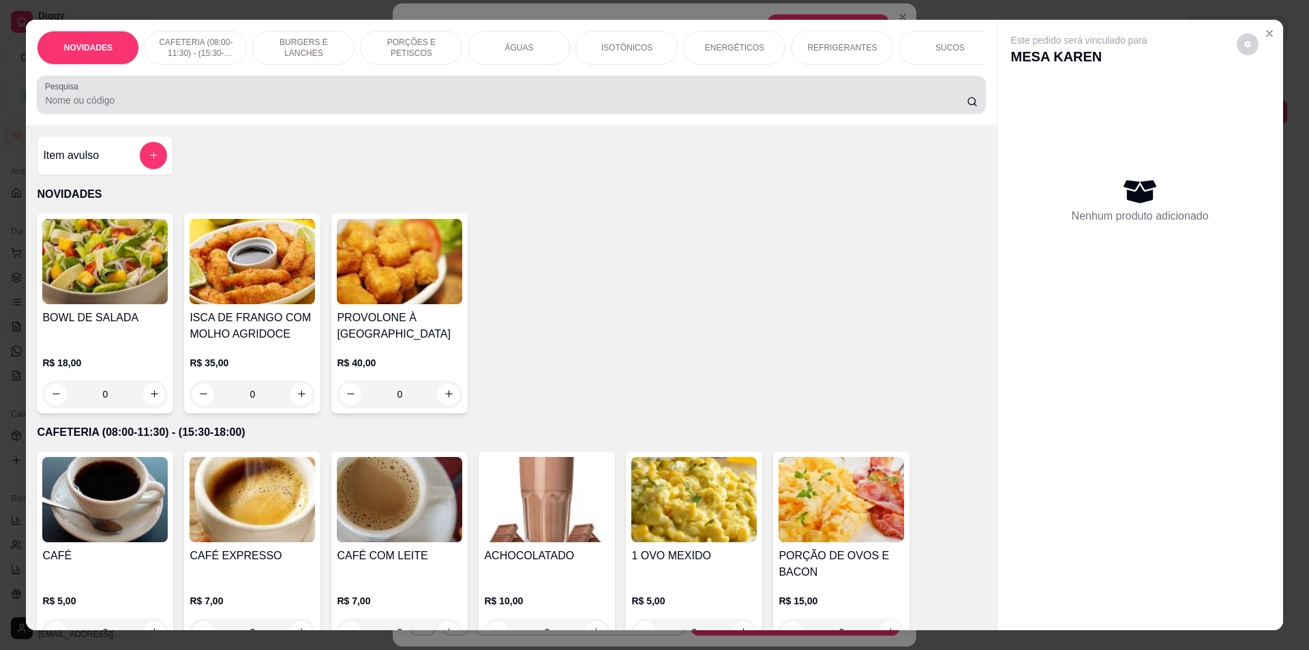
click at [469, 107] on input "Pesquisa" at bounding box center [505, 100] width 921 height 14
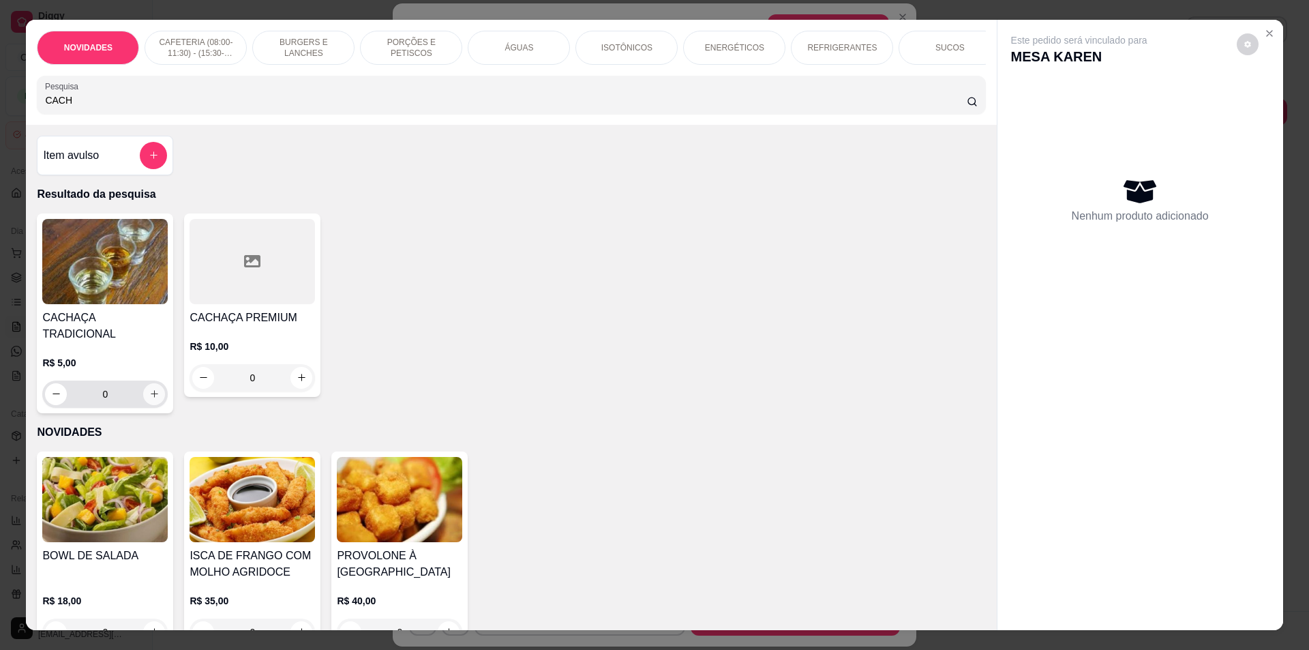
type input "CACH"
click at [149, 389] on icon "increase-product-quantity" at bounding box center [154, 394] width 10 height 10
type input "1"
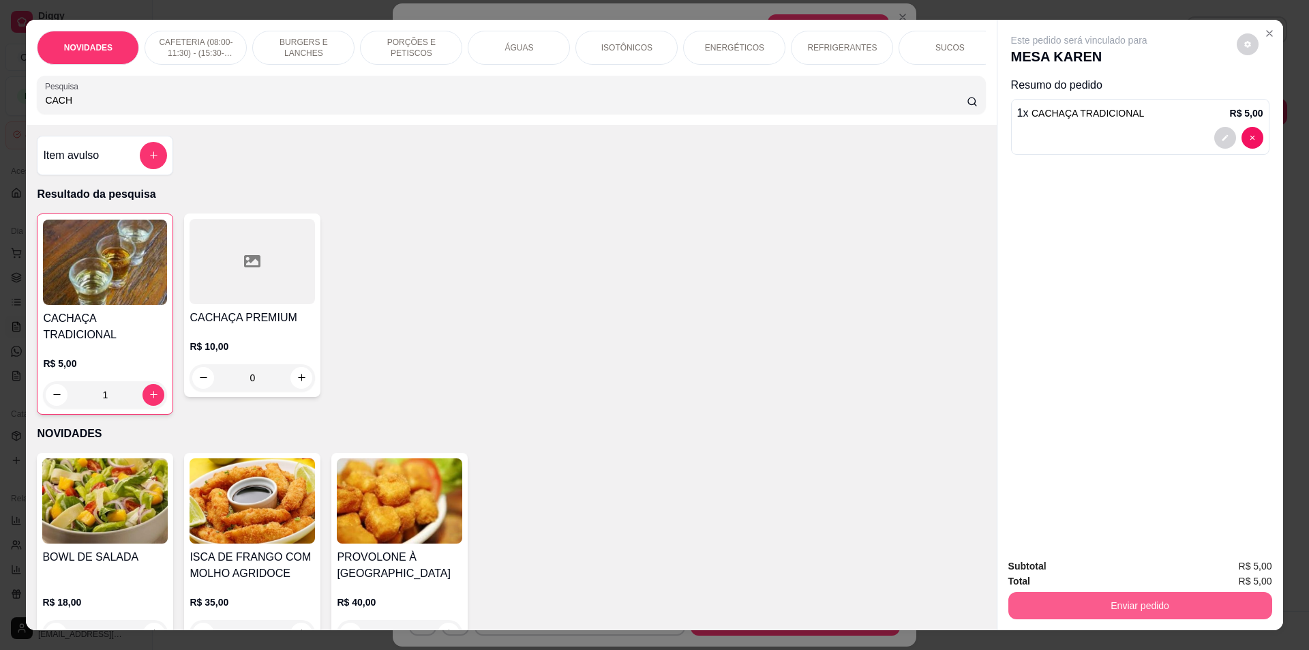
click at [1080, 599] on button "Enviar pedido" at bounding box center [1141, 605] width 264 height 27
click at [1079, 574] on button "Não registrar e enviar pedido" at bounding box center [1095, 572] width 142 height 26
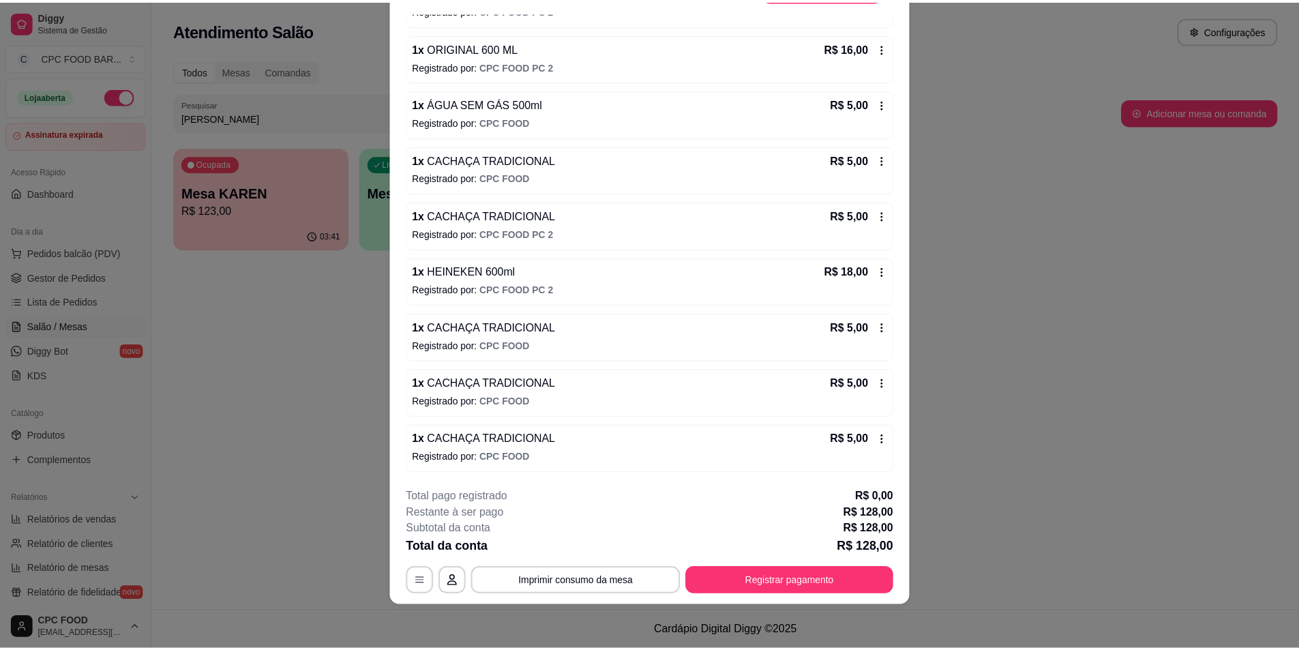
scroll to position [331, 0]
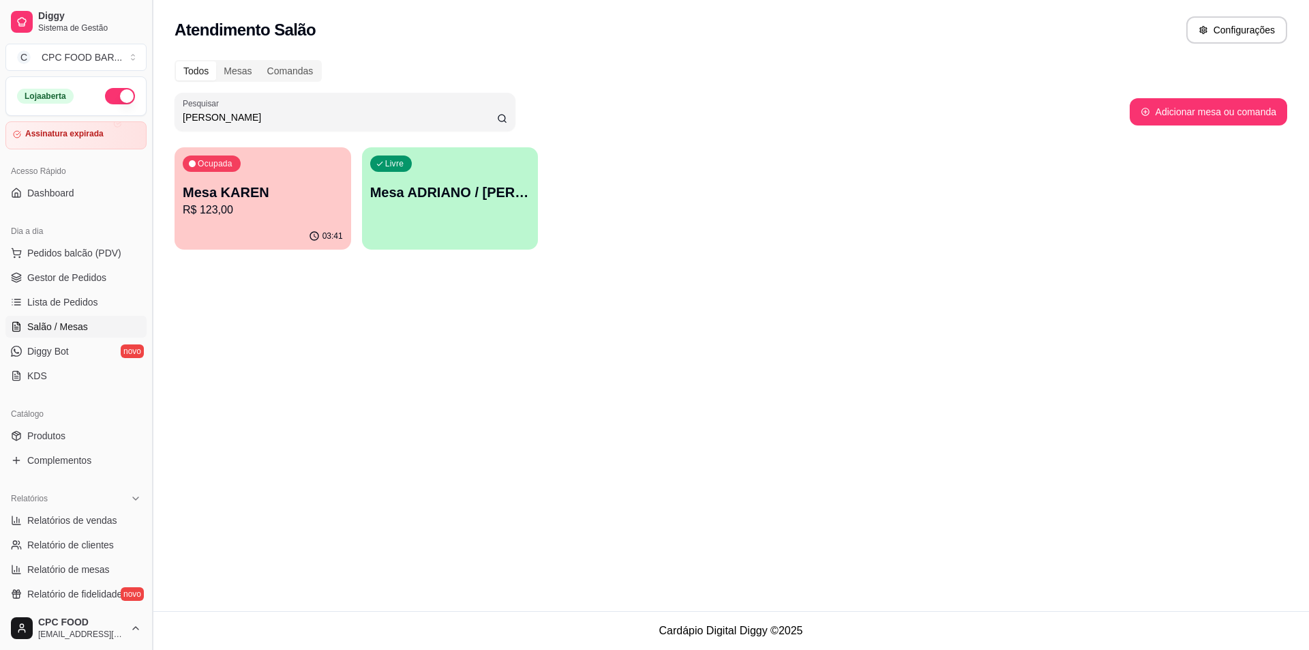
drag, startPoint x: 218, startPoint y: 122, endPoint x: 155, endPoint y: 113, distance: 63.4
click at [155, 113] on div "Diggy Sistema de Gestão C CPC FOOD BAR ... Loja aberta Assinatura expirada Aces…" at bounding box center [654, 325] width 1309 height 650
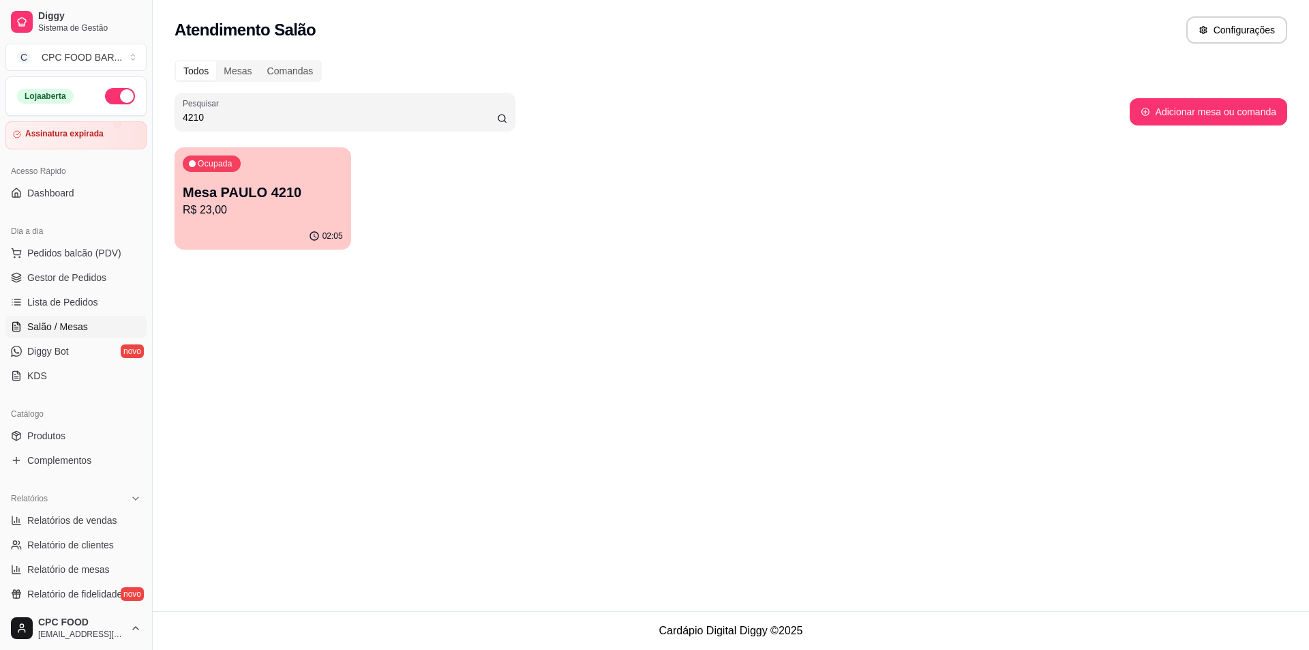
type input "4210"
click at [263, 190] on p "Mesa PAULO 4210" at bounding box center [263, 192] width 160 height 19
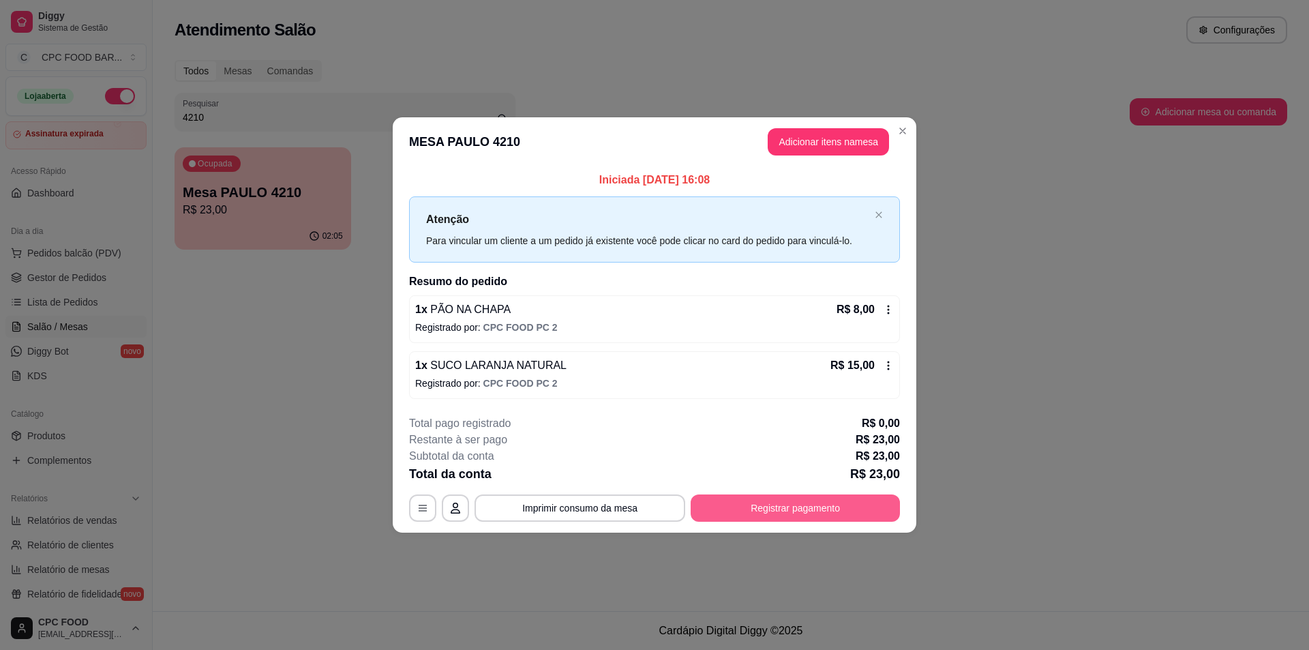
click at [726, 509] on button "Registrar pagamento" at bounding box center [795, 507] width 209 height 27
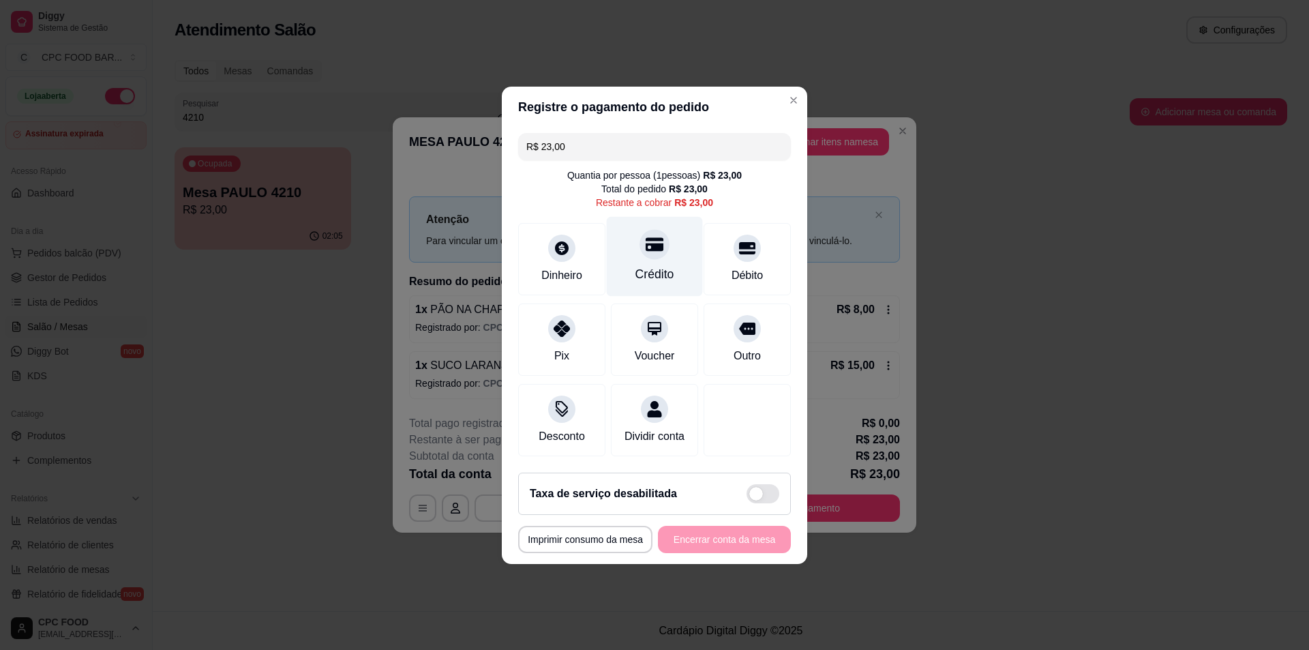
click at [671, 244] on div "Crédito" at bounding box center [655, 256] width 96 height 80
type input "R$ 0,00"
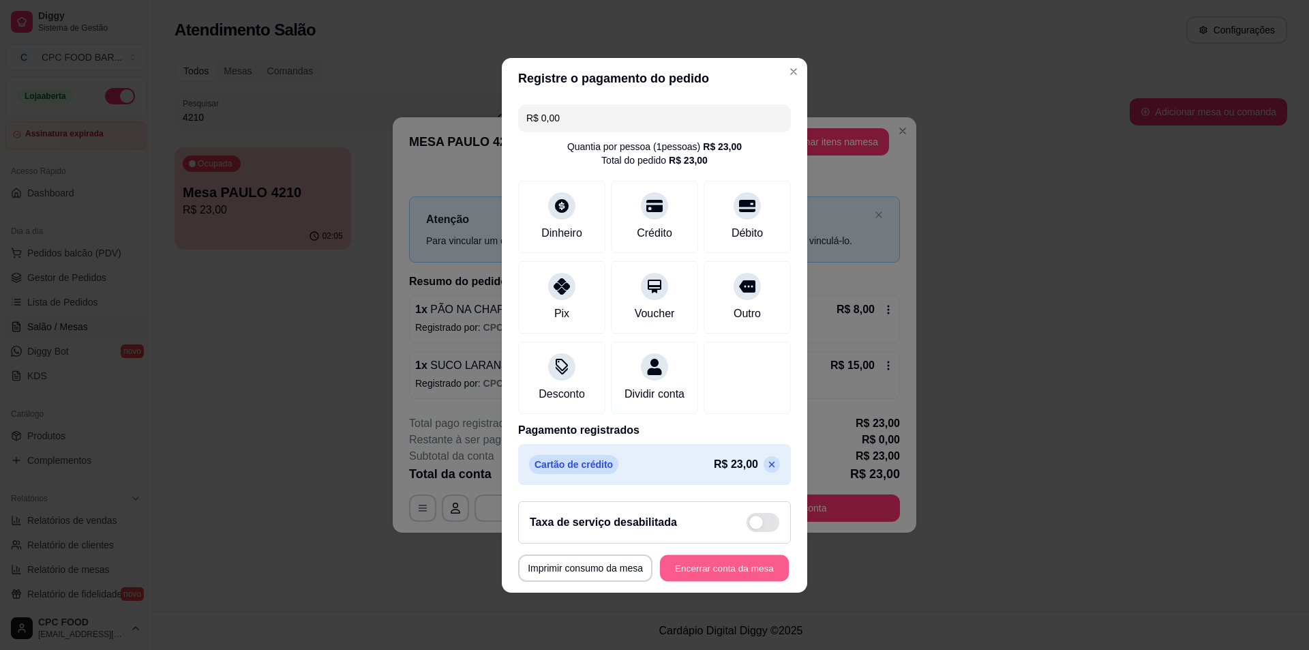
click at [722, 580] on button "Encerrar conta da mesa" at bounding box center [724, 567] width 129 height 27
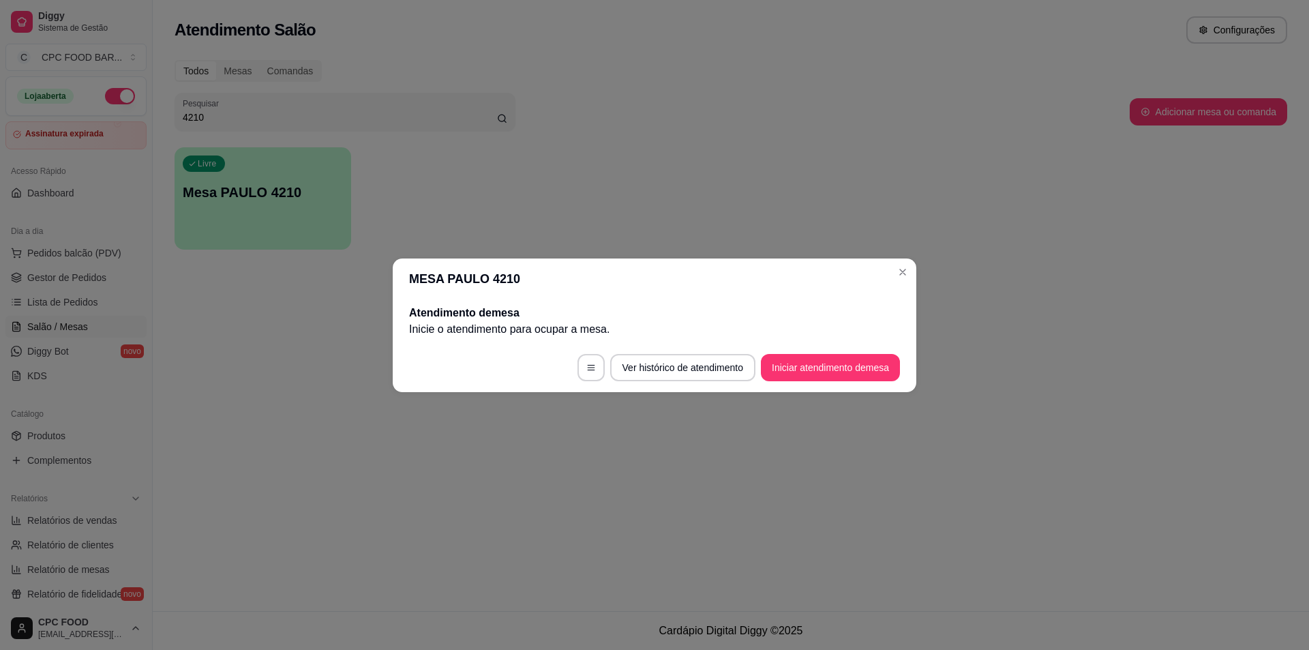
click at [891, 273] on header "MESA PAULO 4210" at bounding box center [655, 278] width 524 height 41
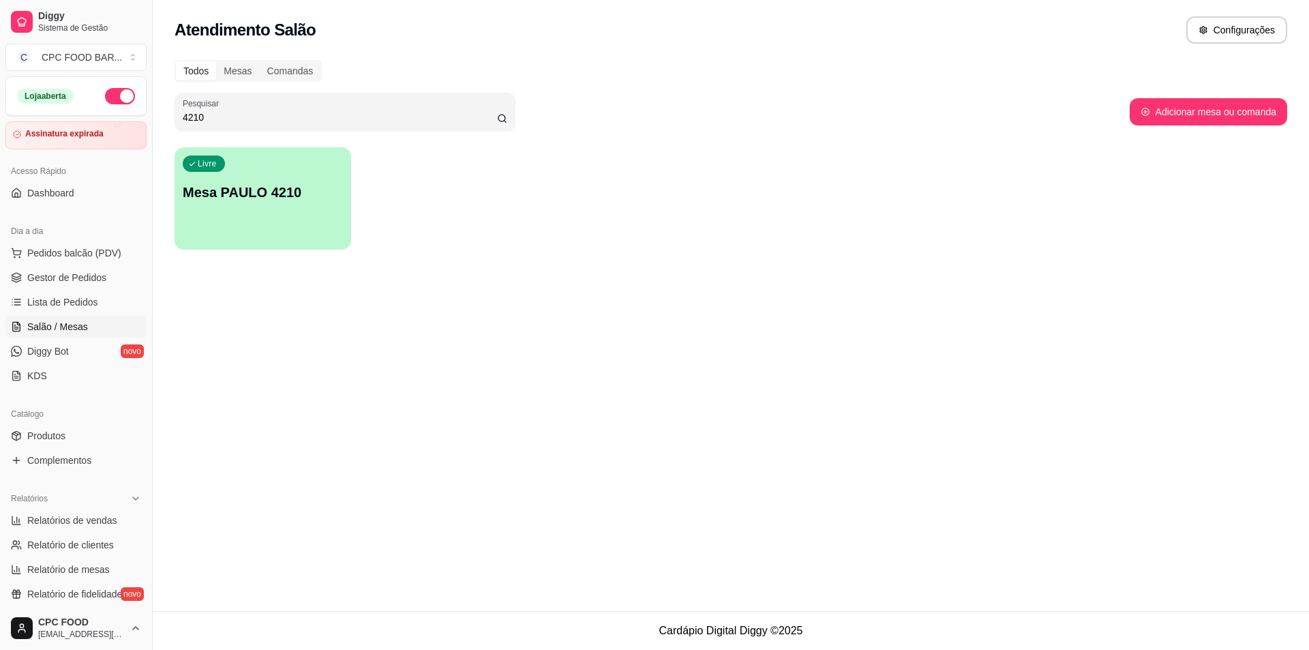
drag, startPoint x: 28, startPoint y: 115, endPoint x: 12, endPoint y: 115, distance: 16.4
click at [12, 115] on div "Diggy Sistema de Gestão C CPC FOOD BAR ... Loja aberta Assinatura expirada Aces…" at bounding box center [654, 325] width 1309 height 650
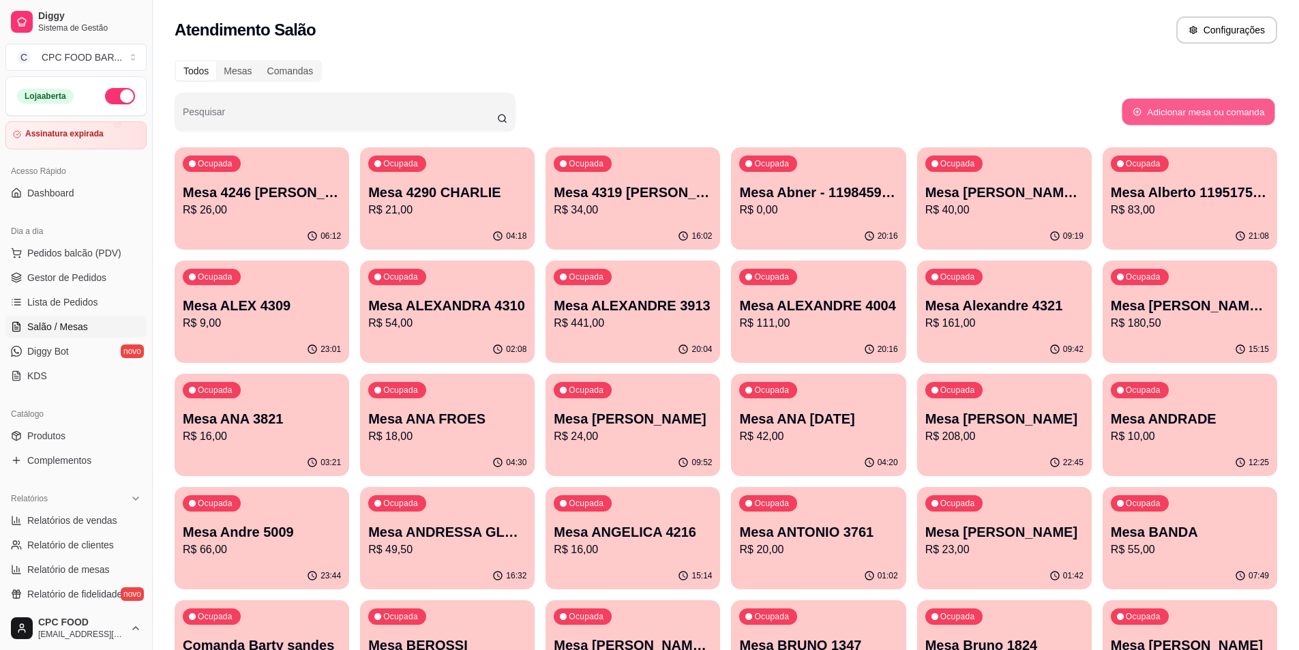
click at [1196, 108] on button "Adicionar mesa ou comanda" at bounding box center [1198, 112] width 153 height 27
select select "TABLE"
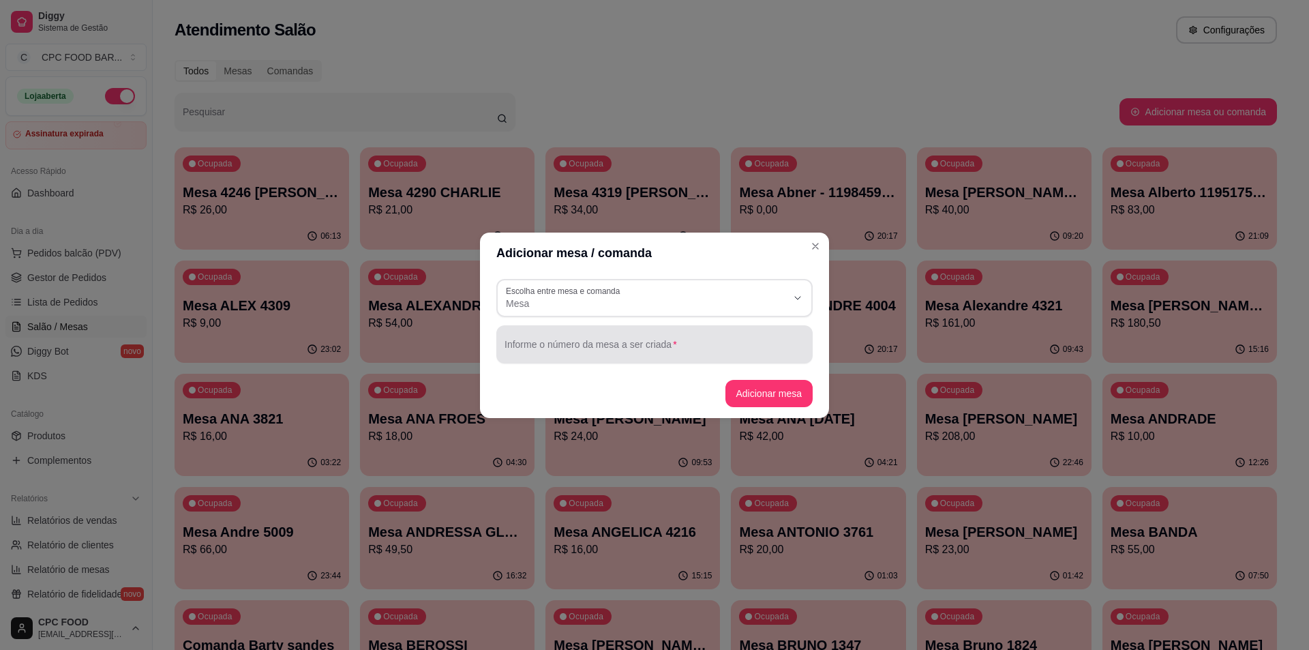
click at [531, 346] on input "Informe o número da mesa a ser criada" at bounding box center [655, 350] width 300 height 14
type input "1"
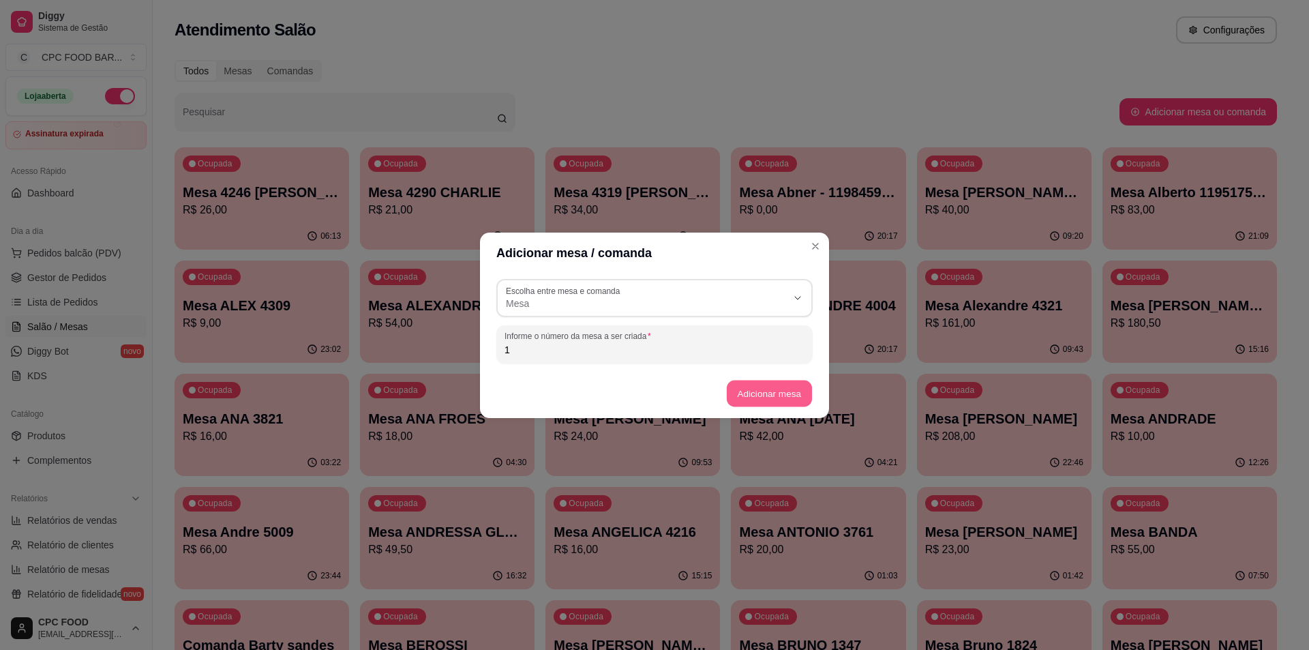
click at [744, 386] on button "Adicionar mesa" at bounding box center [768, 393] width 85 height 27
click at [243, 109] on div at bounding box center [345, 111] width 325 height 27
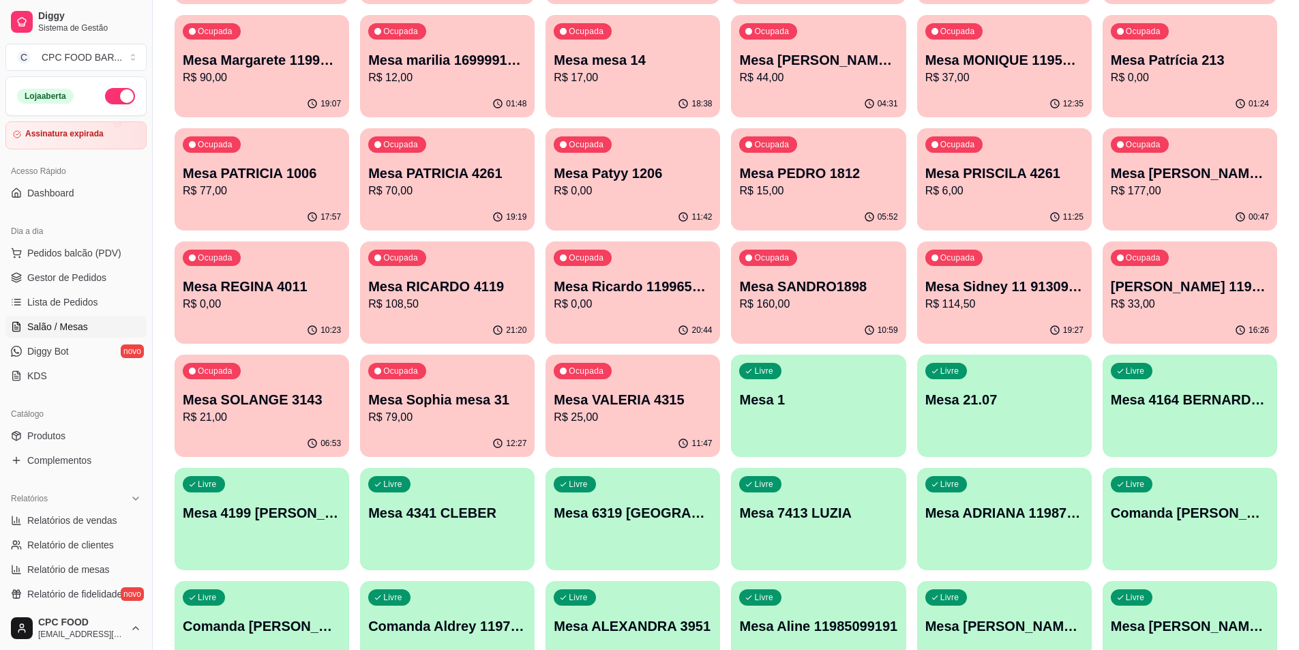
scroll to position [1023, 0]
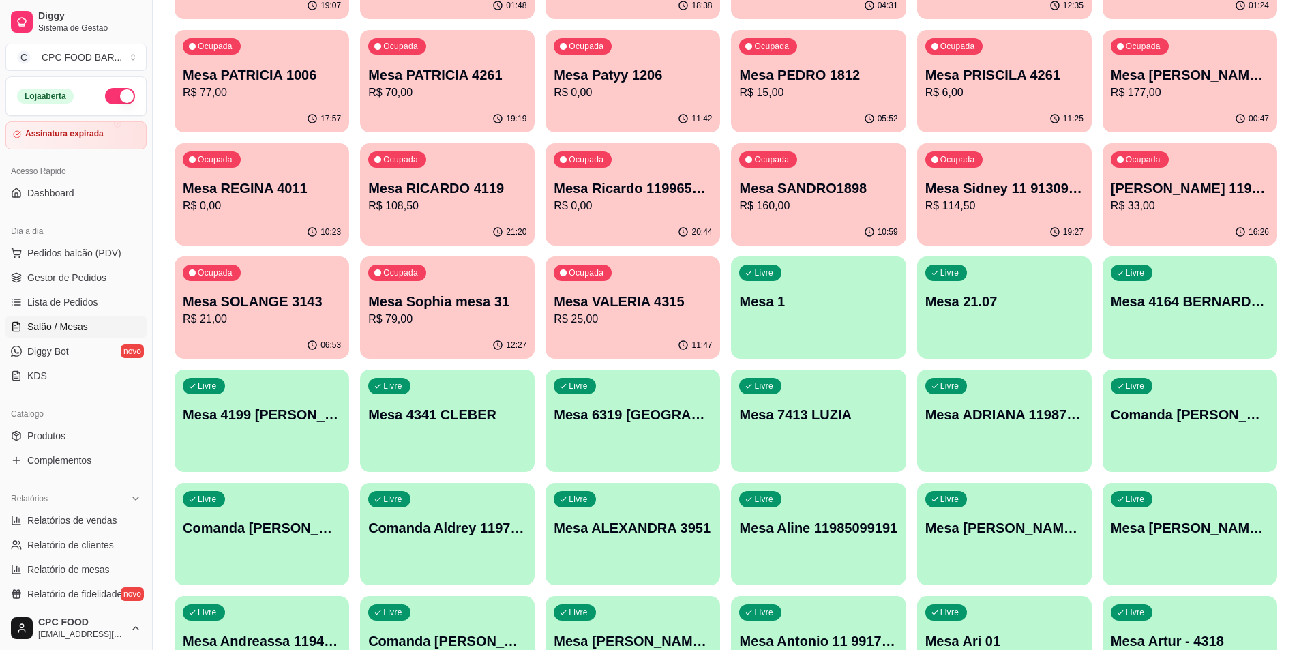
type input "1"
click at [765, 310] on p "Mesa 1" at bounding box center [818, 302] width 153 height 18
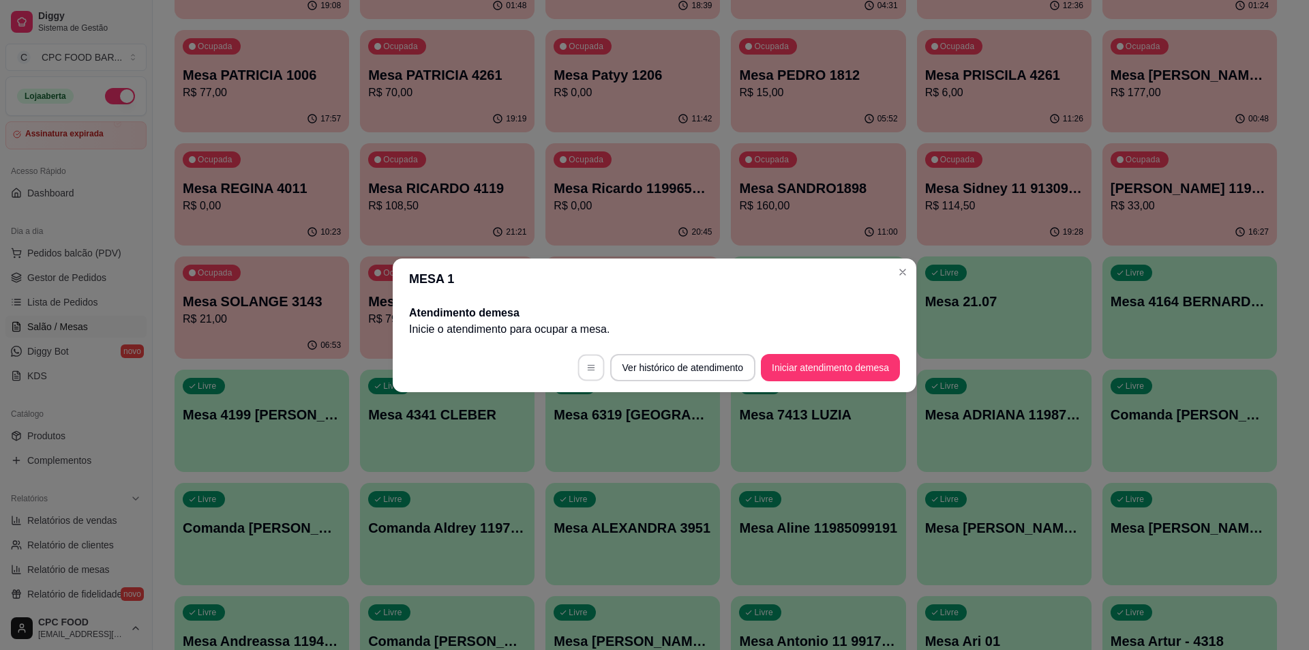
click at [587, 366] on icon "button" at bounding box center [592, 368] width 10 height 10
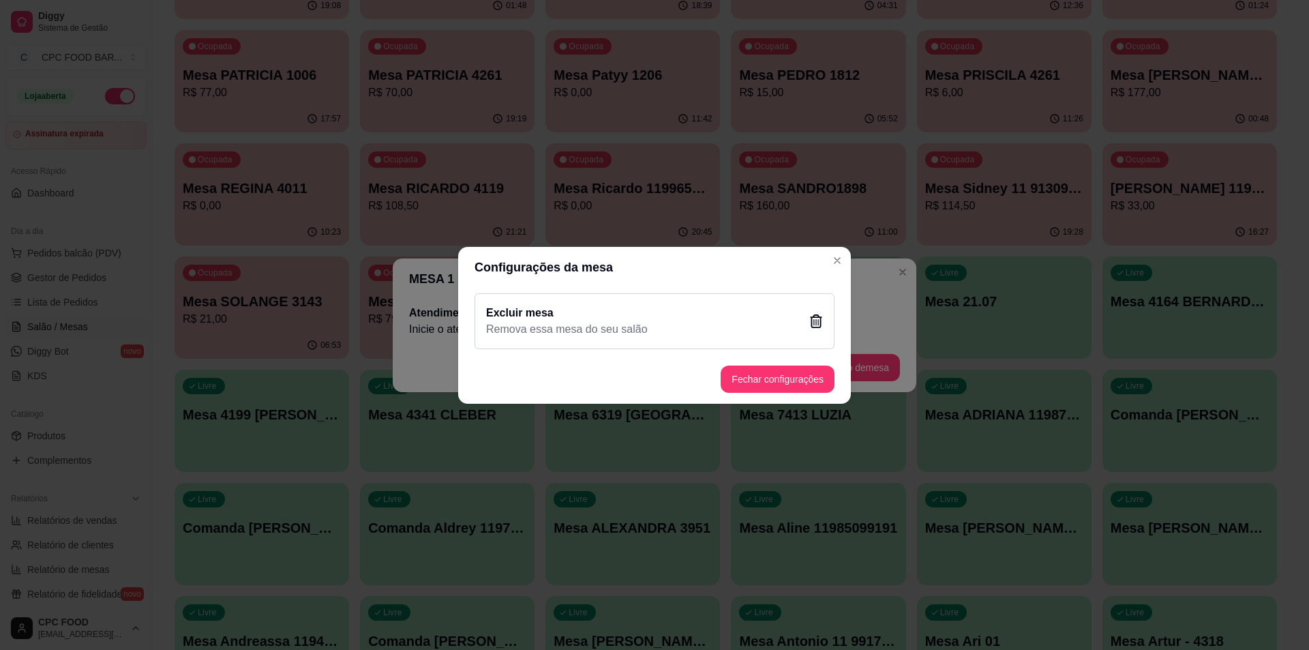
click at [814, 322] on icon at bounding box center [816, 321] width 12 height 14
click at [724, 392] on button "Sim" at bounding box center [725, 397] width 41 height 20
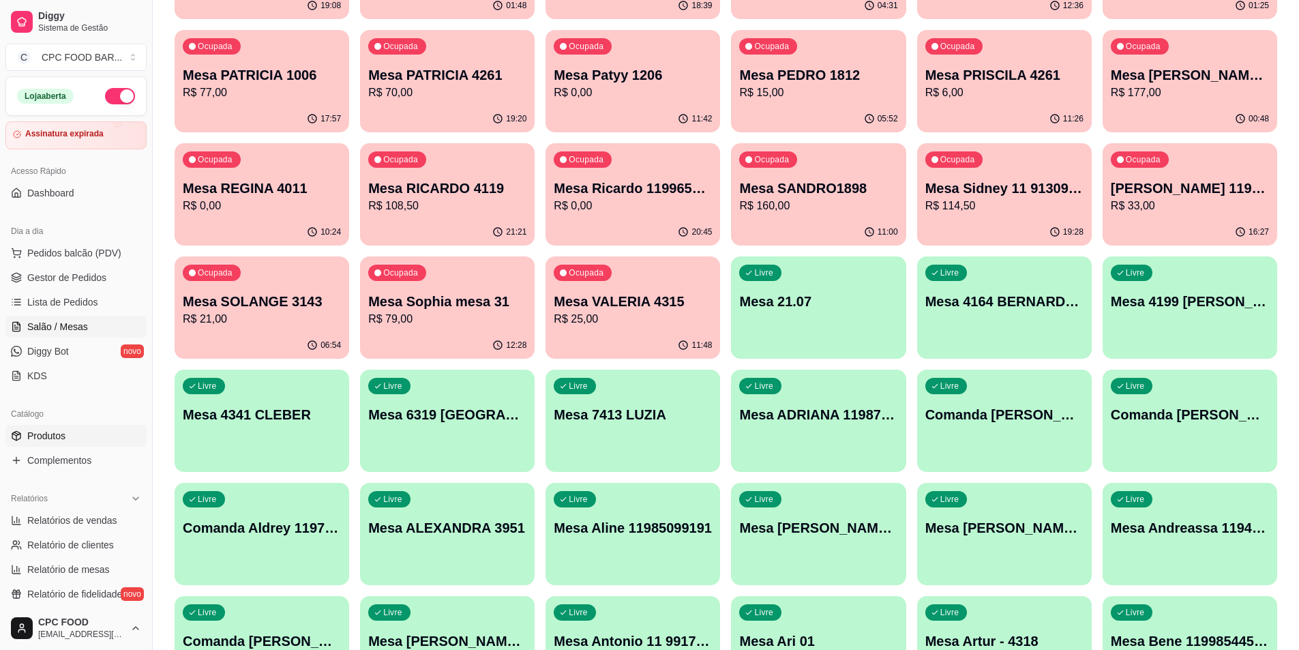
click at [50, 432] on span "Produtos" at bounding box center [46, 436] width 38 height 14
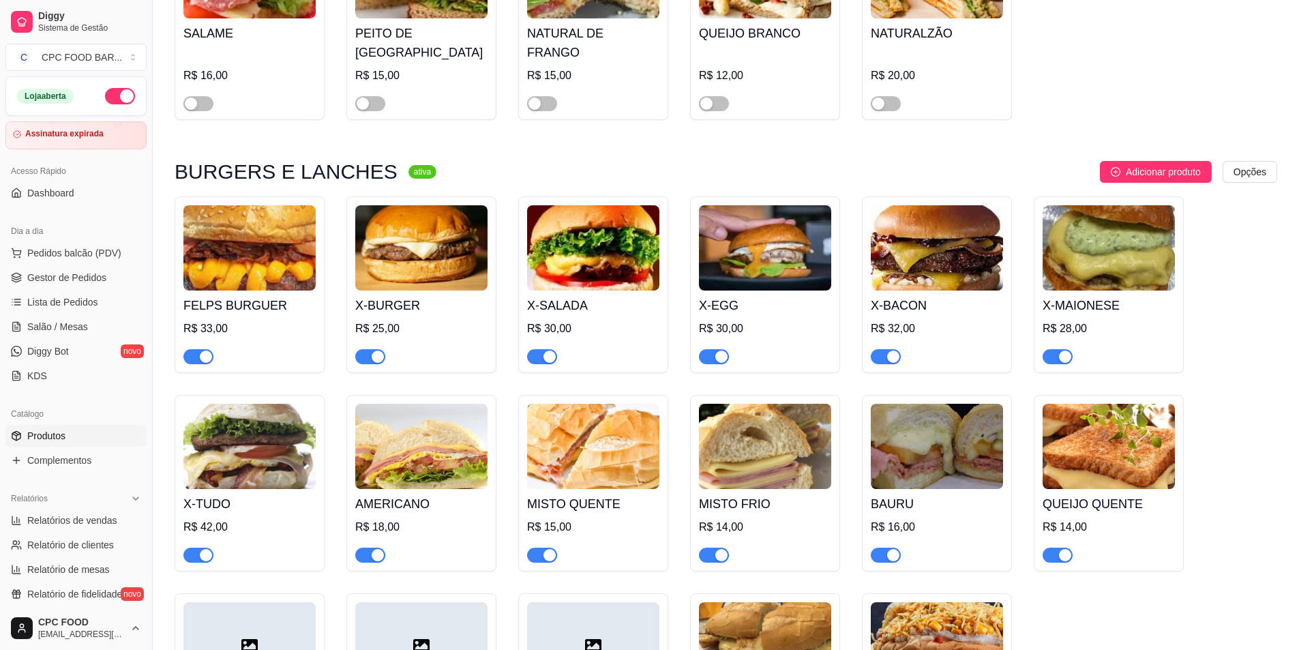
scroll to position [3956, 0]
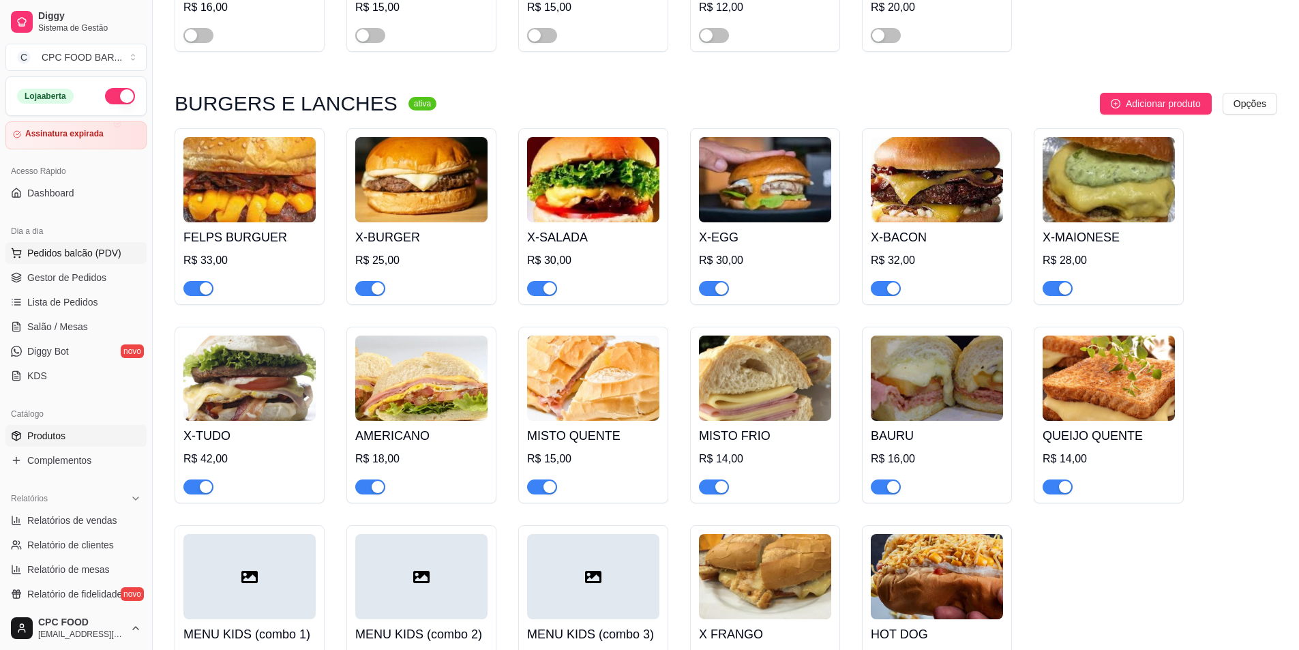
click at [64, 249] on span "Pedidos balcão (PDV)" at bounding box center [74, 253] width 94 height 14
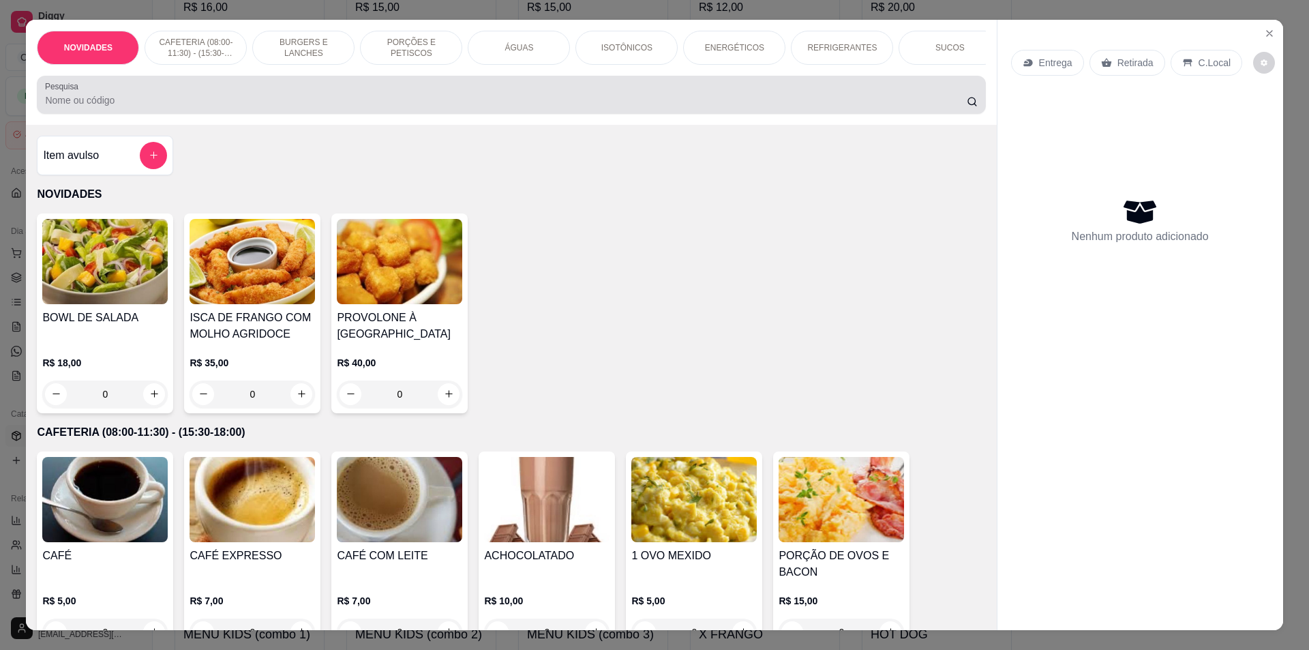
click at [183, 107] on input "Pesquisa" at bounding box center [505, 100] width 921 height 14
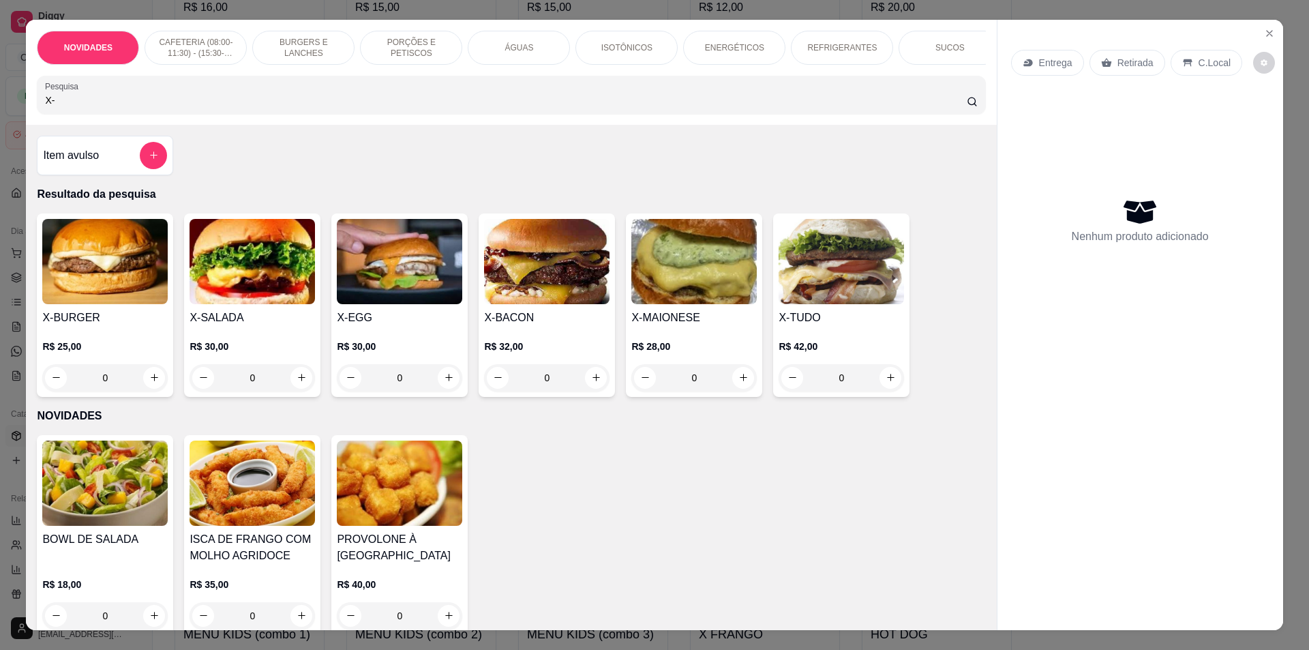
type input "X-"
click at [736, 390] on div "0" at bounding box center [694, 377] width 125 height 27
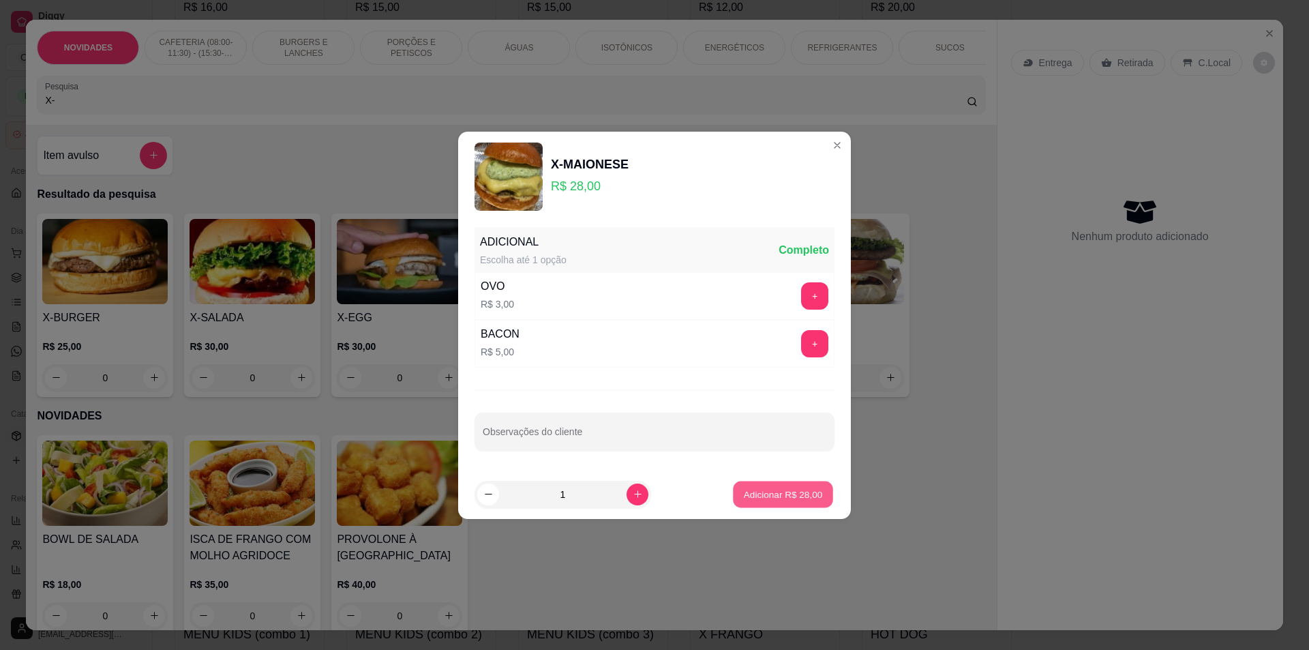
click at [763, 494] on p "Adicionar R$ 28,00" at bounding box center [783, 494] width 79 height 13
type input "1"
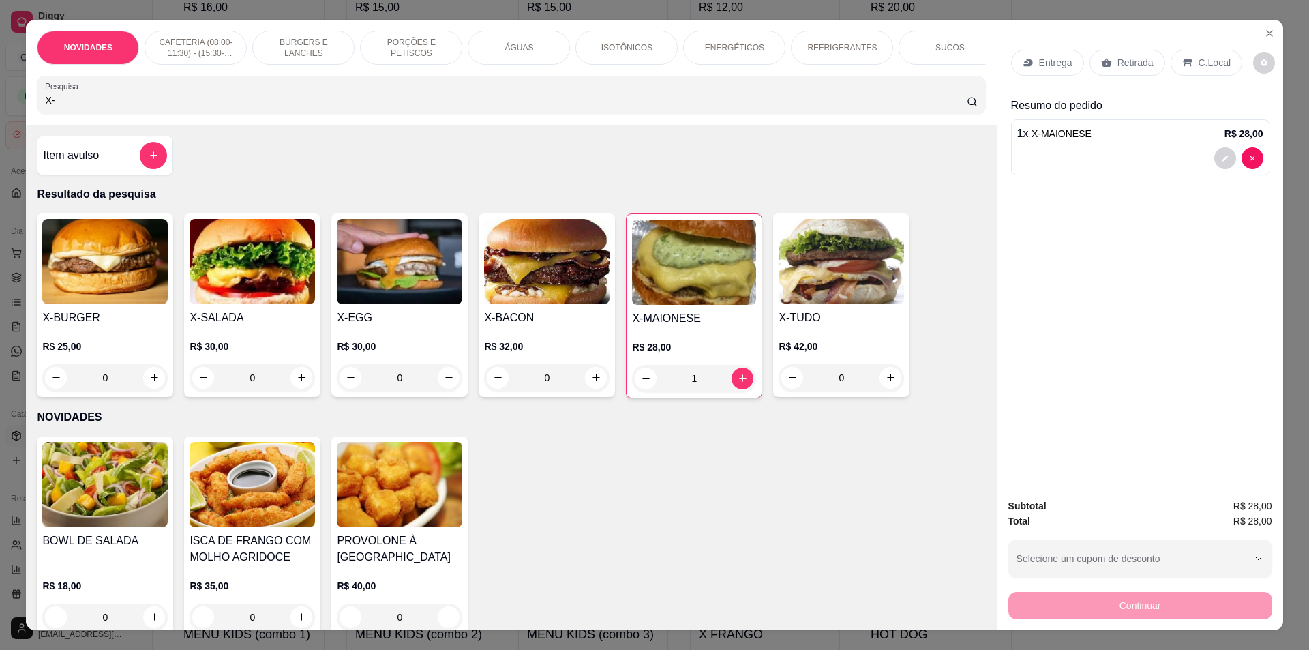
drag, startPoint x: 161, startPoint y: 98, endPoint x: 0, endPoint y: 112, distance: 161.6
click at [0, 112] on div "NOVIDADES CAFETERIA (08:00-11:30) - (15:30-18:00) BURGERS E LANCHES PORÇÕES E P…" at bounding box center [654, 325] width 1309 height 650
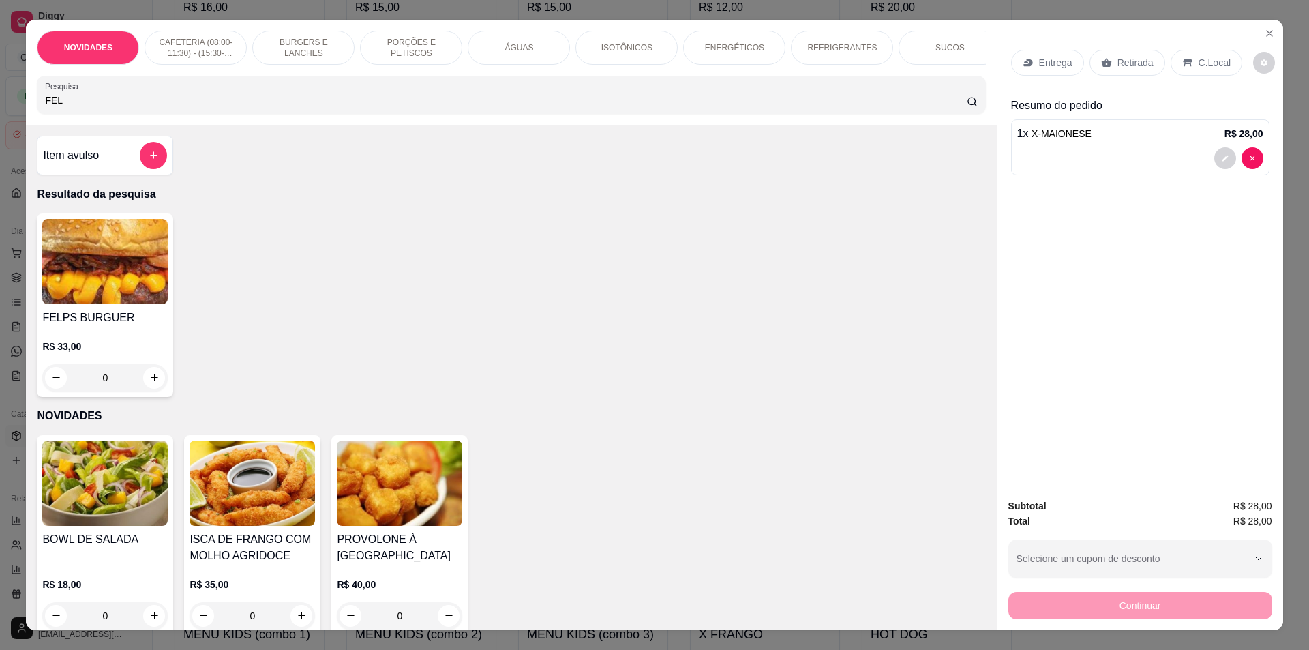
type input "FEL"
click at [151, 386] on div "0" at bounding box center [104, 377] width 125 height 27
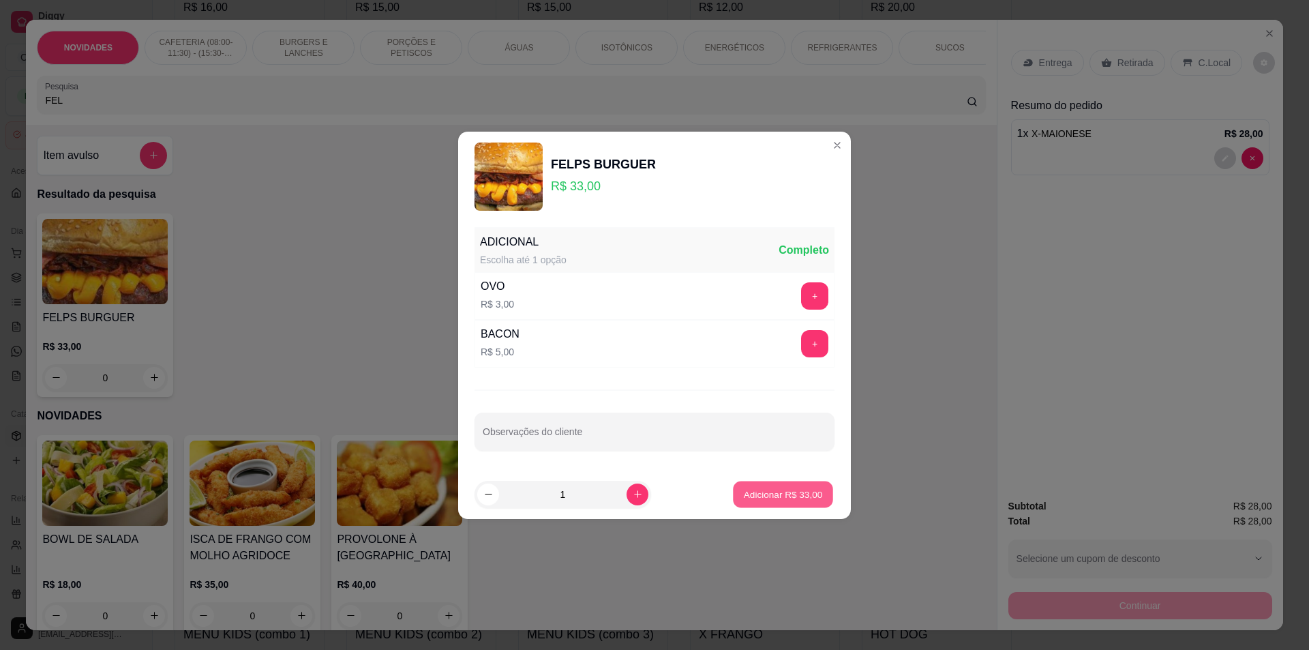
click at [771, 496] on p "Adicionar R$ 33,00" at bounding box center [783, 494] width 79 height 13
type input "1"
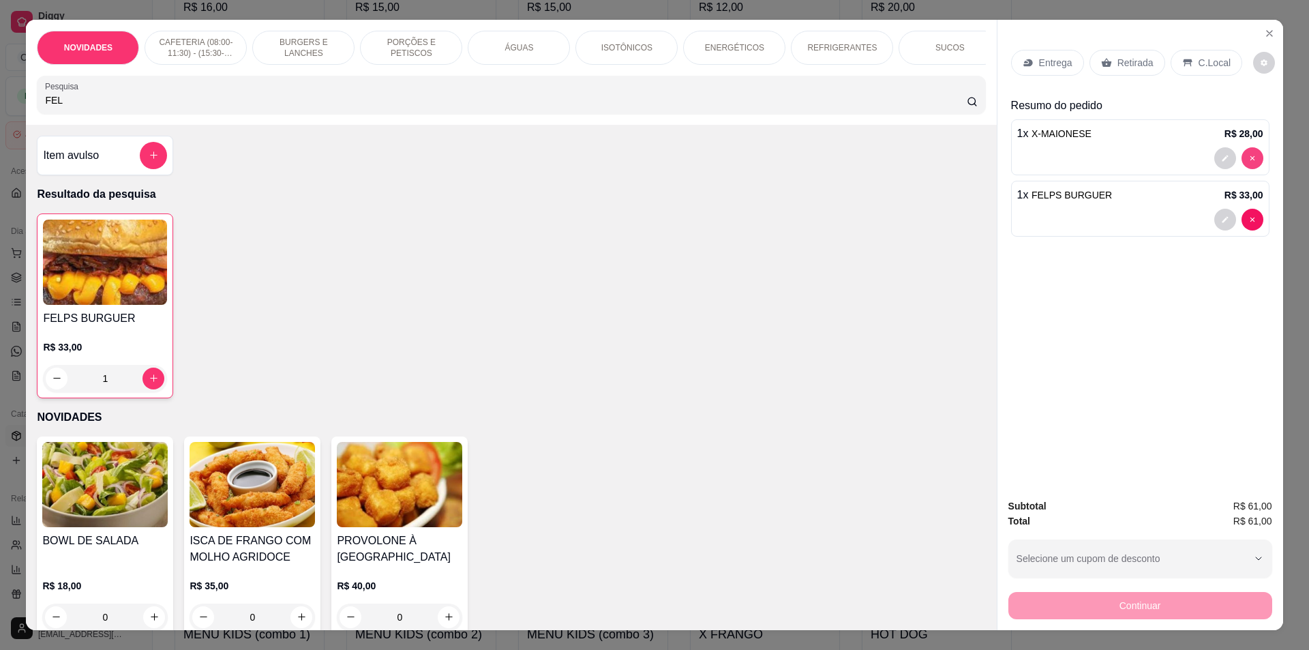
type input "0"
click at [1221, 154] on icon "decrease-product-quantity" at bounding box center [1225, 158] width 8 height 8
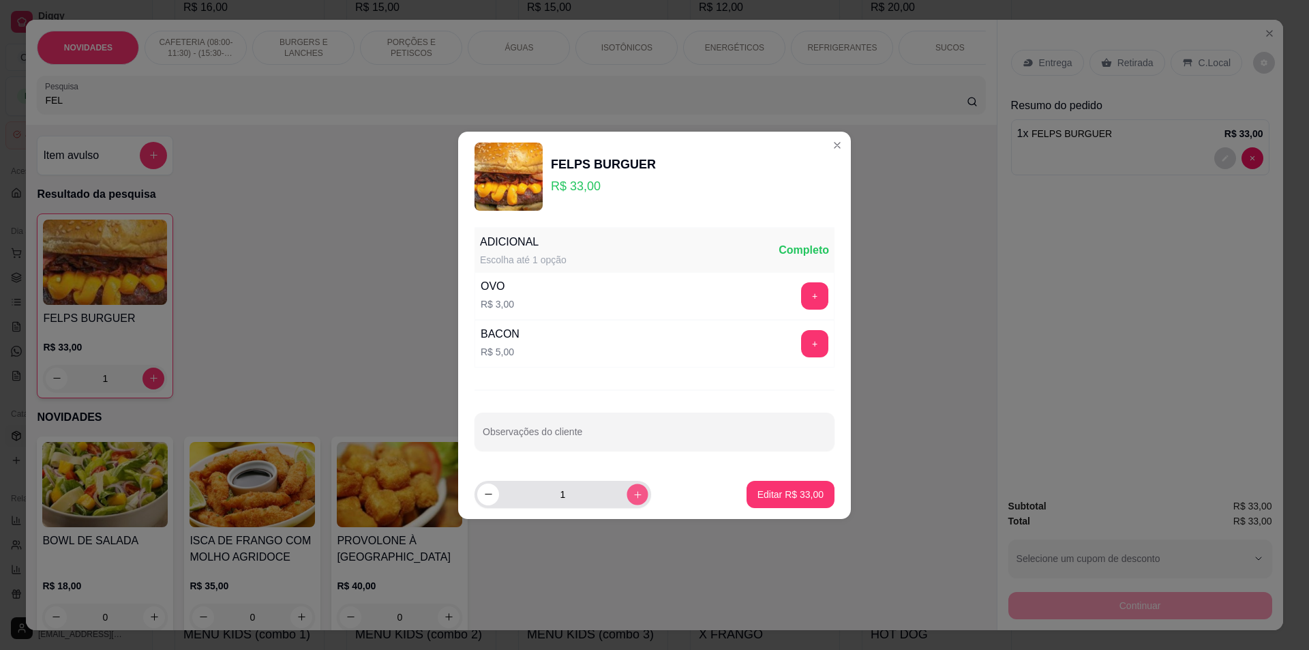
click at [633, 490] on icon "increase-product-quantity" at bounding box center [638, 494] width 10 height 10
type input "2"
click at [808, 498] on p "Editar R$ 66,00" at bounding box center [790, 494] width 64 height 13
type input "2"
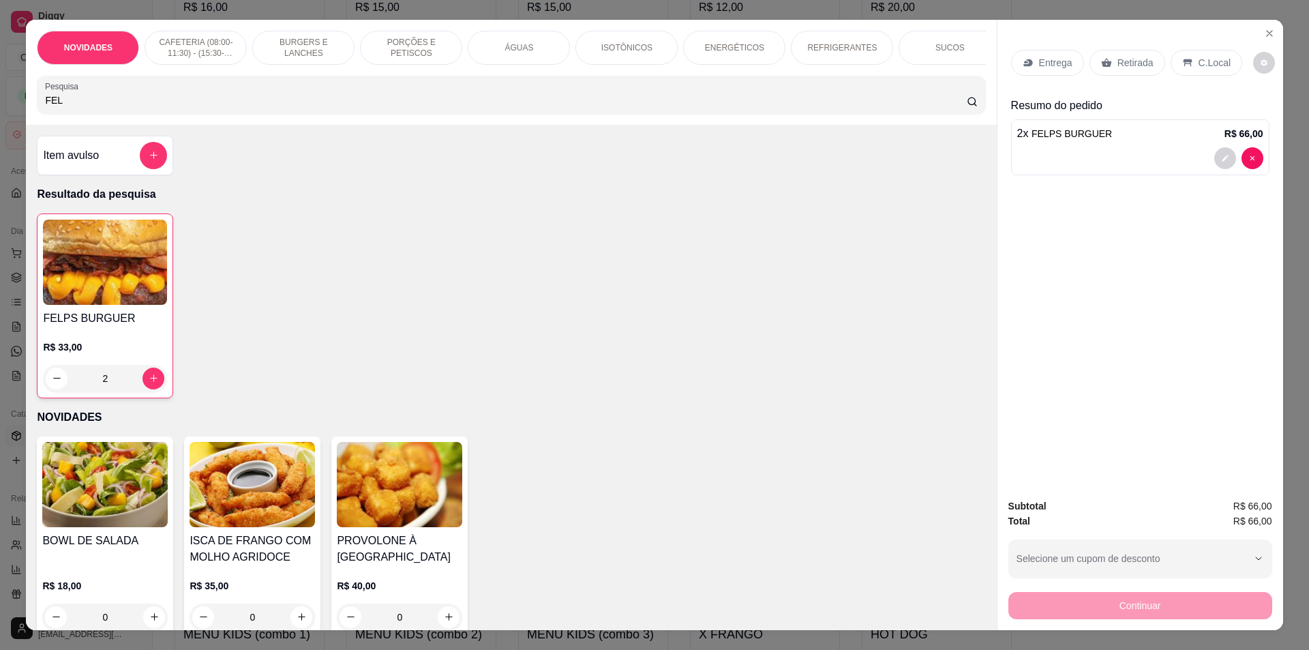
drag, startPoint x: 61, startPoint y: 105, endPoint x: 18, endPoint y: 100, distance: 42.6
click at [18, 100] on div "NOVIDADES CAFETERIA (08:00-11:30) - (15:30-18:00) BURGERS E LANCHES PORÇÕES E P…" at bounding box center [654, 325] width 1309 height 650
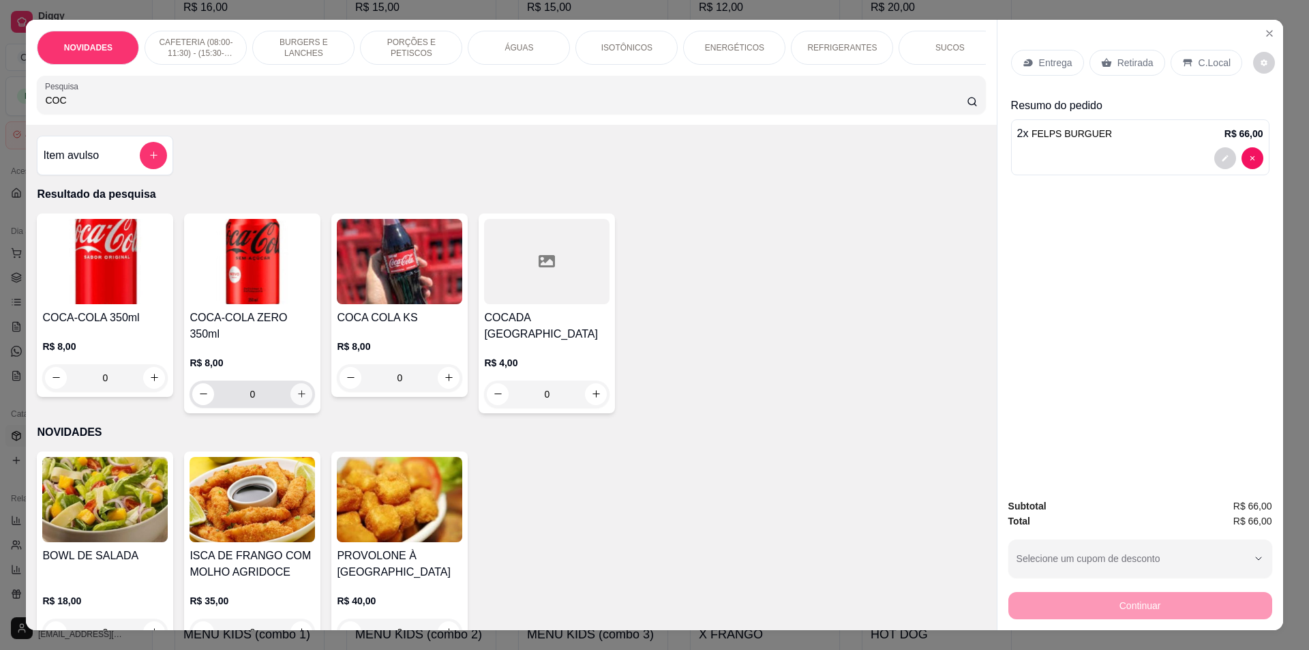
type input "COC"
click at [298, 390] on icon "increase-product-quantity" at bounding box center [302, 394] width 8 height 8
type input "1"
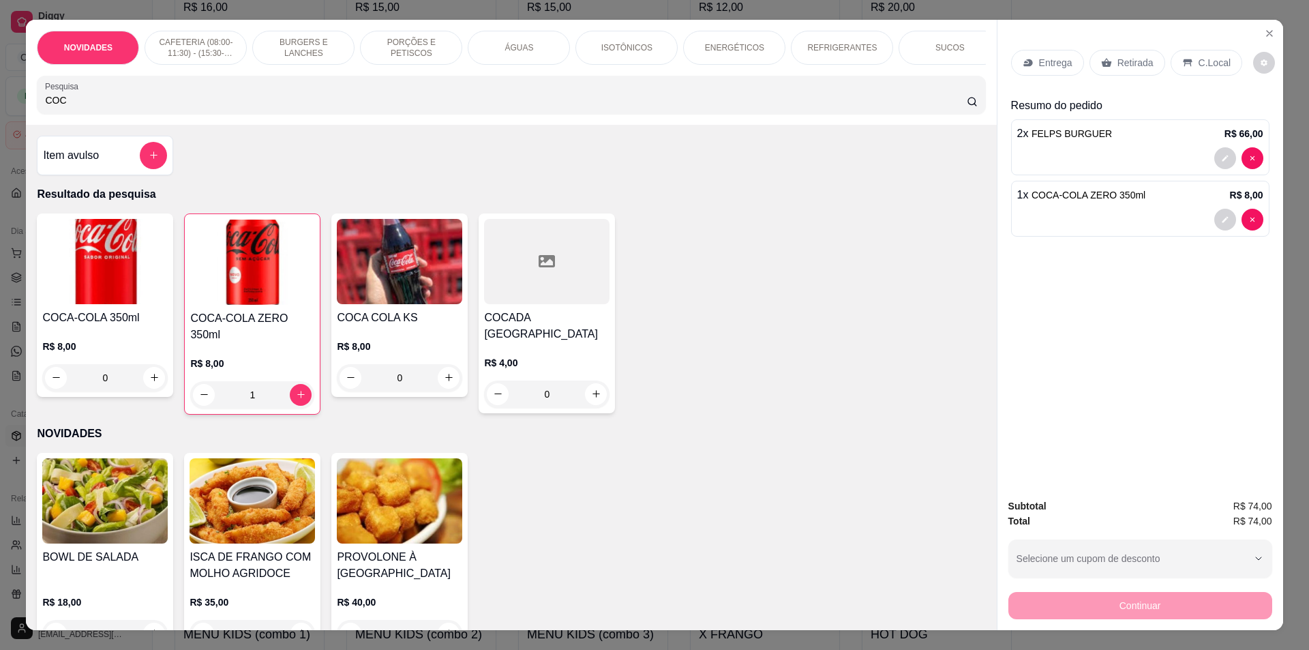
click at [1186, 61] on div "C.Local" at bounding box center [1207, 63] width 72 height 26
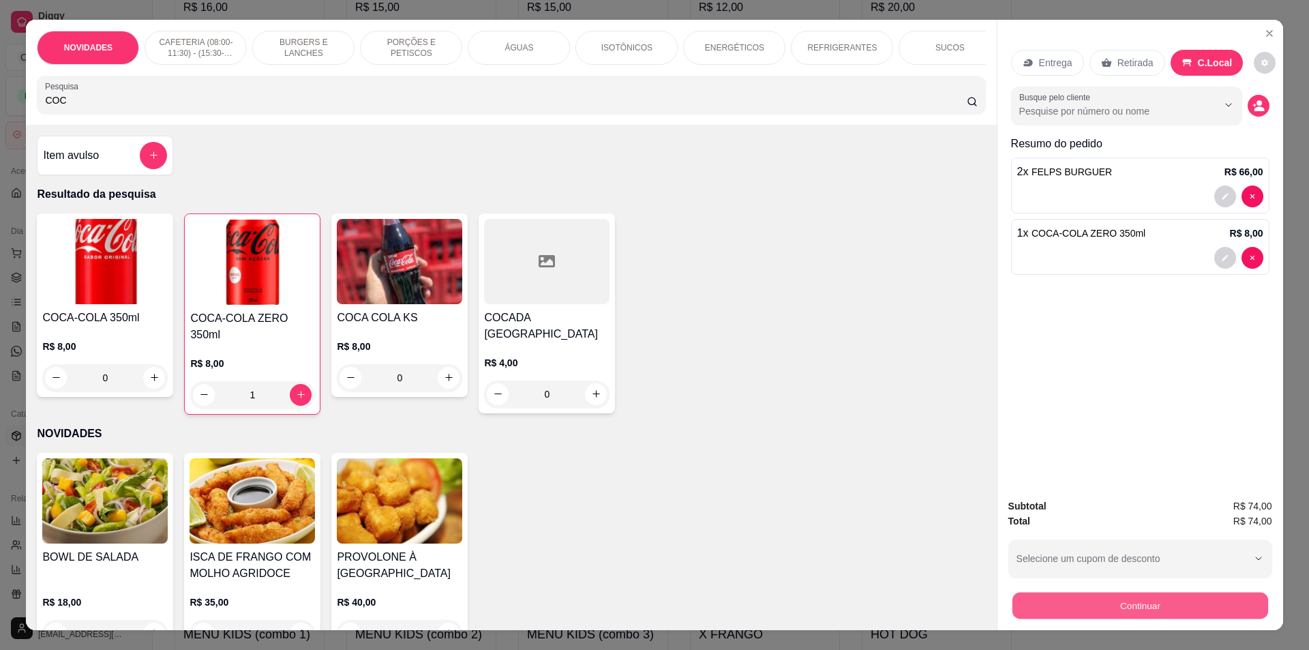
click at [1114, 612] on button "Continuar" at bounding box center [1140, 606] width 256 height 27
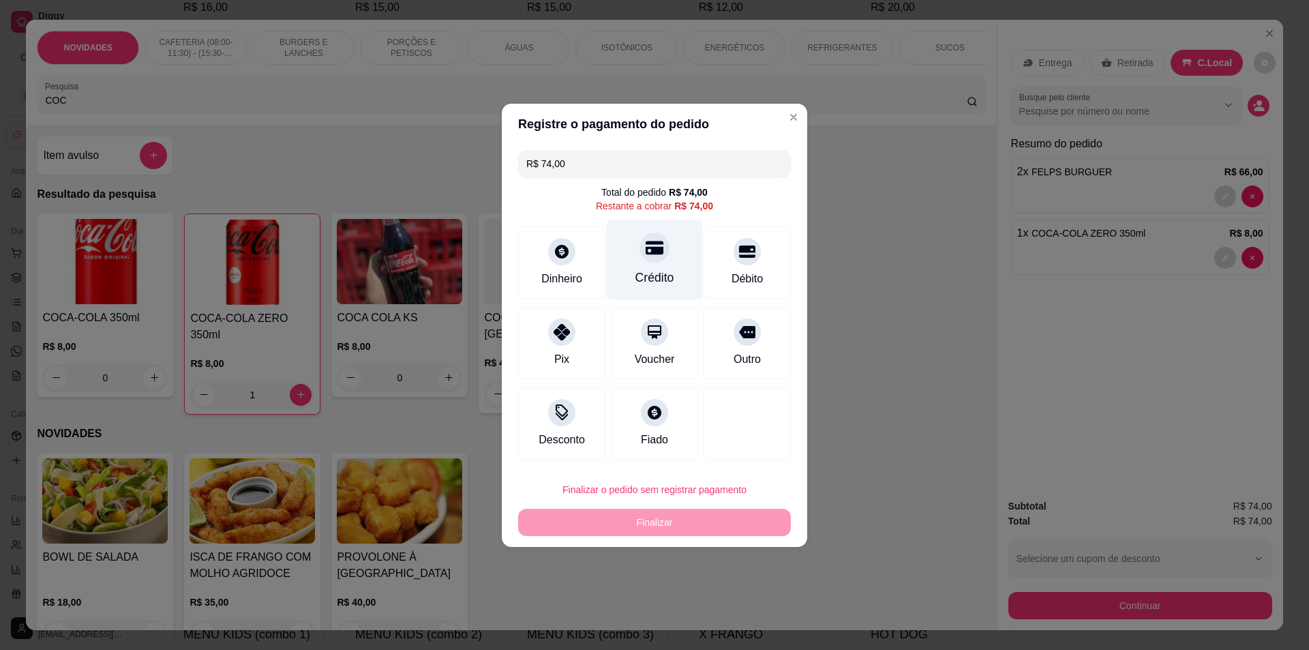
click at [655, 273] on div "Crédito" at bounding box center [655, 278] width 39 height 18
type input "R$ 0,00"
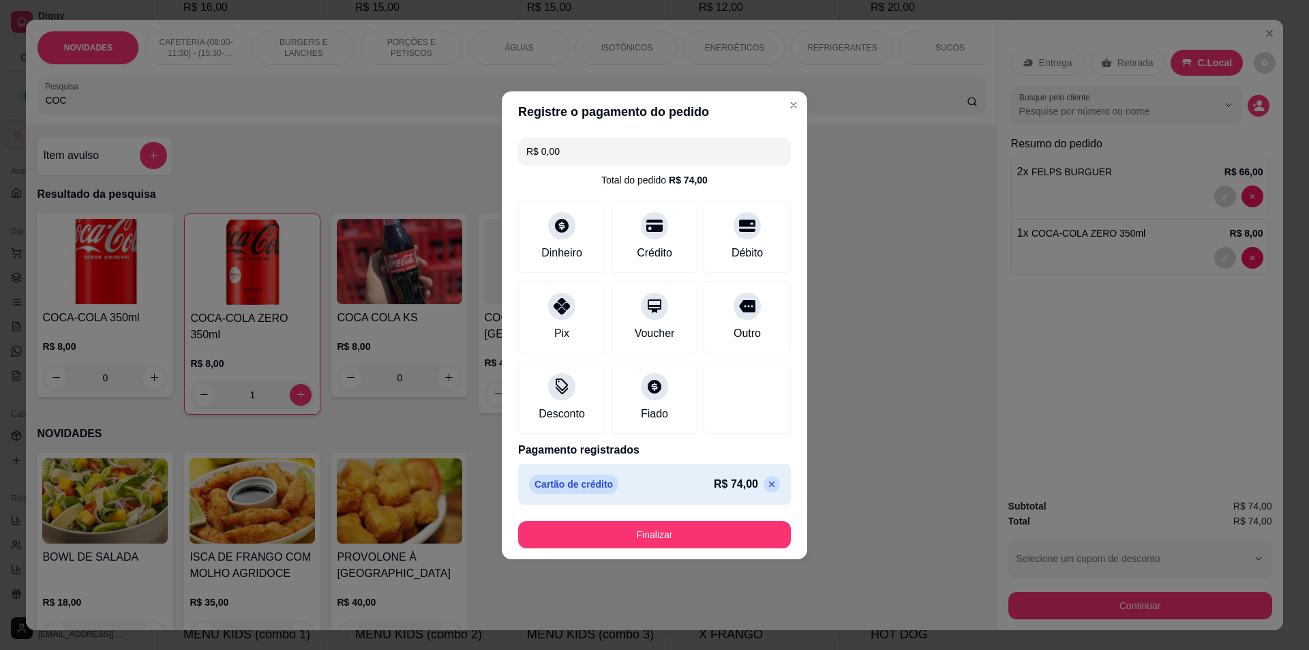
drag, startPoint x: 646, startPoint y: 520, endPoint x: 646, endPoint y: 527, distance: 7.5
click at [646, 527] on footer "Finalizar" at bounding box center [655, 534] width 306 height 49
click at [645, 528] on button "Finalizar" at bounding box center [654, 534] width 265 height 27
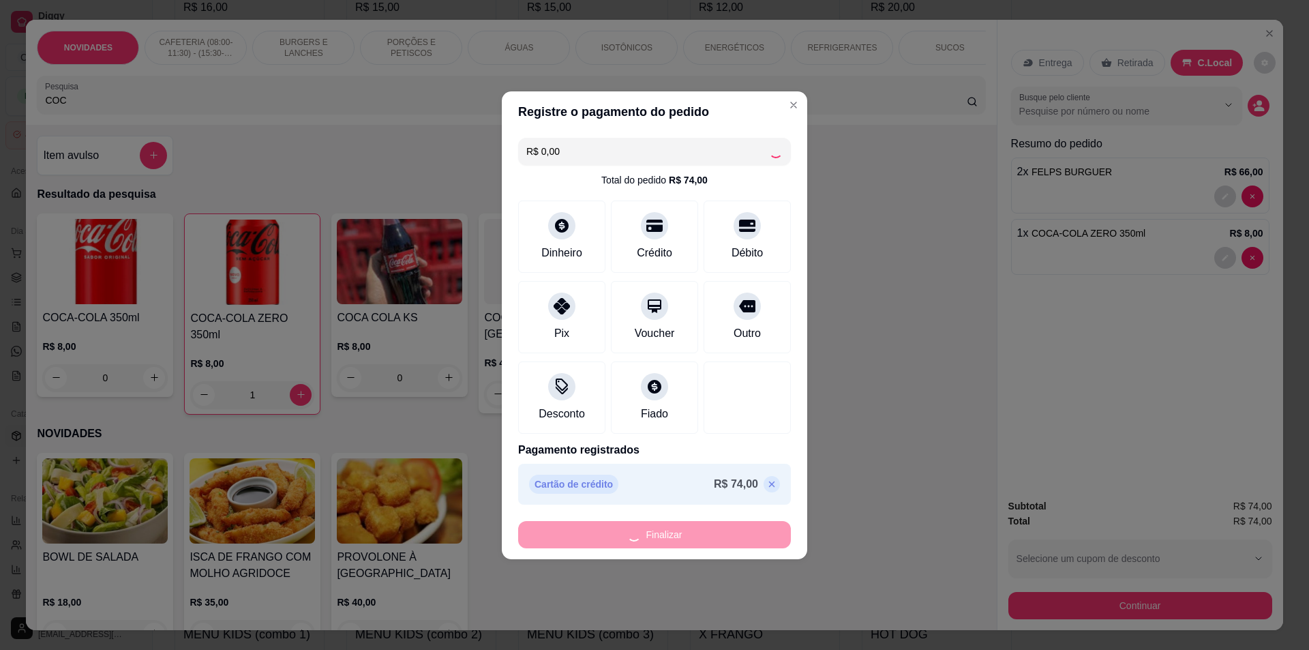
type input "0"
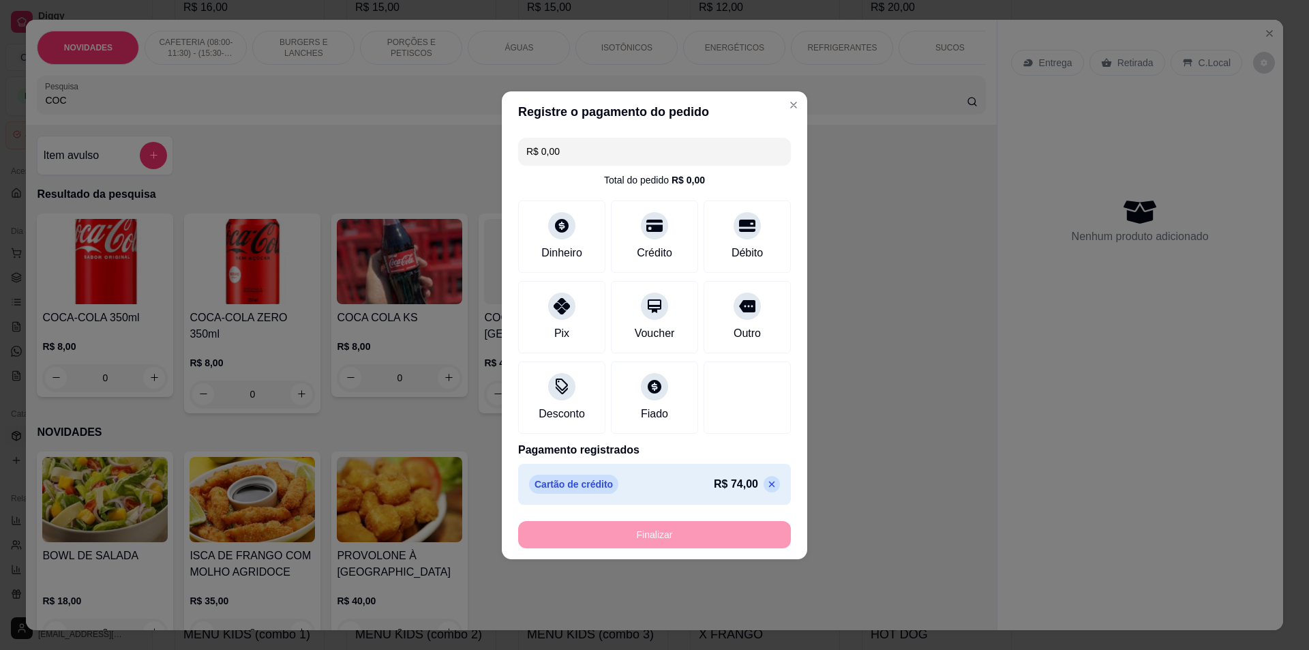
type input "-R$ 74,00"
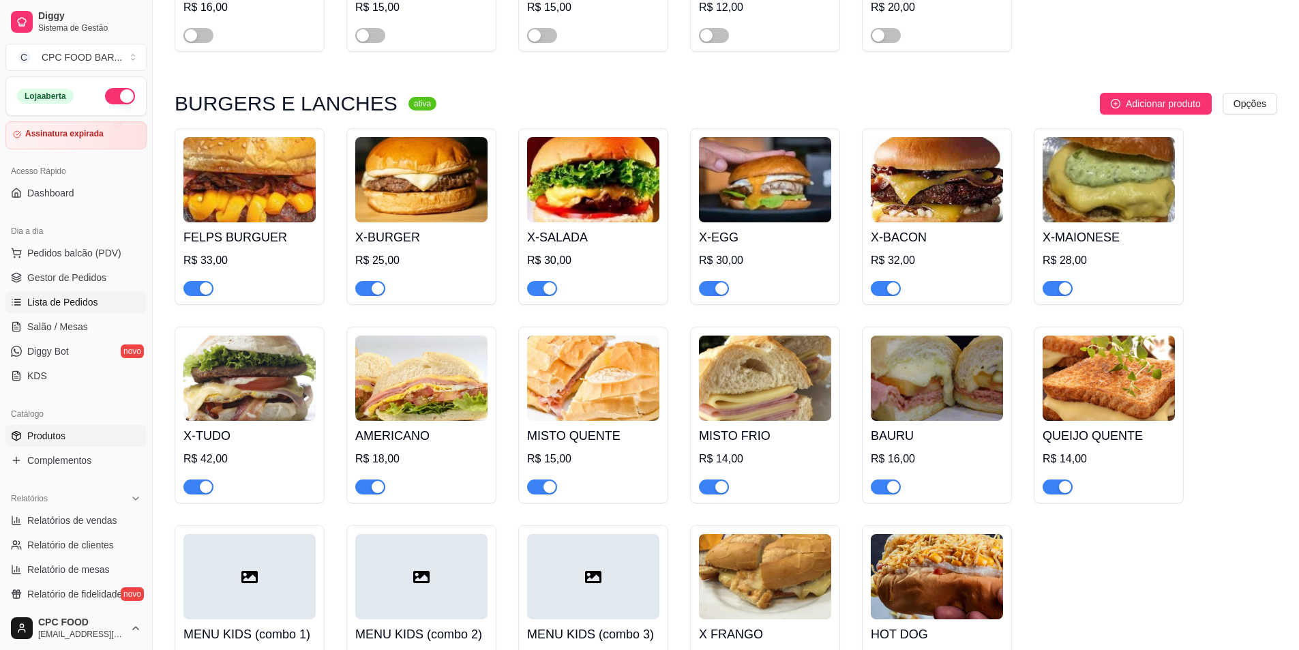
click at [80, 303] on span "Lista de Pedidos" at bounding box center [62, 302] width 71 height 14
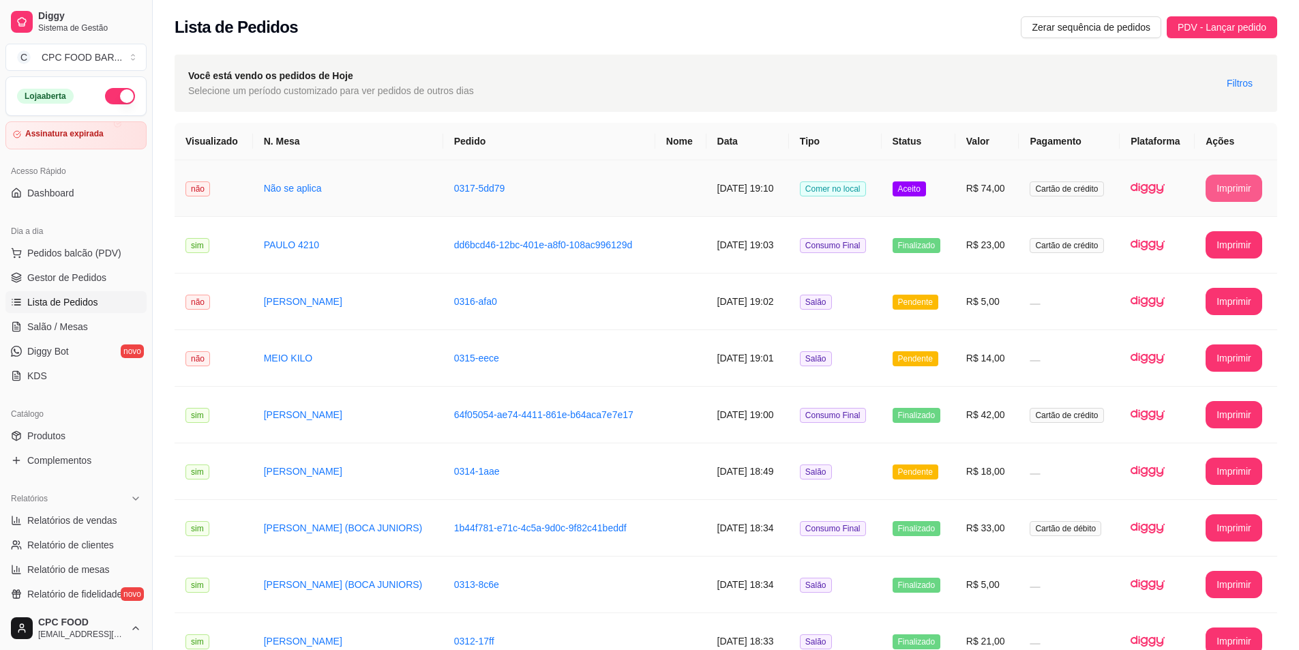
click at [1230, 185] on button "Imprimir" at bounding box center [1234, 188] width 57 height 27
click at [43, 255] on span "Pedidos balcão (PDV)" at bounding box center [74, 253] width 94 height 14
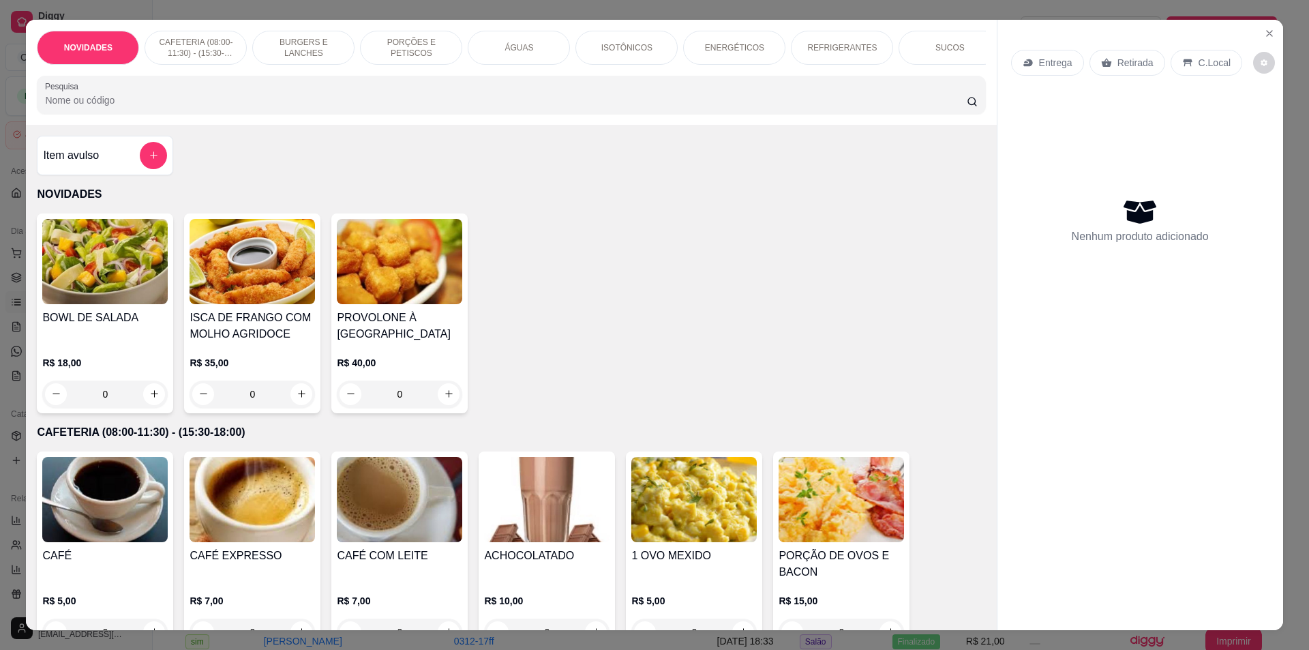
click at [143, 106] on input "Pesquisa" at bounding box center [505, 100] width 921 height 14
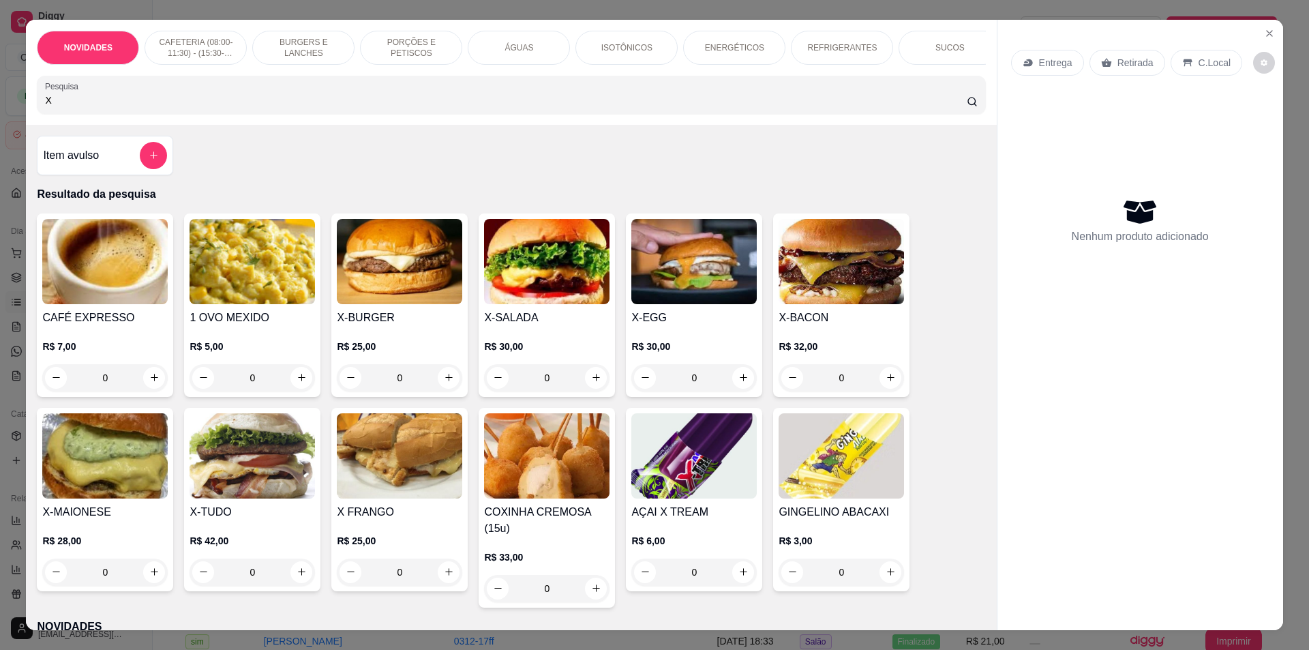
type input "X"
click at [588, 389] on div "0" at bounding box center [546, 377] width 125 height 27
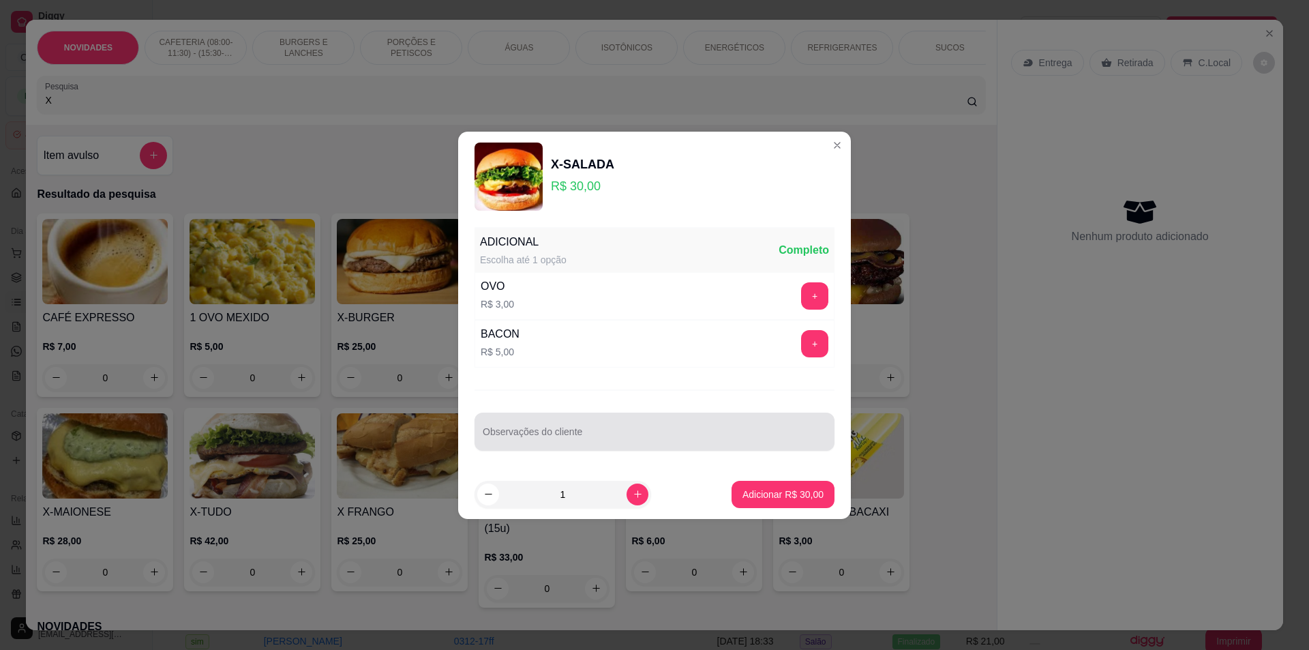
click at [634, 441] on input "Observações do cliente" at bounding box center [655, 437] width 344 height 14
type input "SEM TOMATE"
click at [763, 493] on p "Adicionar R$ 30,00" at bounding box center [783, 495] width 81 height 14
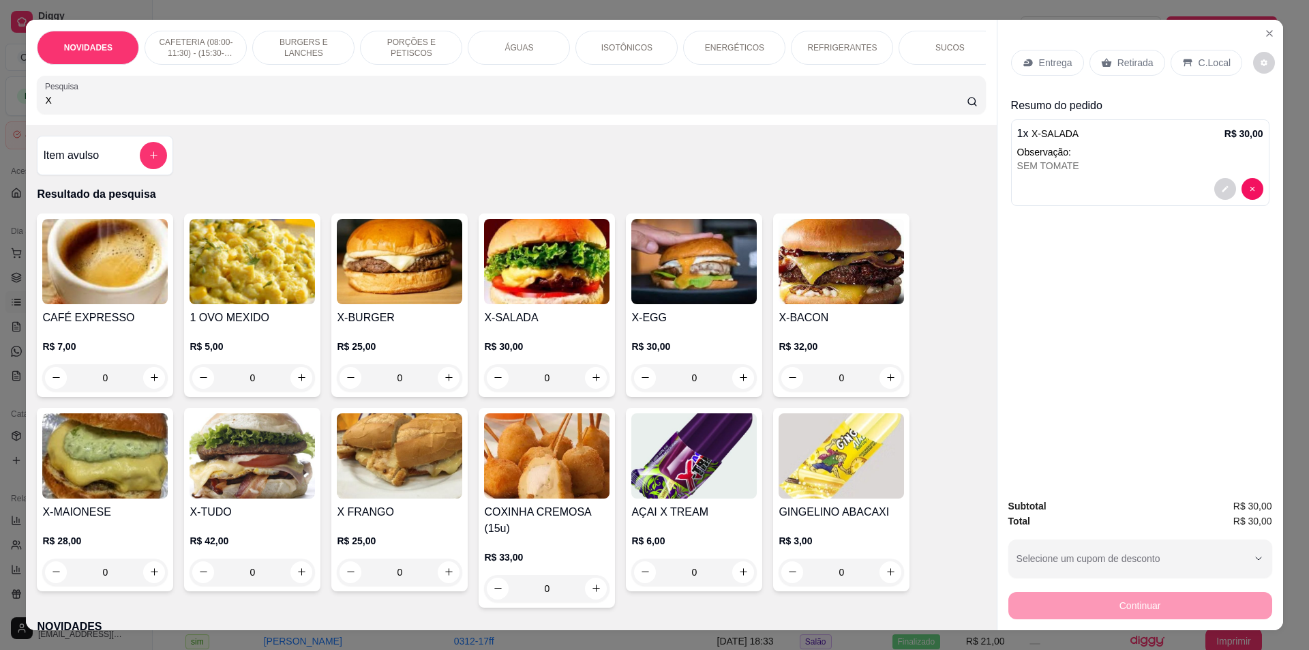
drag, startPoint x: 243, startPoint y: 117, endPoint x: 0, endPoint y: 117, distance: 242.8
click at [0, 117] on div "NOVIDADES CAFETERIA (08:00-11:30) - (15:30-18:00) BURGERS E LANCHES PORÇÕES E P…" at bounding box center [654, 325] width 1309 height 650
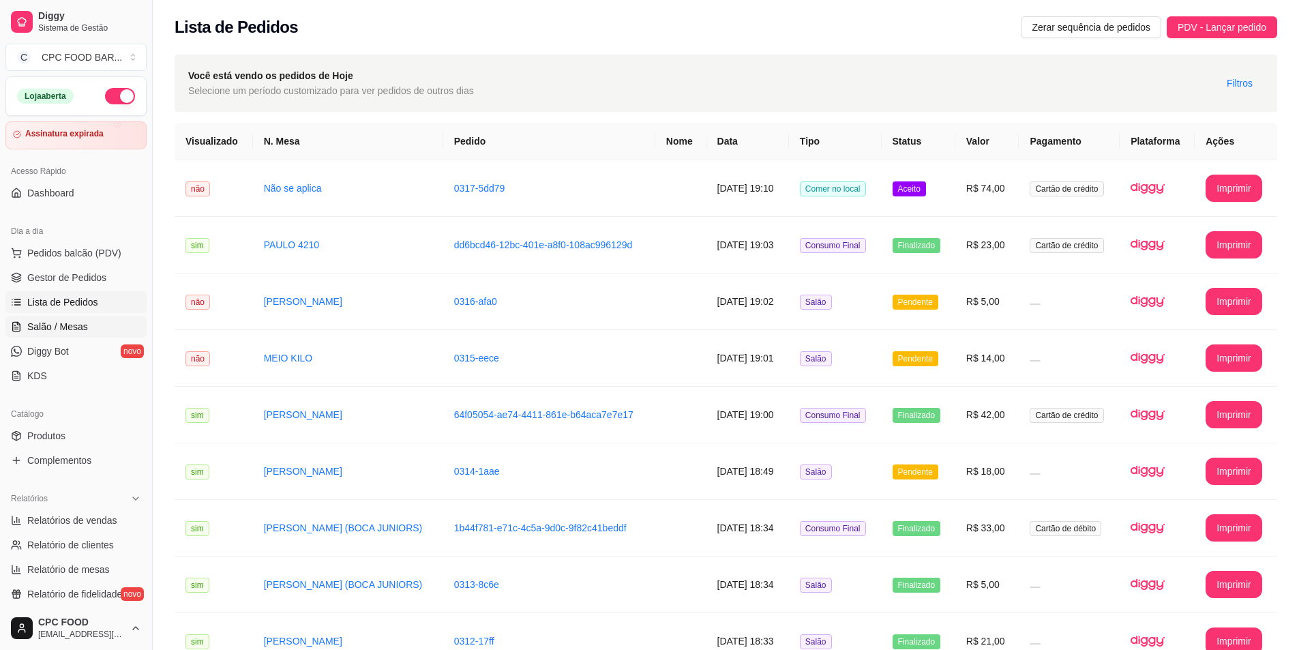
click at [84, 320] on span "Salão / Mesas" at bounding box center [57, 327] width 61 height 14
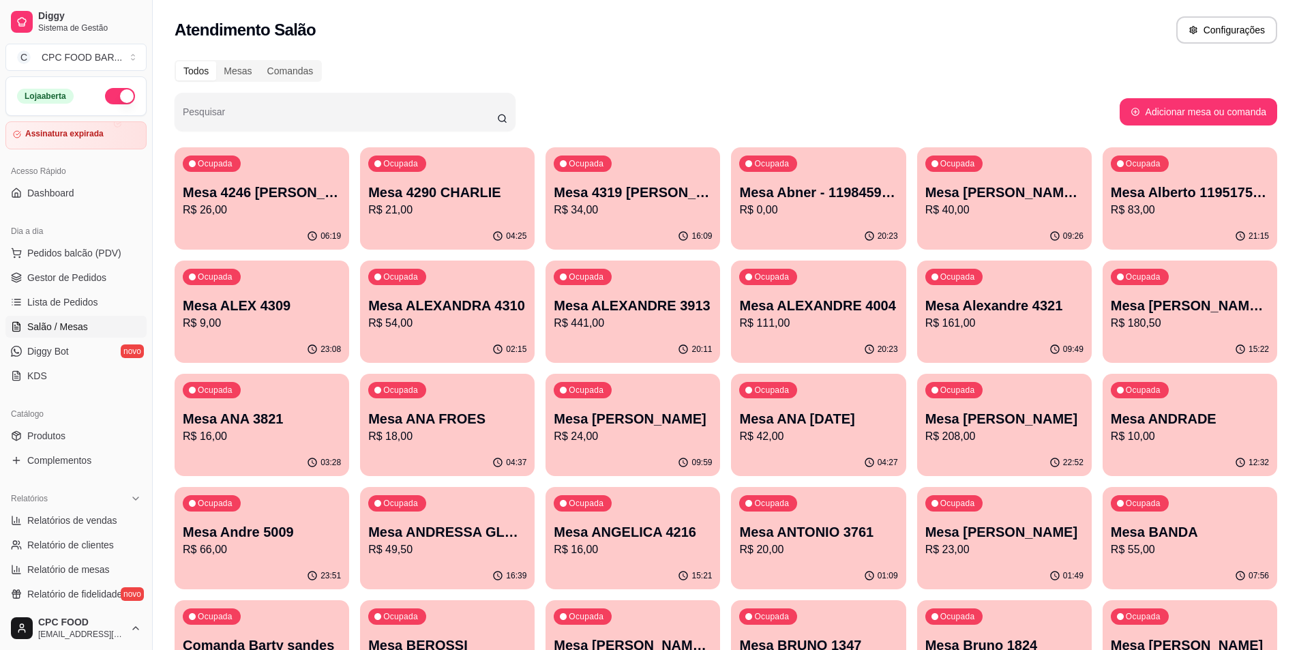
click at [267, 113] on input "Pesquisar" at bounding box center [340, 117] width 314 height 14
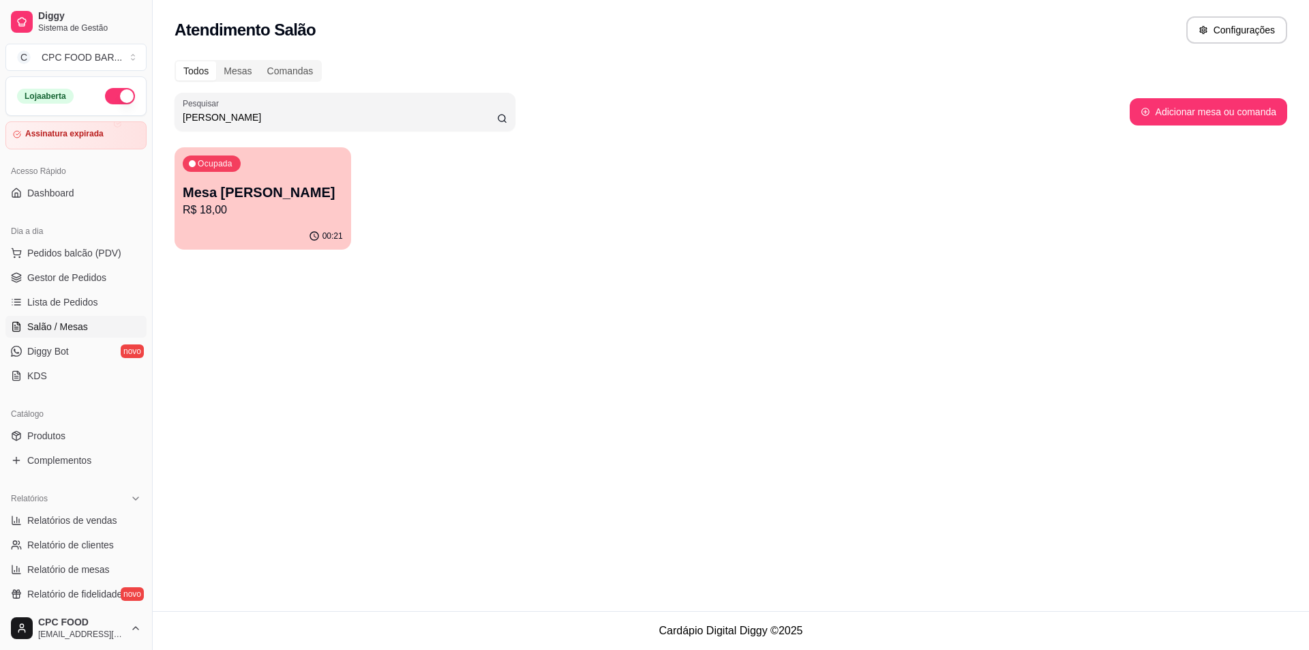
type input "[PERSON_NAME]"
click at [308, 201] on p "Mesa [PERSON_NAME]" at bounding box center [263, 192] width 160 height 19
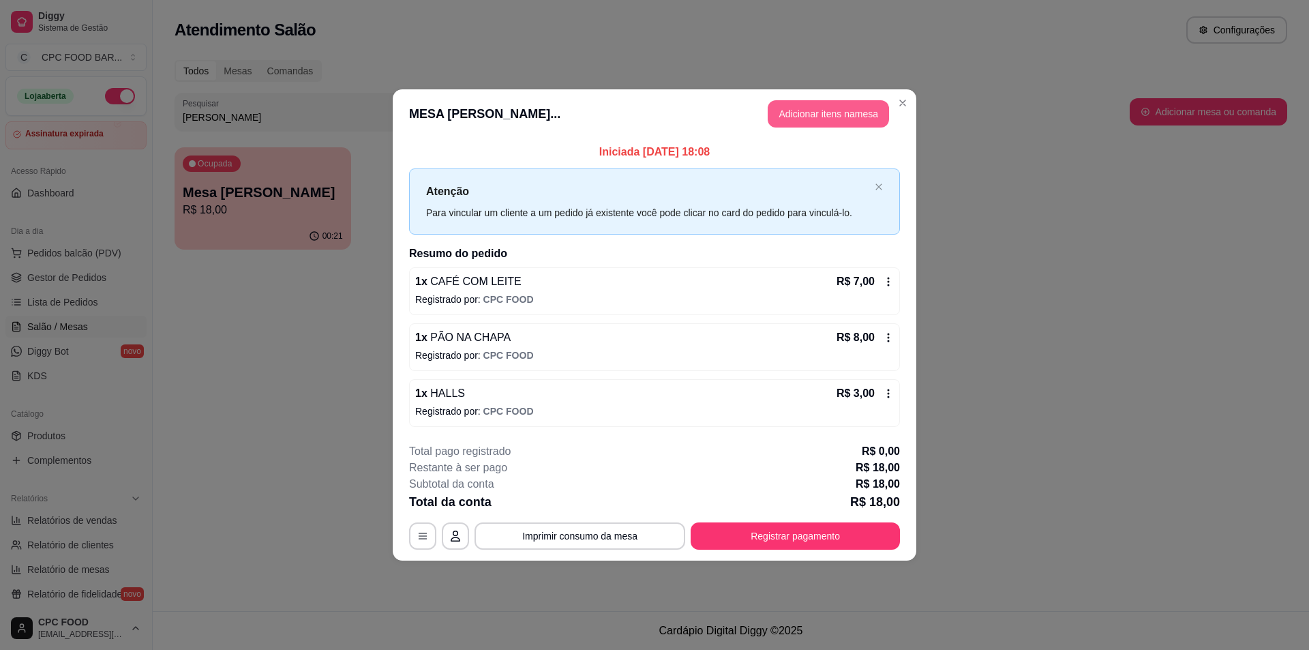
click at [859, 109] on button "Adicionar itens na mesa" at bounding box center [828, 113] width 121 height 27
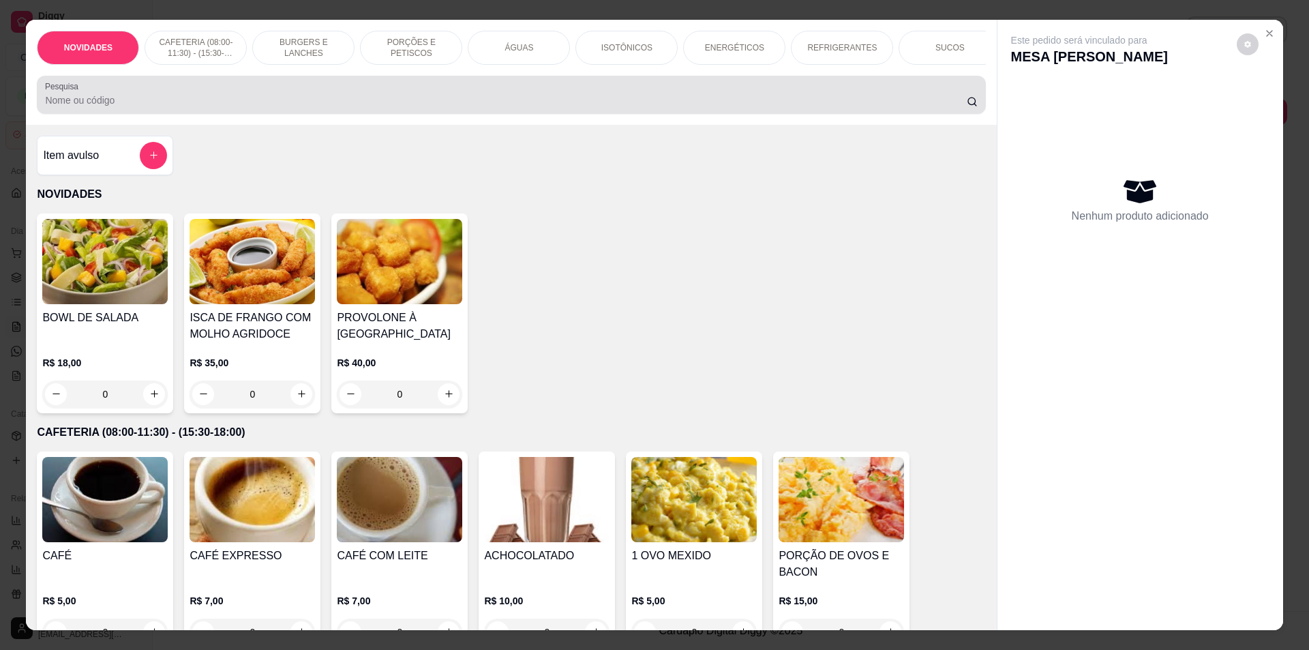
click at [437, 97] on div at bounding box center [511, 94] width 932 height 27
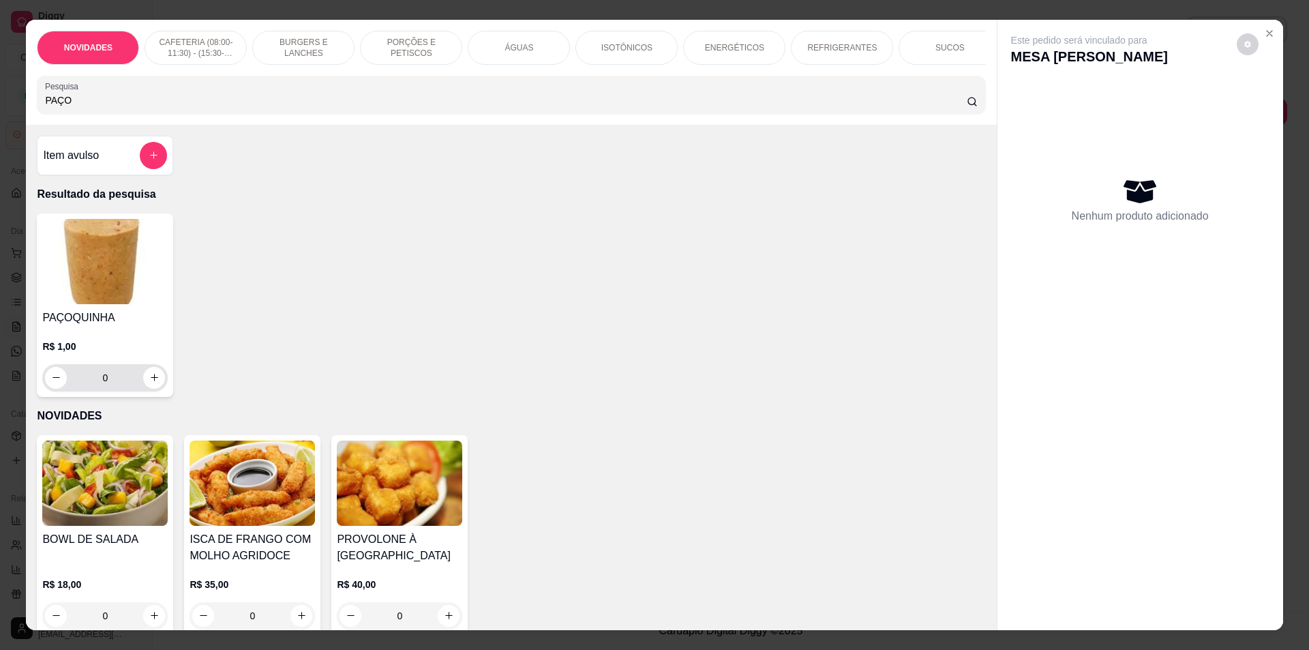
type input "PAÇO"
click at [149, 383] on icon "increase-product-quantity" at bounding box center [154, 377] width 10 height 10
type input "1"
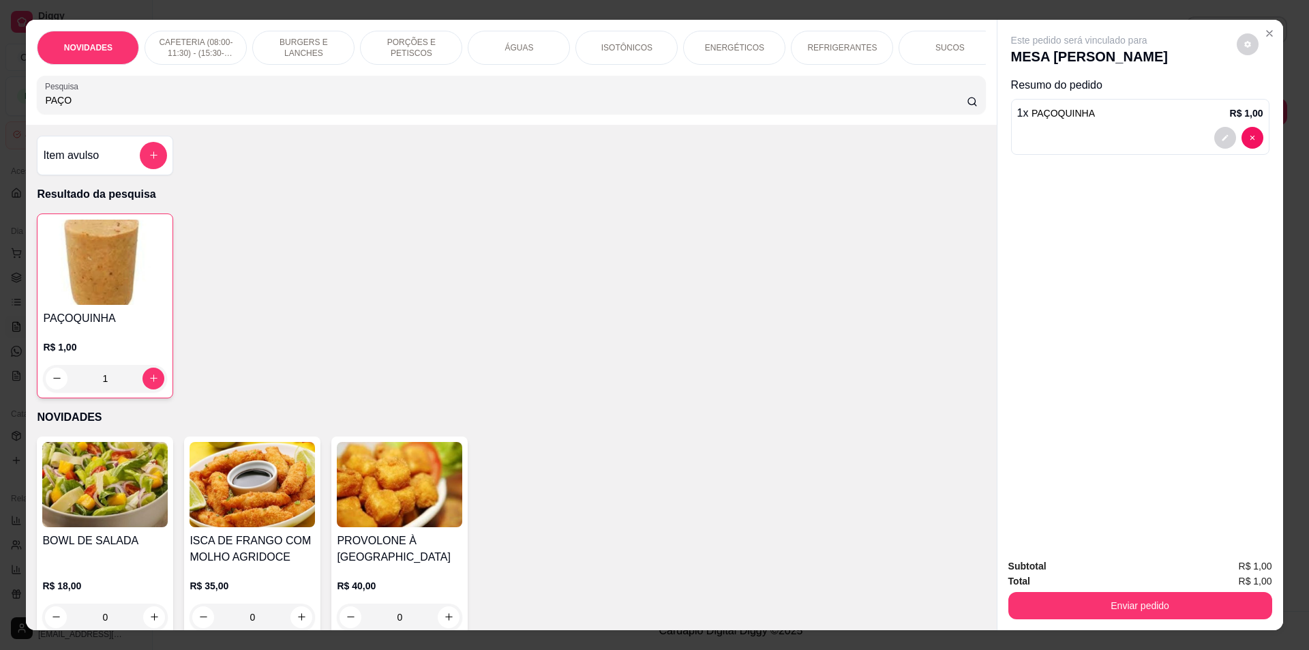
drag, startPoint x: 79, startPoint y: 109, endPoint x: 0, endPoint y: 106, distance: 79.2
click at [0, 106] on div "NOVIDADES CAFETERIA (08:00-11:30) - (15:30-18:00) BURGERS E LANCHES PORÇÕES E P…" at bounding box center [654, 325] width 1309 height 650
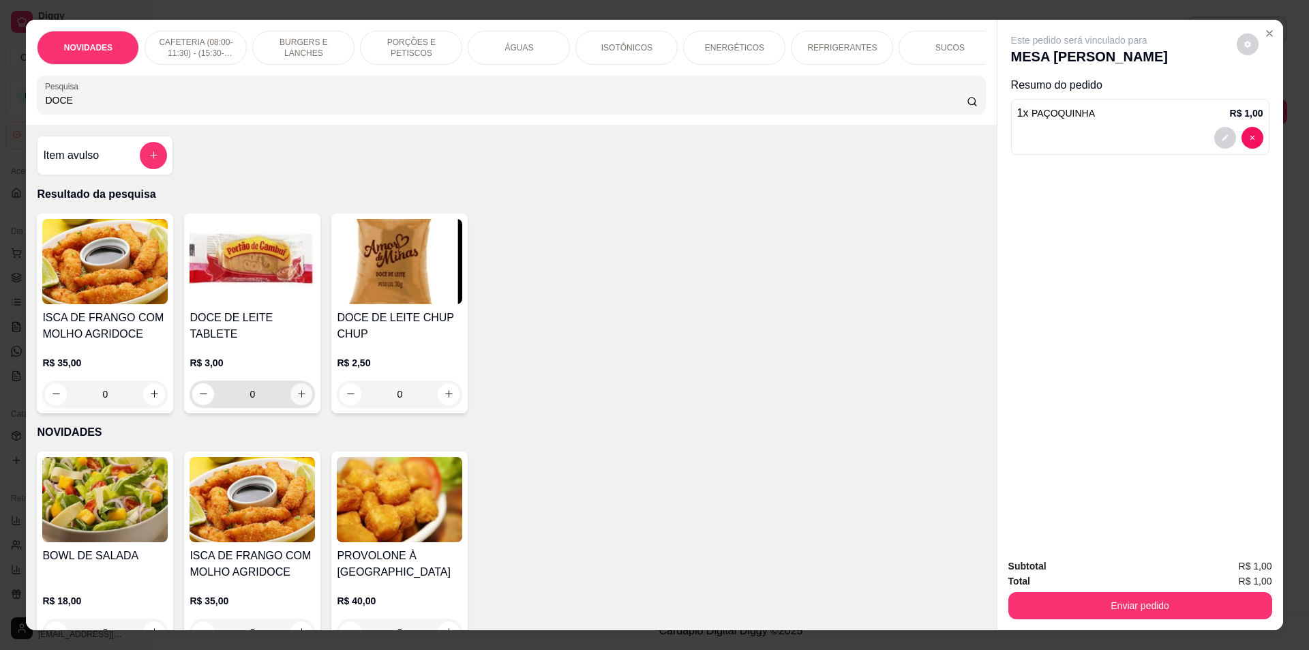
type input "DOCE"
click at [297, 390] on icon "increase-product-quantity" at bounding box center [302, 394] width 10 height 10
type input "1"
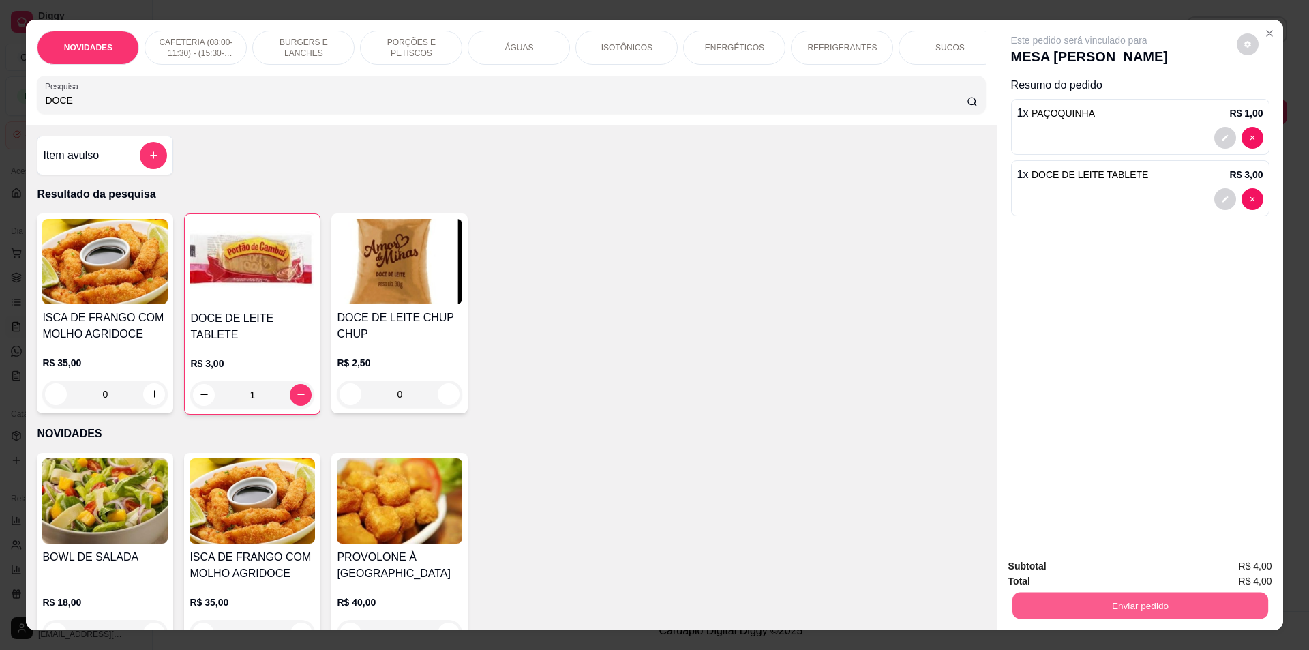
click at [1071, 603] on button "Enviar pedido" at bounding box center [1140, 606] width 256 height 27
click at [1070, 576] on button "Não registrar e enviar pedido" at bounding box center [1095, 571] width 138 height 25
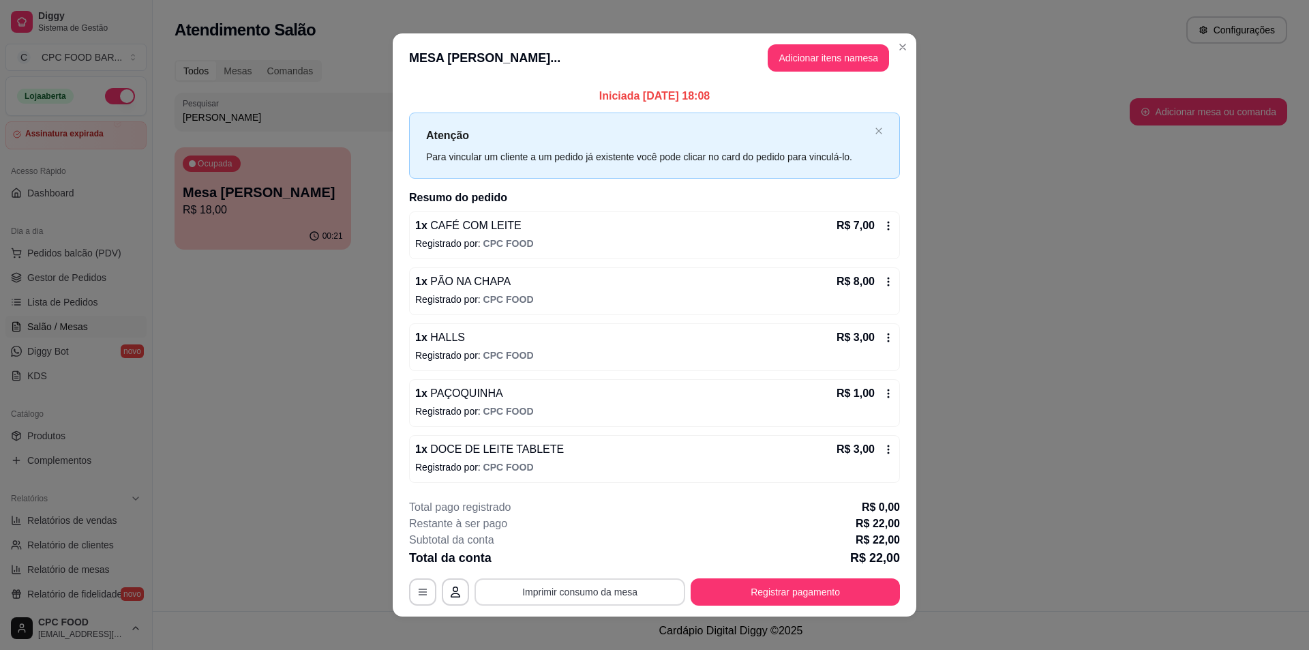
click at [593, 584] on button "Imprimir consumo da mesa" at bounding box center [580, 591] width 211 height 27
click at [753, 593] on button "Registrar pagamento" at bounding box center [795, 591] width 209 height 27
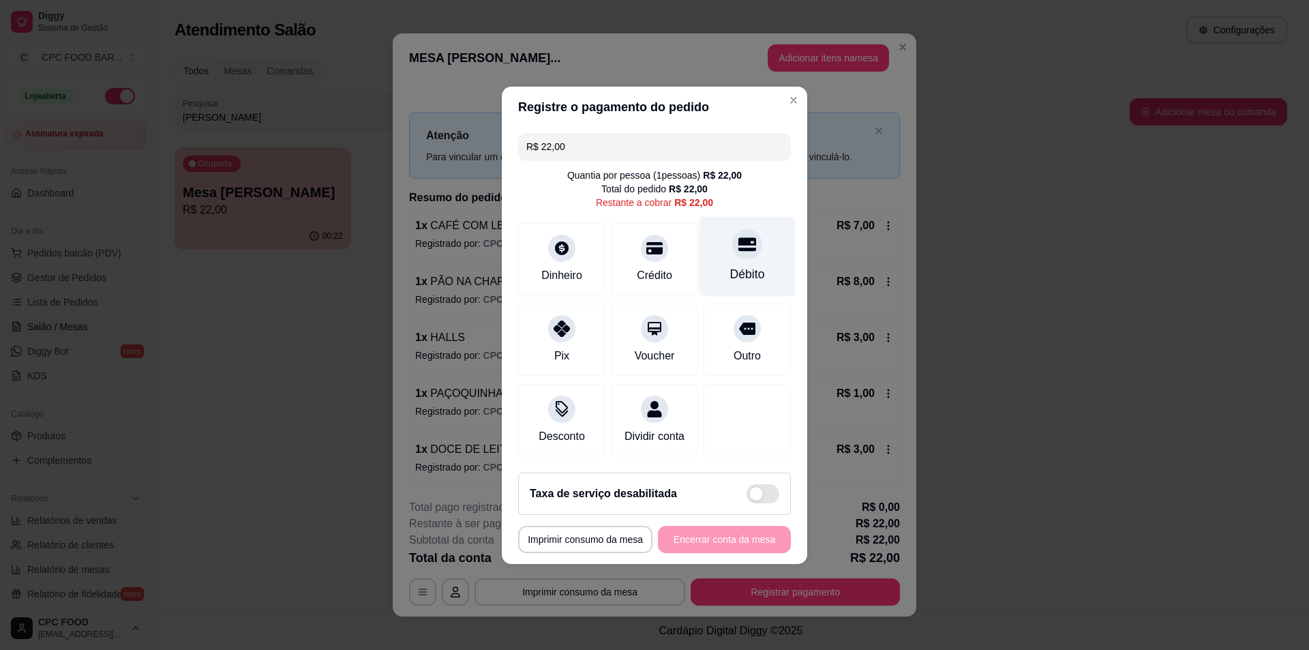
click at [741, 257] on div "Débito" at bounding box center [748, 256] width 96 height 80
type input "R$ 0,00"
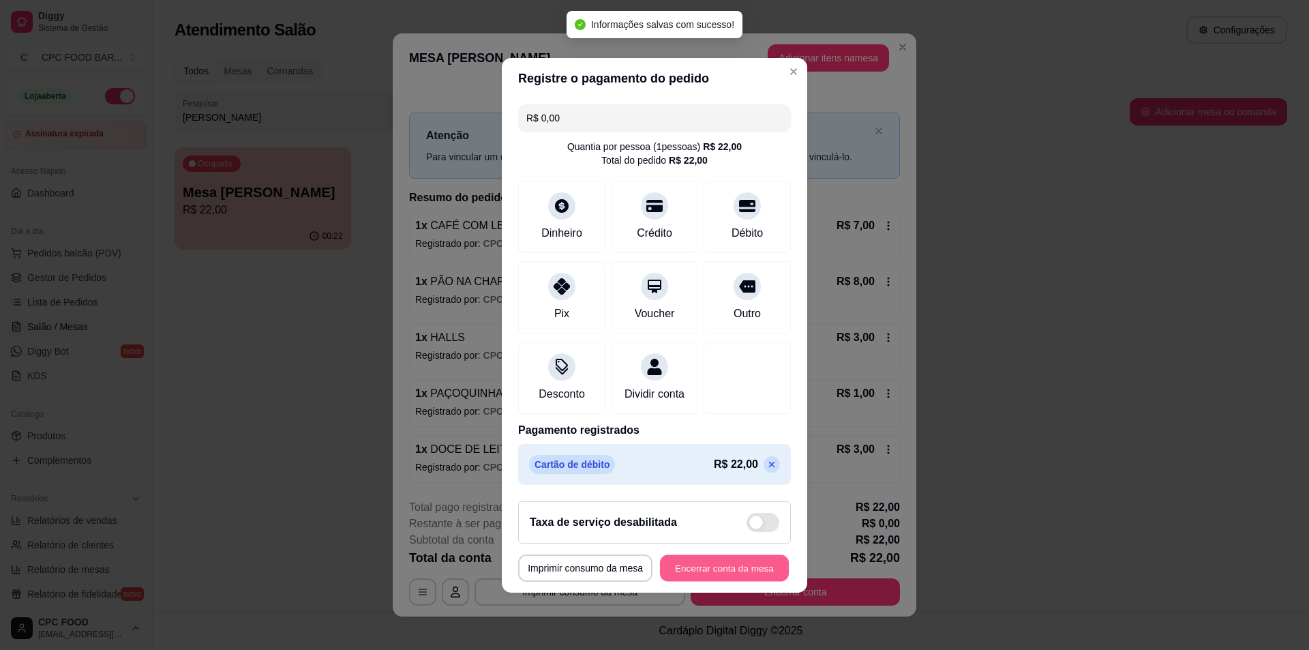
click at [701, 581] on button "Encerrar conta da mesa" at bounding box center [724, 567] width 129 height 27
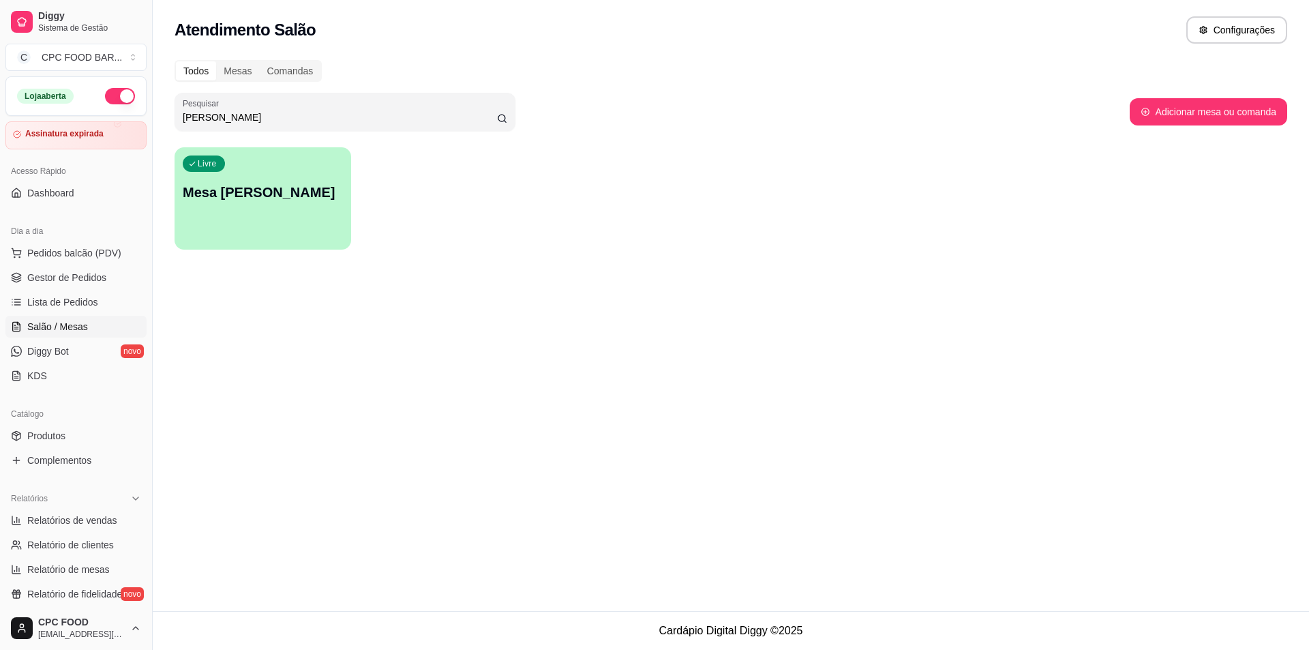
drag, startPoint x: 251, startPoint y: 113, endPoint x: 102, endPoint y: 119, distance: 149.5
click at [102, 119] on div "Diggy Sistema de Gestão C CPC FOOD BAR ... Loja aberta Assinatura expirada Aces…" at bounding box center [654, 325] width 1309 height 650
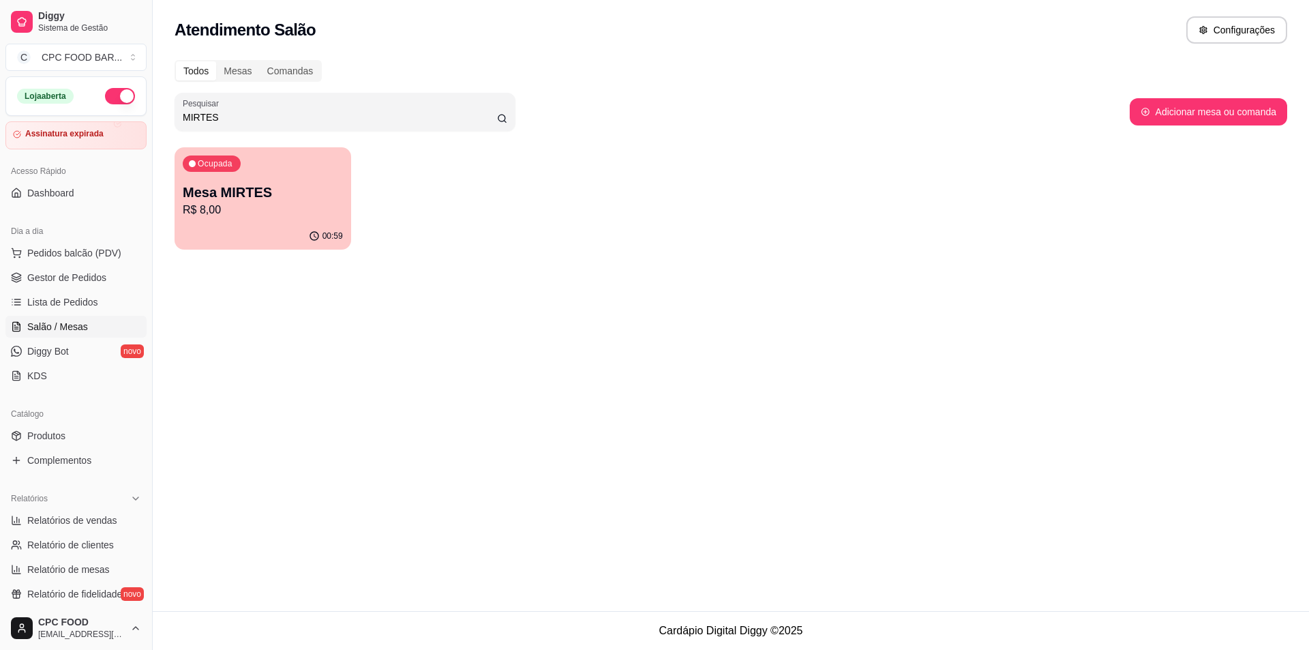
type input "MIRTES"
click at [312, 174] on div "Ocupada Mesa MIRTES R$ 8,00" at bounding box center [263, 185] width 177 height 76
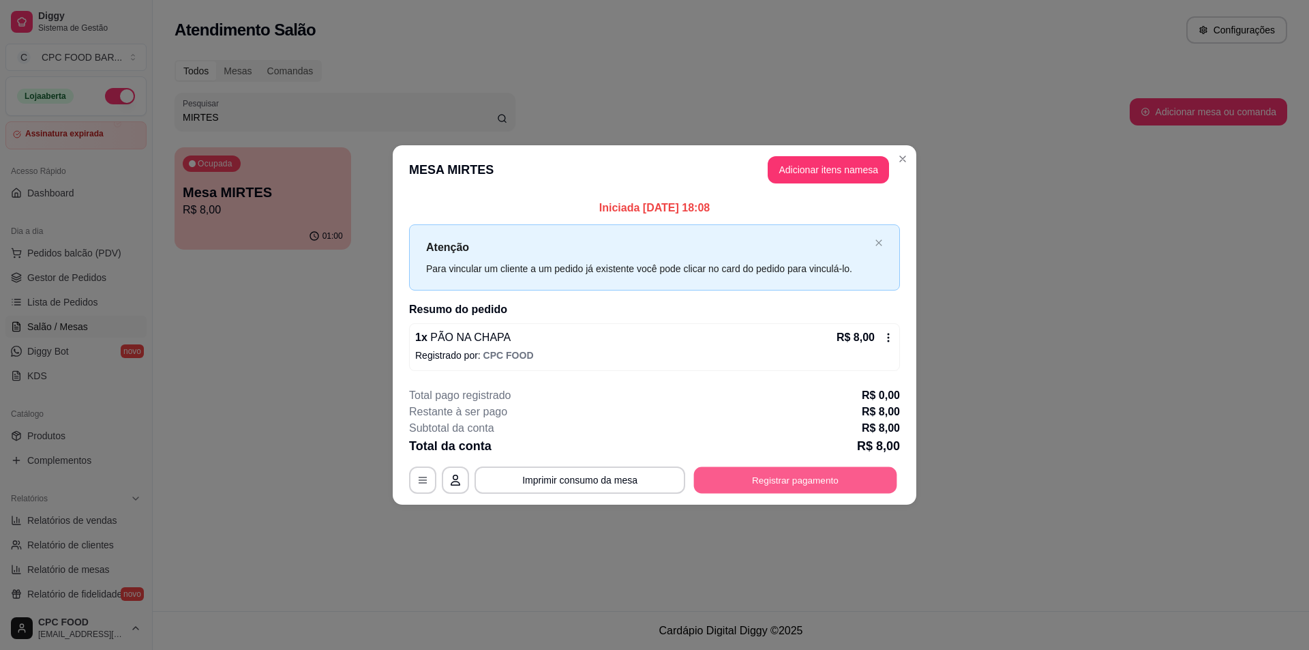
click at [845, 490] on button "Registrar pagamento" at bounding box center [795, 480] width 203 height 27
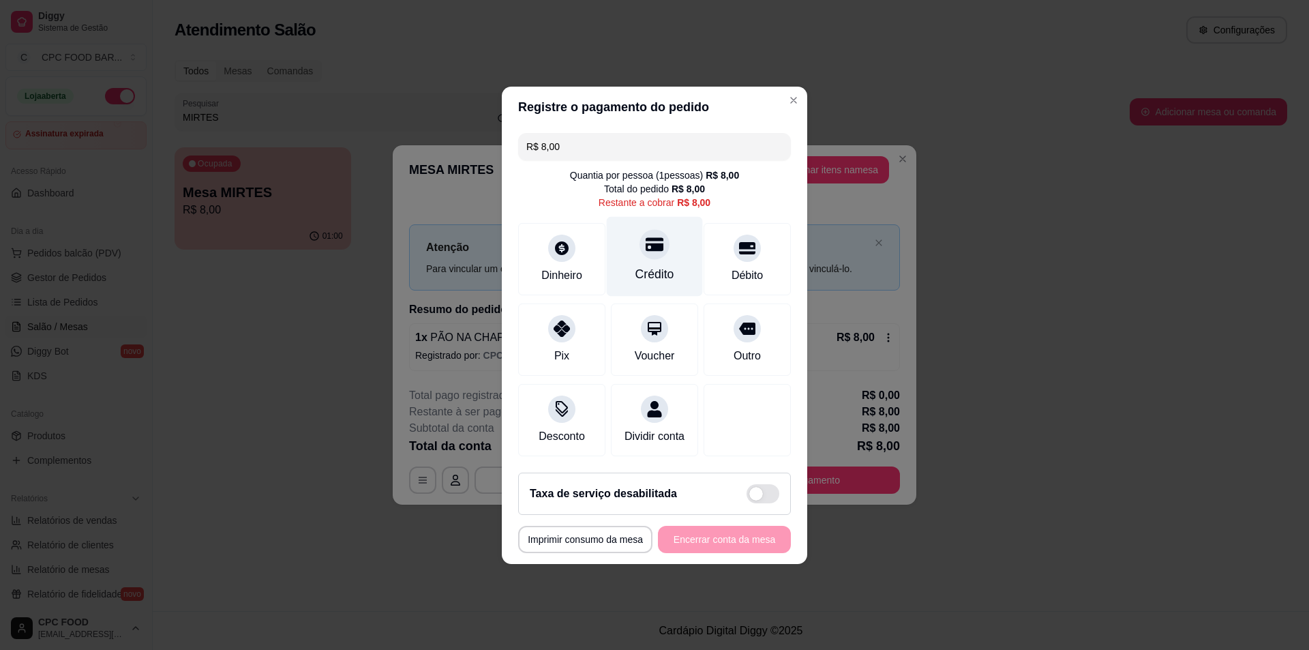
click at [679, 229] on div "Crédito" at bounding box center [655, 256] width 96 height 80
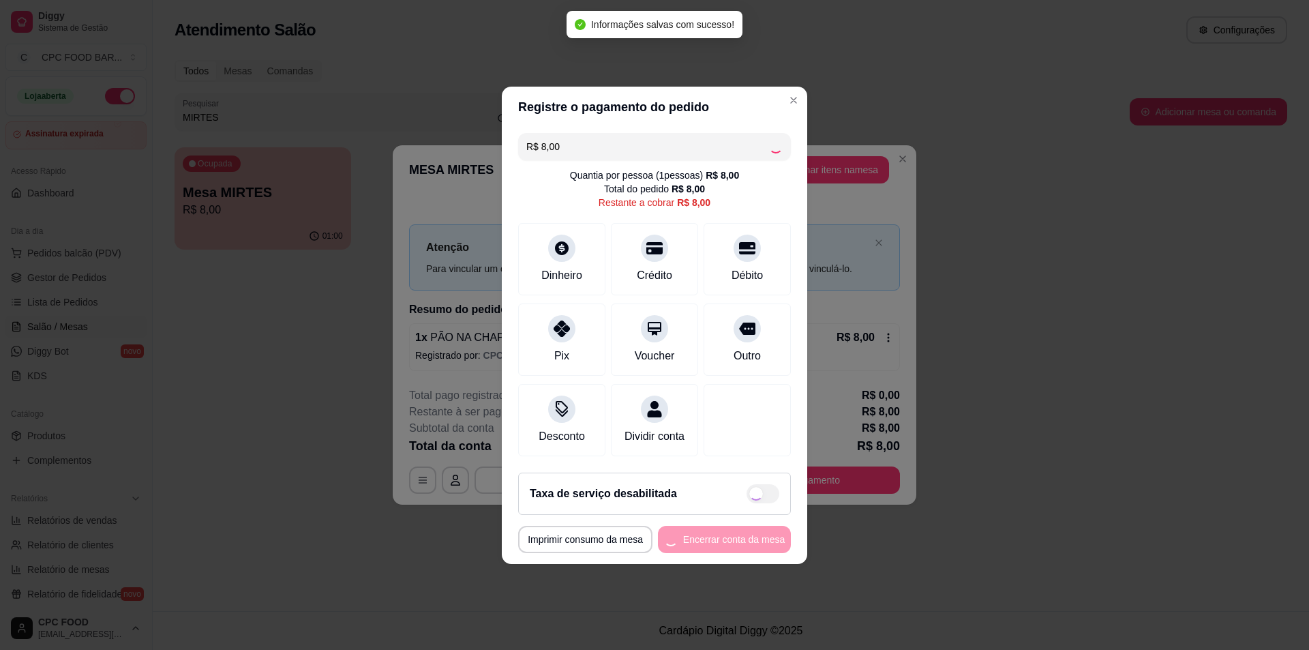
type input "R$ 0,00"
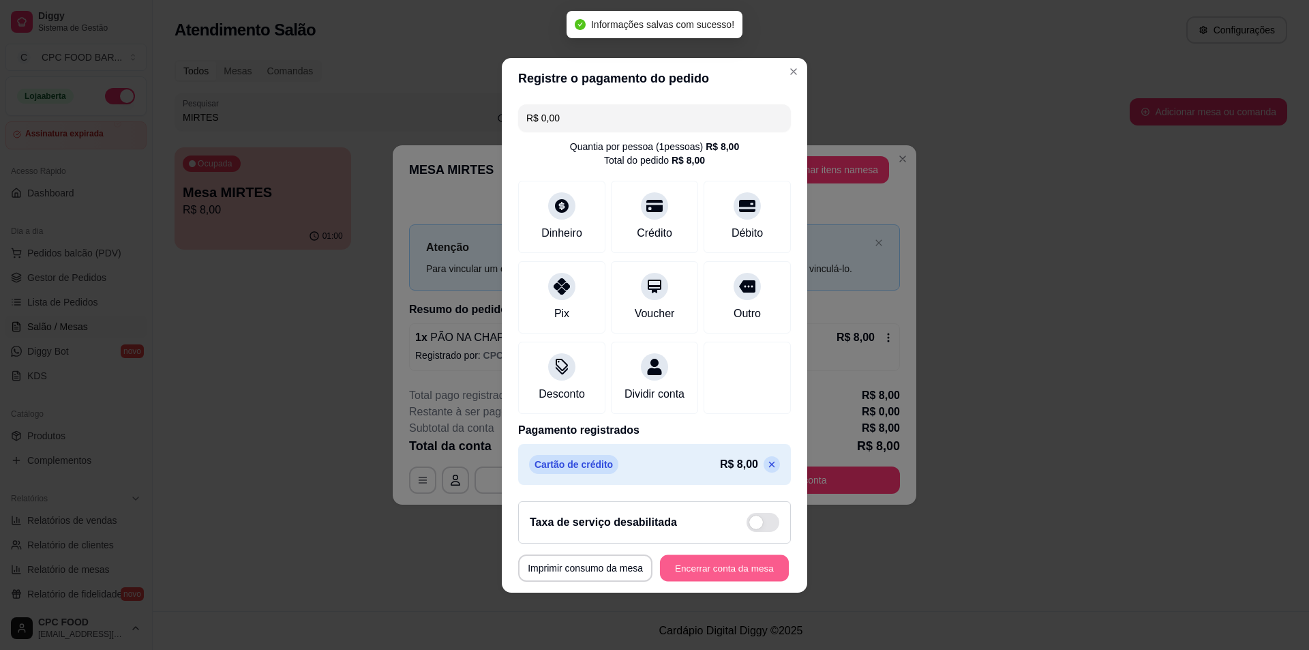
click at [745, 581] on button "Encerrar conta da mesa" at bounding box center [724, 567] width 129 height 27
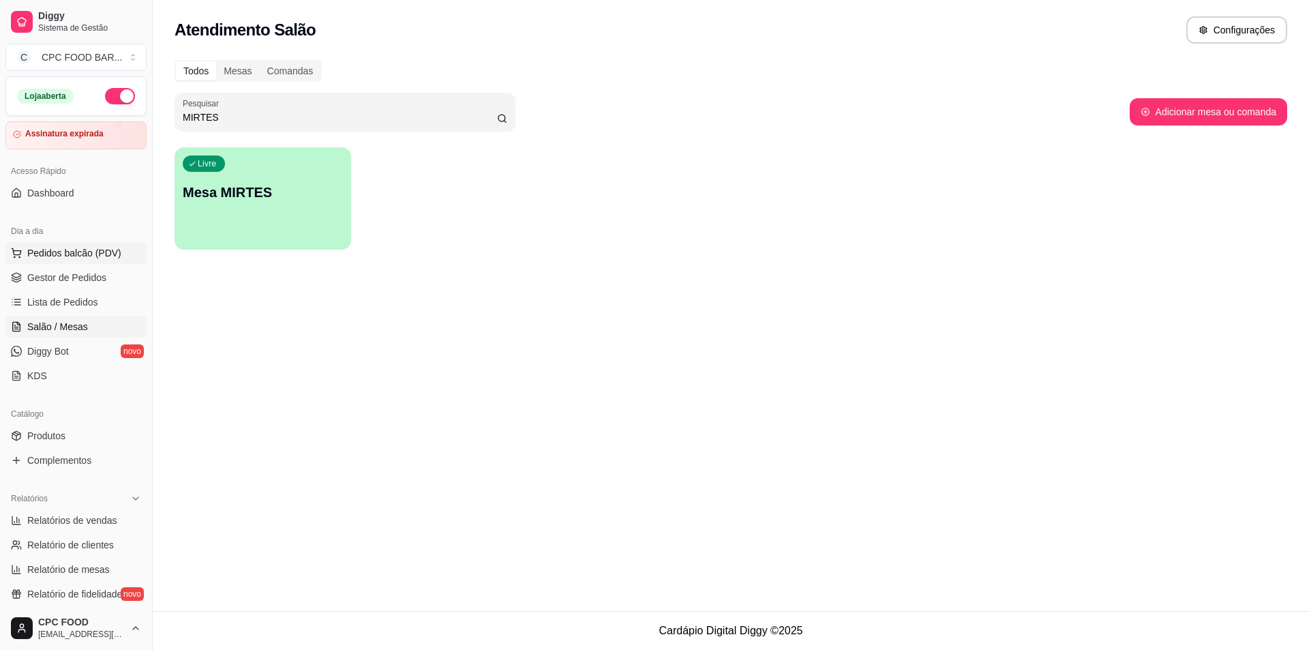
click at [80, 257] on span "Pedidos balcão (PDV)" at bounding box center [74, 253] width 94 height 14
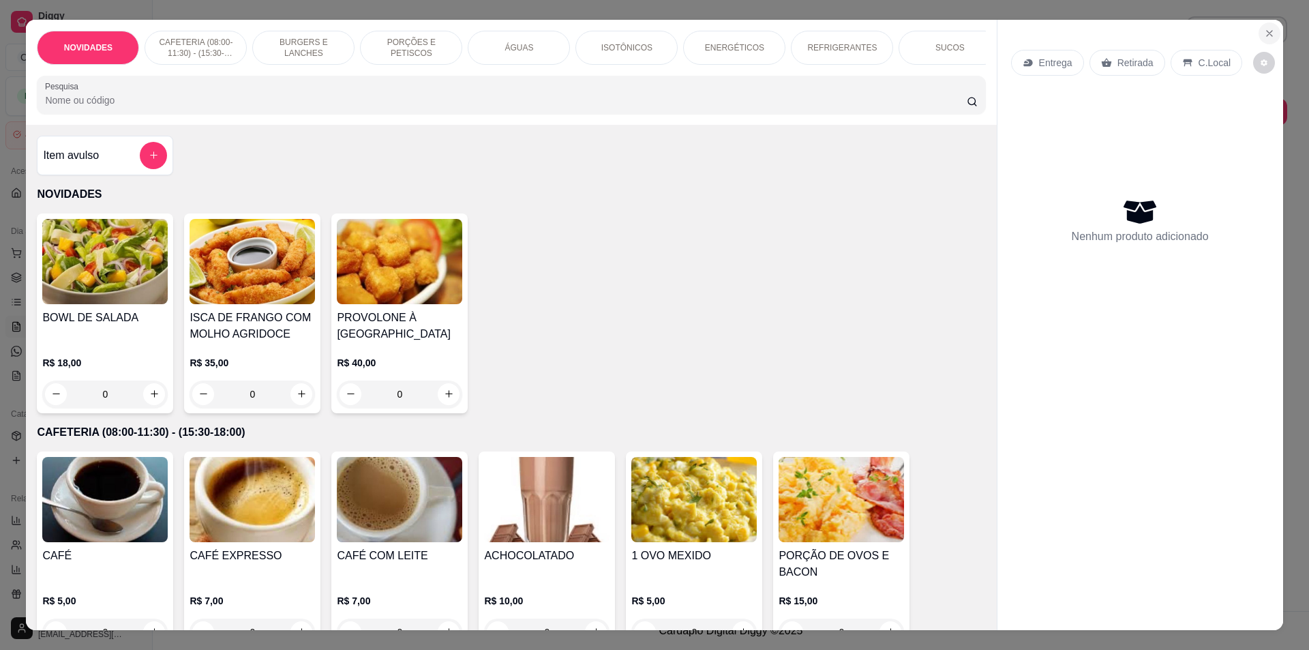
click at [1262, 40] on button "Close" at bounding box center [1270, 34] width 22 height 22
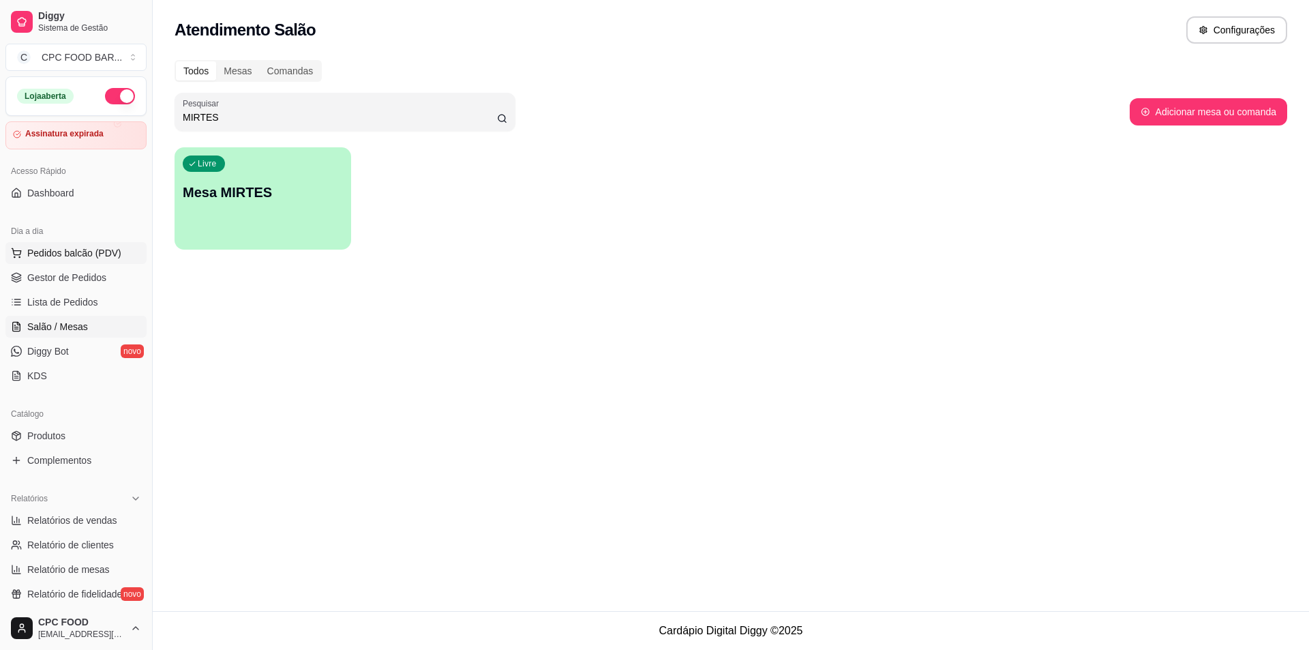
click at [89, 253] on span "Pedidos balcão (PDV)" at bounding box center [74, 253] width 94 height 14
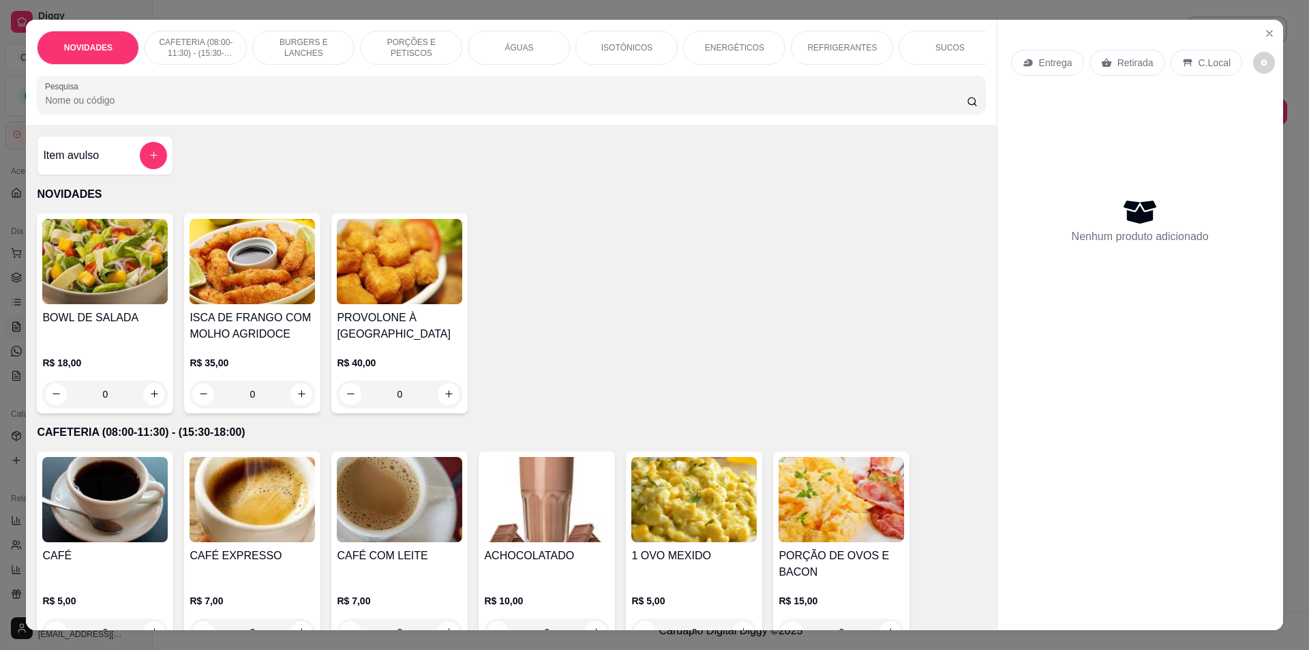
click at [436, 107] on input "Pesquisa" at bounding box center [505, 100] width 921 height 14
click at [1268, 37] on icon "Close" at bounding box center [1269, 33] width 11 height 11
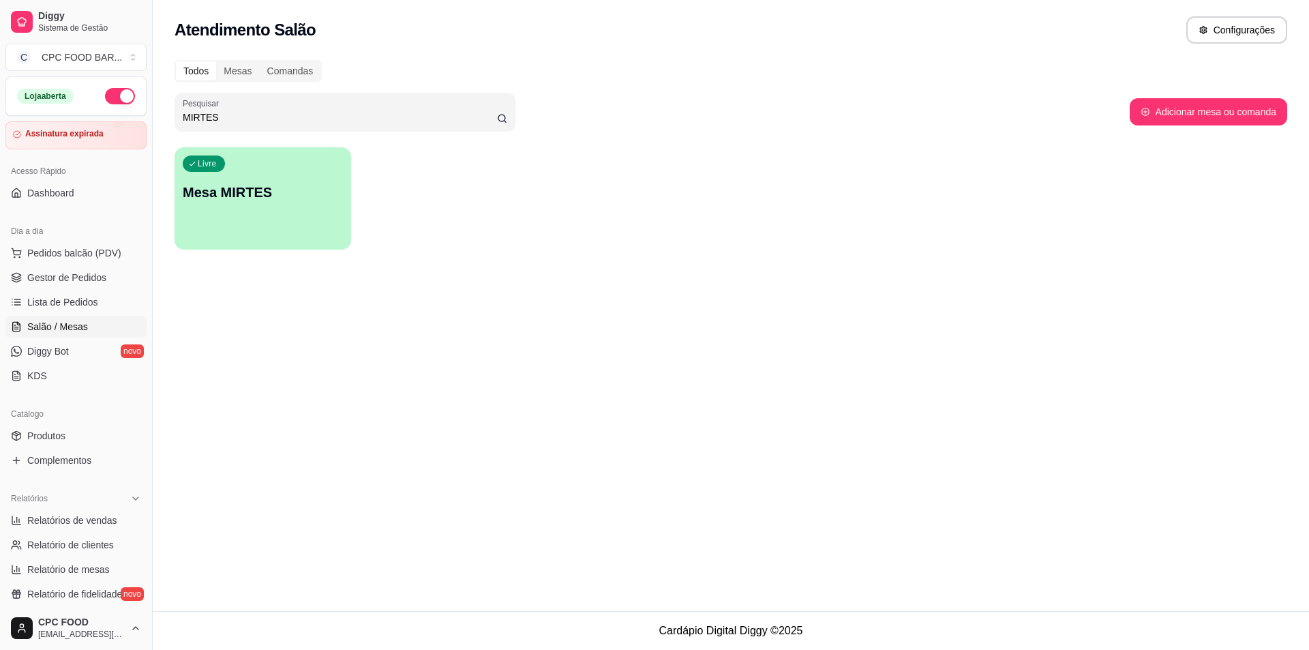
click at [296, 115] on input "MIRTES" at bounding box center [340, 117] width 314 height 14
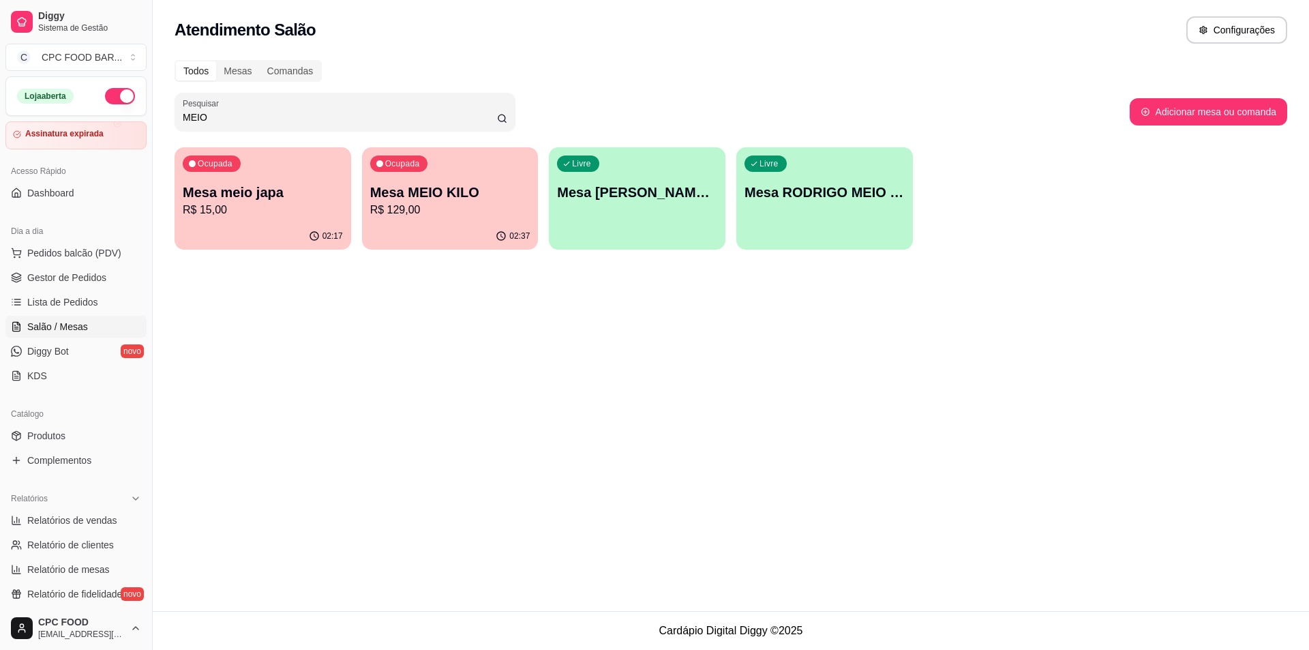
type input "MEIO"
click at [444, 211] on p "R$ 129,00" at bounding box center [450, 210] width 160 height 16
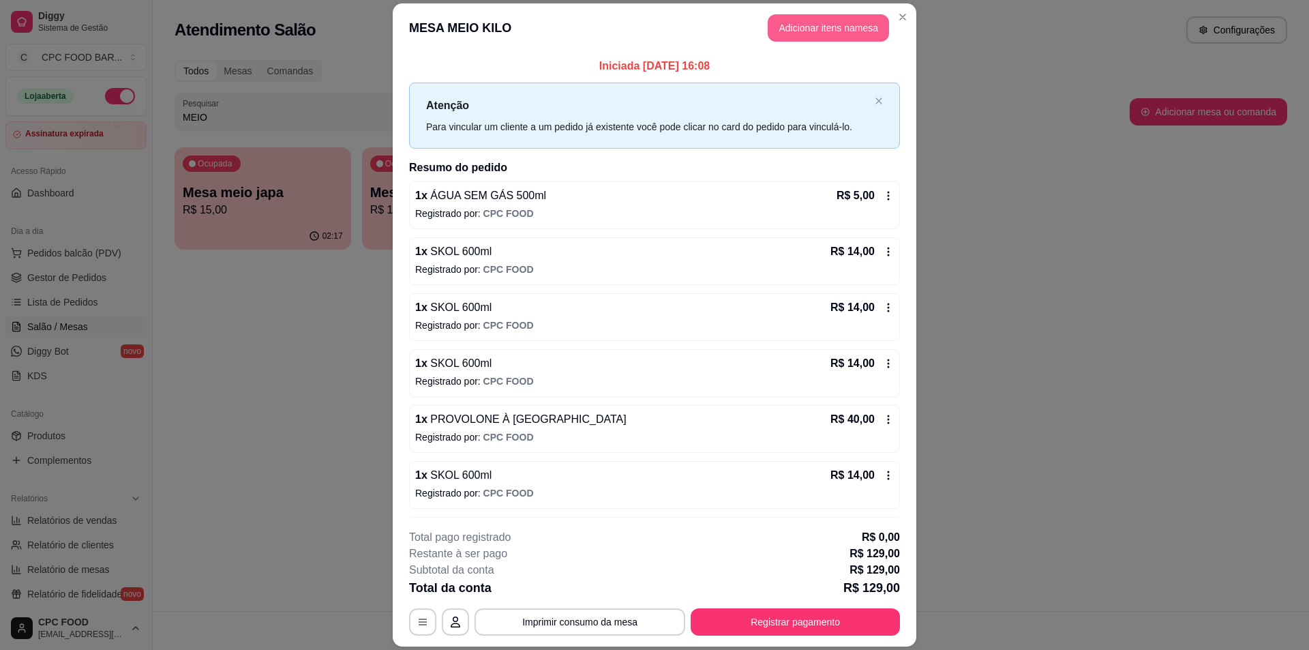
click at [810, 28] on button "Adicionar itens na mesa" at bounding box center [828, 27] width 121 height 27
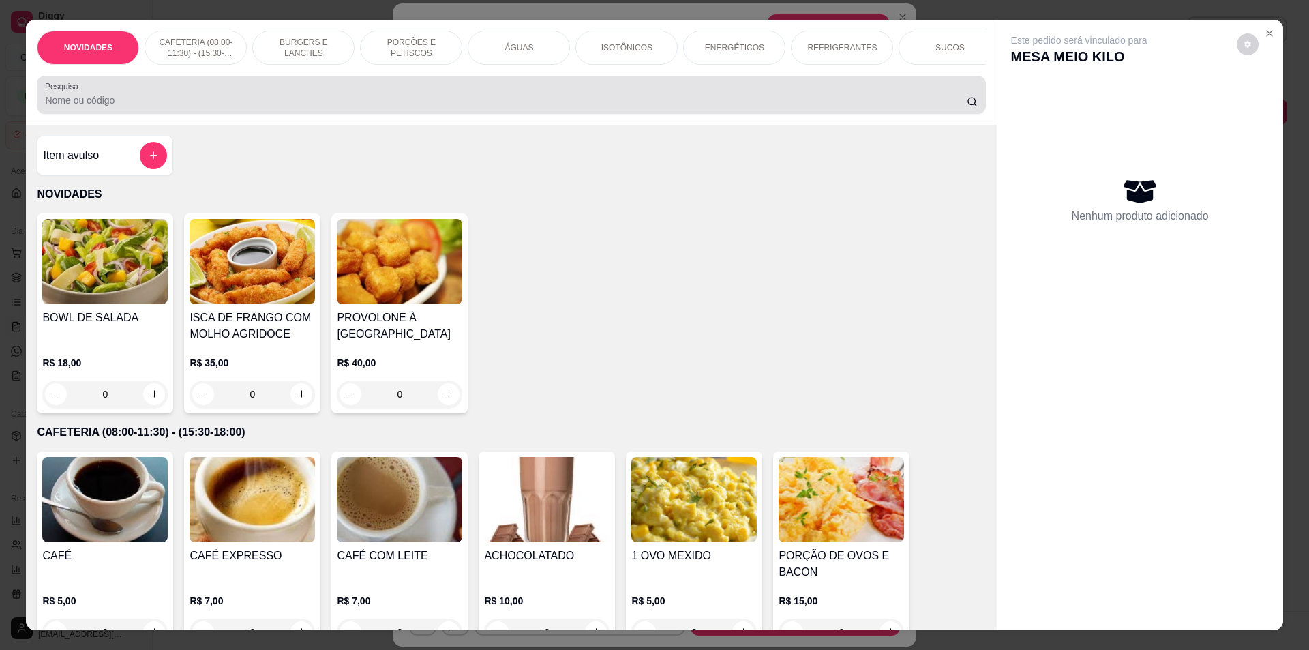
click at [619, 107] on input "Pesquisa" at bounding box center [505, 100] width 921 height 14
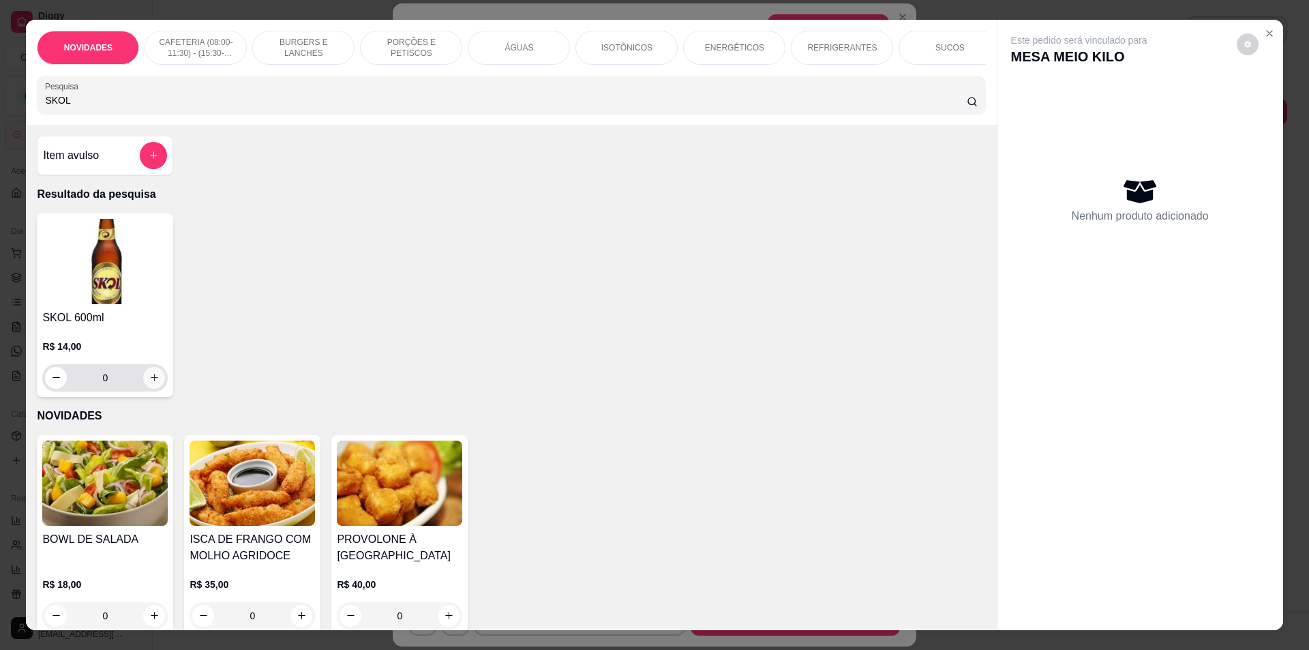
type input "SKOL"
click at [152, 383] on icon "increase-product-quantity" at bounding box center [154, 377] width 10 height 10
type input "1"
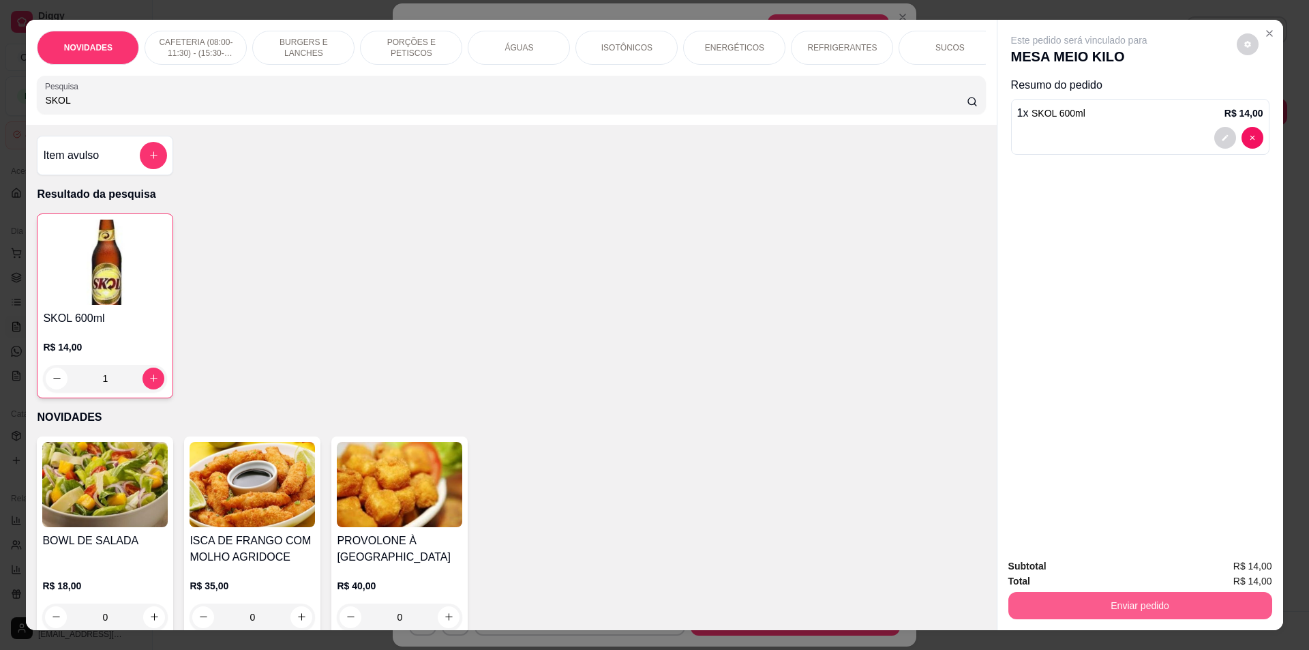
click at [1112, 607] on button "Enviar pedido" at bounding box center [1141, 605] width 264 height 27
click at [1122, 580] on button "Não registrar e enviar pedido" at bounding box center [1095, 571] width 138 height 25
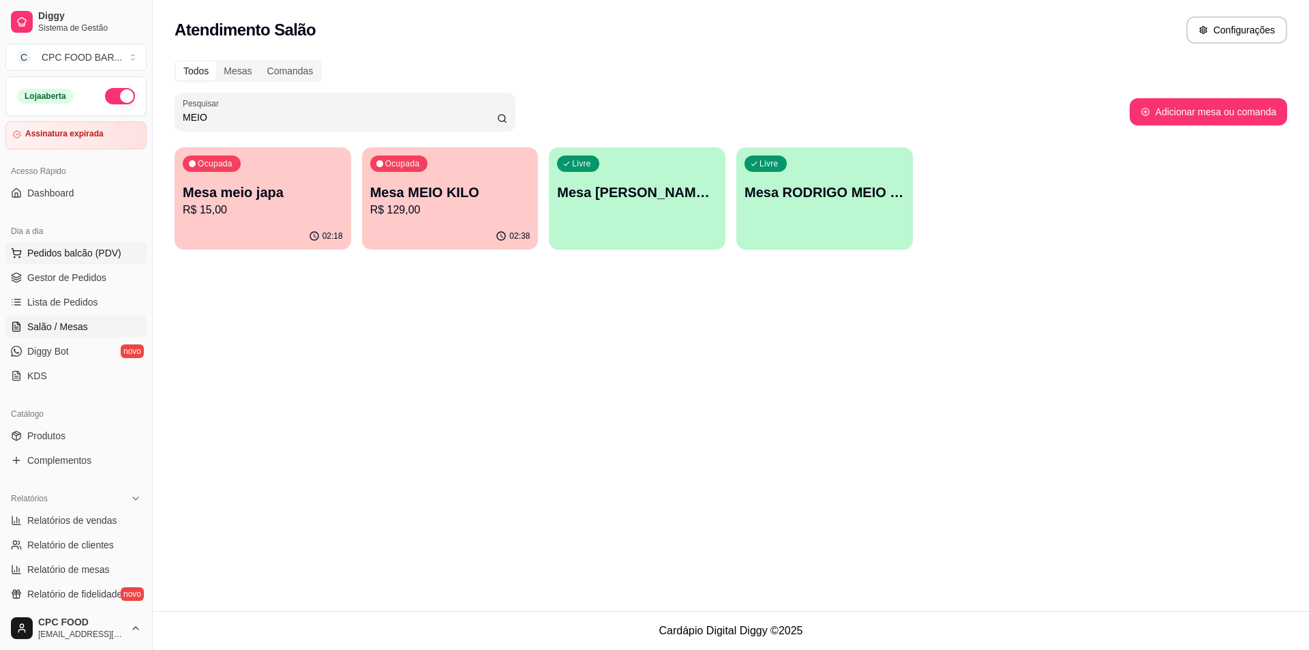
click at [60, 256] on span "Pedidos balcão (PDV)" at bounding box center [74, 253] width 94 height 14
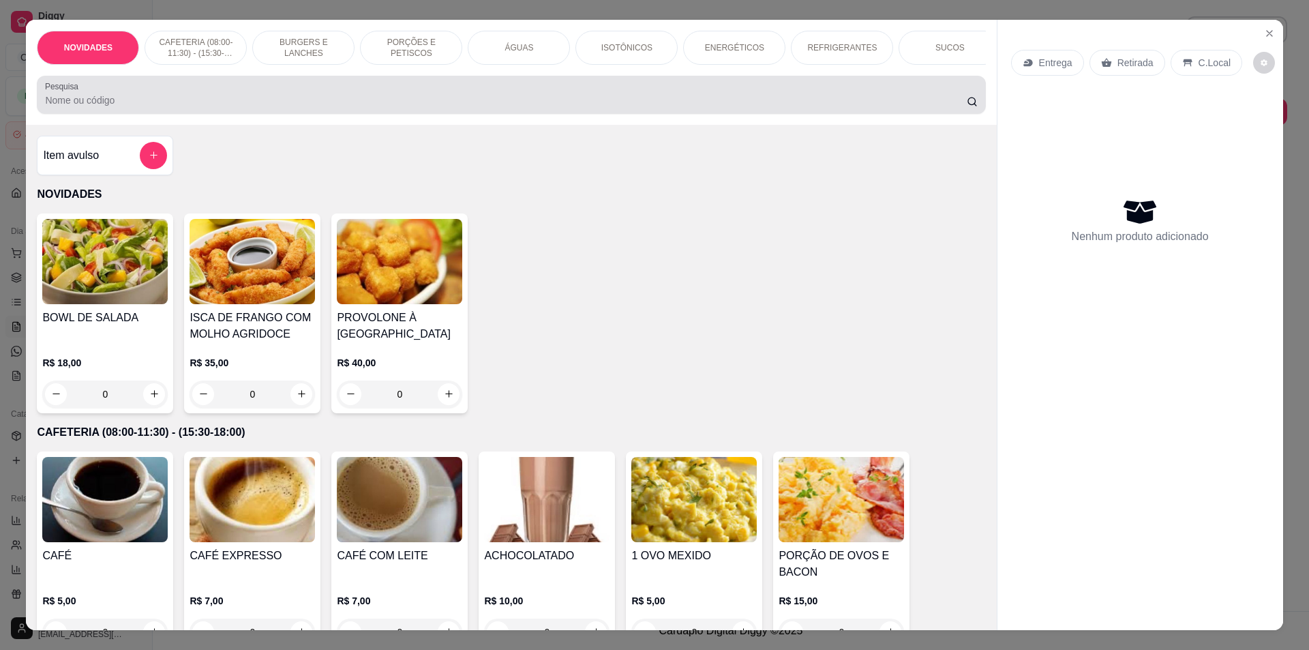
click at [523, 102] on div at bounding box center [511, 94] width 932 height 27
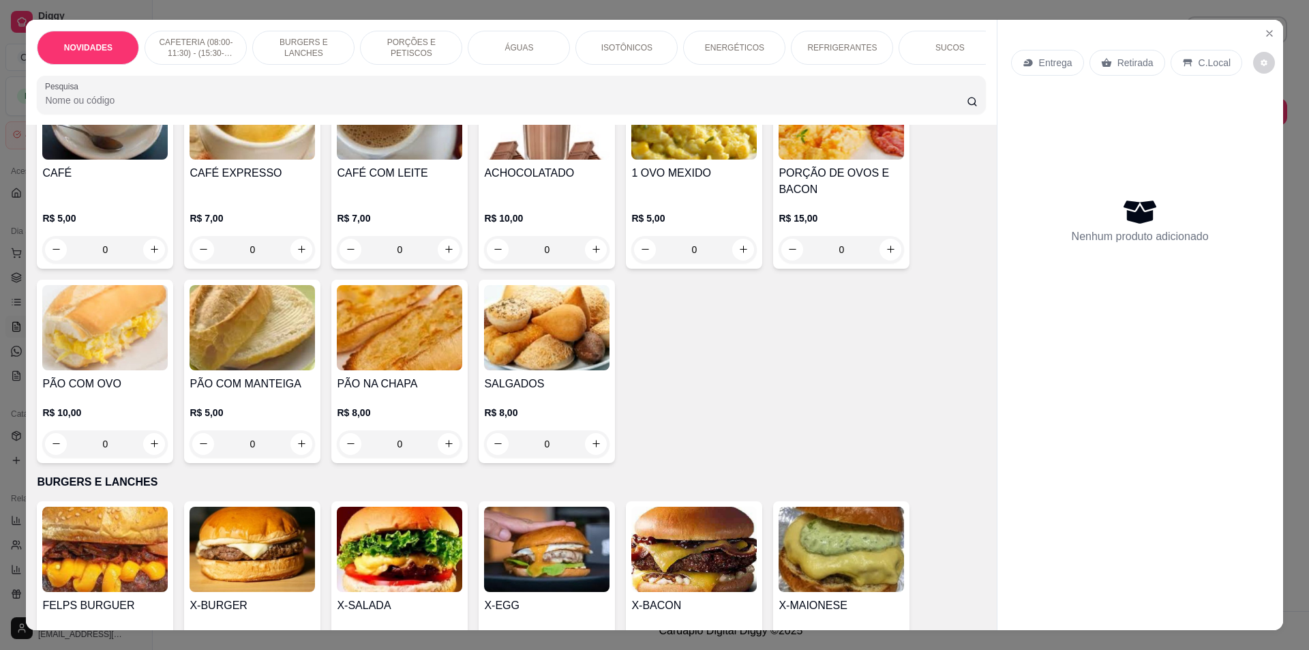
scroll to position [341, 0]
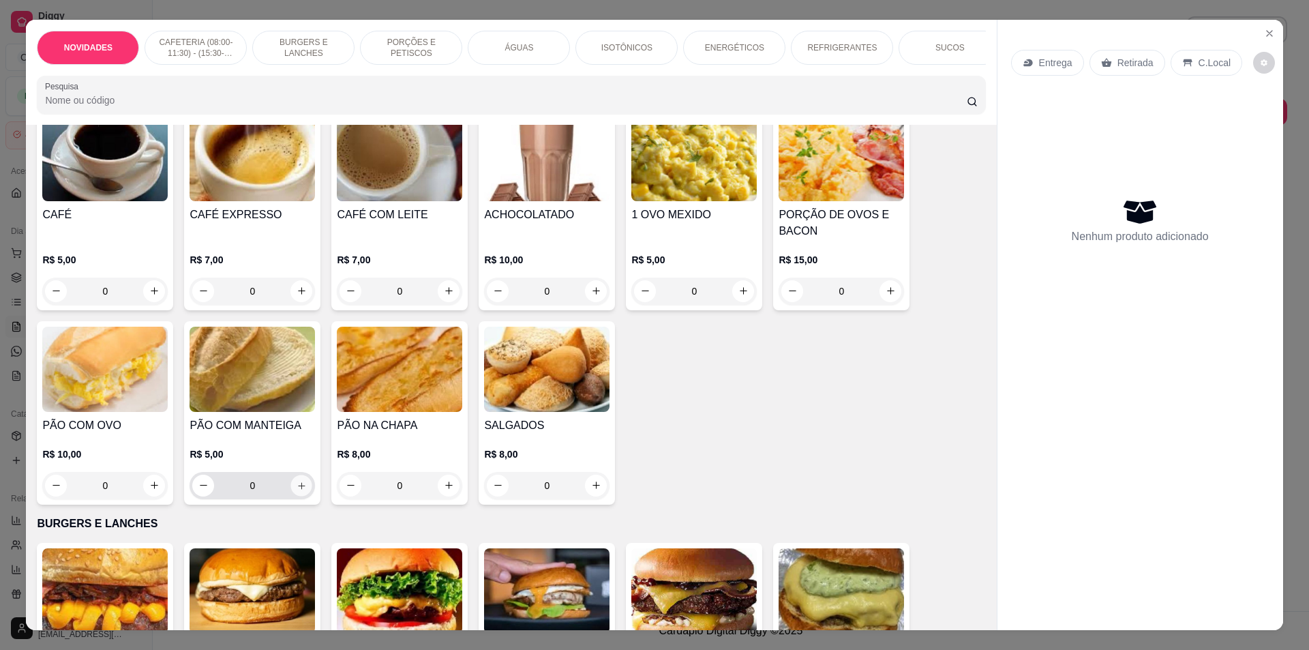
click at [297, 490] on icon "increase-product-quantity" at bounding box center [302, 485] width 10 height 10
type input "1"
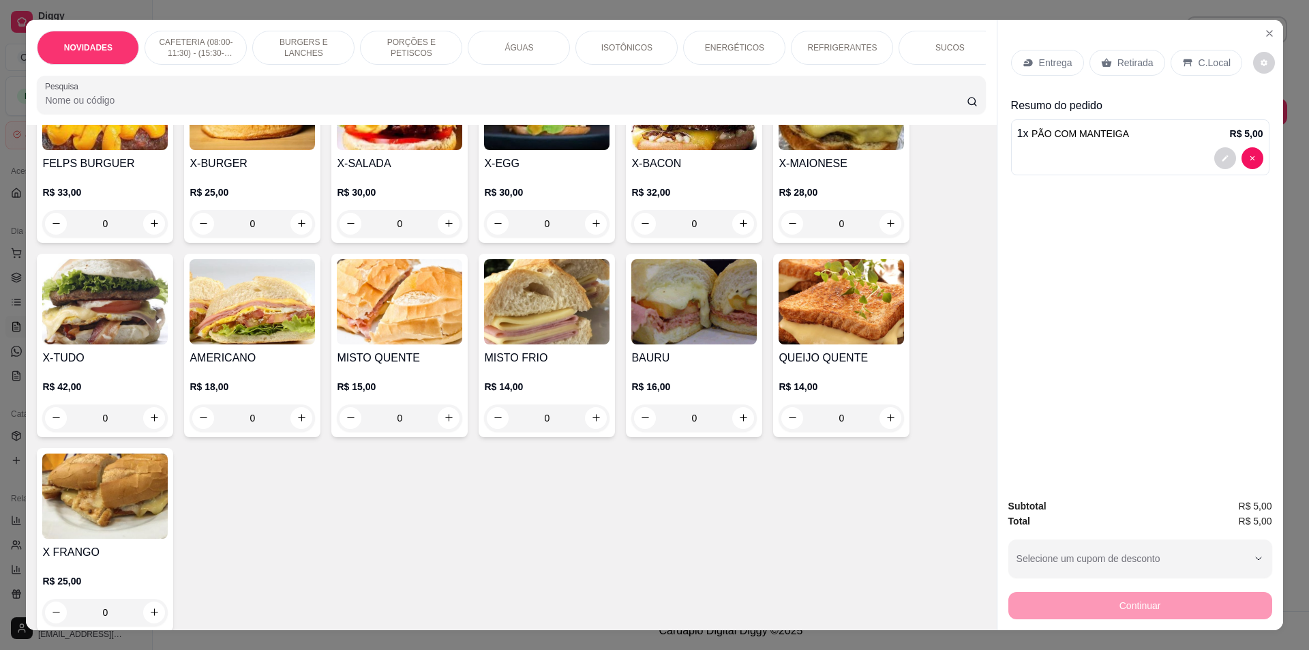
scroll to position [827, 0]
click at [891, 428] on button "increase-product-quantity" at bounding box center [890, 416] width 21 height 21
click at [889, 422] on icon "increase-product-quantity" at bounding box center [891, 417] width 10 height 10
type input "2"
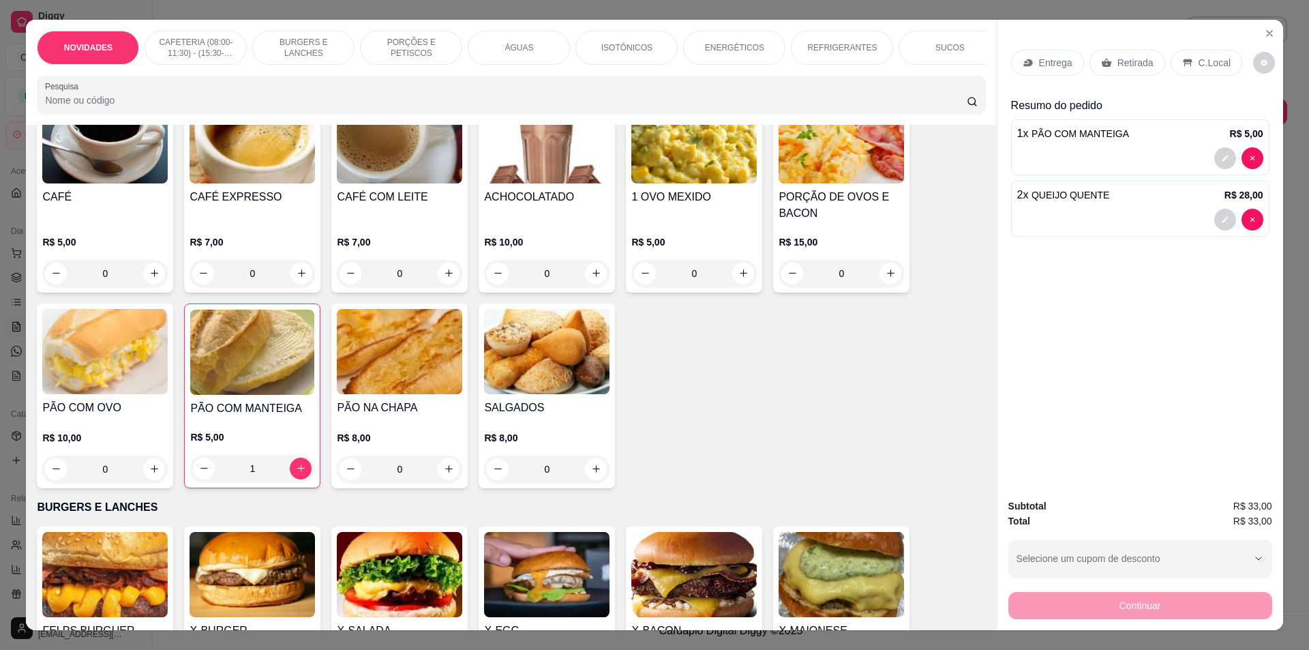
scroll to position [349, 0]
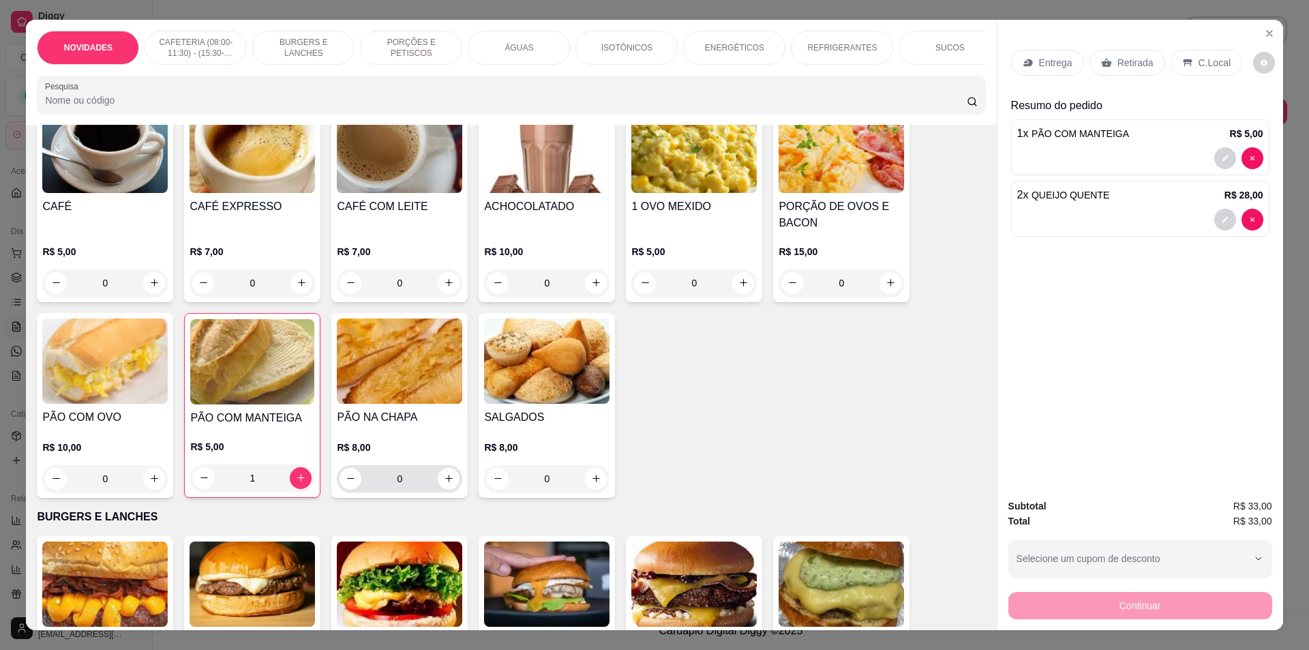
click at [430, 488] on input "0" at bounding box center [399, 478] width 76 height 27
click at [438, 488] on button "increase-product-quantity" at bounding box center [449, 479] width 22 height 22
type input "2"
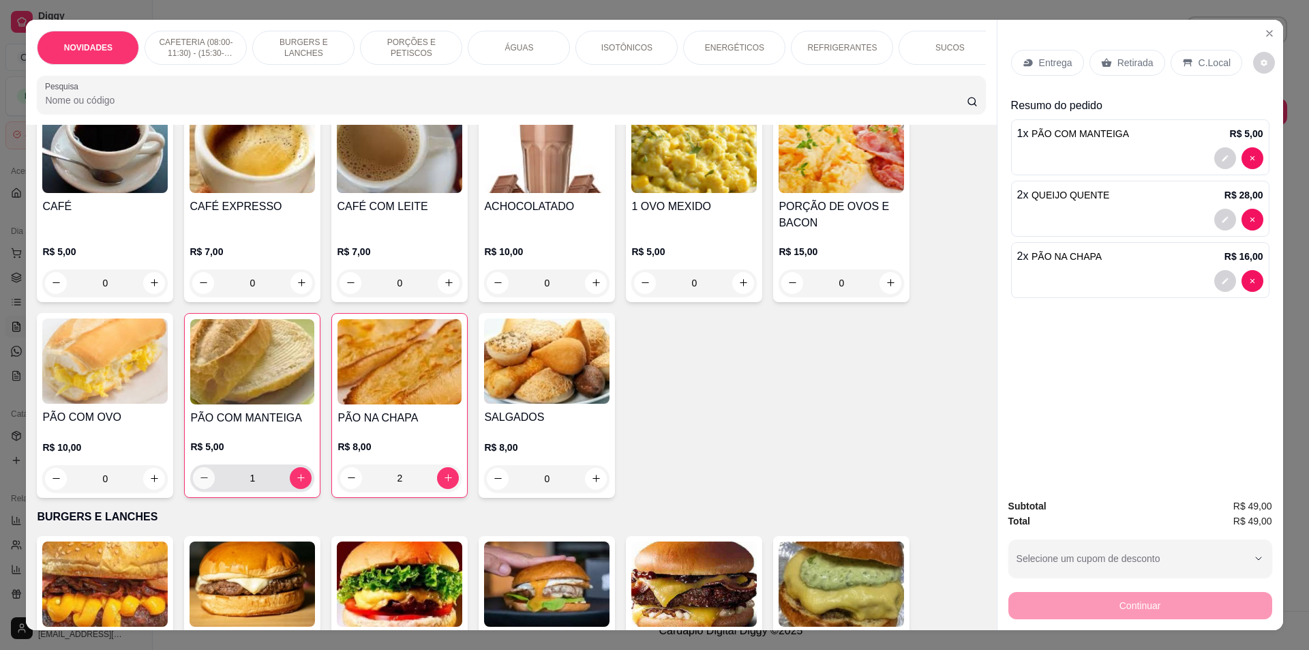
click at [199, 483] on icon "decrease-product-quantity" at bounding box center [204, 478] width 10 height 10
type input "0"
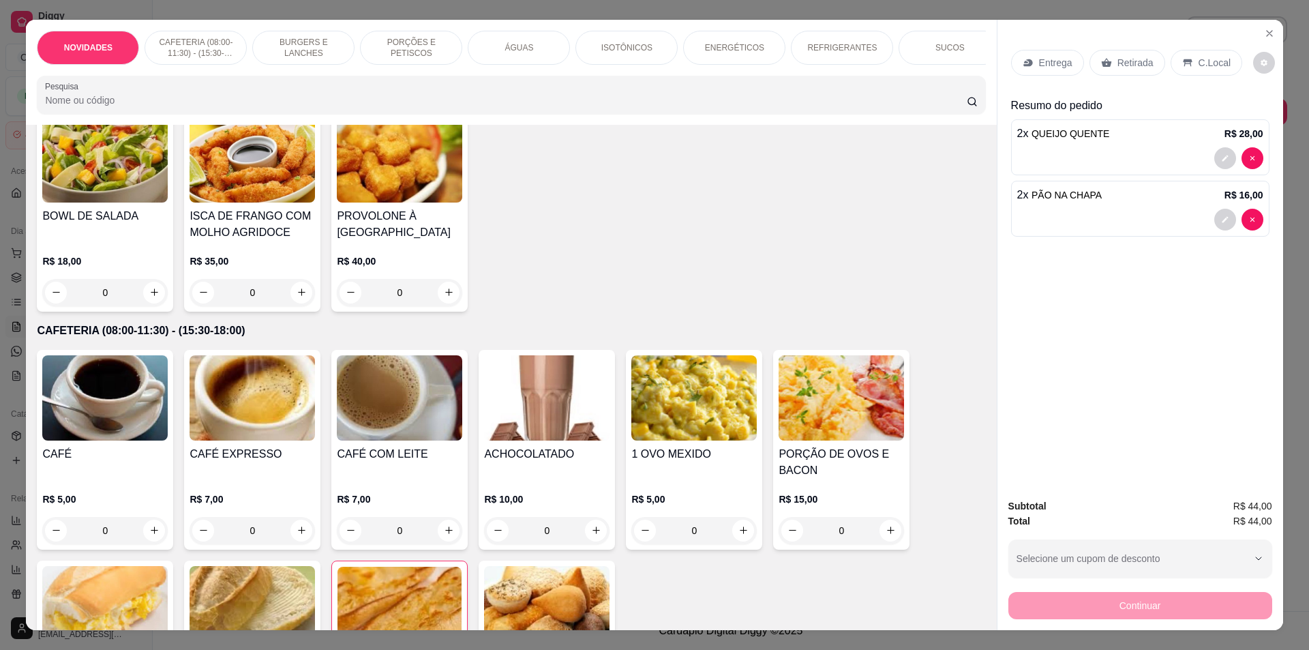
scroll to position [76, 0]
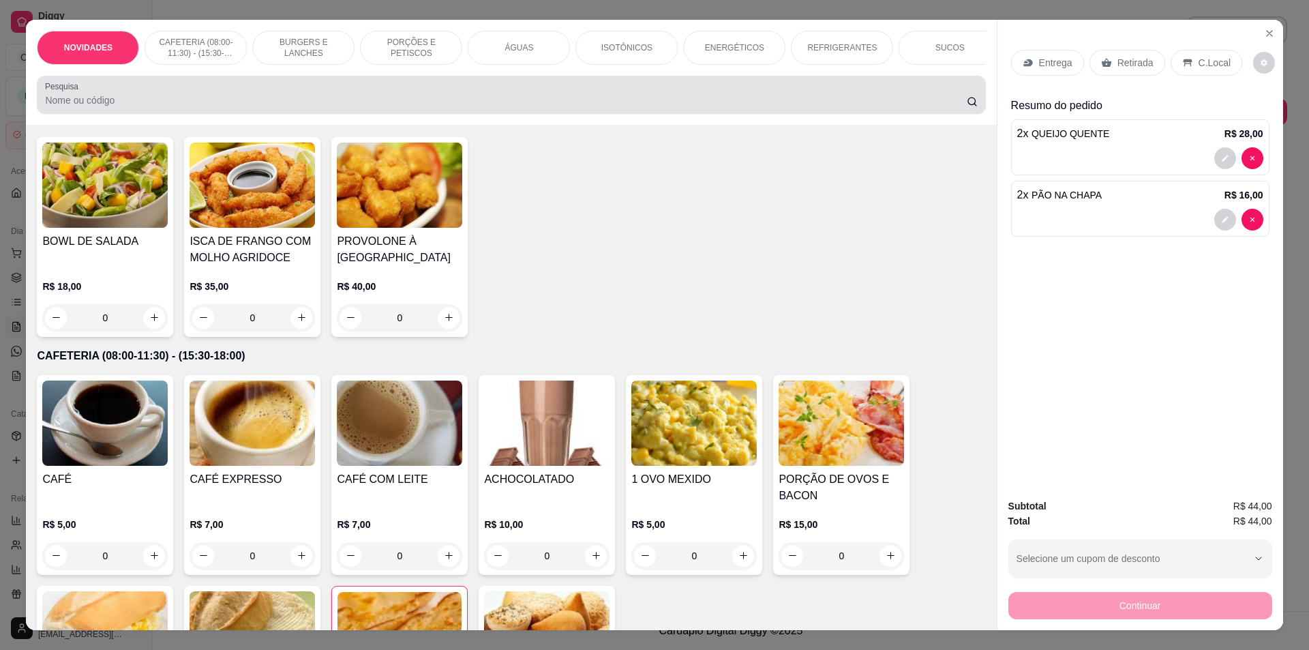
click at [760, 108] on div at bounding box center [511, 94] width 932 height 27
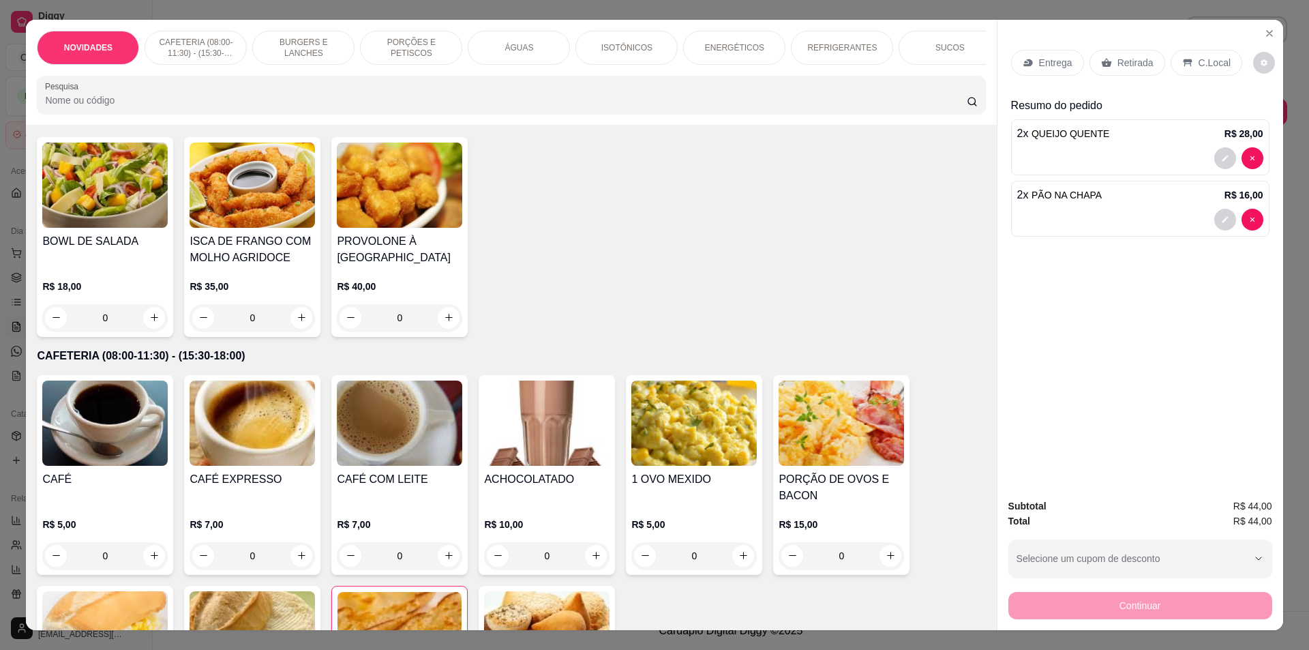
scroll to position [0, 0]
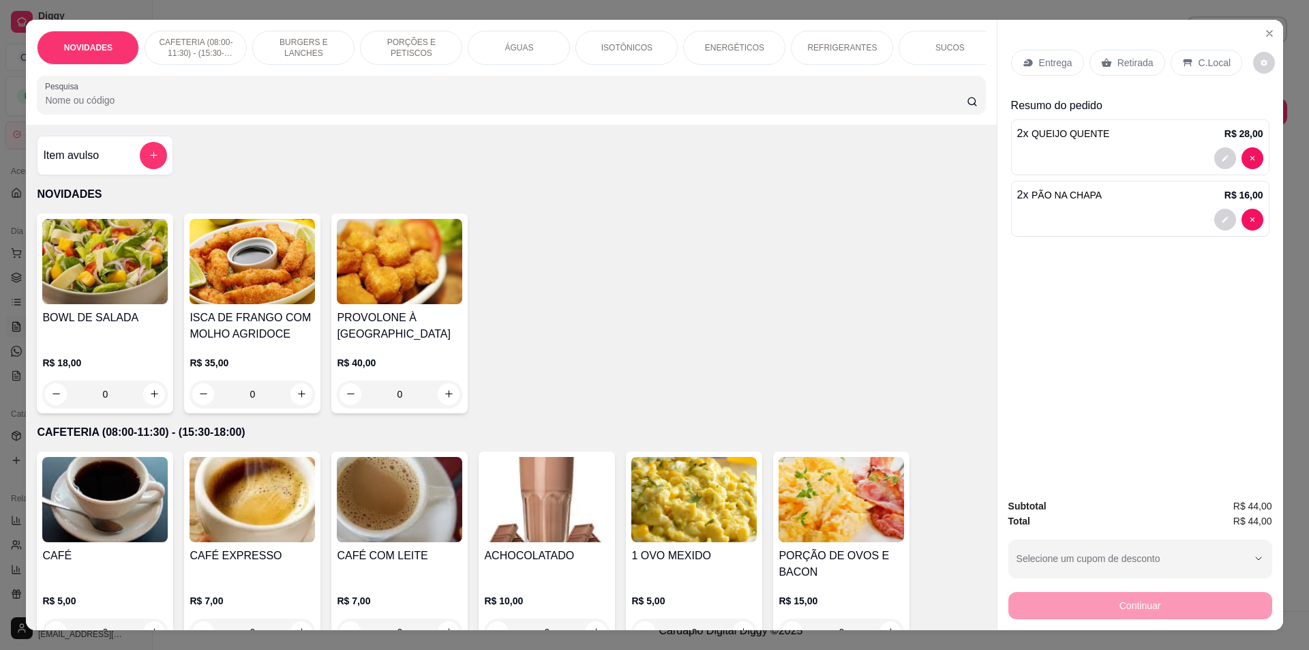
click at [531, 46] on div "ÁGUAS" at bounding box center [519, 48] width 102 height 34
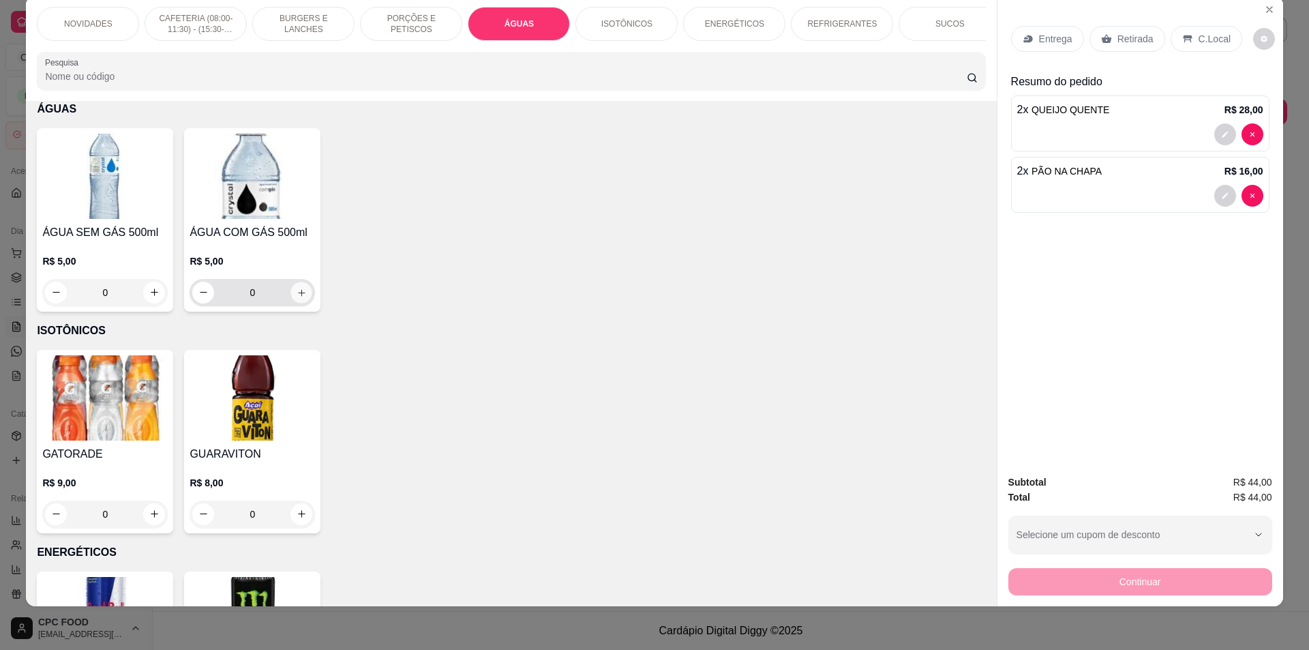
click at [299, 297] on icon "increase-product-quantity" at bounding box center [302, 292] width 10 height 10
type input "1"
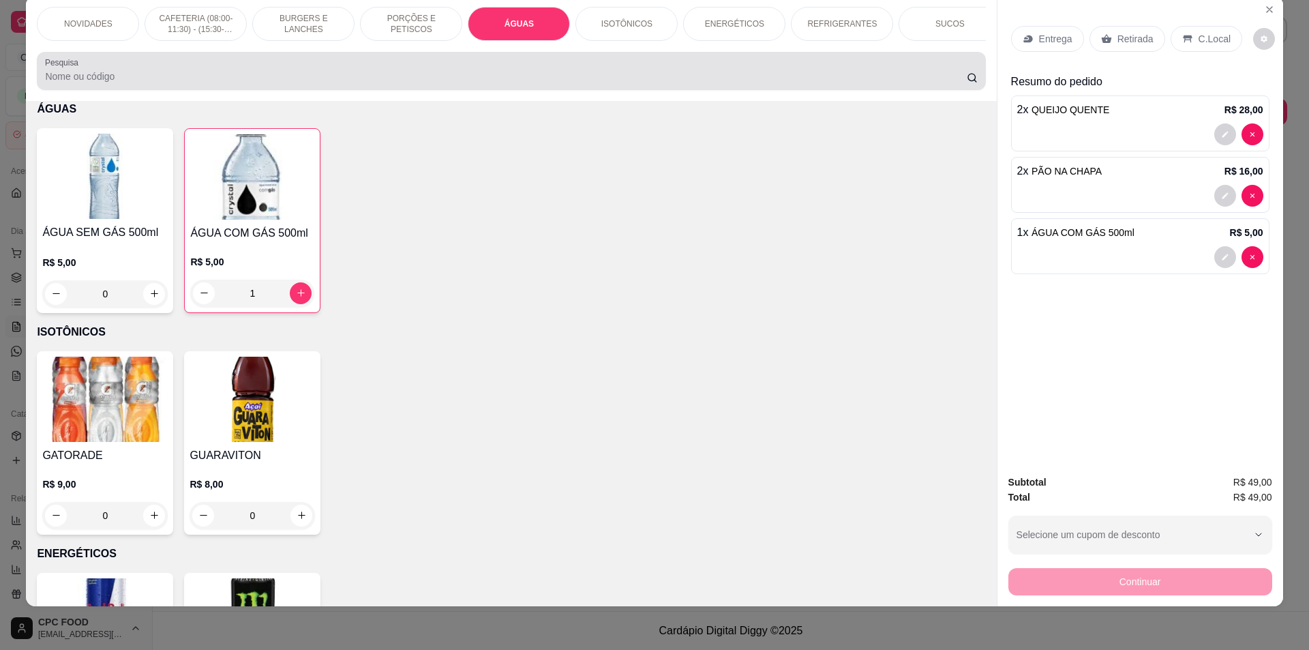
click at [513, 83] on input "Pesquisa" at bounding box center [505, 77] width 921 height 14
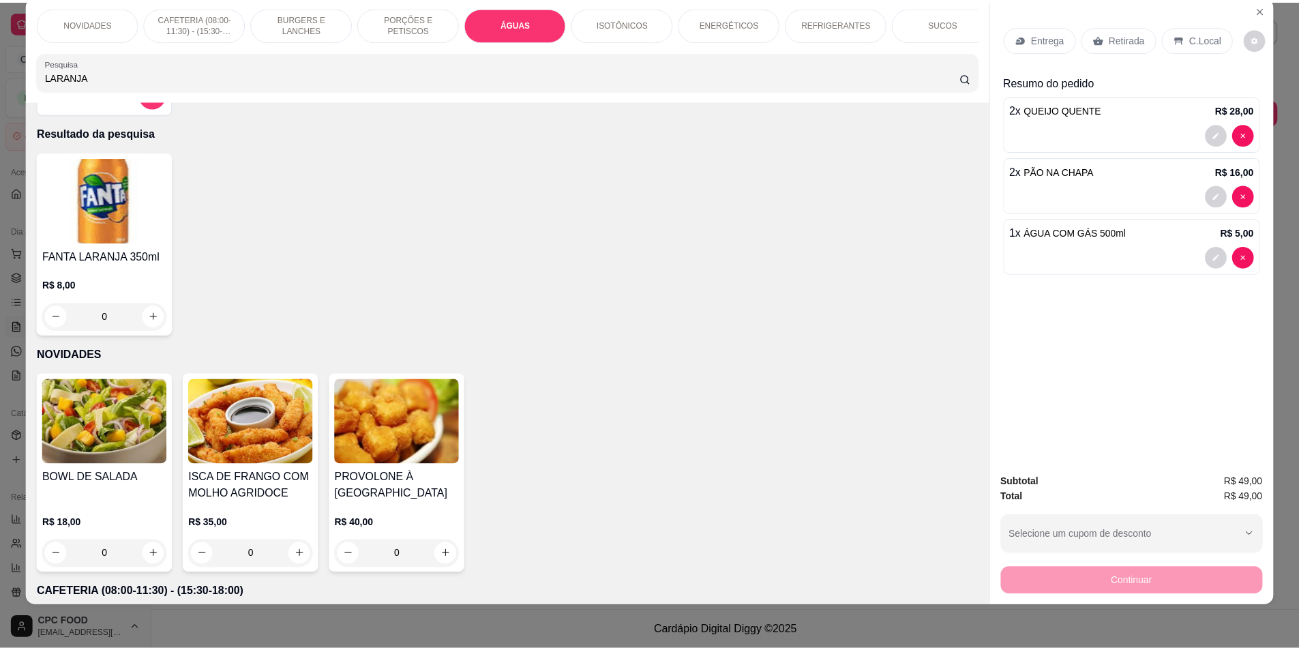
scroll to position [0, 0]
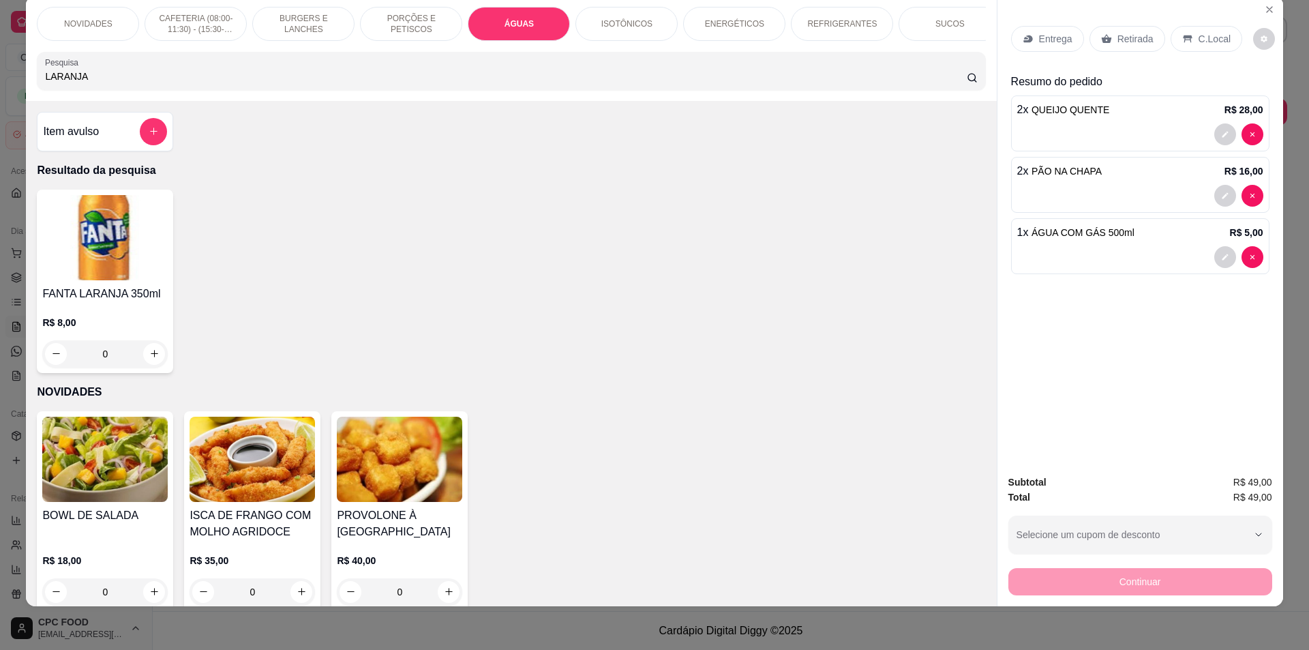
type input "LARANJA"
click at [130, 143] on div "Item avulso" at bounding box center [105, 131] width 124 height 27
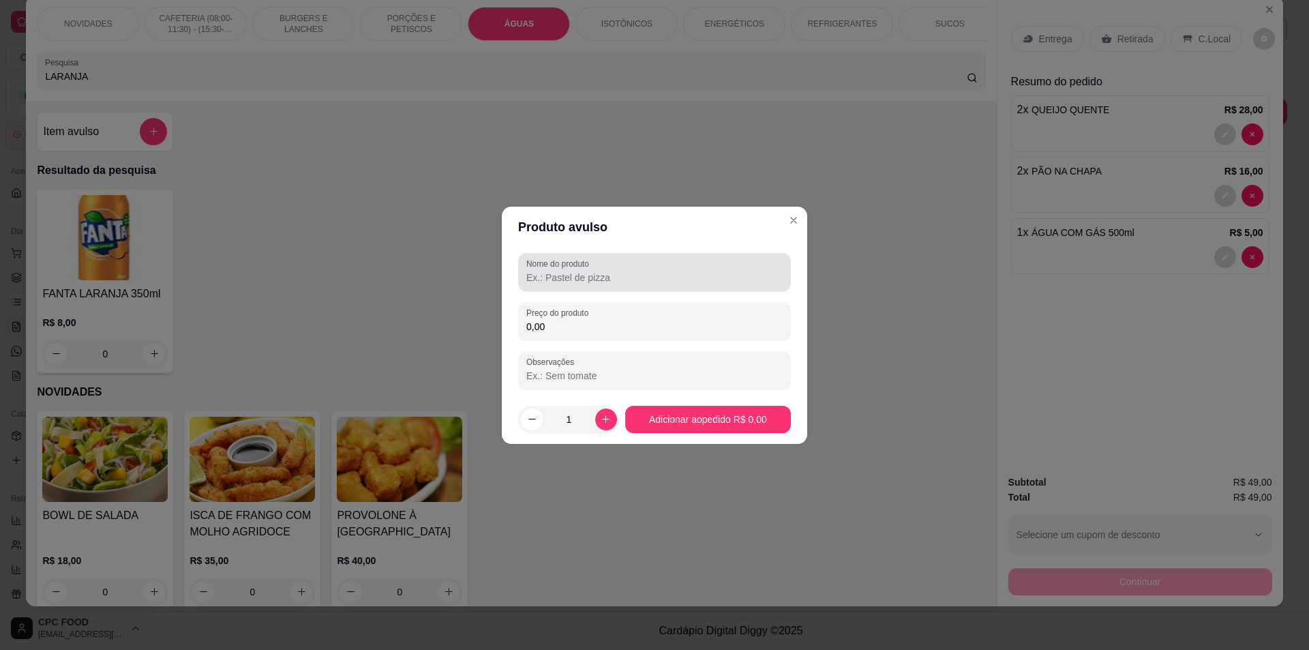
click at [626, 280] on input "Nome do produto" at bounding box center [654, 278] width 256 height 14
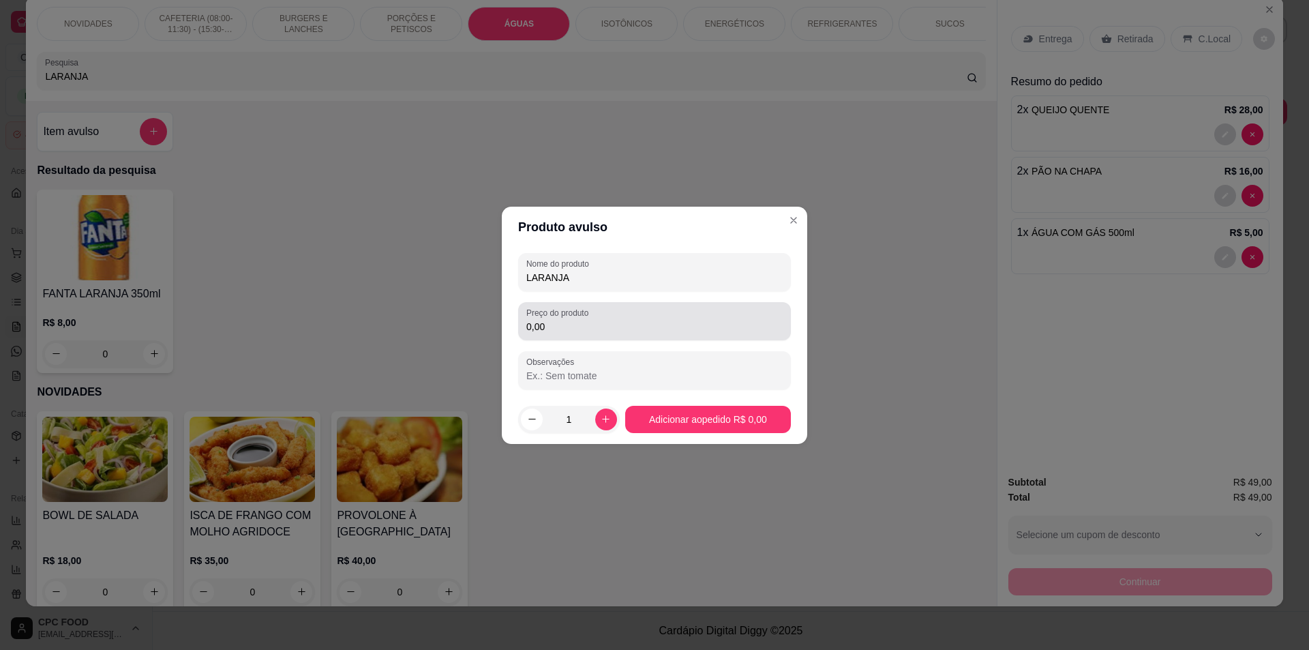
type input "LARANJA"
click at [677, 316] on div "0,00" at bounding box center [654, 321] width 256 height 27
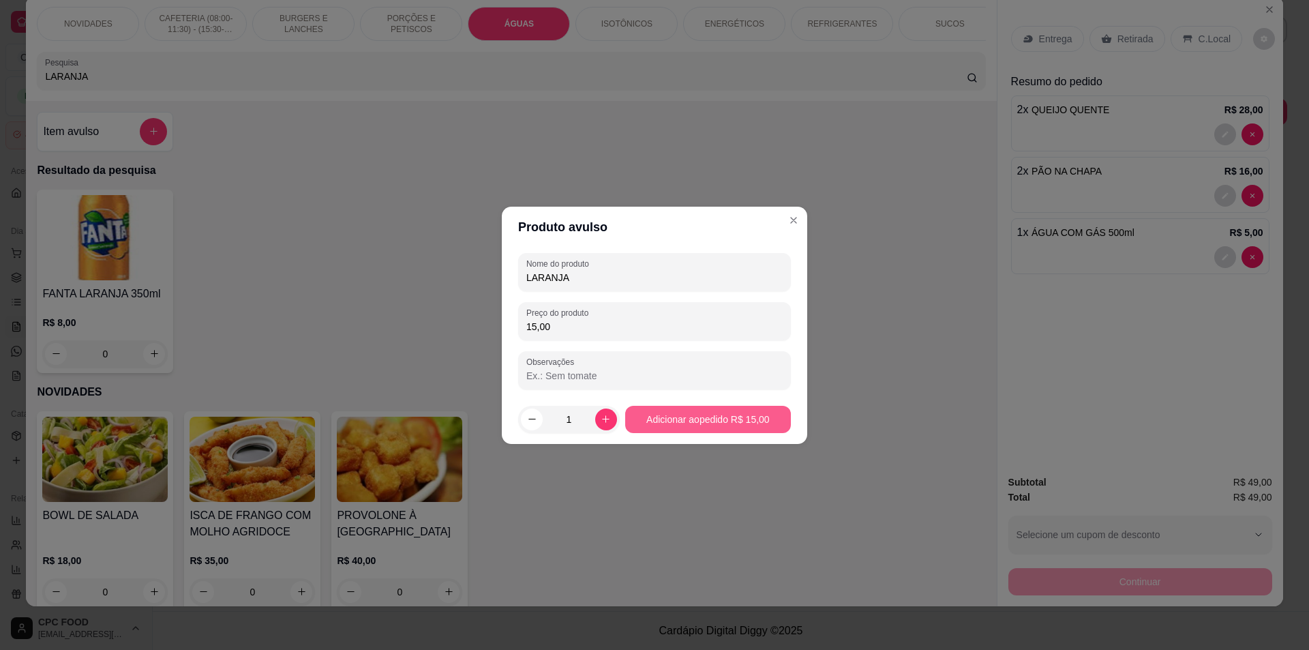
type input "15,00"
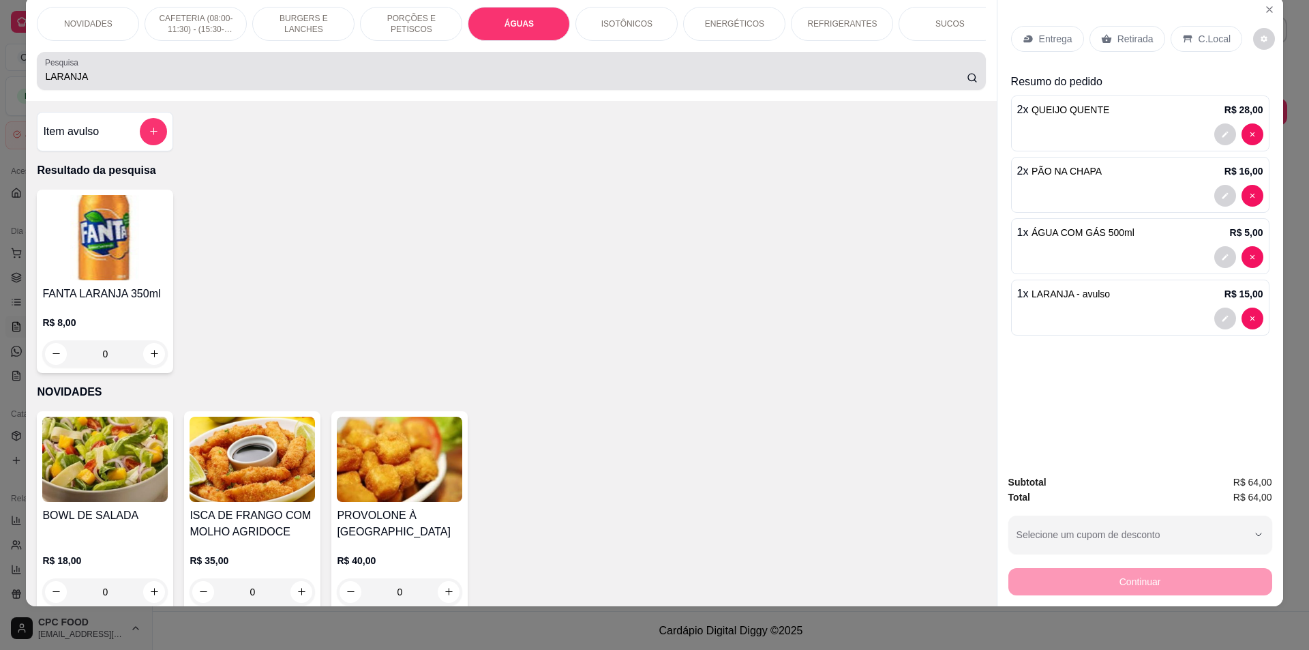
click at [765, 83] on input "LARANJA" at bounding box center [505, 77] width 921 height 14
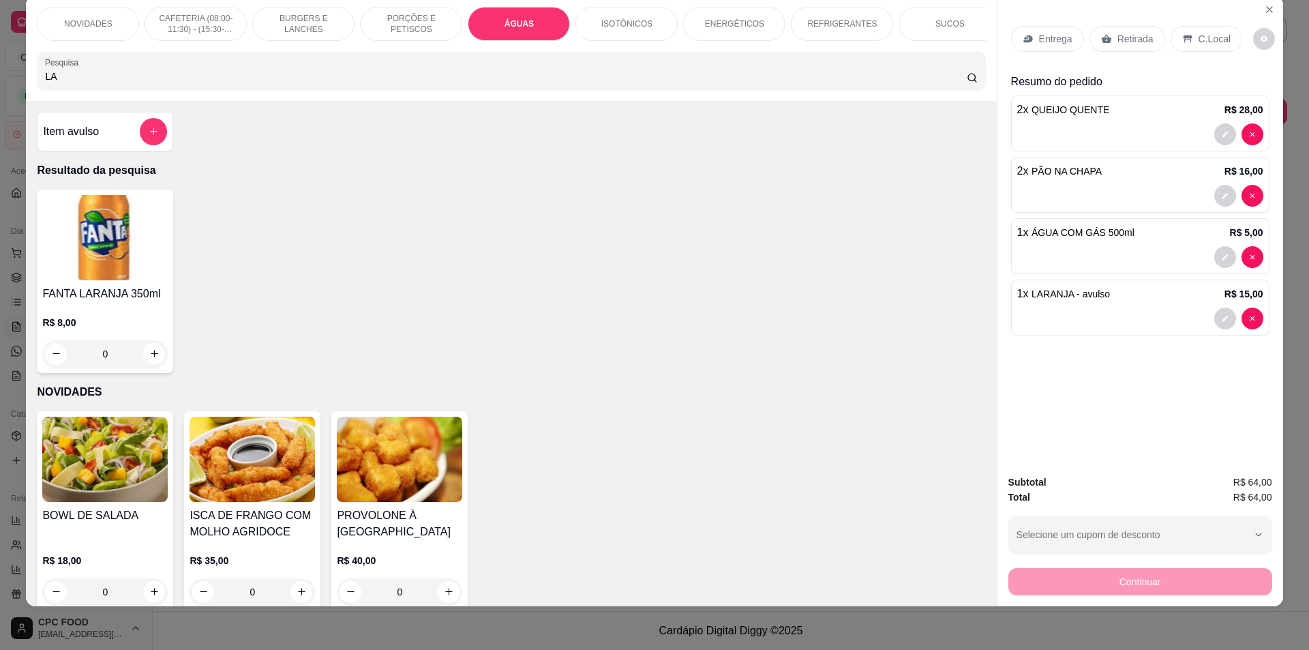
type input "L"
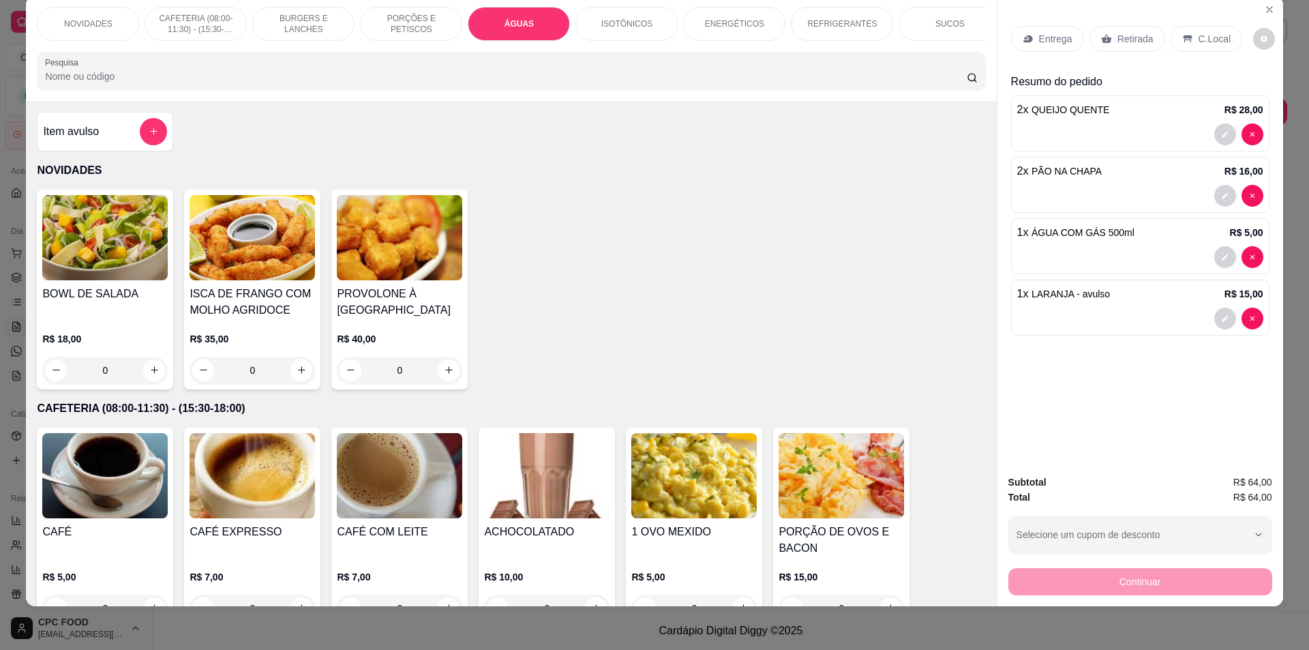
click at [1118, 32] on p "Retirada" at bounding box center [1136, 39] width 36 height 14
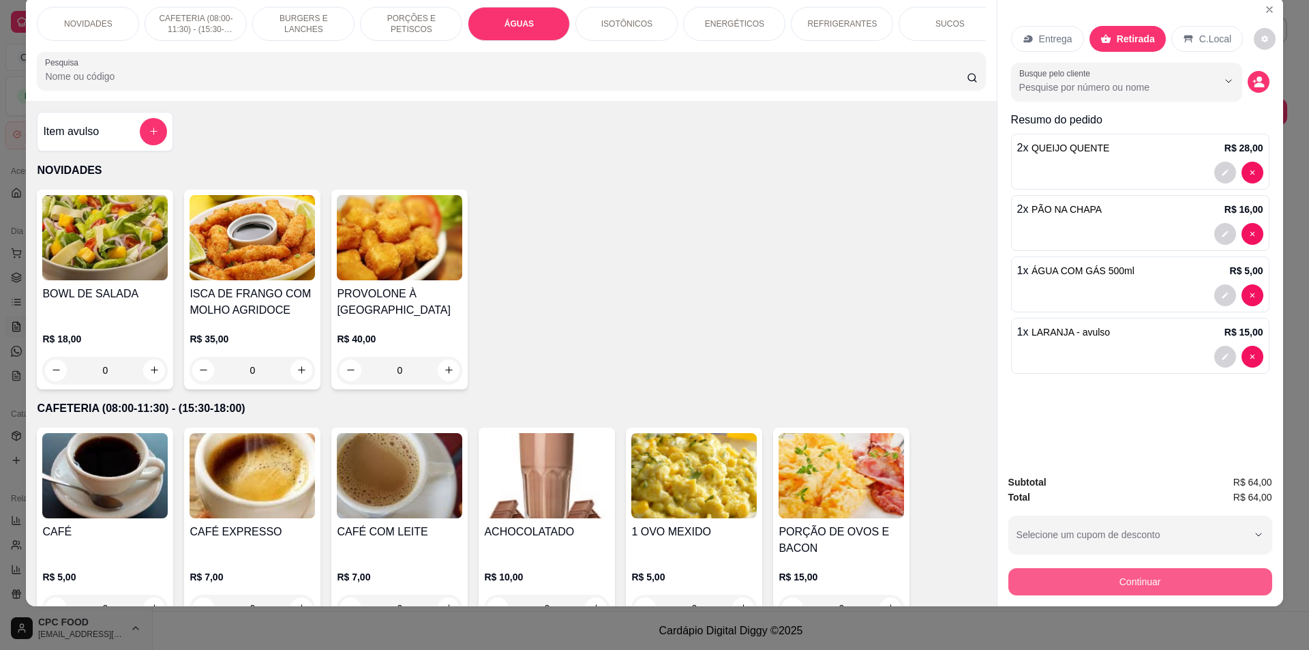
click at [1168, 587] on button "Continuar" at bounding box center [1141, 581] width 264 height 27
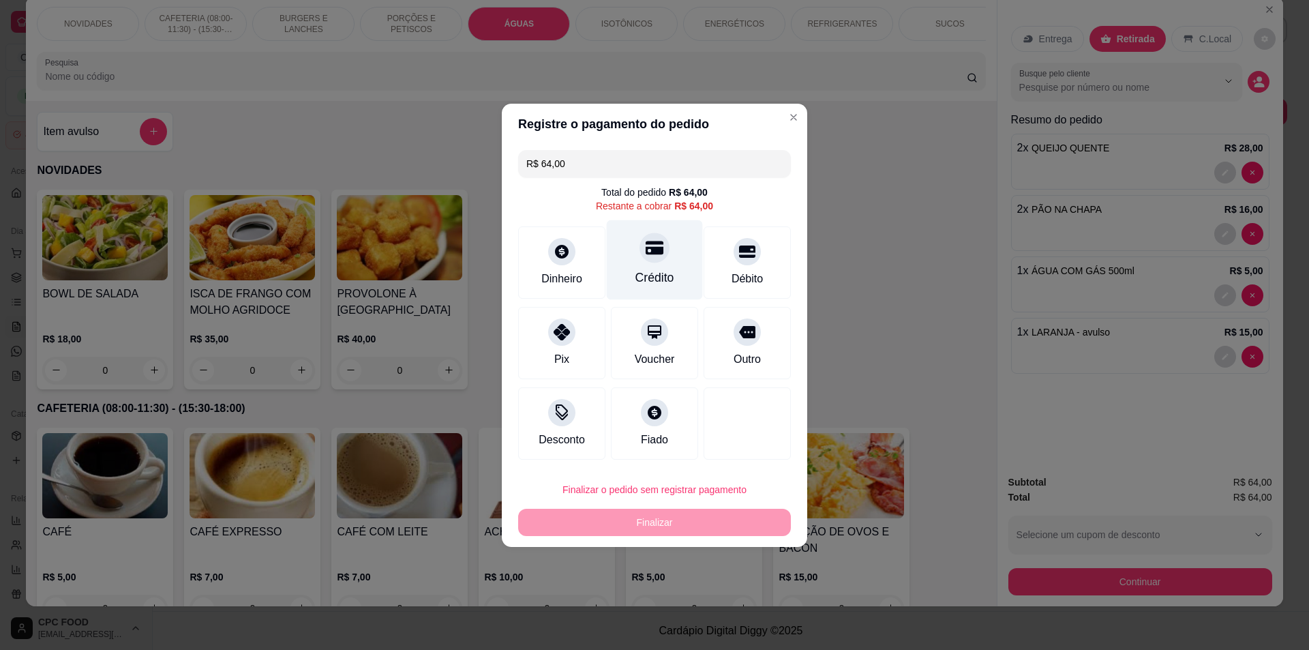
click at [667, 271] on div "Crédito" at bounding box center [655, 278] width 39 height 18
type input "R$ 0,00"
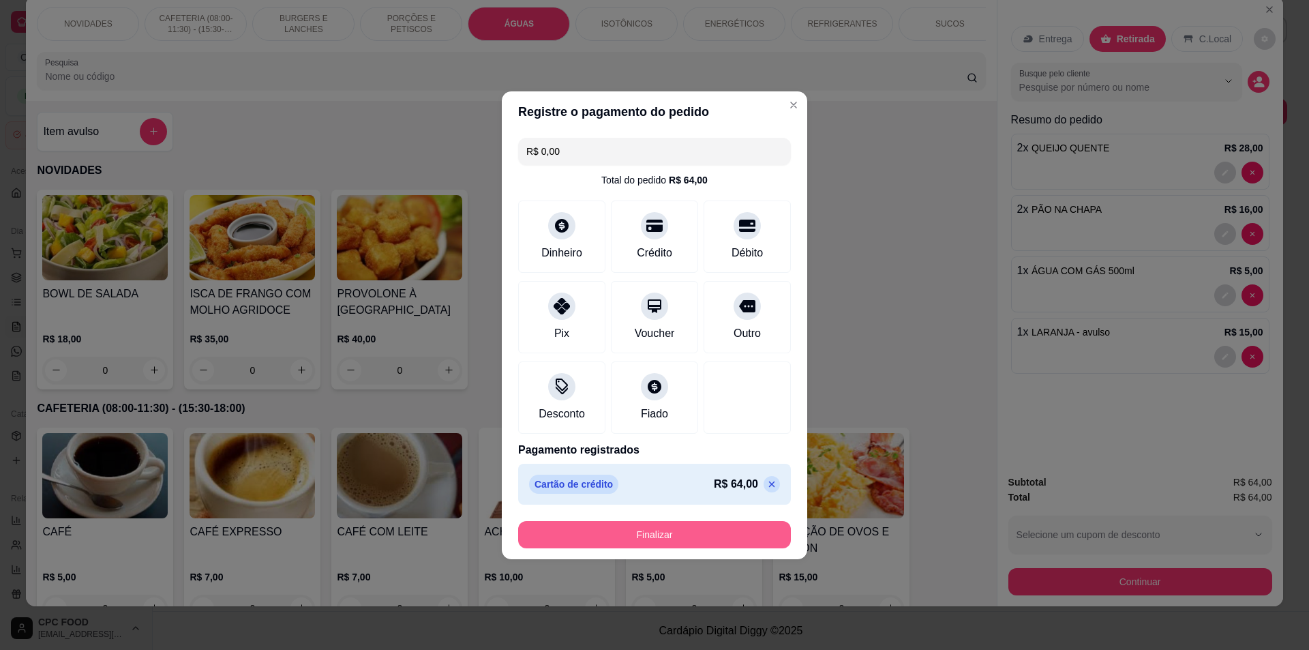
click at [717, 539] on button "Finalizar" at bounding box center [654, 534] width 273 height 27
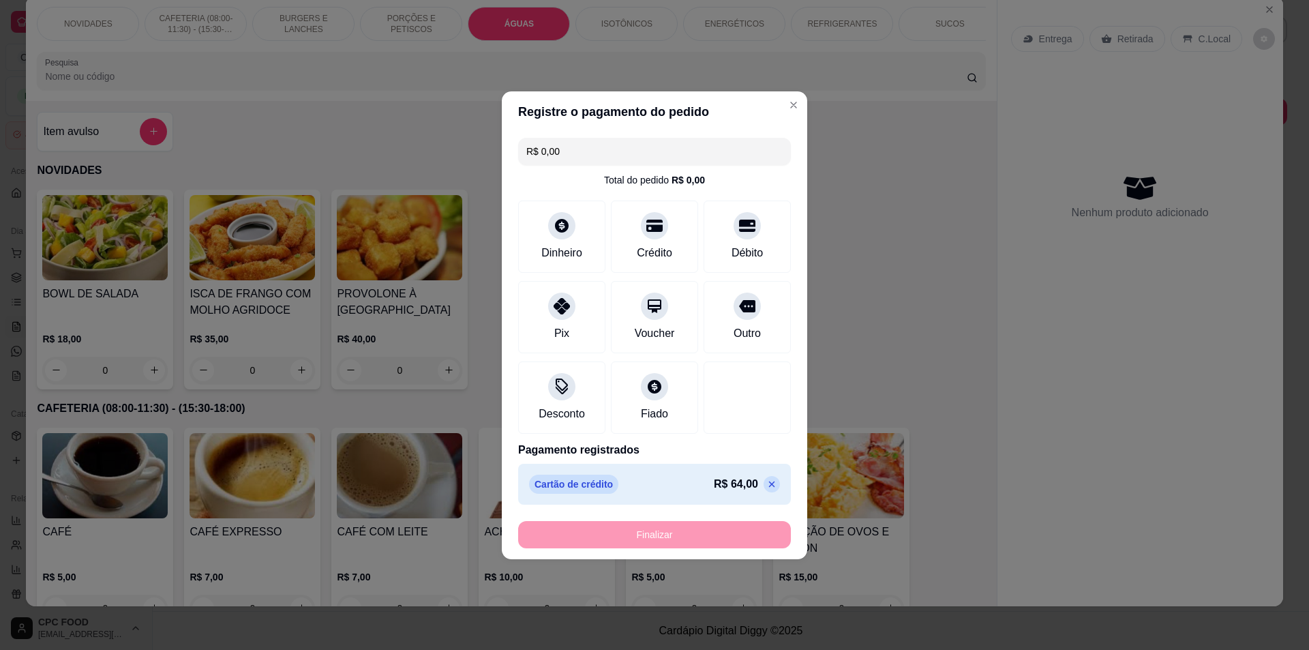
type input "0"
type input "-R$ 64,00"
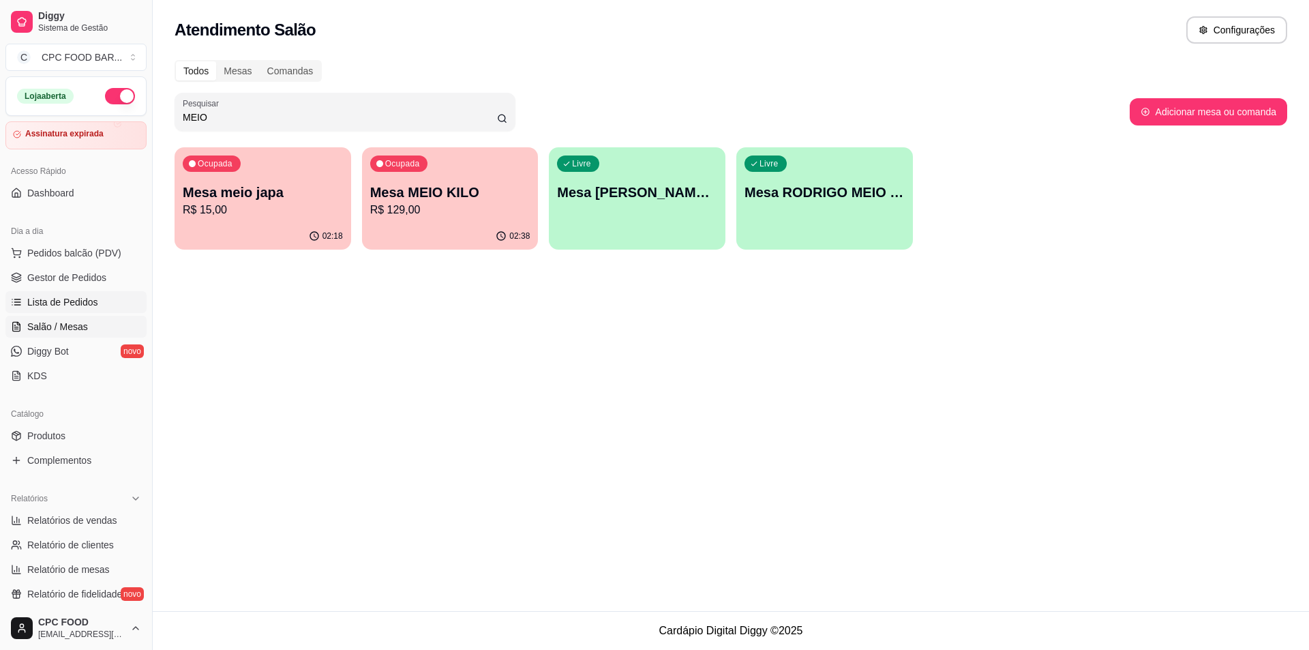
click at [46, 301] on span "Lista de Pedidos" at bounding box center [62, 302] width 71 height 14
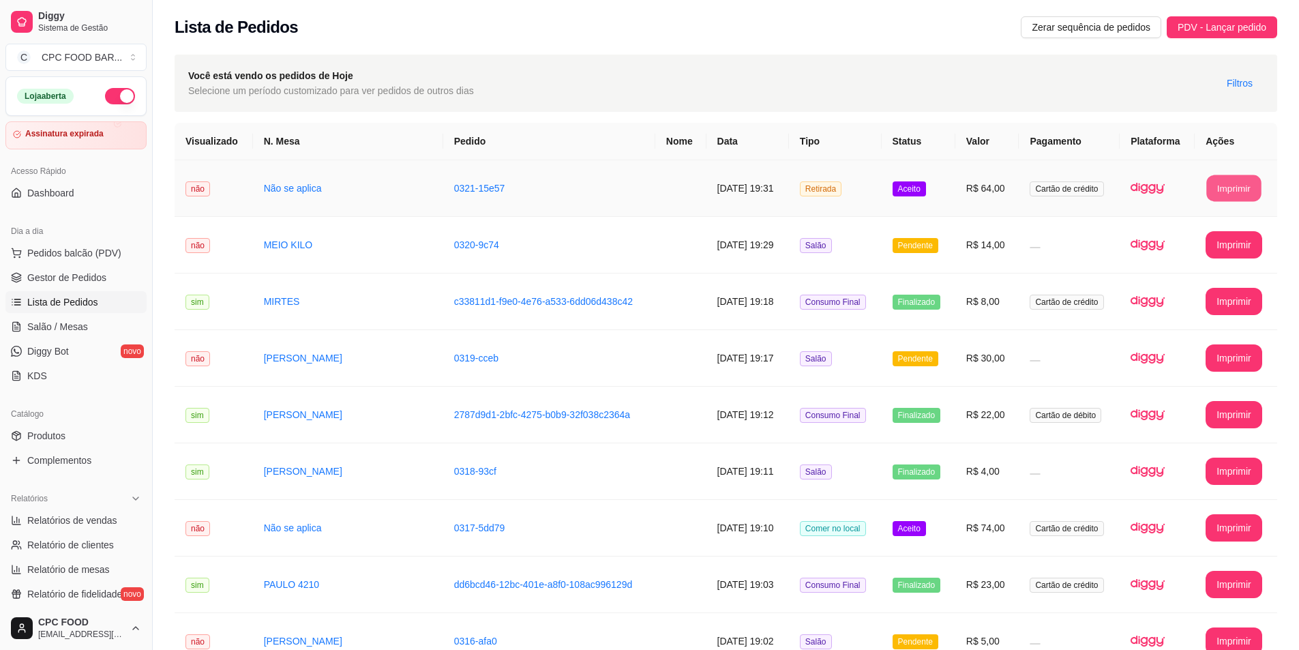
click at [1230, 191] on button "Imprimir" at bounding box center [1233, 188] width 55 height 27
click at [82, 331] on span "Salão / Mesas" at bounding box center [57, 327] width 61 height 14
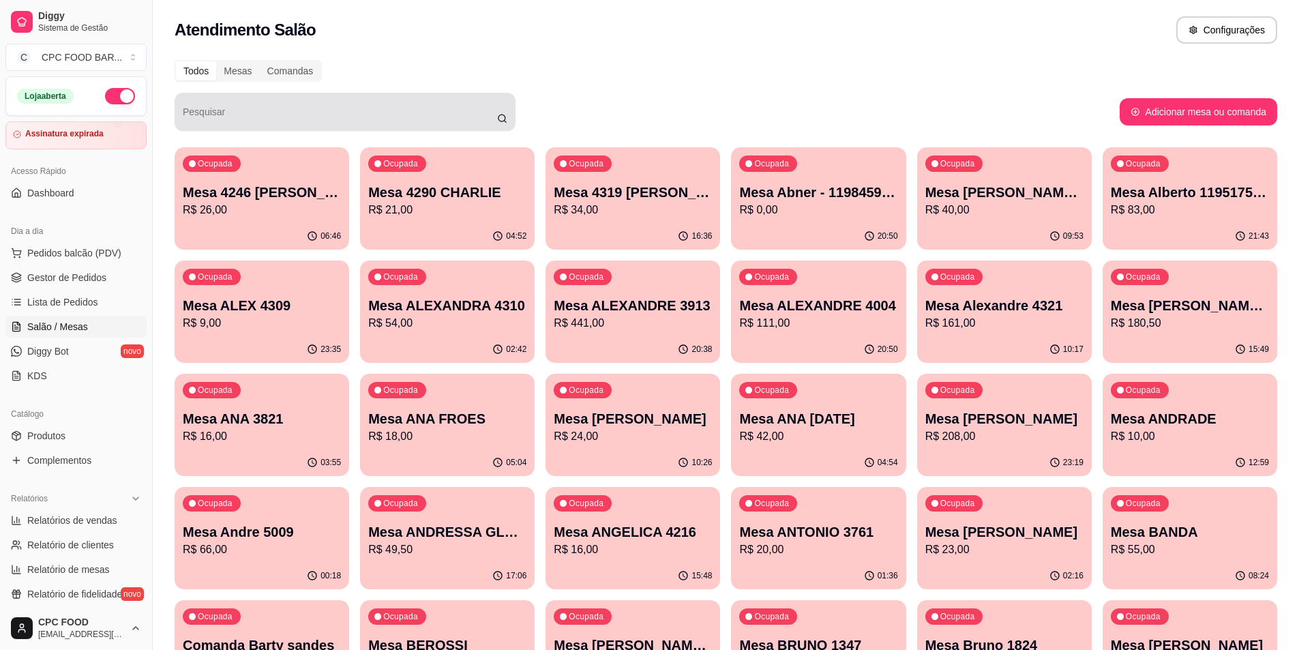
click at [427, 119] on input "Pesquisar" at bounding box center [340, 117] width 314 height 14
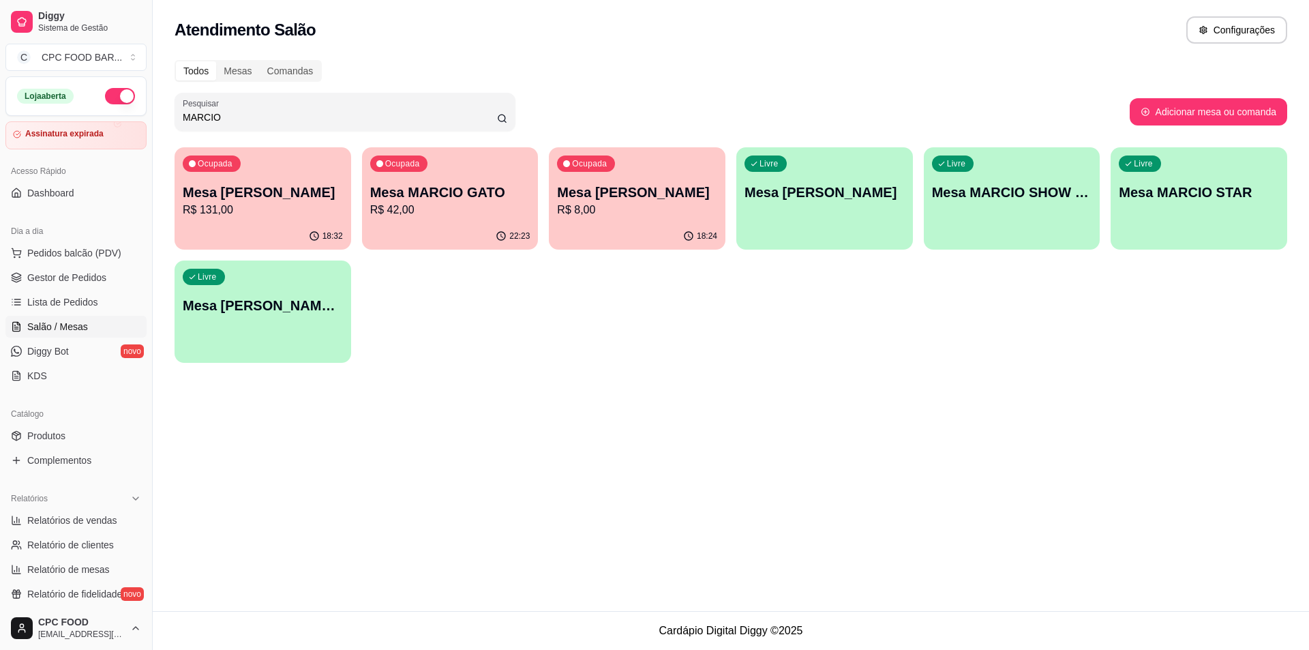
type input "MARCIO"
click at [433, 207] on p "R$ 42,00" at bounding box center [450, 210] width 160 height 16
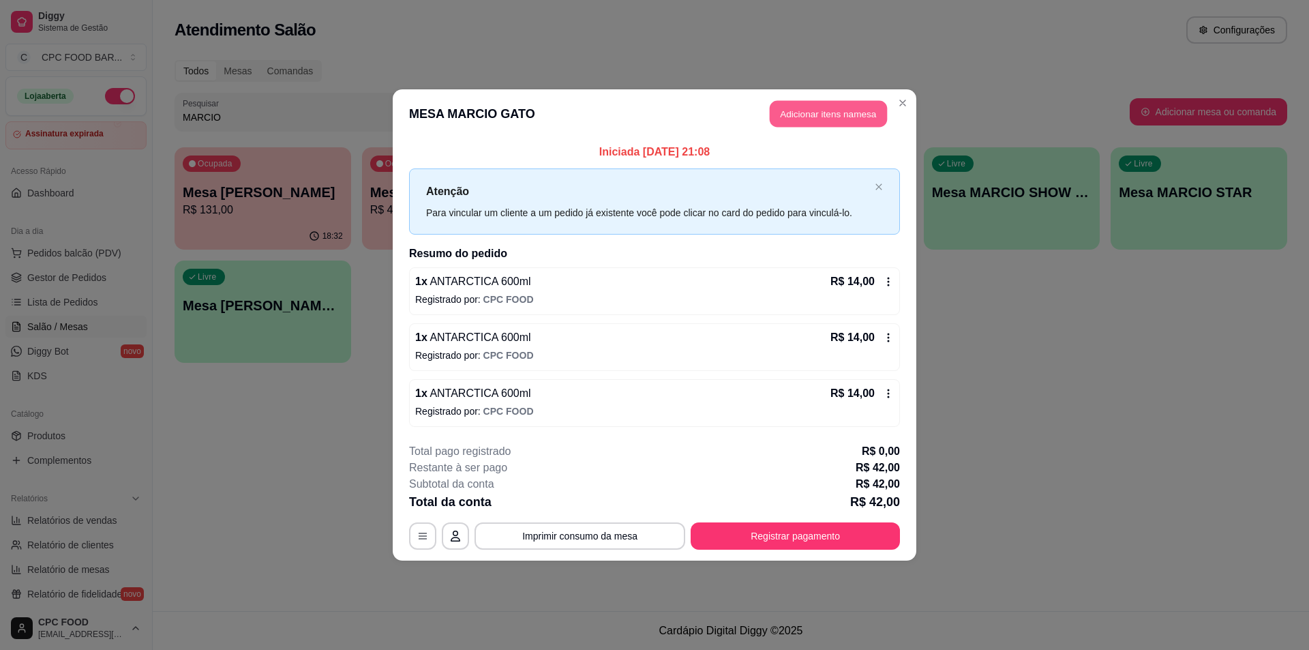
click at [828, 113] on button "Adicionar itens na mesa" at bounding box center [828, 114] width 117 height 27
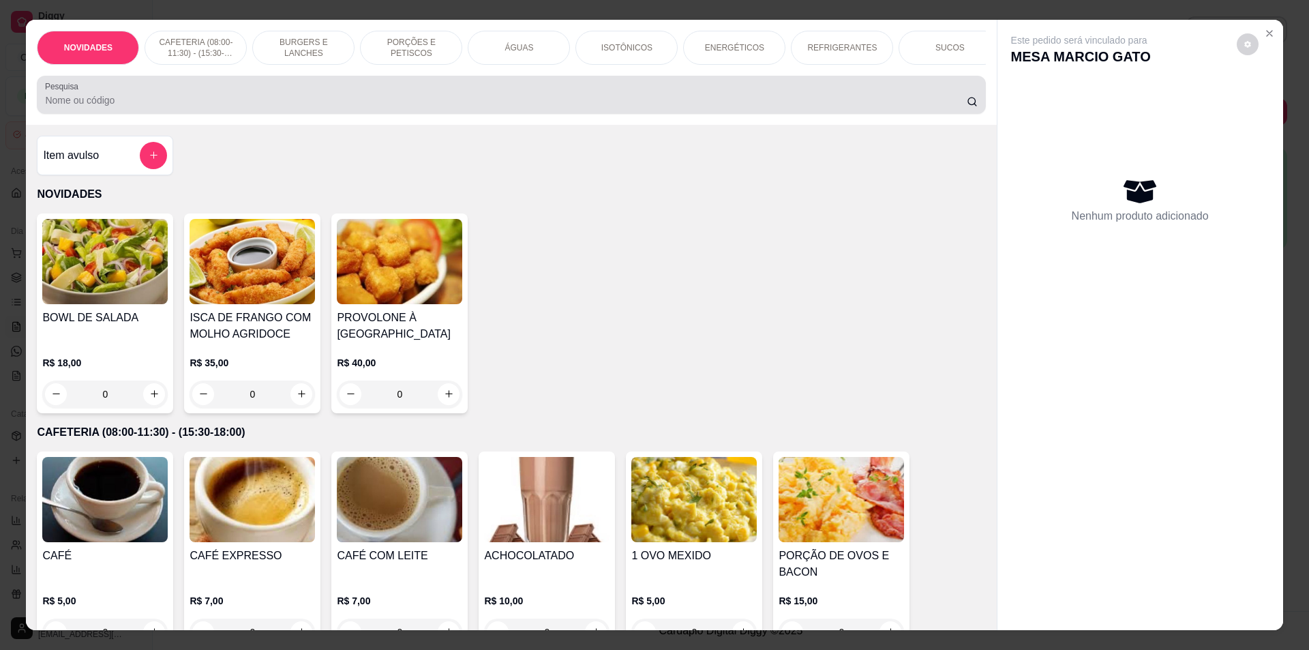
click at [545, 107] on input "Pesquisa" at bounding box center [505, 100] width 921 height 14
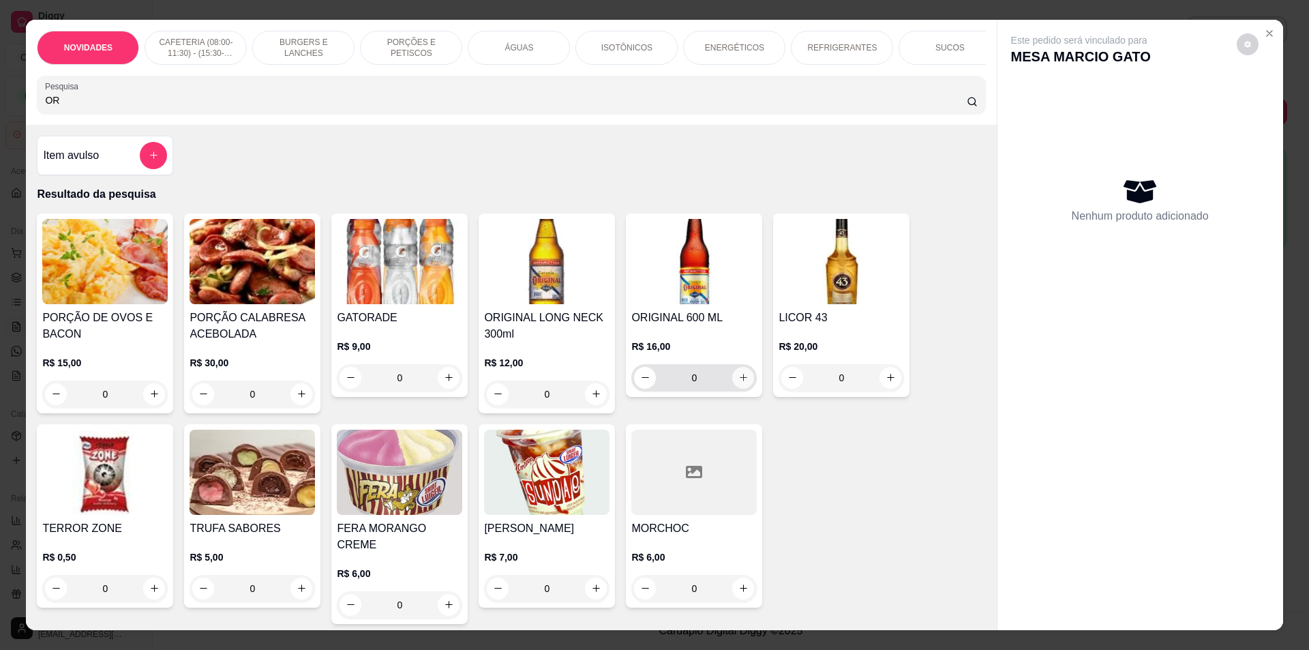
type input "OR"
click at [739, 383] on icon "increase-product-quantity" at bounding box center [744, 377] width 10 height 10
type input "1"
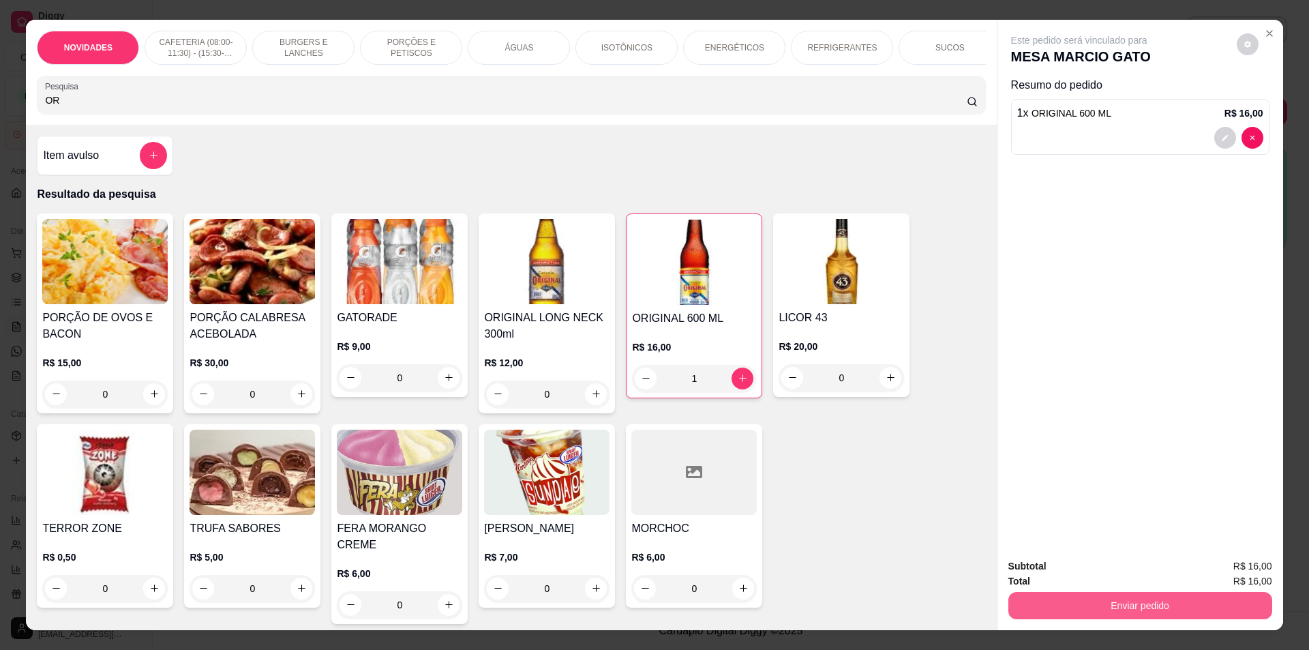
click at [1128, 603] on button "Enviar pedido" at bounding box center [1141, 605] width 264 height 27
click at [1113, 562] on button "Não registrar e enviar pedido" at bounding box center [1095, 572] width 142 height 26
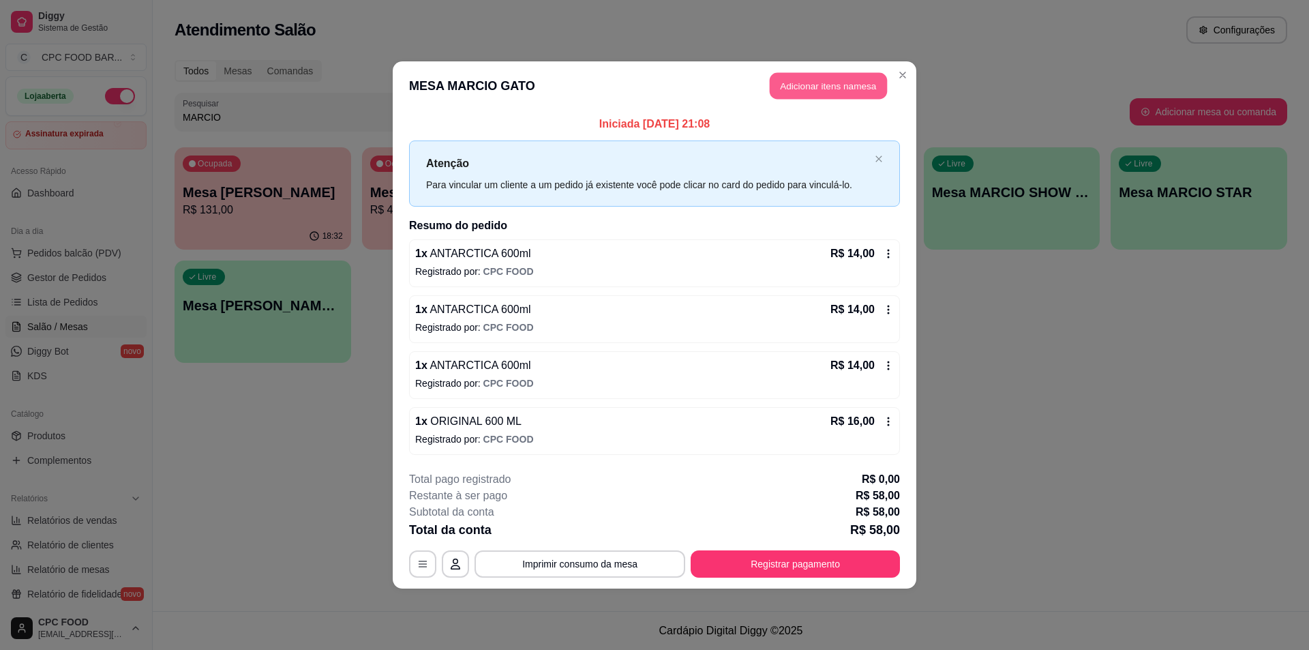
click at [802, 84] on button "Adicionar itens na mesa" at bounding box center [828, 86] width 117 height 27
click at [578, 107] on input "Pesquisa" at bounding box center [505, 100] width 921 height 14
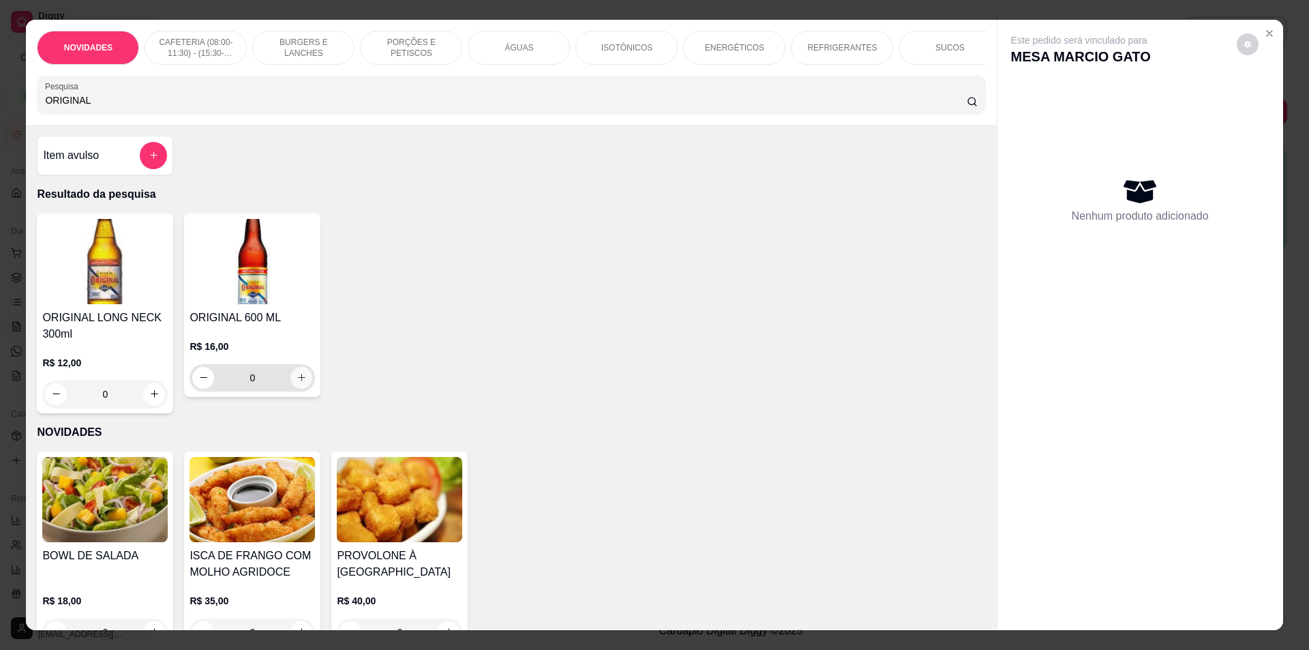
type input "ORIGINAL"
click at [297, 383] on icon "increase-product-quantity" at bounding box center [302, 377] width 10 height 10
type input "1"
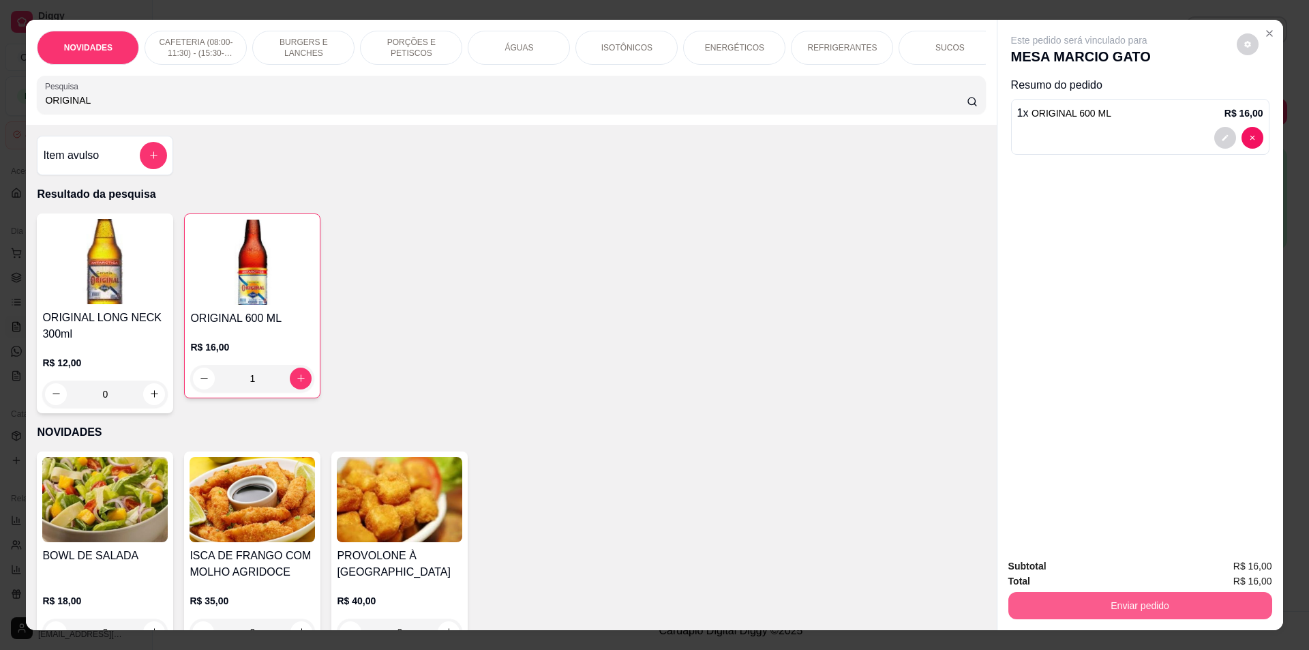
click at [1086, 604] on button "Enviar pedido" at bounding box center [1141, 605] width 264 height 27
click at [1090, 571] on button "Não registrar e enviar pedido" at bounding box center [1095, 572] width 142 height 26
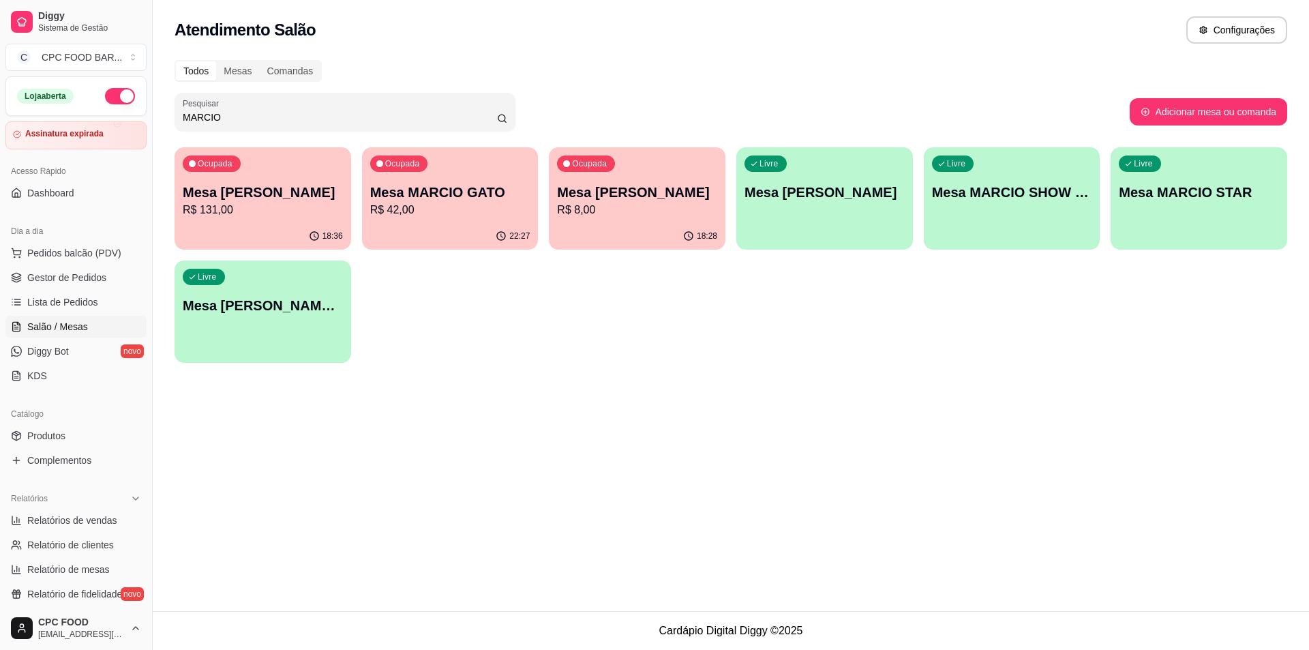
click at [451, 115] on input "MARCIO" at bounding box center [340, 117] width 314 height 14
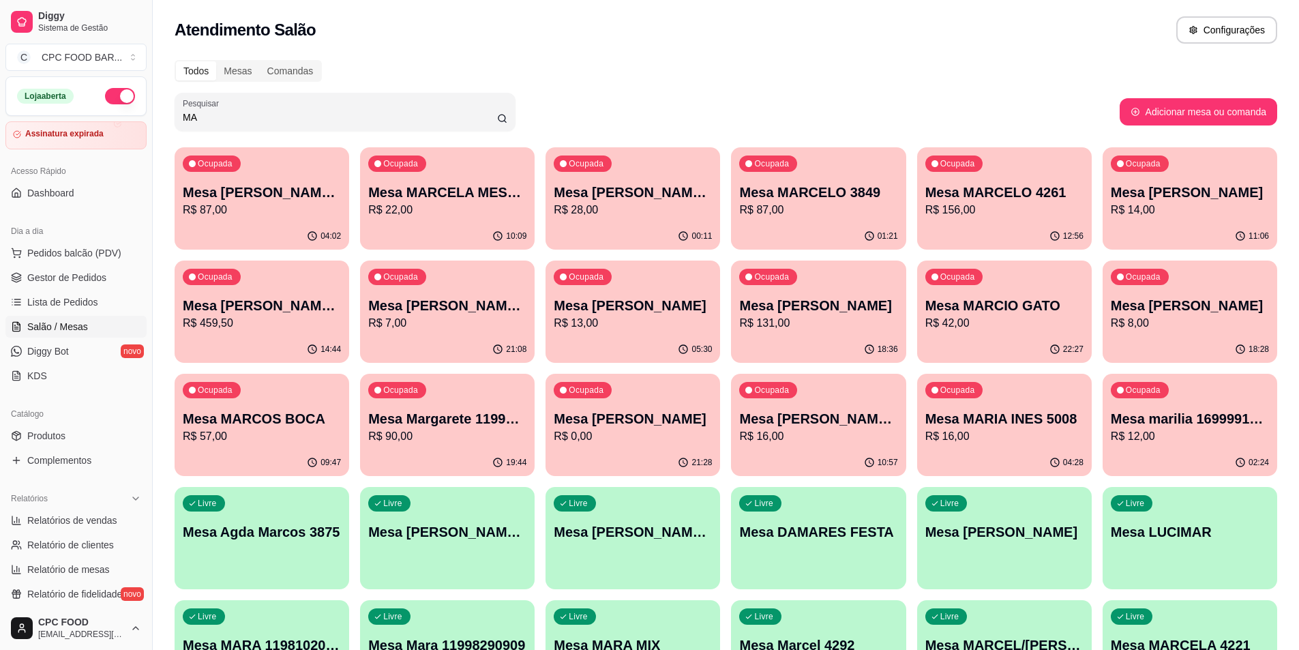
type input "M"
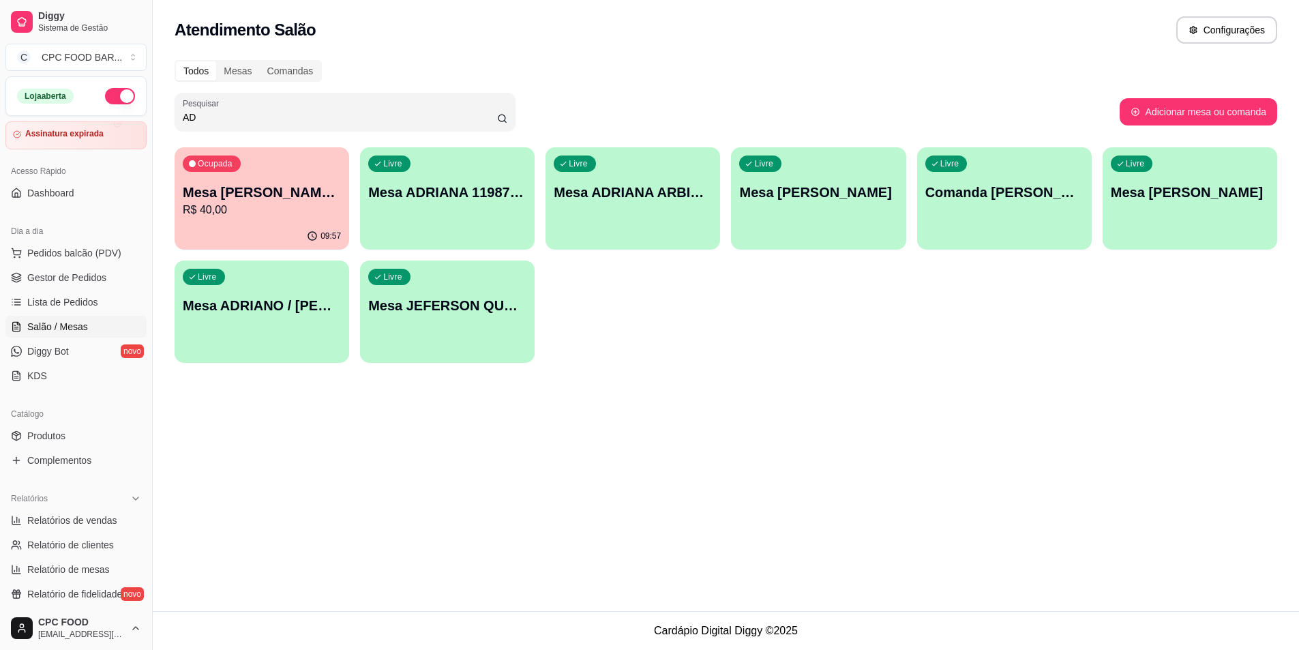
type input "A"
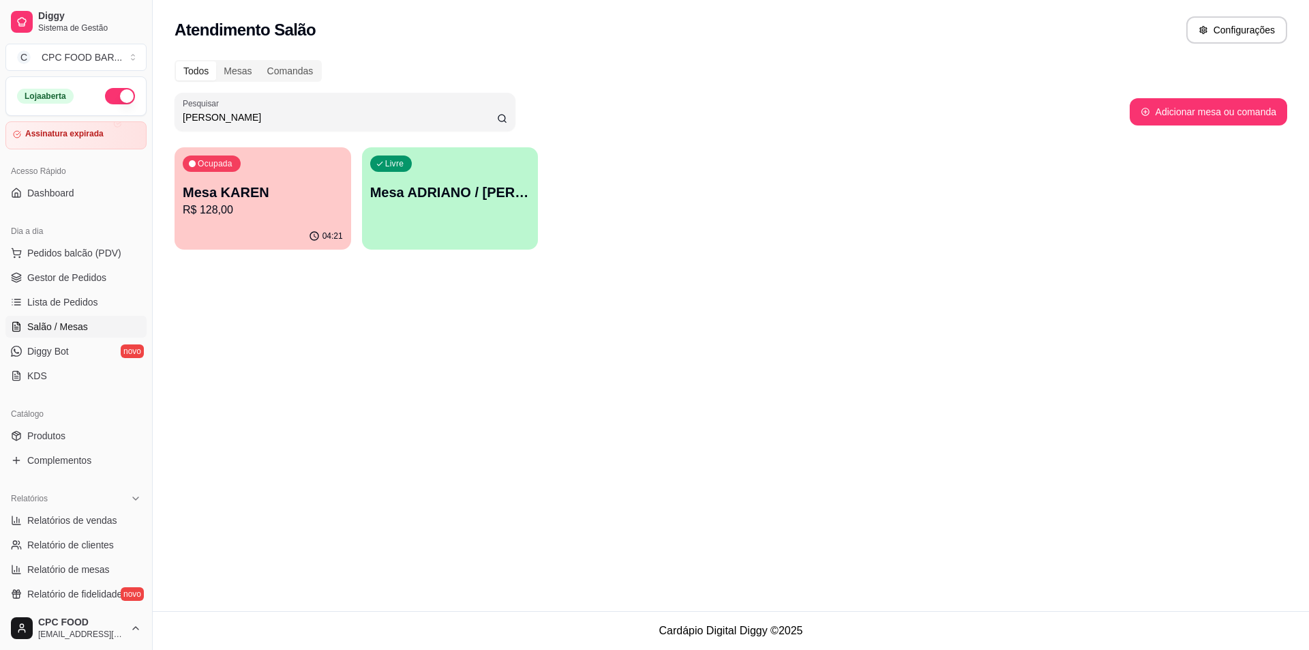
type input "KAREN"
click at [305, 192] on p "Mesa KAREN" at bounding box center [263, 192] width 160 height 19
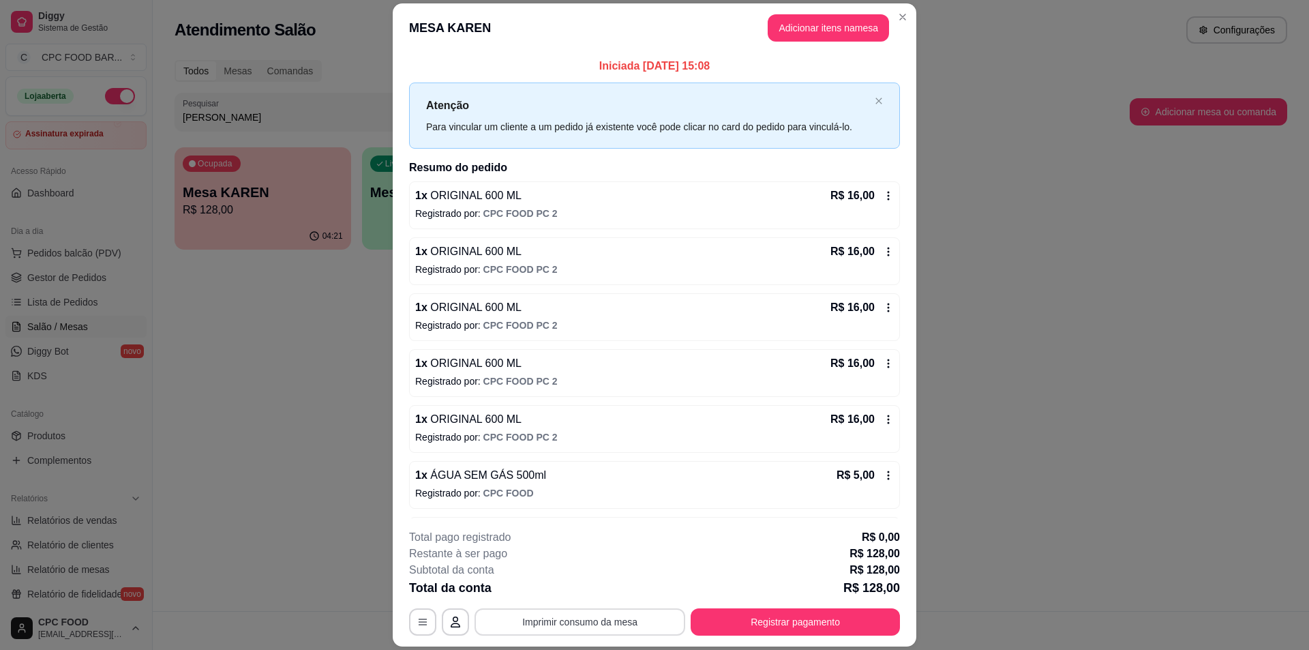
click at [561, 616] on button "Imprimir consumo da mesa" at bounding box center [580, 621] width 211 height 27
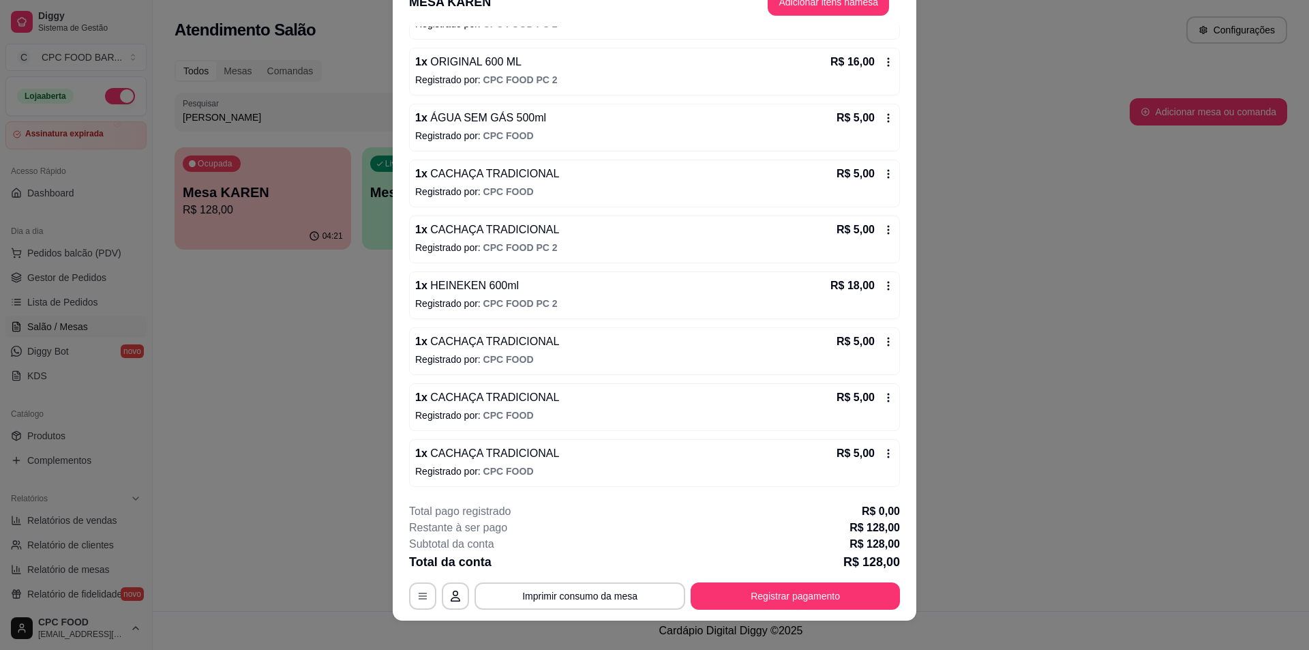
scroll to position [40, 0]
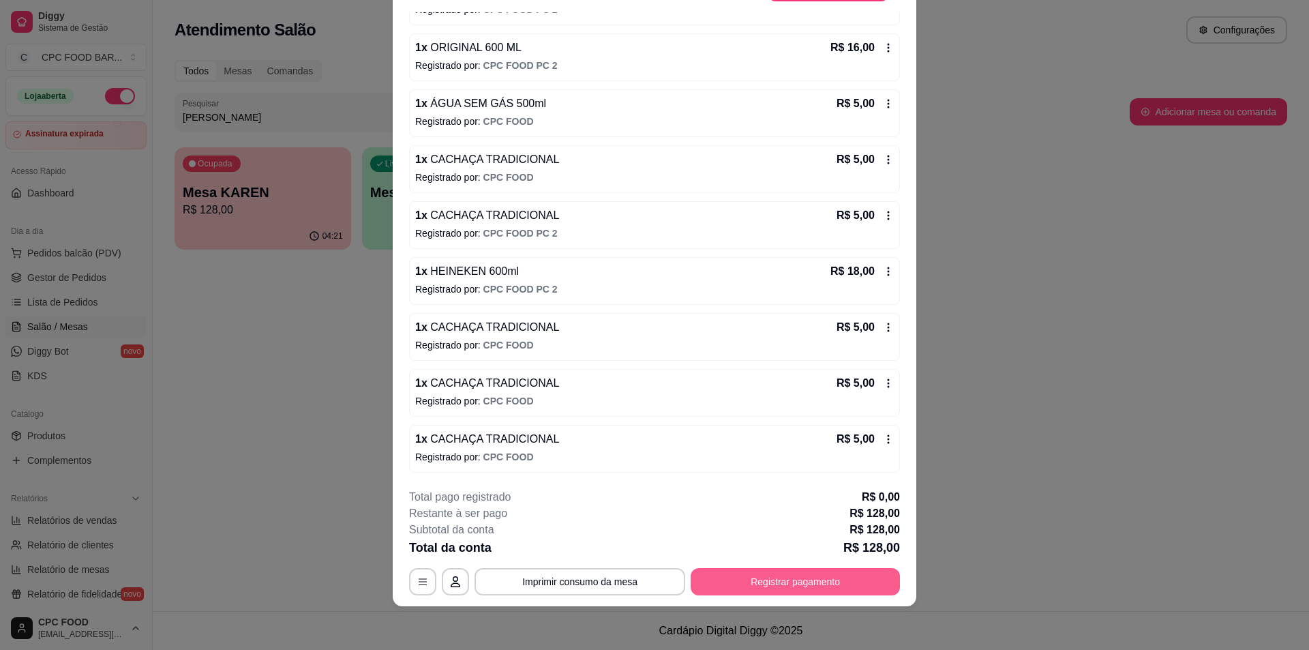
click at [765, 579] on button "Registrar pagamento" at bounding box center [795, 581] width 209 height 27
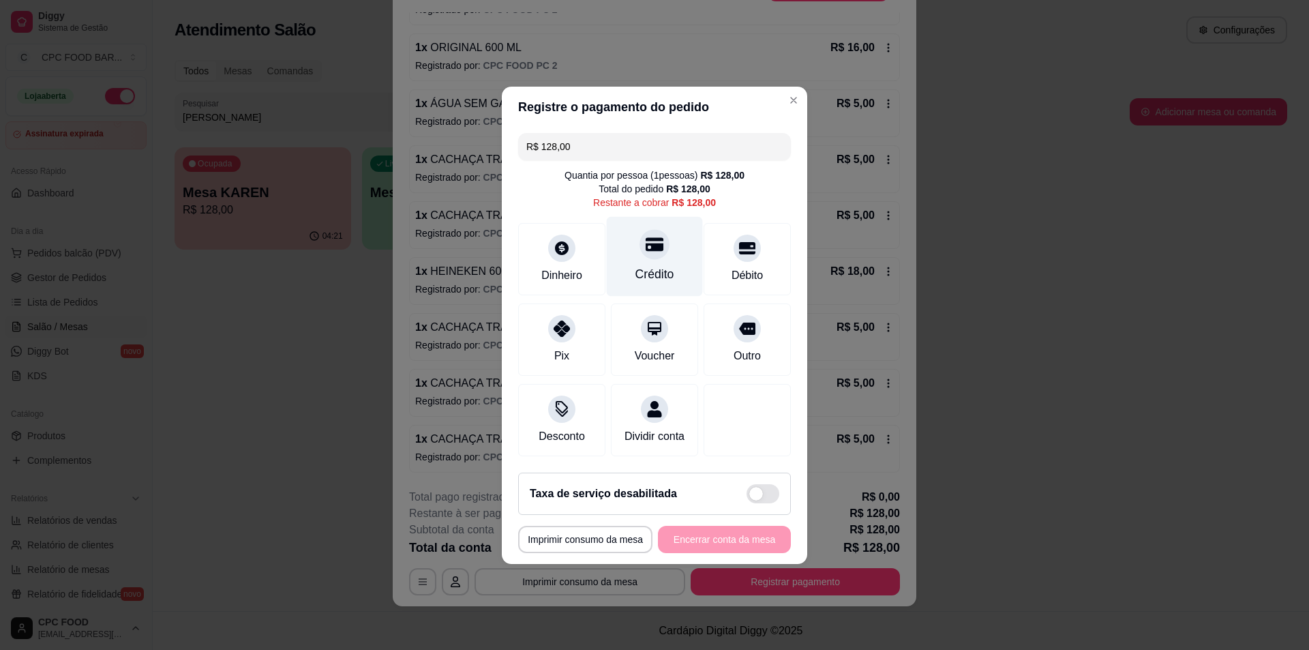
click at [644, 257] on div "Crédito" at bounding box center [655, 256] width 96 height 80
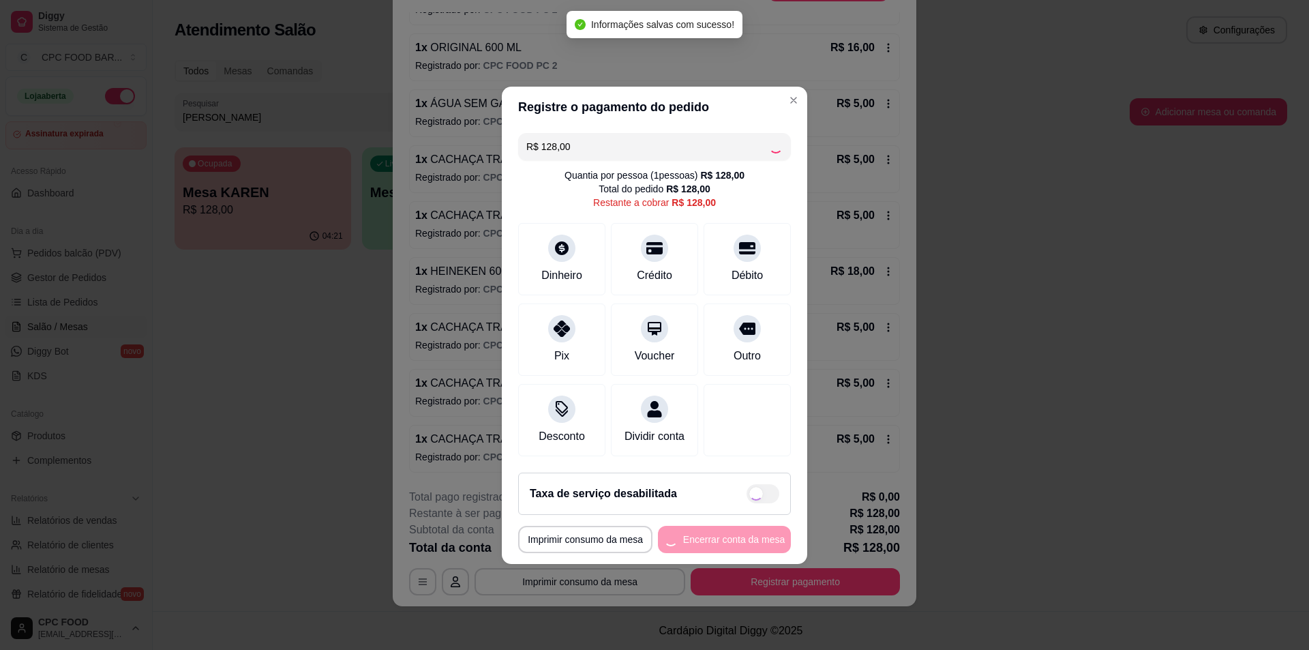
type input "R$ 0,00"
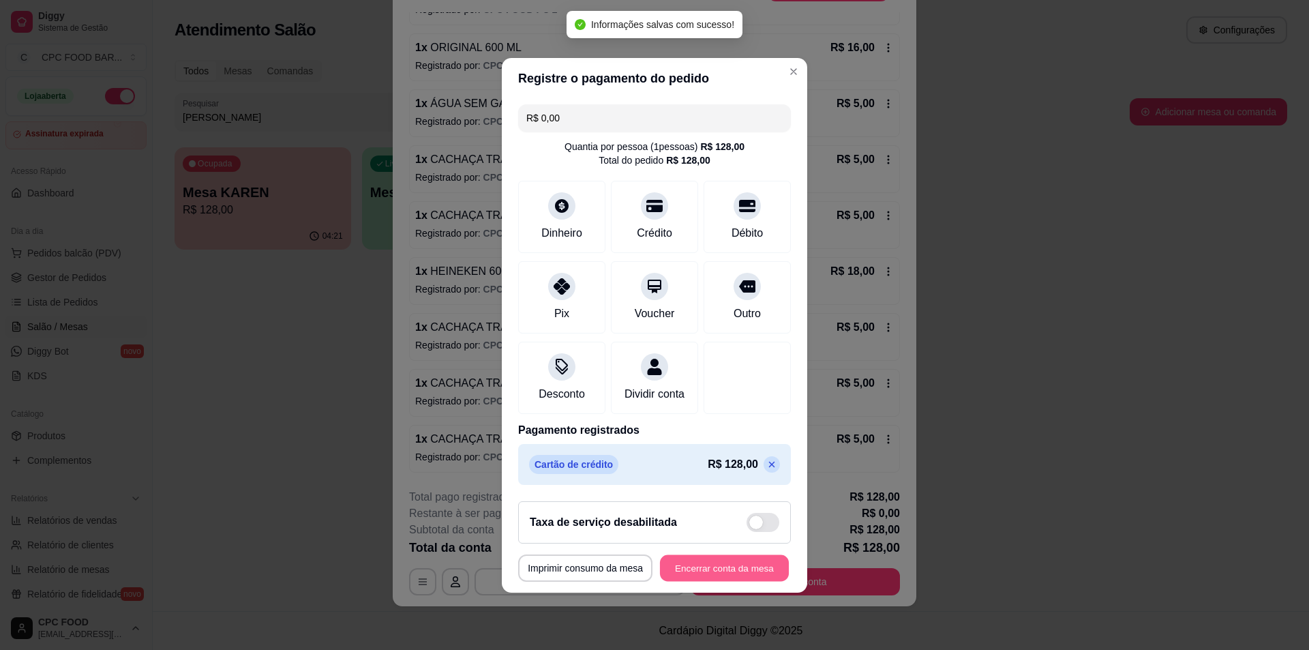
click at [702, 581] on button "Encerrar conta da mesa" at bounding box center [724, 567] width 129 height 27
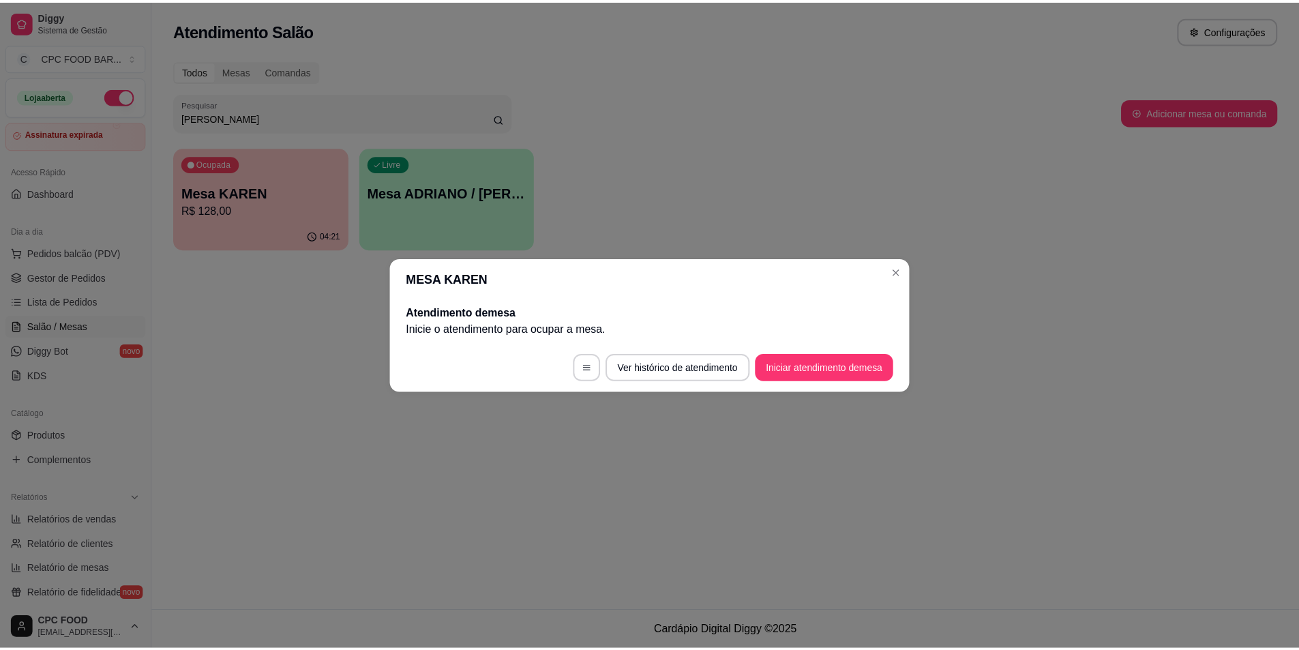
scroll to position [0, 0]
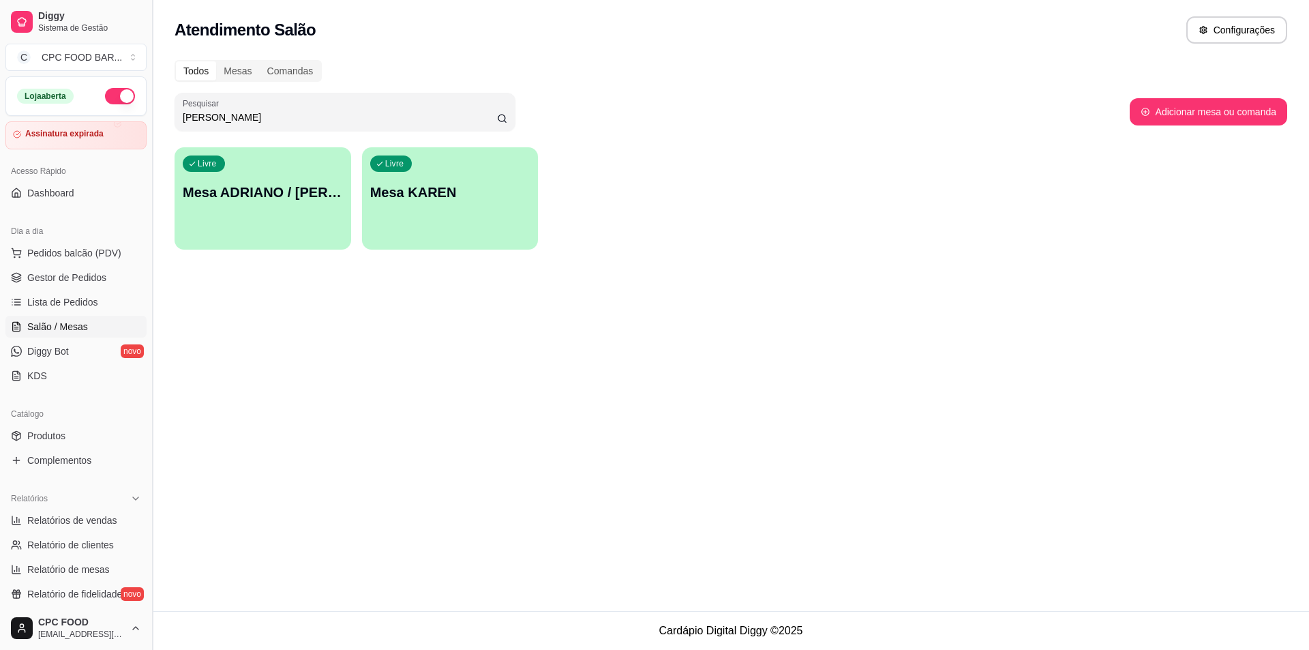
drag, startPoint x: 233, startPoint y: 119, endPoint x: 155, endPoint y: 107, distance: 78.7
click at [156, 108] on div "Diggy Sistema de Gestão C CPC FOOD BAR ... Loja aberta Assinatura expirada Aces…" at bounding box center [654, 325] width 1309 height 650
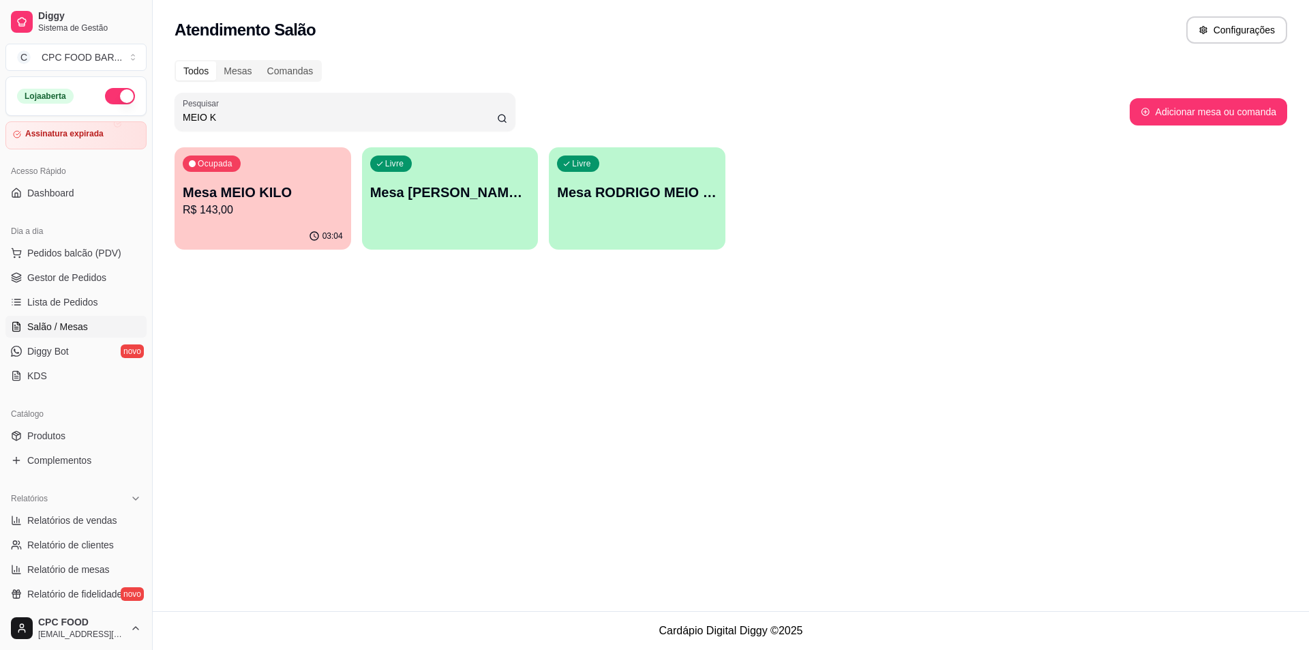
type input "MEIO K"
click at [228, 182] on div "Ocupada Mesa MEIO KILO R$ 143,00" at bounding box center [263, 185] width 177 height 76
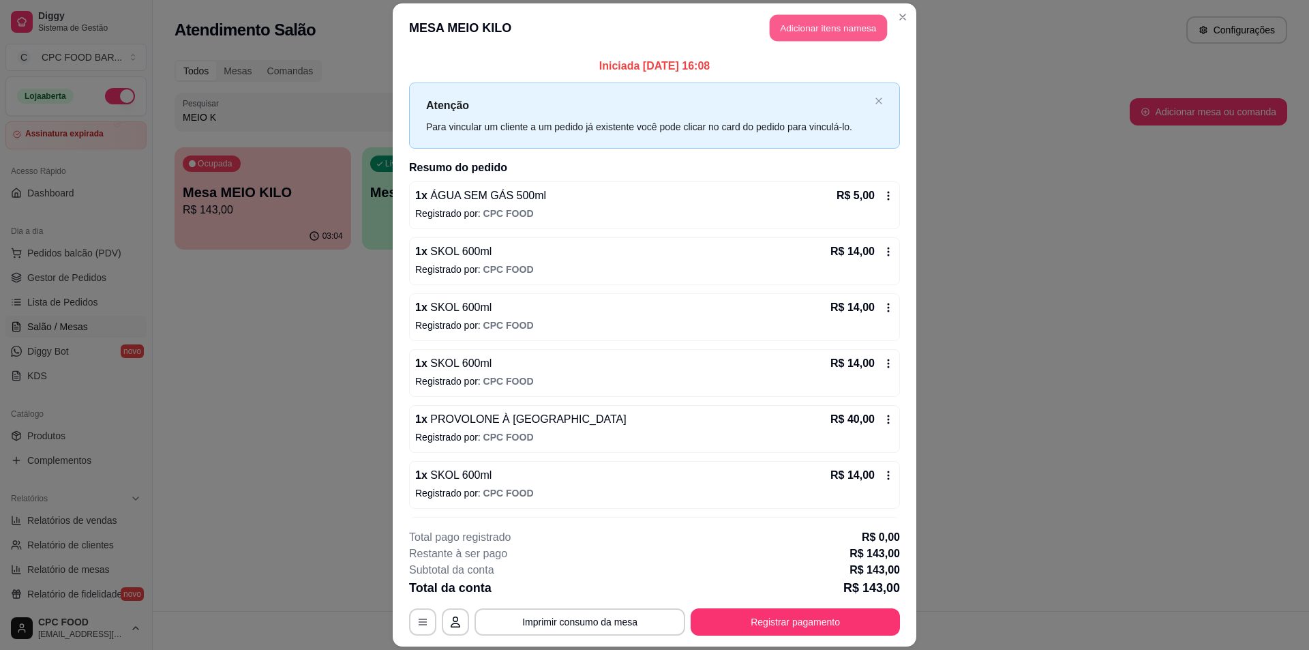
click at [792, 20] on button "Adicionar itens na mesa" at bounding box center [828, 27] width 117 height 27
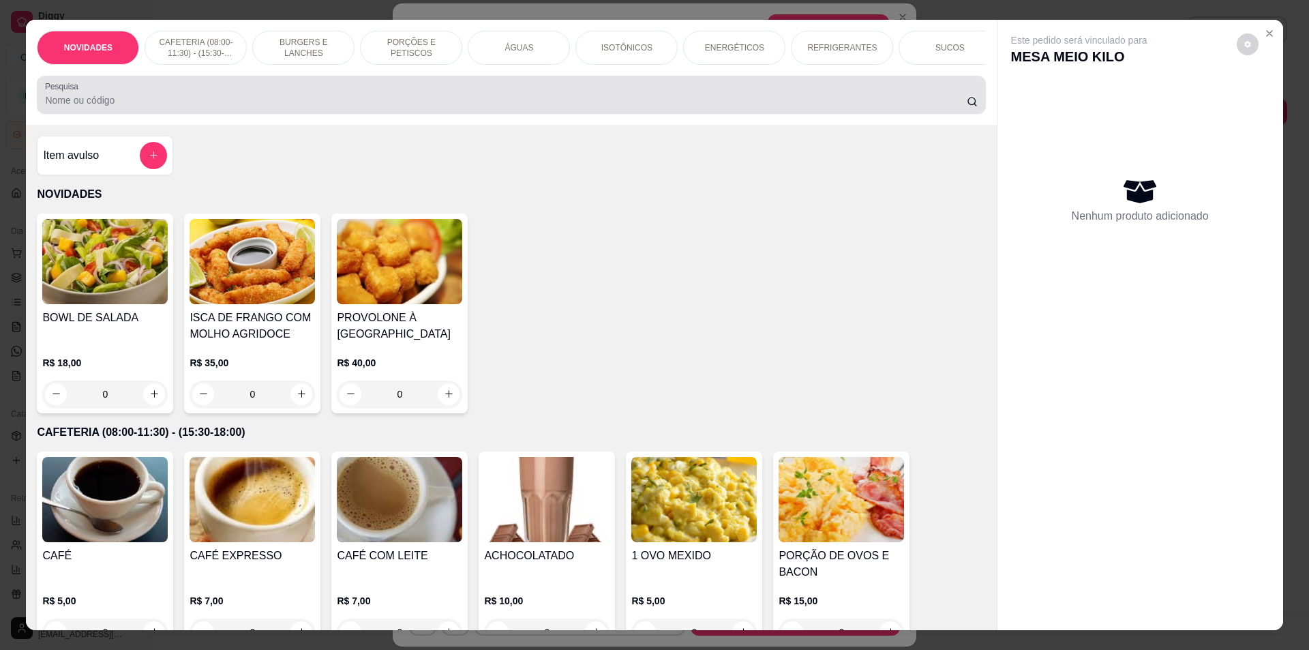
click at [434, 108] on div at bounding box center [511, 94] width 932 height 27
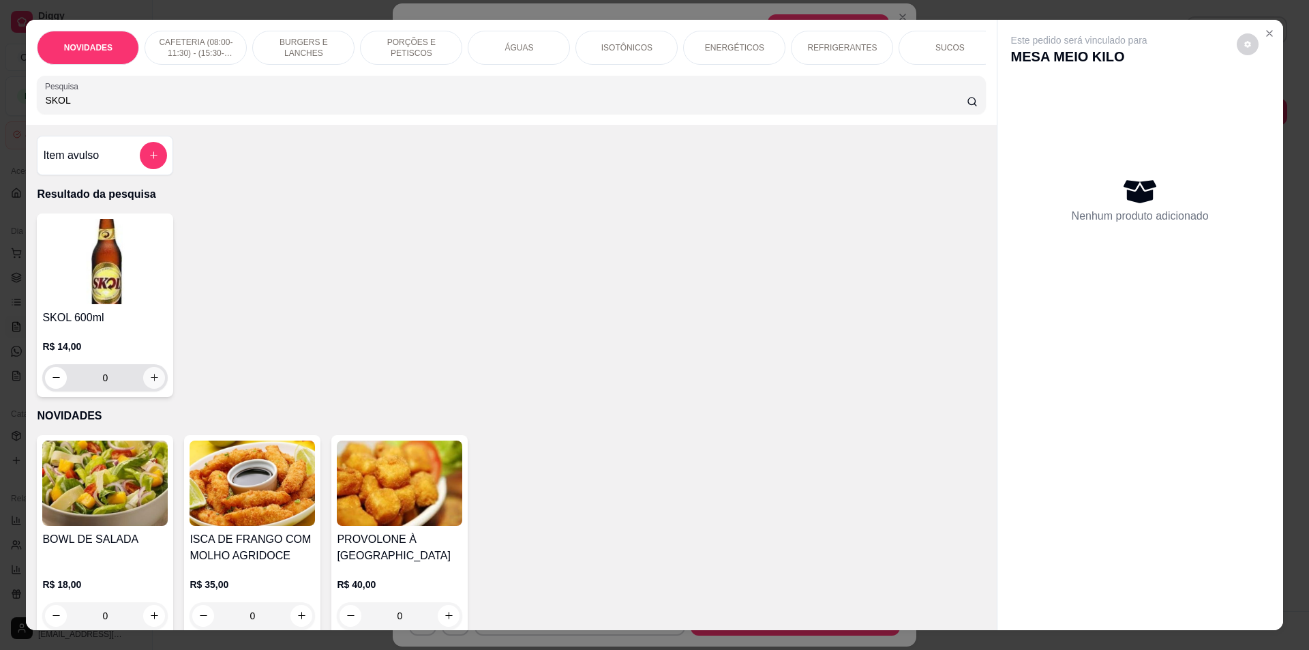
type input "SKOL"
click at [143, 388] on button "increase-product-quantity" at bounding box center [154, 378] width 22 height 22
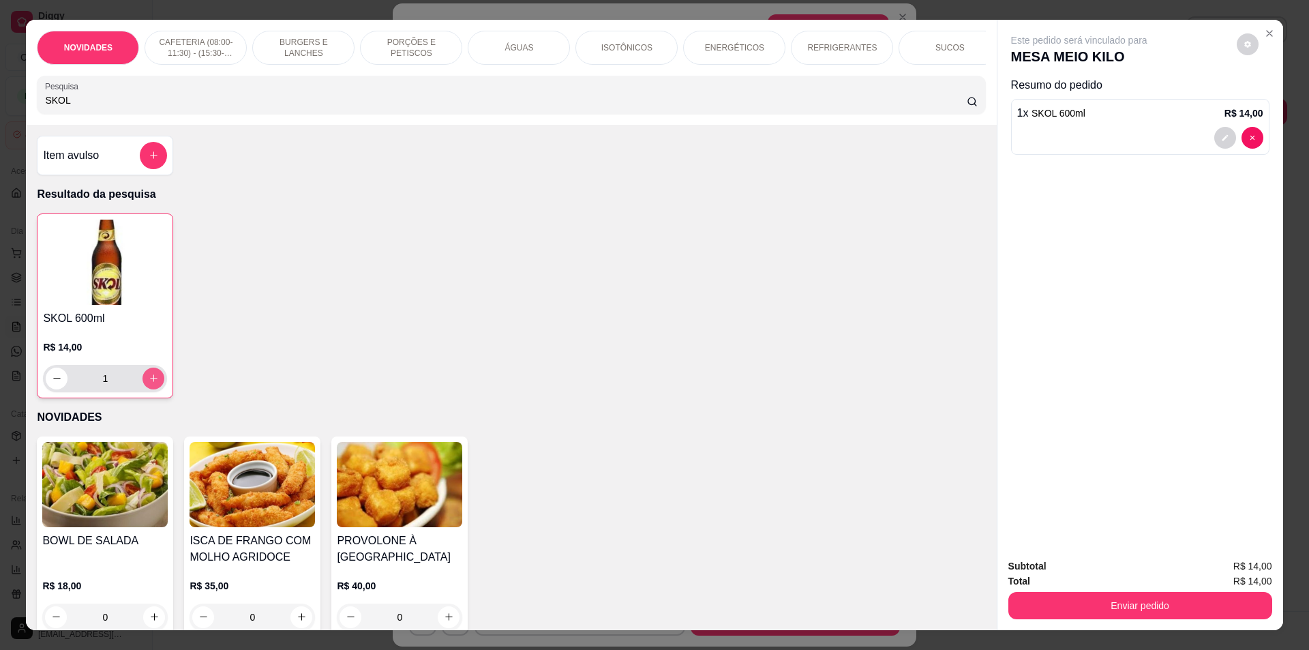
type input "1"
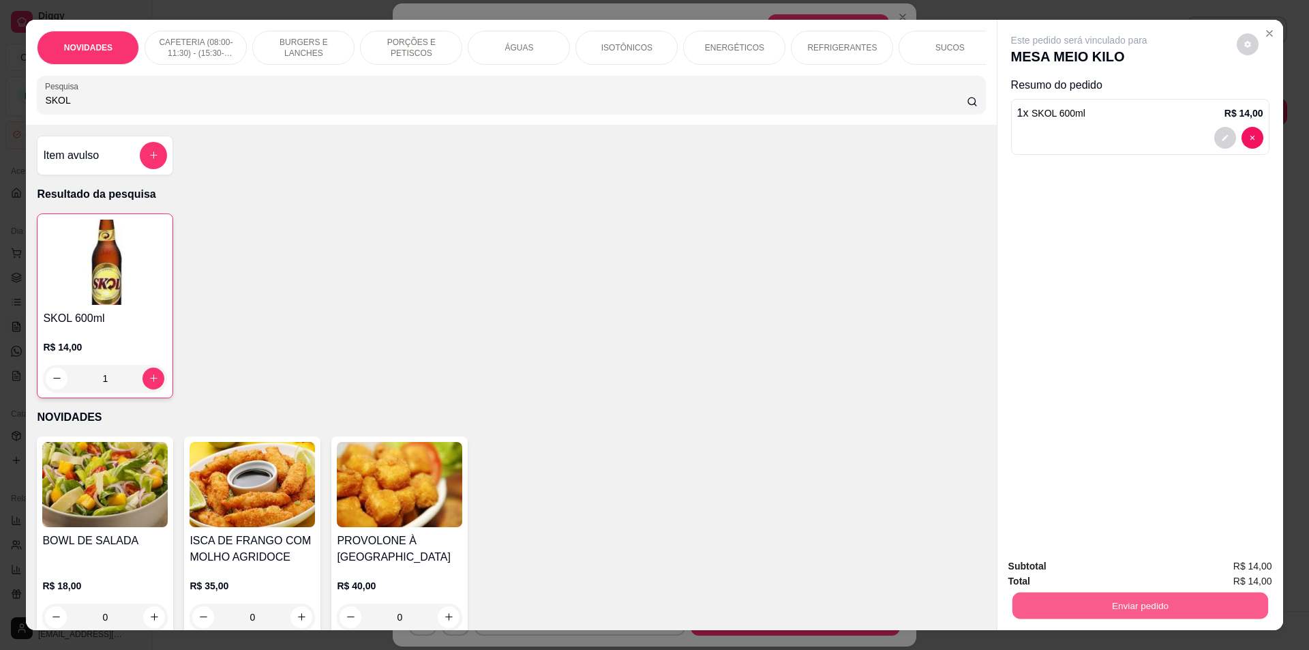
click at [1099, 597] on button "Enviar pedido" at bounding box center [1140, 606] width 256 height 27
click at [1090, 565] on button "Não registrar e enviar pedido" at bounding box center [1095, 571] width 138 height 25
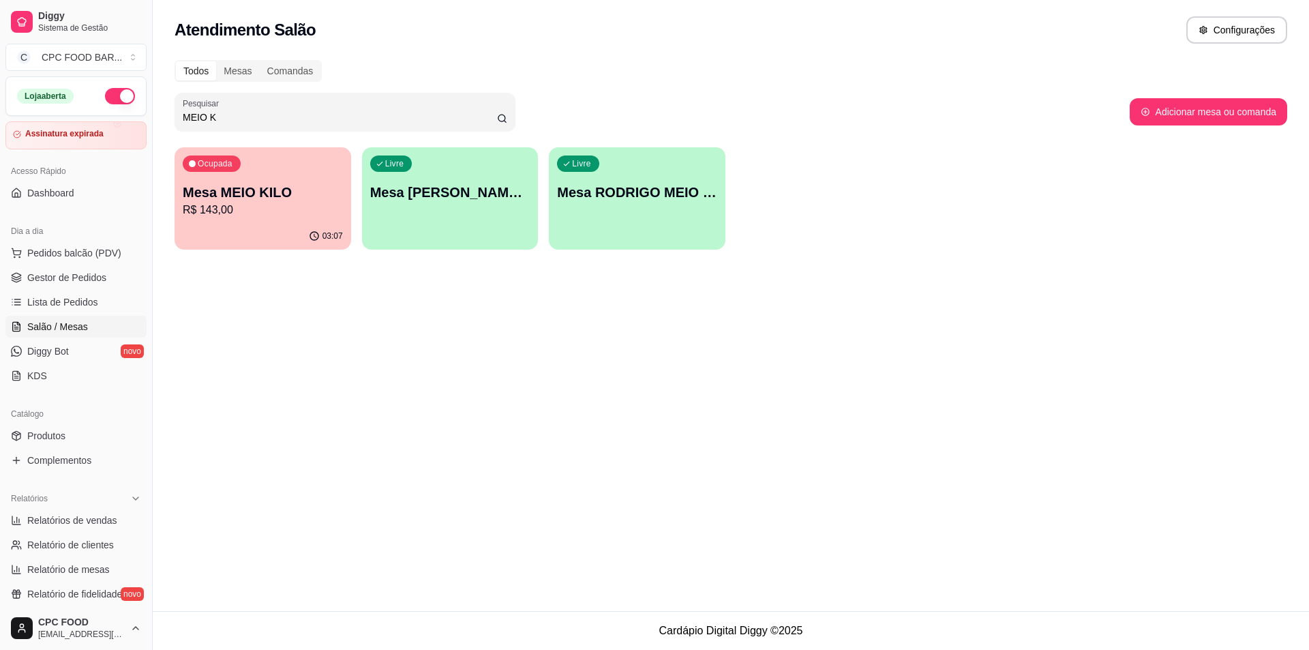
drag, startPoint x: 209, startPoint y: 119, endPoint x: 127, endPoint y: 111, distance: 82.9
click at [127, 111] on div "Diggy Sistema de Gestão C CPC FOOD BAR ... Loja aberta Assinatura expirada Aces…" at bounding box center [654, 325] width 1309 height 650
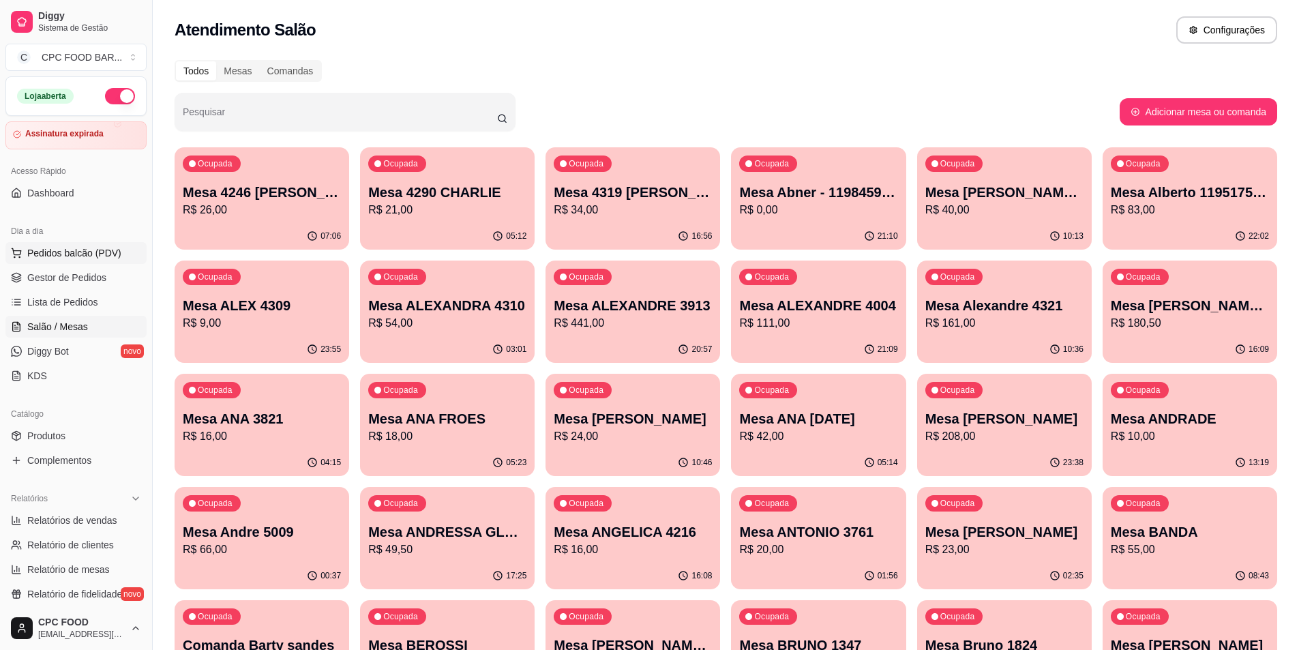
click at [60, 254] on span "Pedidos balcão (PDV)" at bounding box center [74, 253] width 94 height 14
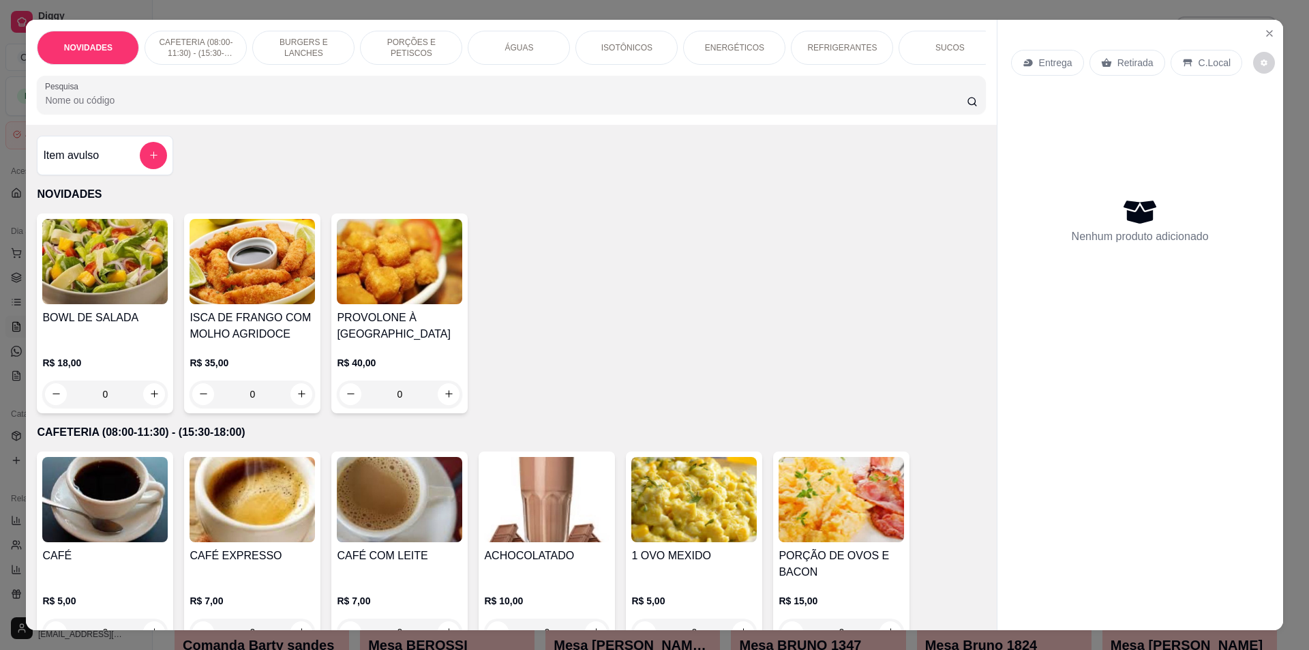
click at [232, 107] on input "Pesquisa" at bounding box center [505, 100] width 921 height 14
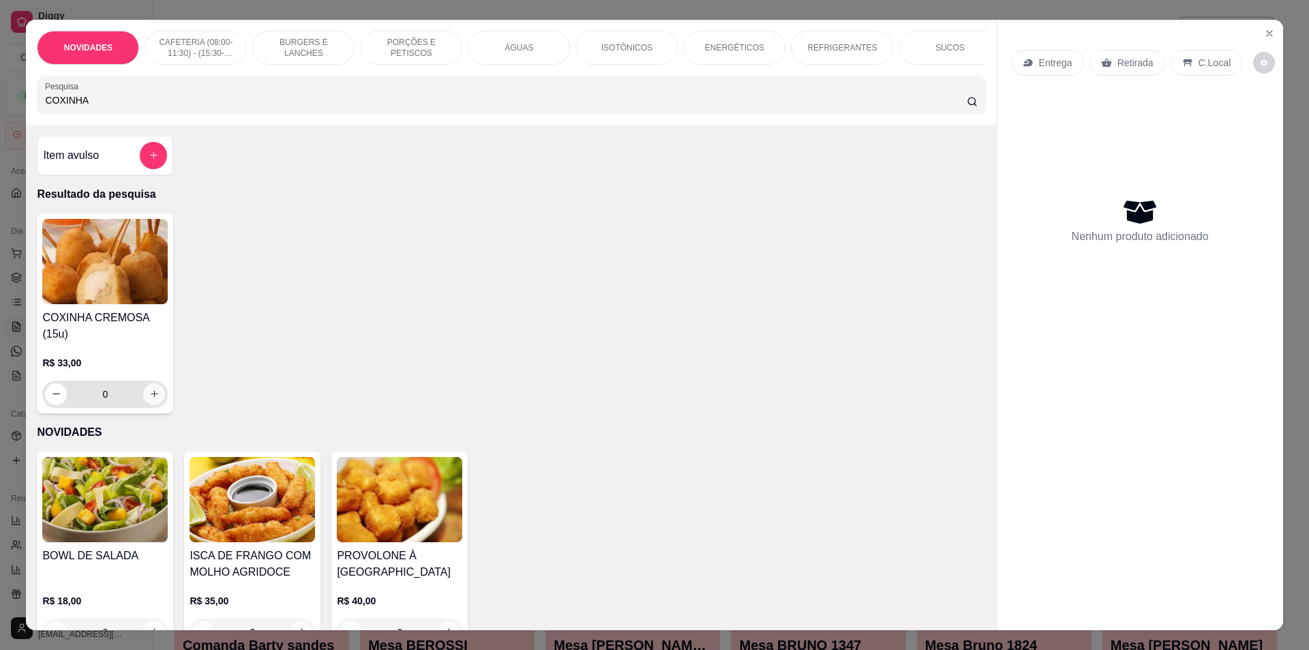
type input "COXINHA"
click at [150, 399] on icon "increase-product-quantity" at bounding box center [154, 394] width 10 height 10
type input "1"
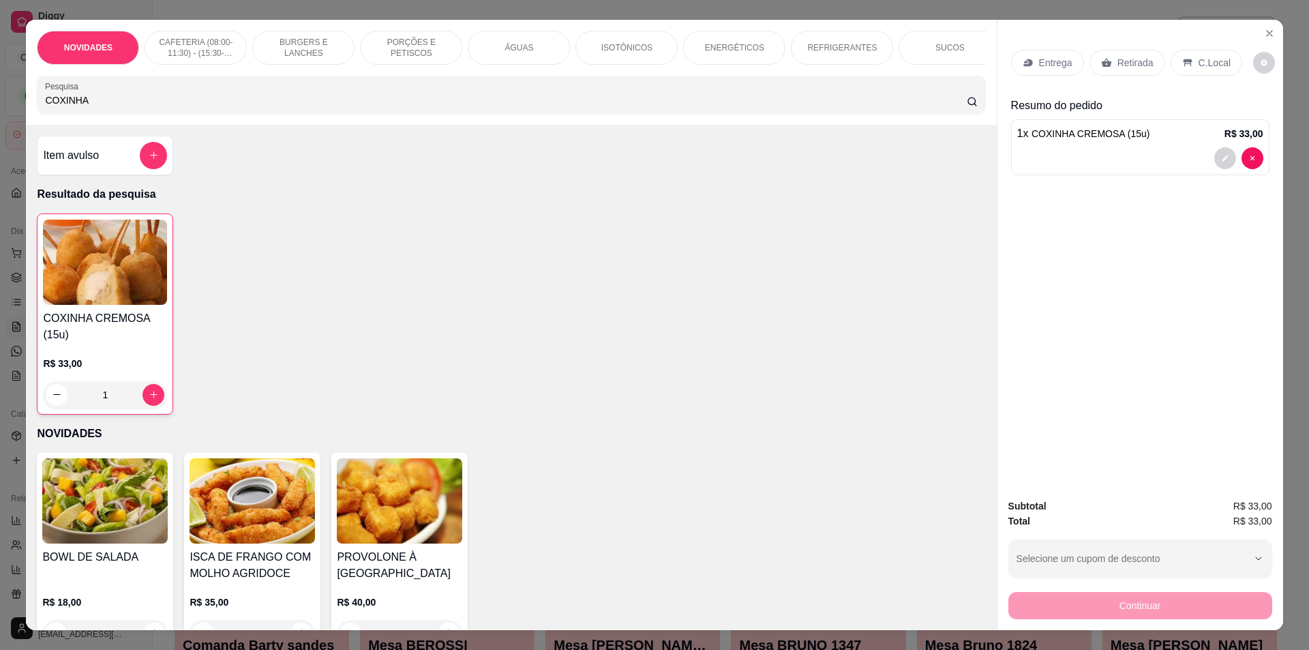
click at [1204, 59] on p "C.Local" at bounding box center [1215, 63] width 32 height 14
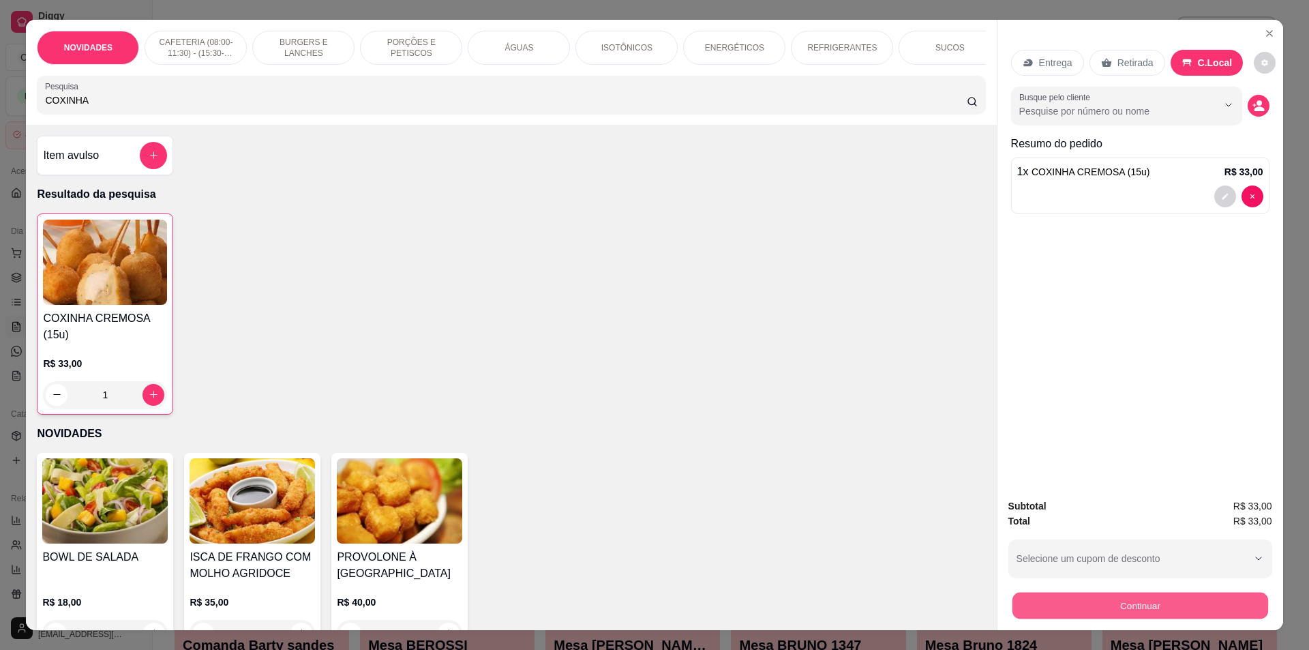
click at [1112, 608] on button "Continuar" at bounding box center [1140, 606] width 256 height 27
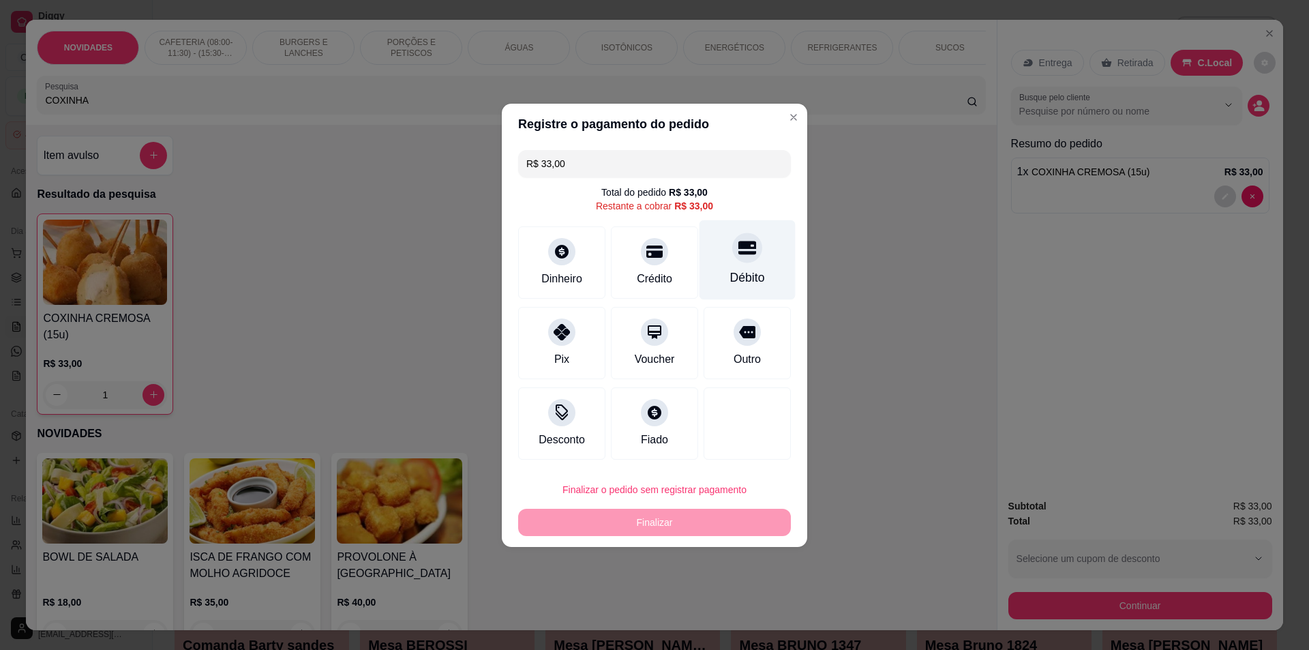
click at [730, 261] on div "Débito" at bounding box center [748, 260] width 96 height 80
type input "R$ 0,00"
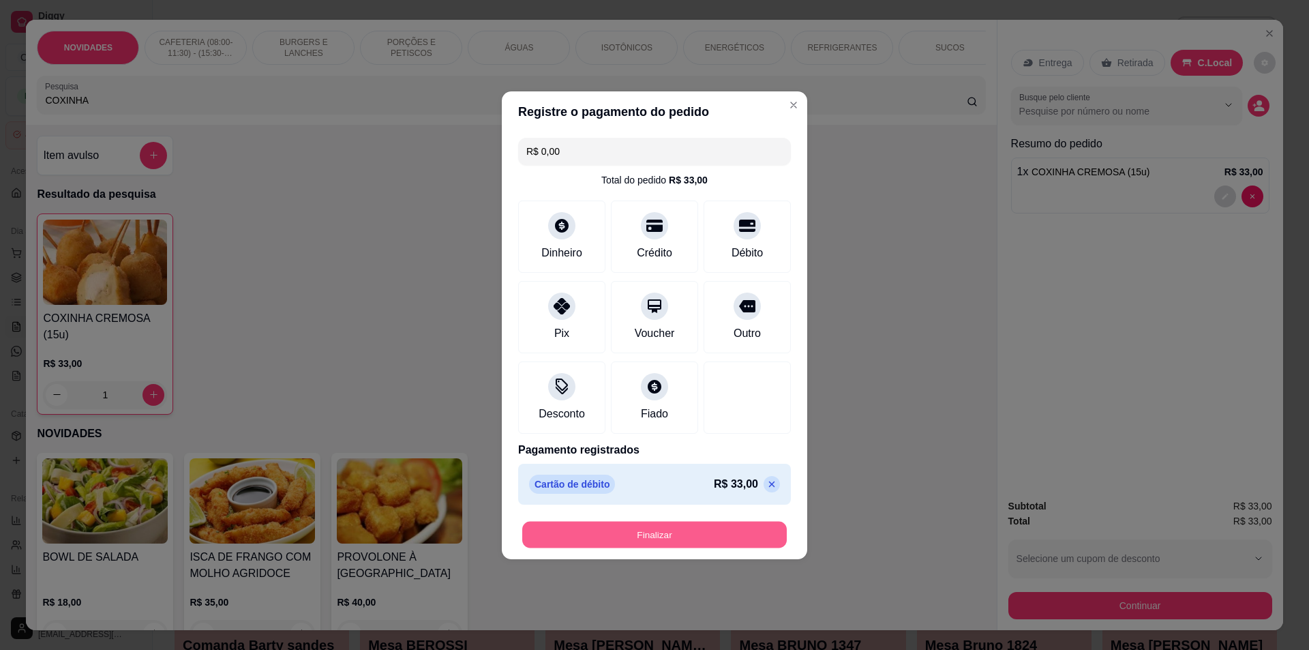
click at [659, 536] on button "Finalizar" at bounding box center [654, 534] width 265 height 27
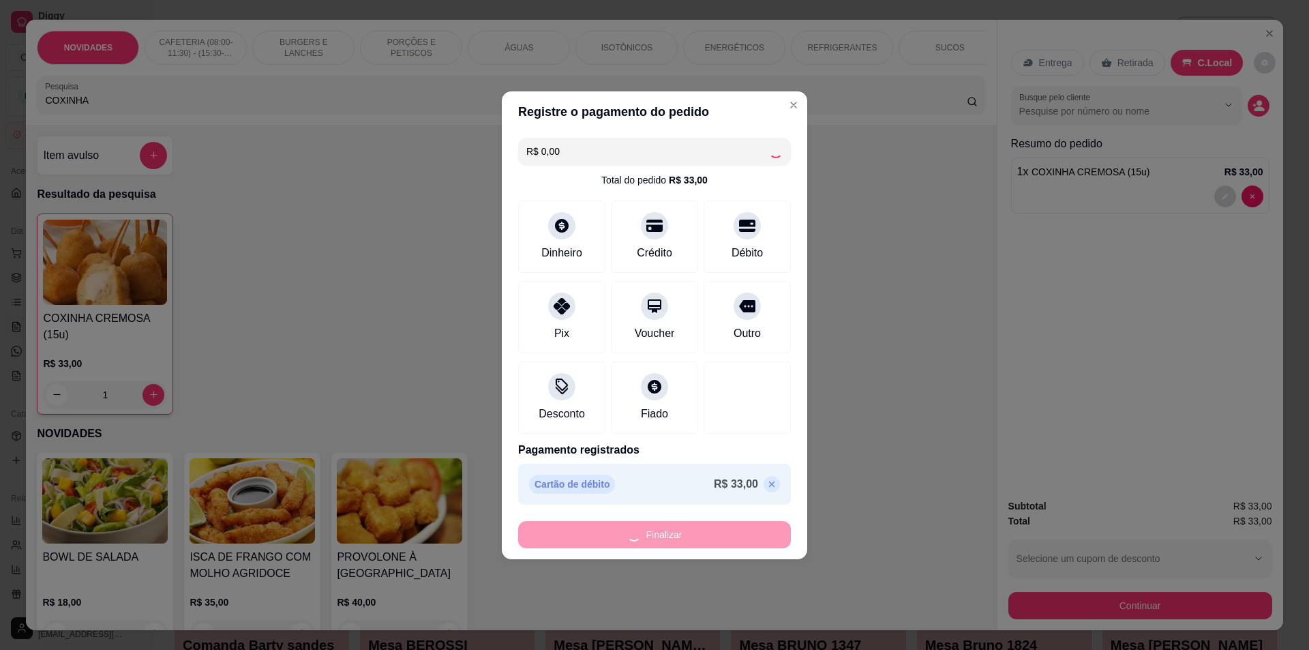
type input "0"
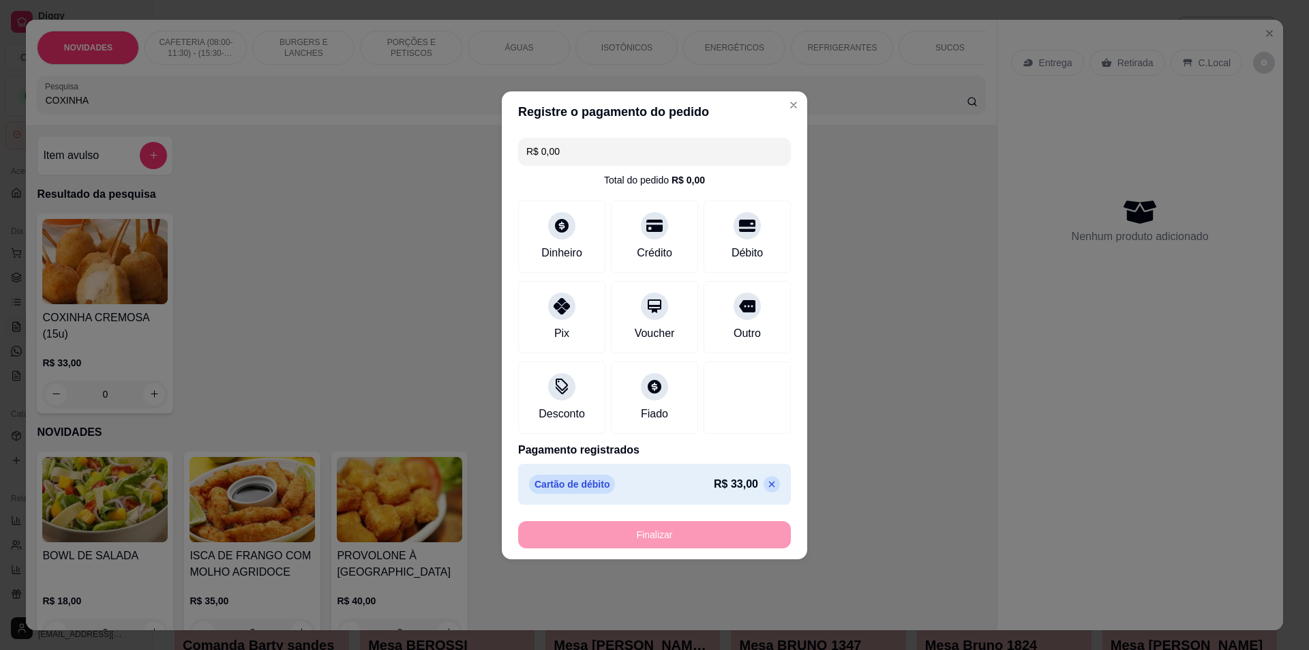
type input "-R$ 33,00"
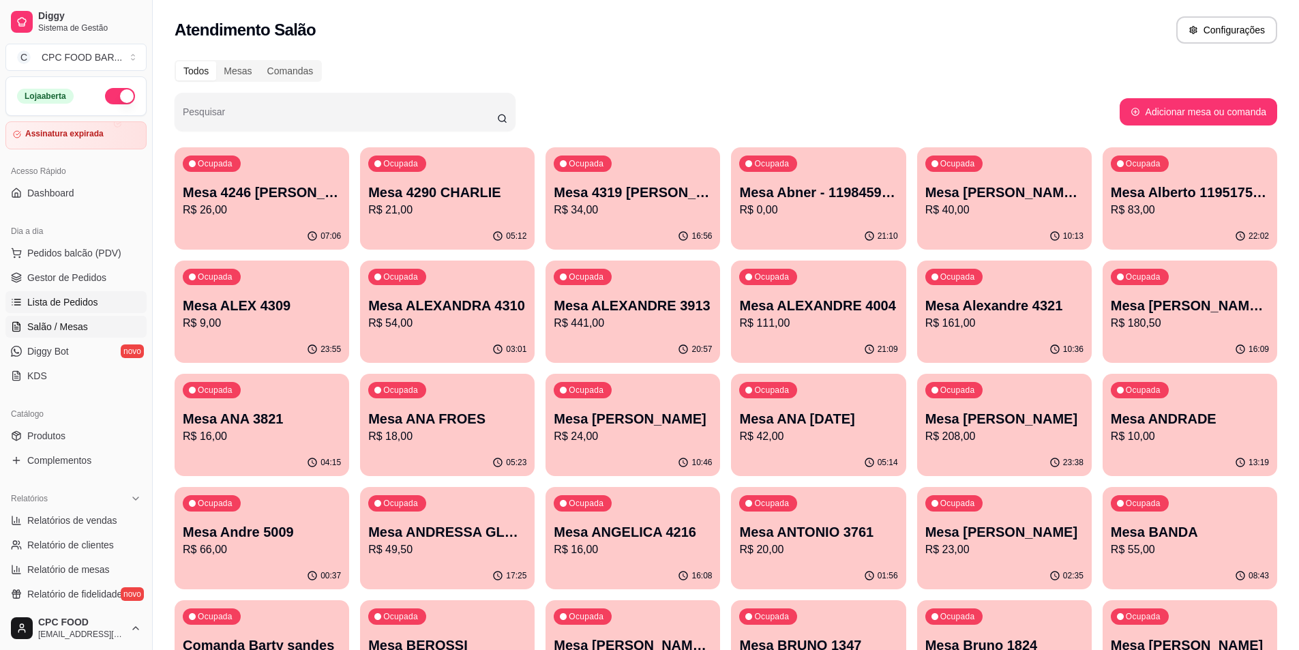
click at [71, 304] on span "Lista de Pedidos" at bounding box center [62, 302] width 71 height 14
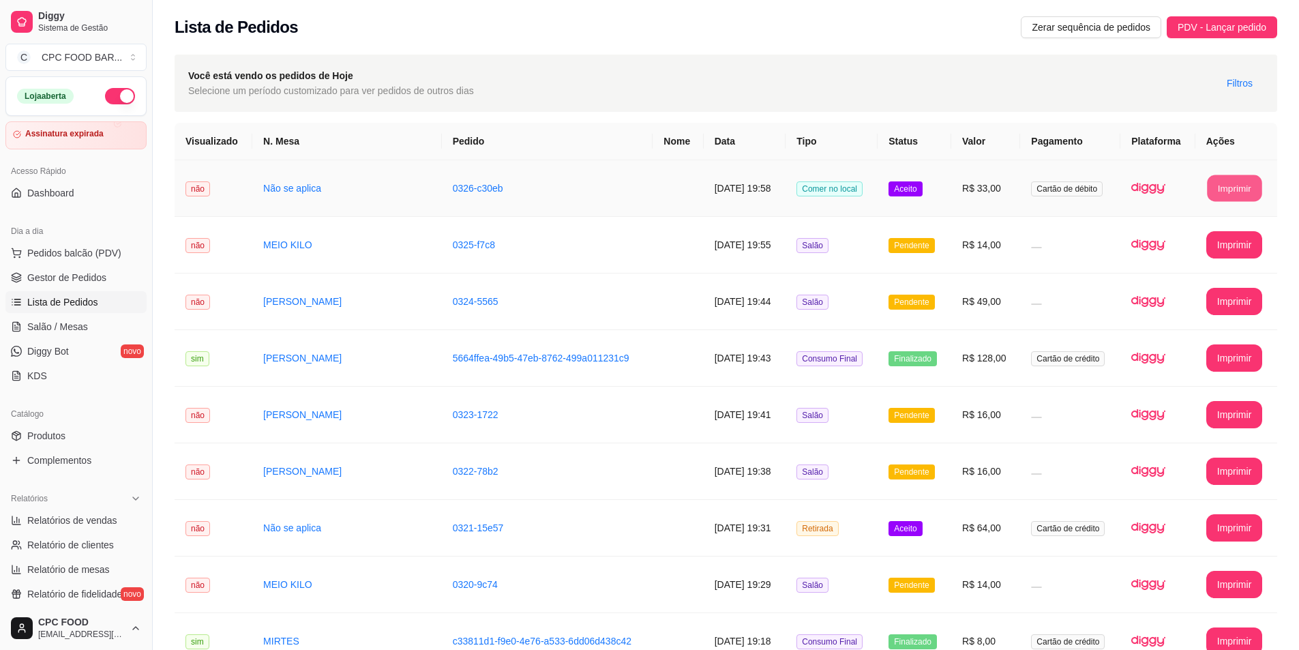
click at [1242, 184] on button "Imprimir" at bounding box center [1234, 188] width 55 height 27
click at [72, 325] on span "Salão / Mesas" at bounding box center [57, 327] width 61 height 14
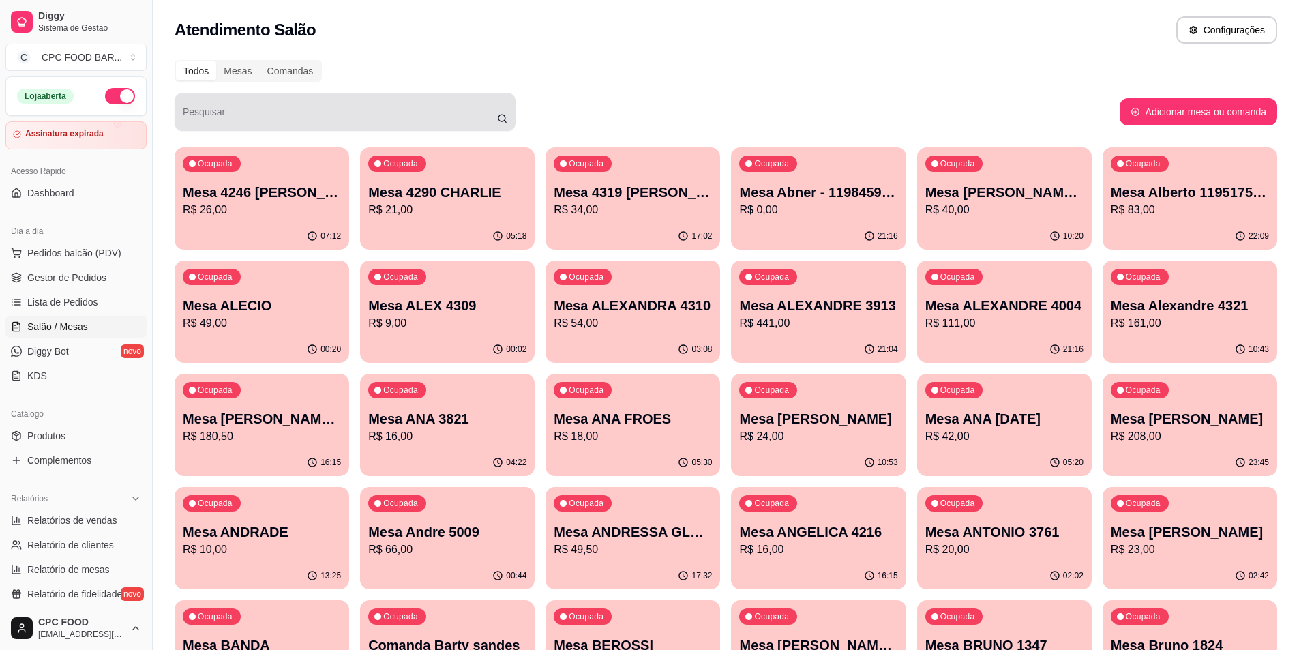
click at [329, 106] on div at bounding box center [345, 111] width 325 height 27
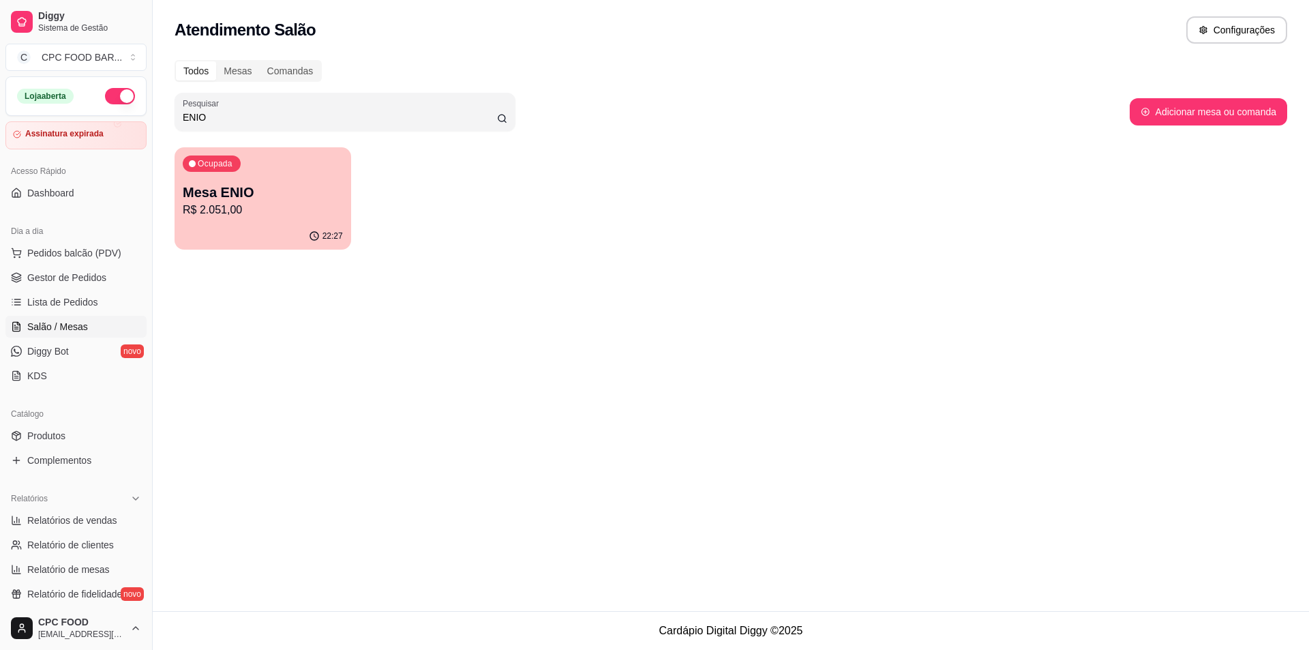
type input "ENIO"
click at [319, 194] on p "Mesa ENIO" at bounding box center [263, 192] width 155 height 18
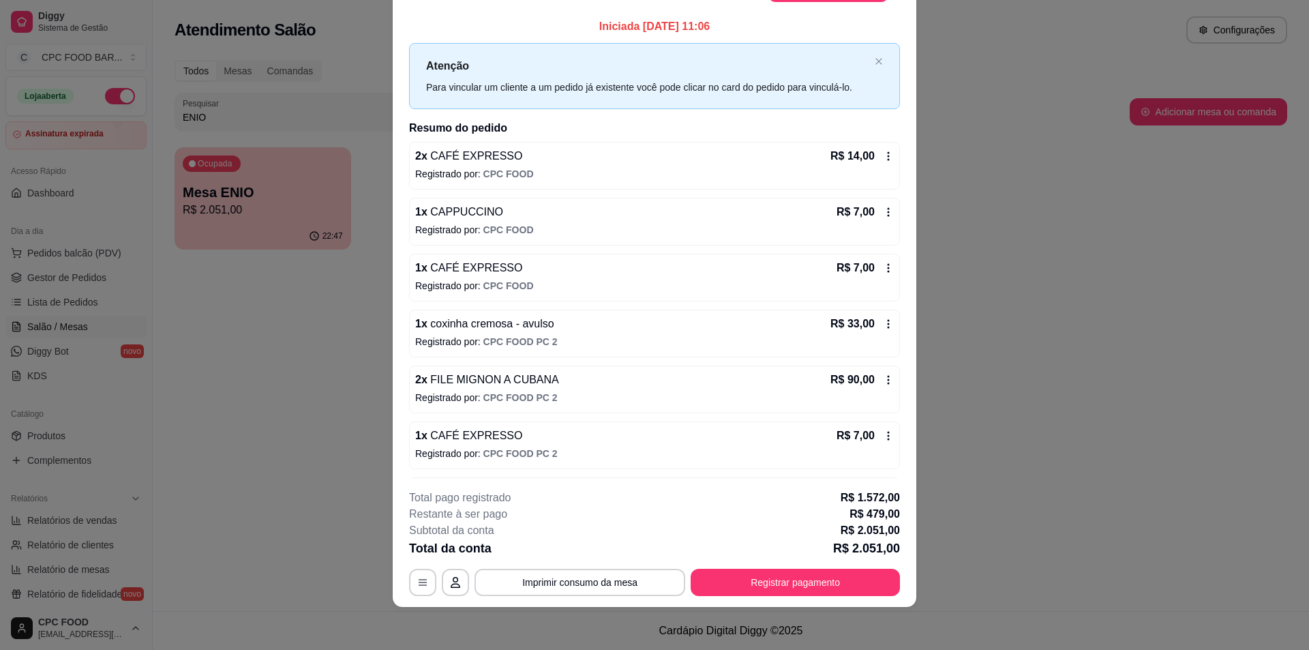
scroll to position [40, 0]
